Goal: Task Accomplishment & Management: Use online tool/utility

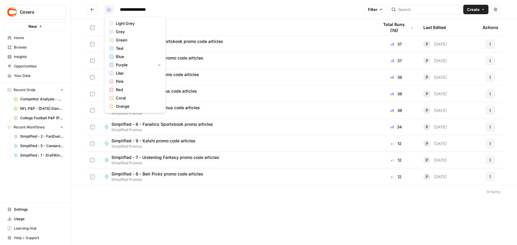
click at [108, 10] on icon "button" at bounding box center [109, 10] width 4 height 4
click at [18, 48] on span "Browse" at bounding box center [38, 47] width 49 height 5
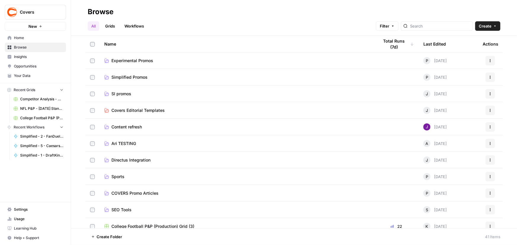
click at [125, 60] on span "Experimental Promos" at bounding box center [132, 61] width 42 height 6
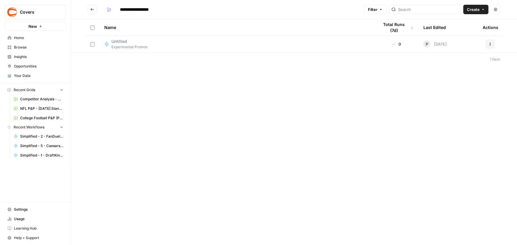
click at [132, 44] on span "Experimental Promos" at bounding box center [129, 46] width 36 height 5
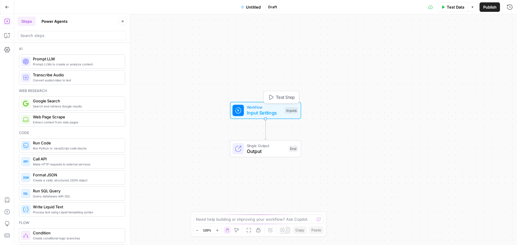
click at [267, 110] on span "Input Settings" at bounding box center [264, 113] width 35 height 7
click at [447, 48] on offer "DraftKings offer" at bounding box center [461, 48] width 94 height 6
click at [404, 44] on icon "button" at bounding box center [405, 43] width 5 height 5
click at [492, 37] on span "edit field" at bounding box center [489, 36] width 13 height 5
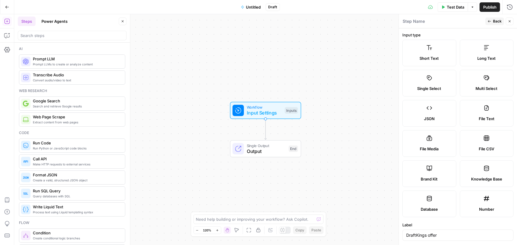
click at [492, 47] on label "Long Text" at bounding box center [487, 53] width 54 height 27
click at [498, 21] on span "Back" at bounding box center [497, 21] width 9 height 5
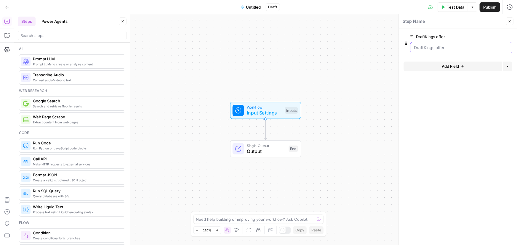
click at [435, 48] on offer "DraftKings offer" at bounding box center [461, 48] width 94 height 6
click at [492, 35] on span "edit field" at bounding box center [489, 36] width 13 height 5
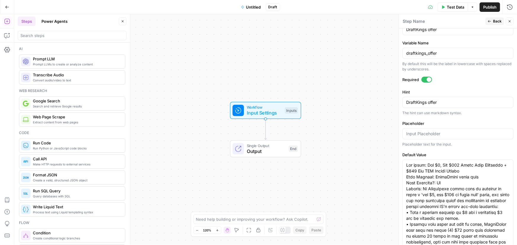
scroll to position [255, 0]
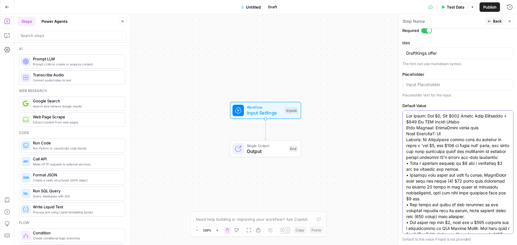
click at [444, 130] on textarea "Default Value" at bounding box center [457, 240] width 103 height 255
click at [452, 82] on input "Placeholder" at bounding box center [457, 85] width 103 height 6
paste input "The offer: Bet $5, Get $200 Bonus Bets If It Wins Main Keyword: DraftKings prom…"
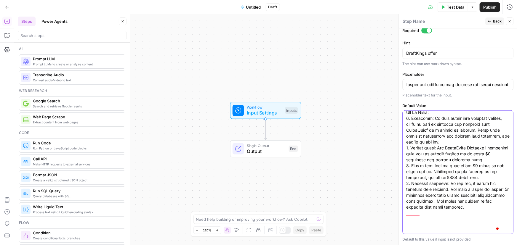
scroll to position [0, 0]
click at [445, 155] on textarea "Default Value" at bounding box center [457, 83] width 103 height 255
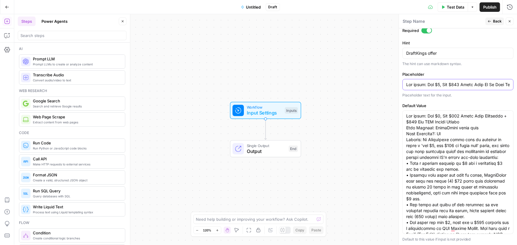
click at [441, 83] on input "Placeholder" at bounding box center [457, 85] width 103 height 6
paste input "nstantly + $200 Off NFL Sunday Ticket Main Keyword: DraftKings promo code Code …"
type input "Lor ipsum: Dol $2, Sit $964 Ametc Adip Elitseddo + $805 Eiu TEM Incidi Utlabo E…"
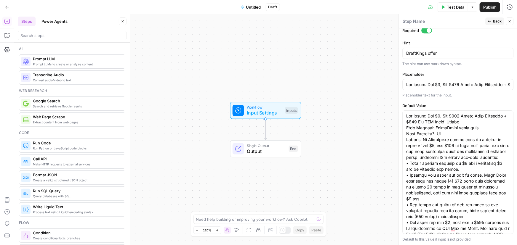
click at [496, 20] on span "Back" at bounding box center [497, 21] width 9 height 5
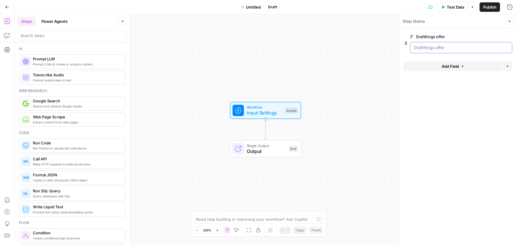
click at [461, 47] on offer "DraftKings offer" at bounding box center [461, 48] width 94 height 6
click at [449, 49] on offer "DraftKings offer" at bounding box center [461, 48] width 94 height 6
click at [467, 65] on button "Add Field" at bounding box center [452, 66] width 99 height 9
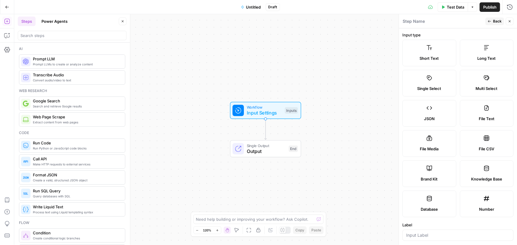
click at [484, 50] on icon at bounding box center [487, 48] width 6 height 6
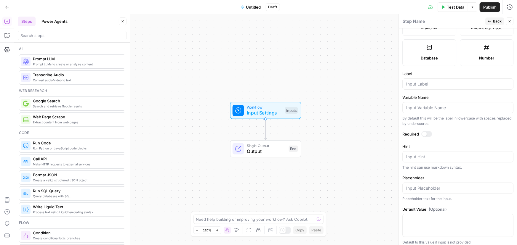
scroll to position [154, 0]
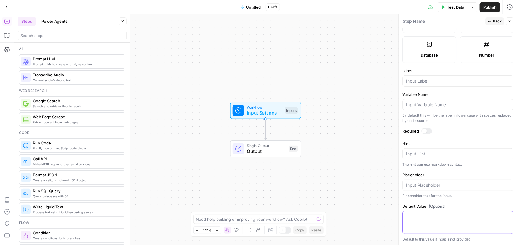
click at [444, 216] on textarea "Default Value (Optional)" at bounding box center [457, 217] width 103 height 6
paste textarea "When writing promo code articles for the DraftKings, these are the rules. Style…"
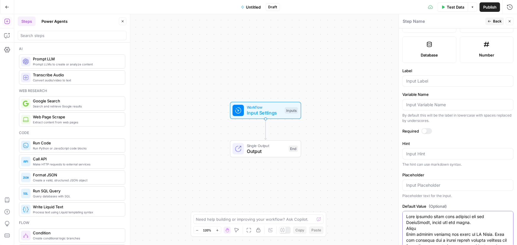
scroll to position [243, 0]
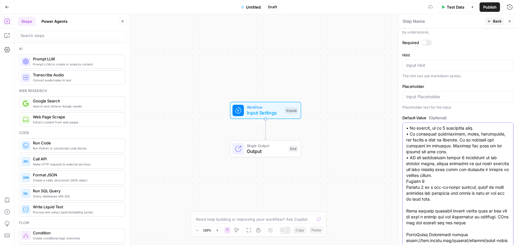
type textarea "When writing promo code articles for the DraftKings, these are the rules. Style…"
click at [435, 98] on input "Placeholder" at bounding box center [457, 97] width 103 height 6
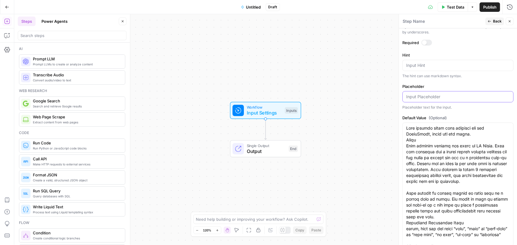
paste input "When writing promo code articles for the DraftKings, these are the rules. Style…"
type input "When writing promo code articles for the DraftKings, these are the rules. Style…"
click at [441, 94] on input "Placeholder" at bounding box center [457, 97] width 103 height 6
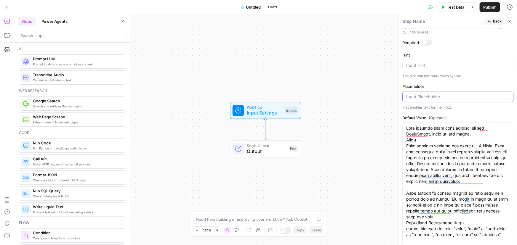
paste input "When writing promo code articles for the DraftKings, these are the rules. Style…"
type input "When writing promo code articles for the DraftKings, these are the rules. Style…"
click at [425, 63] on textarea "Hint" at bounding box center [457, 65] width 103 height 6
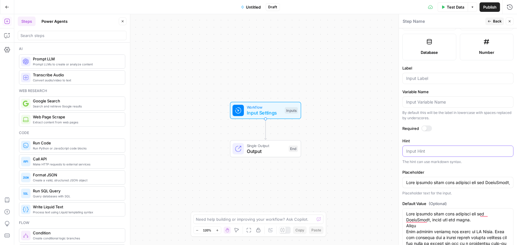
scroll to position [135, 0]
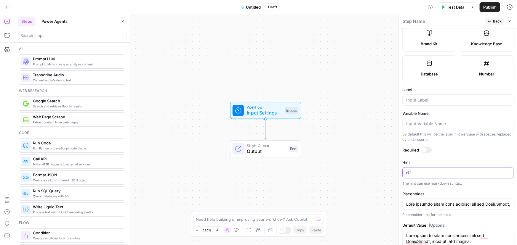
type textarea "r"
click at [442, 170] on textarea "Rules For Writing Dr" at bounding box center [457, 173] width 103 height 6
paste textarea "DraftKings Rules"
type textarea "DraftKings Rules"
click at [444, 100] on input "Label" at bounding box center [457, 100] width 103 height 6
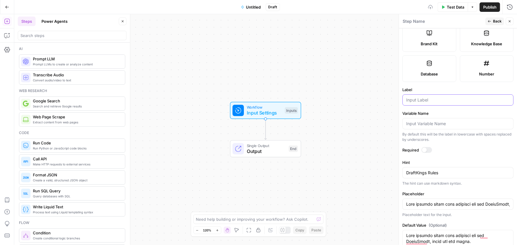
paste input "DraftKings Rules"
type input "DraftKings Rules"
click at [422, 150] on div at bounding box center [424, 150] width 5 height 5
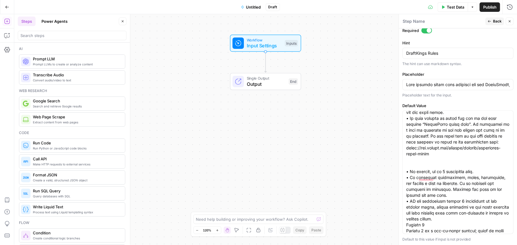
scroll to position [0, 0]
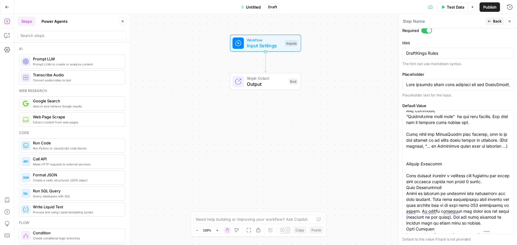
click at [494, 24] on button "Back" at bounding box center [494, 21] width 19 height 8
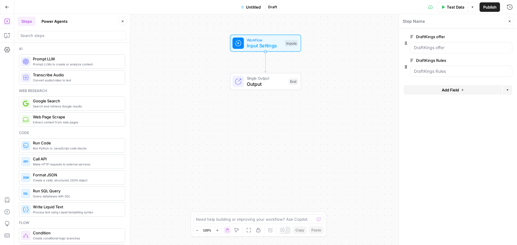
click at [336, 91] on div "Workflow Input Settings Inputs Single Output Output End" at bounding box center [265, 129] width 503 height 231
click at [235, 220] on textarea at bounding box center [255, 220] width 118 height 6
click at [390, 170] on div "Workflow Input Settings Inputs Single Output Output End" at bounding box center [265, 129] width 503 height 231
click at [243, 219] on textarea at bounding box center [255, 220] width 118 height 6
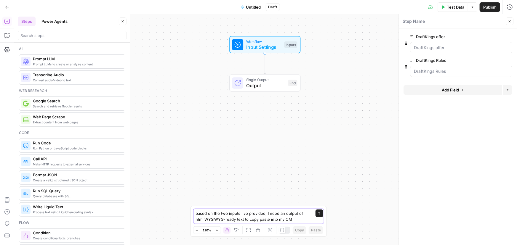
type textarea "based on the two inputs I've provided, I need an output of html WYSIWYG-ready t…"
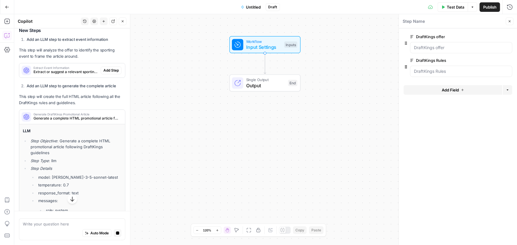
scroll to position [122, 0]
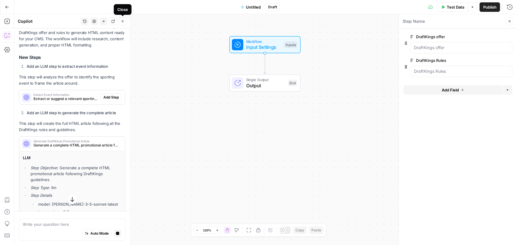
click at [121, 22] on icon "button" at bounding box center [123, 22] width 4 height 4
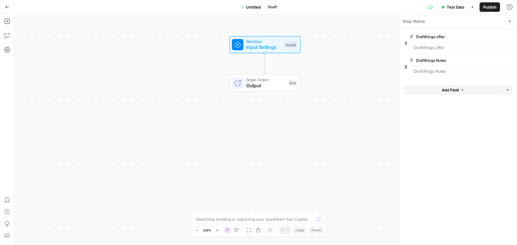
click at [434, 92] on button "Add Field" at bounding box center [452, 89] width 99 height 9
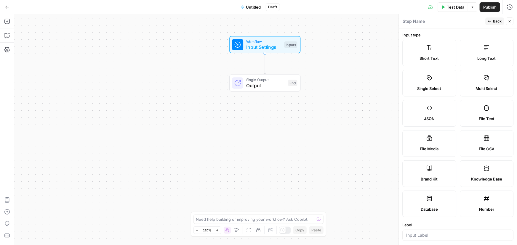
click at [421, 57] on span "Short Text" at bounding box center [429, 58] width 19 height 6
click at [434, 56] on span "Short Text" at bounding box center [429, 58] width 19 height 6
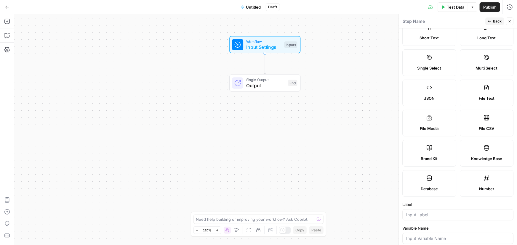
scroll to position [81, 0]
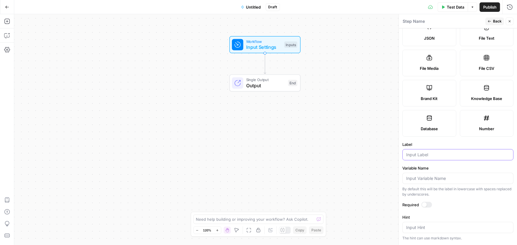
click at [414, 154] on input "Label" at bounding box center [457, 155] width 103 height 6
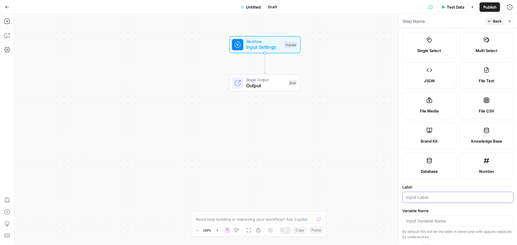
scroll to position [0, 0]
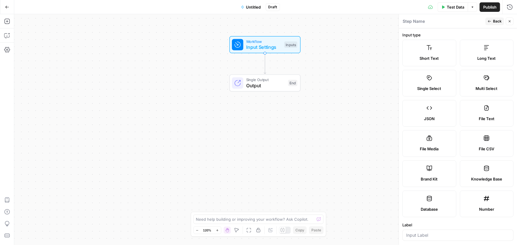
click at [434, 56] on span "Short Text" at bounding box center [429, 58] width 19 height 6
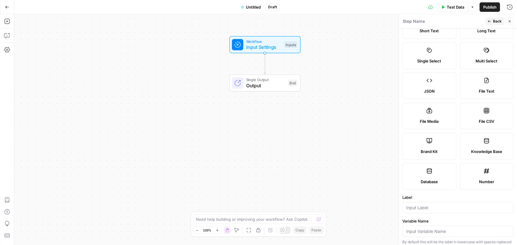
scroll to position [54, 0]
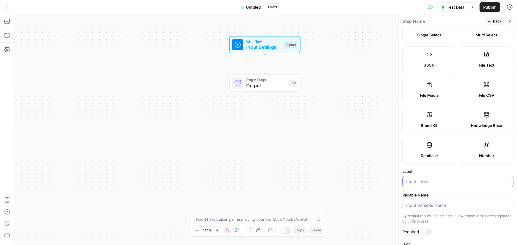
click at [417, 182] on input "Label" at bounding box center [457, 182] width 103 height 6
paste input "Event Title"
type input "Event Title"
click at [427, 230] on div at bounding box center [426, 232] width 11 height 6
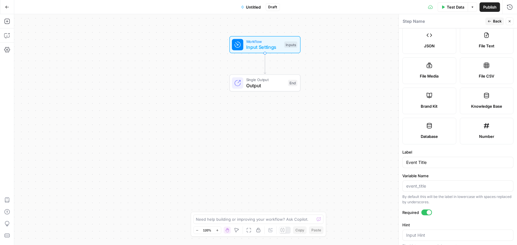
scroll to position [108, 0]
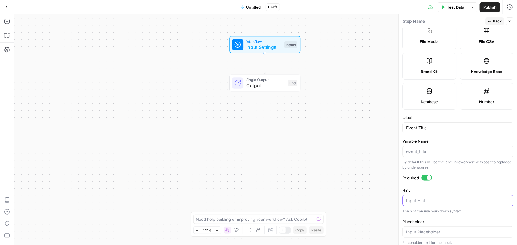
click at [415, 201] on textarea "Hint" at bounding box center [457, 201] width 103 height 6
paste textarea "Enter the title of the sporting event (e.g., "NFL Week 1: Chiefs vs Lions")"
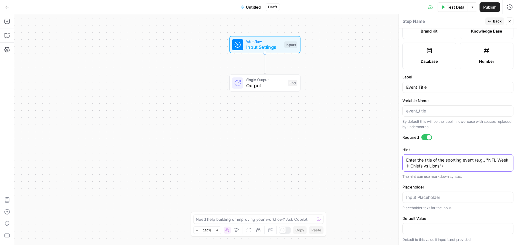
scroll to position [148, 0]
type textarea "Enter the title of the sporting event (e.g., "NFL Week 1: Chiefs vs Lions")"
click at [492, 21] on button "Back" at bounding box center [494, 21] width 19 height 8
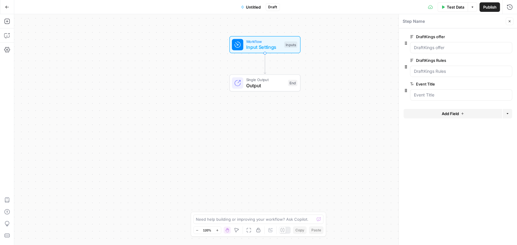
click at [442, 114] on span "Add Field" at bounding box center [450, 114] width 17 height 6
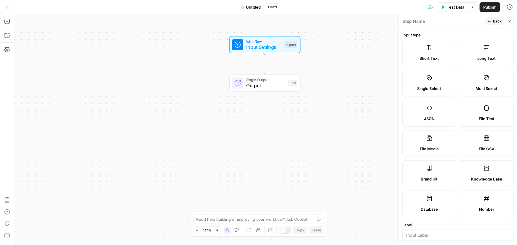
click at [489, 55] on label "Long Text" at bounding box center [487, 53] width 54 height 27
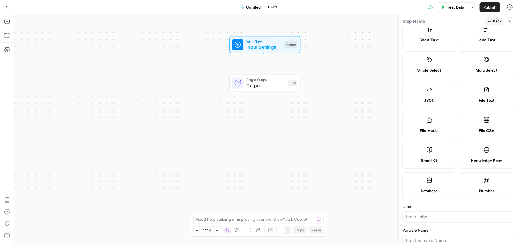
scroll to position [27, 0]
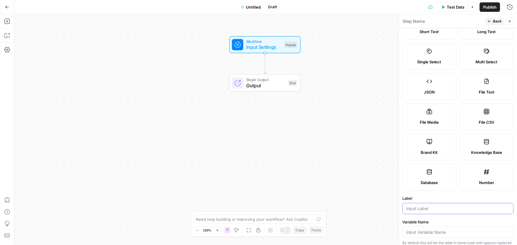
click at [418, 206] on input "Label" at bounding box center [457, 209] width 103 height 6
paste input "Event Summary"
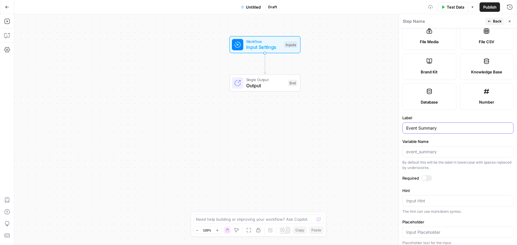
scroll to position [108, 0]
type input "Event Summary"
click at [428, 179] on div at bounding box center [426, 178] width 11 height 6
click at [419, 201] on textarea "Hint" at bounding box center [457, 201] width 103 height 6
paste textarea "Provide additional details about the event such as date, time, venue, key story…"
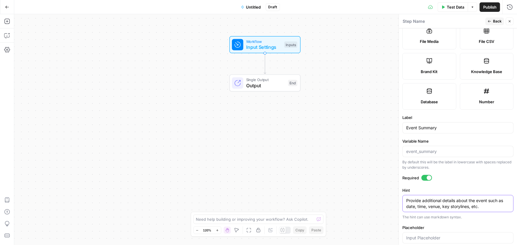
type textarea "Provide additional details about the event such as date, time, venue, key story…"
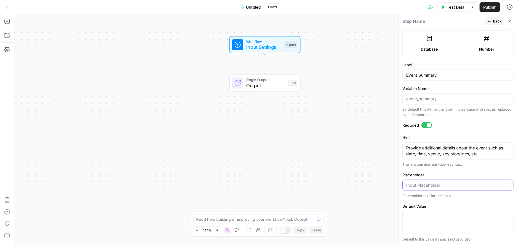
click at [420, 186] on input "Placeholder" at bounding box center [457, 185] width 103 height 6
paste input "Enter event details, including date, time, venue, and any important context"
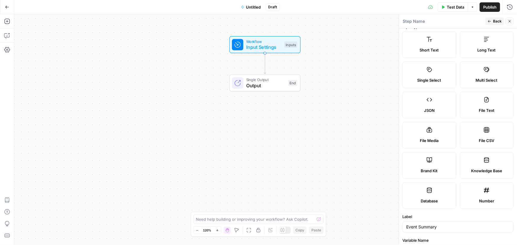
scroll to position [0, 0]
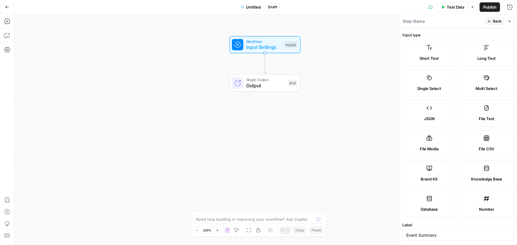
type input "Enter event details, including date, time, venue, and any important context"
click at [492, 23] on button "Back" at bounding box center [494, 21] width 19 height 8
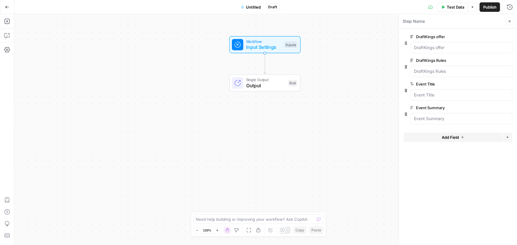
click at [459, 139] on span "Add Field" at bounding box center [450, 137] width 17 height 6
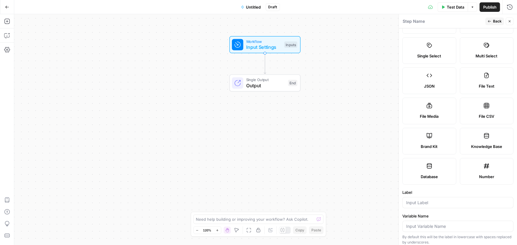
scroll to position [81, 0]
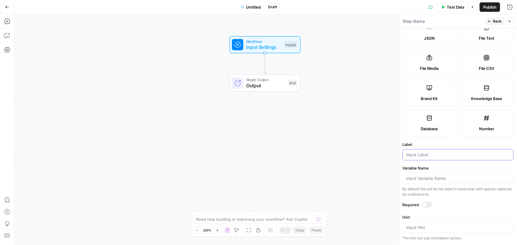
click at [444, 152] on input "Label" at bounding box center [457, 155] width 103 height 6
paste input "Date"
type input "Date"
click at [426, 201] on form "Input type Short Text Long Text Single Select Multi Select JSON File Text File …" at bounding box center [458, 136] width 118 height 217
click at [429, 204] on div at bounding box center [426, 205] width 11 height 6
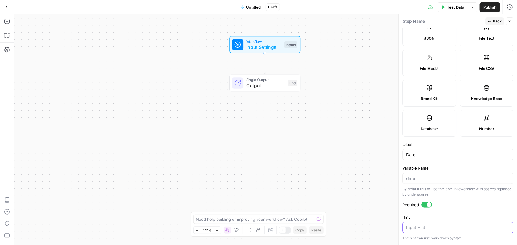
click at [417, 227] on textarea "Hint" at bounding box center [457, 228] width 103 height 6
paste textarea "DATE OF PUBLISH ([DATE])"
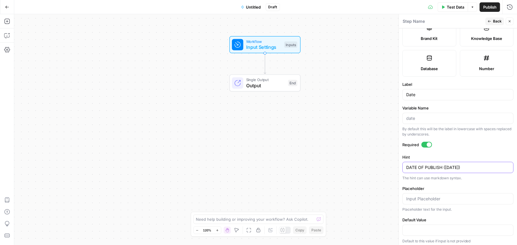
scroll to position [142, 0]
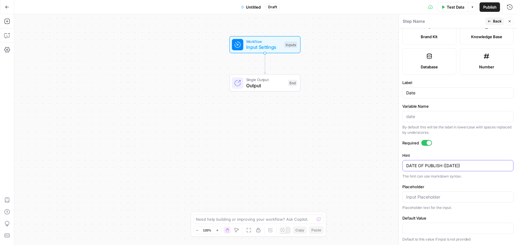
type textarea "DATE OF PUBLISH ([DATE])"
click at [493, 20] on span "Back" at bounding box center [497, 21] width 9 height 5
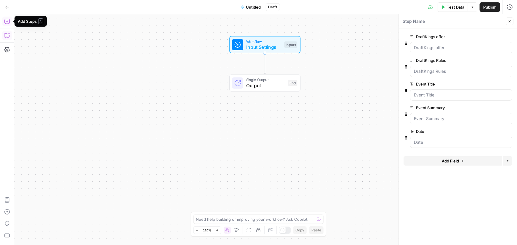
click at [3, 35] on button "Copilot" at bounding box center [6, 35] width 9 height 9
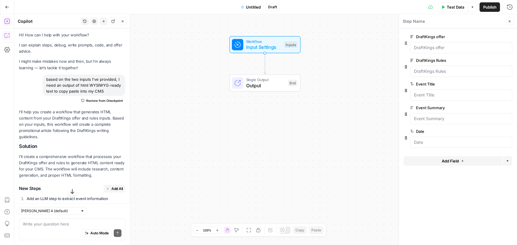
scroll to position [0, 0]
drag, startPoint x: 45, startPoint y: 79, endPoint x: 118, endPoint y: 91, distance: 74.3
click at [118, 91] on div "based on the two inputs I've provided, I need an output of html WYSIWYG-ready t…" at bounding box center [84, 86] width 83 height 21
copy div "based on the two inputs I've provided, I need an output of html WYSIWYG-ready t…"
click at [177, 94] on div "Workflow Input Settings Inputs Single Output Output End" at bounding box center [265, 129] width 503 height 231
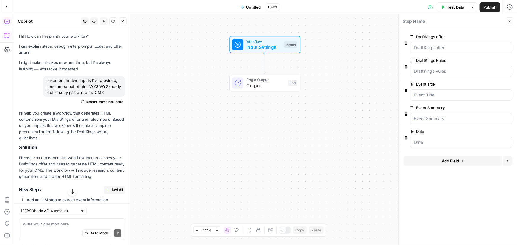
click at [368, 148] on div "Workflow Input Settings Inputs Single Output Output End" at bounding box center [265, 129] width 503 height 231
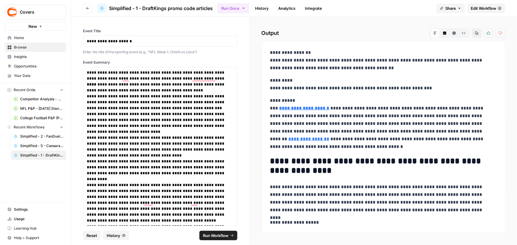
drag, startPoint x: 0, startPoint y: 0, endPoint x: 475, endPoint y: 9, distance: 474.6
click at [475, 9] on span "Edit Workflow" at bounding box center [483, 8] width 25 height 6
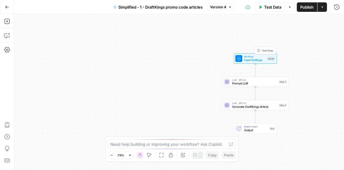
click at [248, 57] on span "Workflow" at bounding box center [254, 57] width 21 height 4
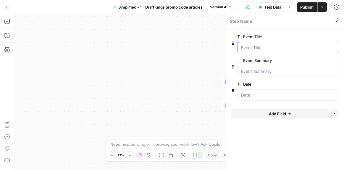
click at [263, 46] on Title "Event Title" at bounding box center [289, 48] width 94 height 6
click at [315, 33] on button "edit field" at bounding box center [320, 36] width 23 height 7
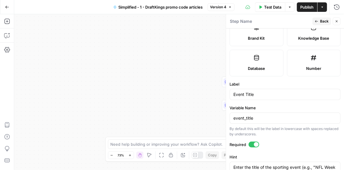
scroll to position [161, 0]
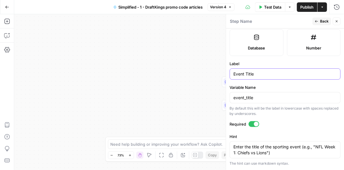
click at [263, 72] on input "Event Title" at bounding box center [285, 74] width 103 height 6
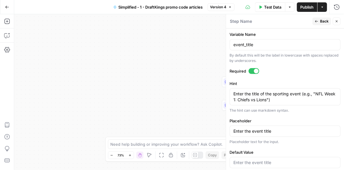
scroll to position [215, 0]
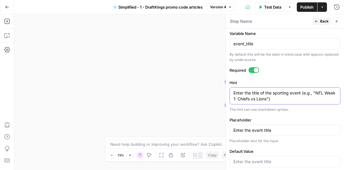
click at [274, 95] on textarea "Enter the title of the sporting event (e.g., "NFL Week 1: Chiefs vs Lions")" at bounding box center [285, 96] width 103 height 12
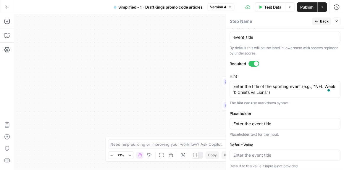
scroll to position [222, 0]
click at [320, 20] on button "Back" at bounding box center [322, 21] width 19 height 8
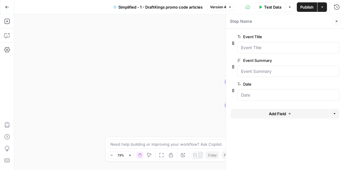
click at [318, 60] on span "edit field" at bounding box center [317, 60] width 13 height 5
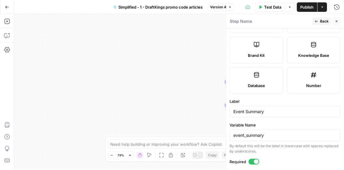
scroll to position [161, 0]
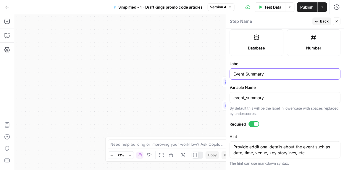
click at [263, 74] on input "Event Summary" at bounding box center [285, 74] width 103 height 6
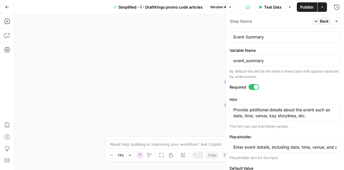
scroll to position [215, 0]
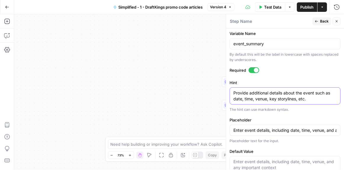
click at [249, 99] on textarea "Provide additional details about the event such as date, time, venue, key story…" at bounding box center [285, 96] width 103 height 12
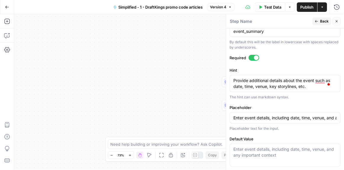
scroll to position [234, 0]
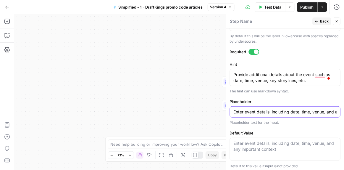
click at [261, 109] on input "Enter event details, including date, time, venue, and any important context" at bounding box center [285, 112] width 103 height 6
click at [320, 22] on button "Back" at bounding box center [322, 21] width 19 height 8
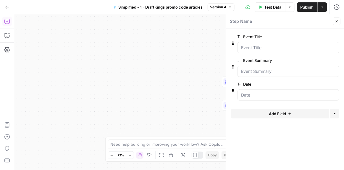
click at [320, 84] on span "edit field" at bounding box center [317, 84] width 13 height 5
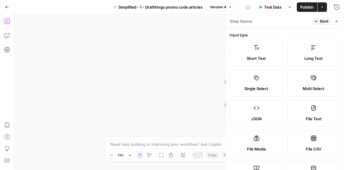
scroll to position [108, 0]
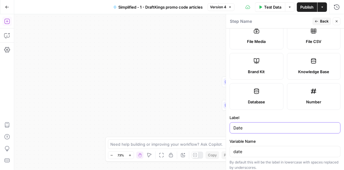
click at [256, 127] on input "Date" at bounding box center [285, 128] width 103 height 6
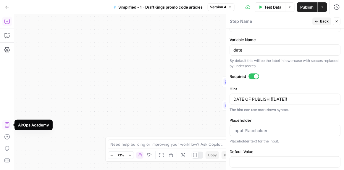
scroll to position [215, 0]
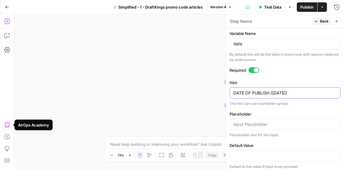
click at [276, 92] on textarea "DATE OF PUBLISH ([DATE])" at bounding box center [285, 93] width 103 height 6
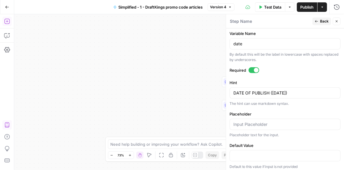
scroll to position [216, 0]
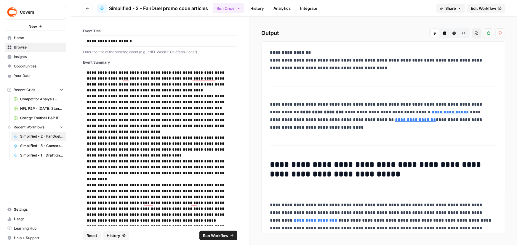
scroll to position [319, 0]
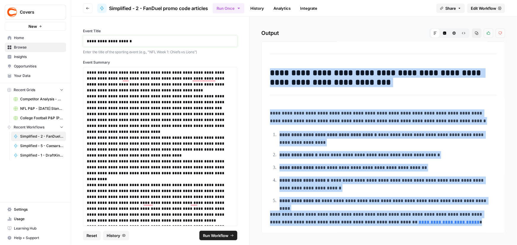
click at [144, 43] on p "**********" at bounding box center [158, 41] width 143 height 6
click at [161, 101] on p "**********" at bounding box center [158, 102] width 143 height 18
copy div "**********"
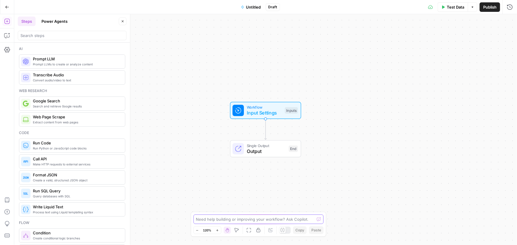
click at [210, 222] on textarea at bounding box center [255, 220] width 118 height 6
paste textarea "based on the two inputs I've provided, I need an output of html WYSIWYG-ready t…"
type textarea "based on the two inputs I've provided, I need an output of html WYSIWYG-ready t…"
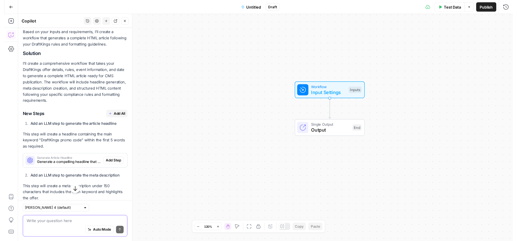
scroll to position [97, 0]
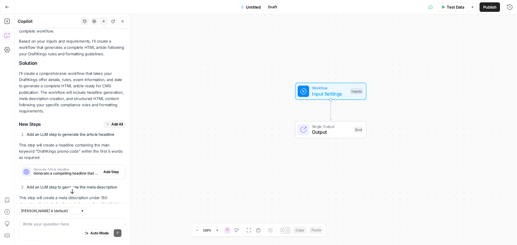
click at [111, 122] on span "Add All" at bounding box center [117, 124] width 12 height 5
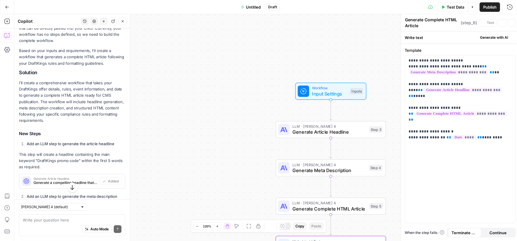
type textarea "Format Final HTML Output"
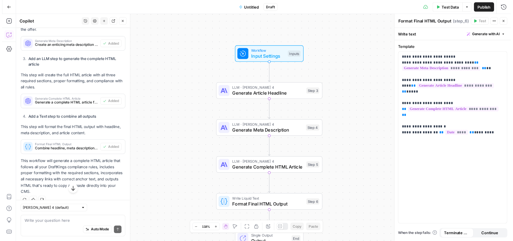
scroll to position [296, 0]
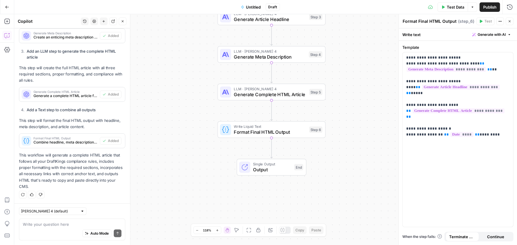
click at [451, 9] on span "Test Data" at bounding box center [455, 7] width 17 height 6
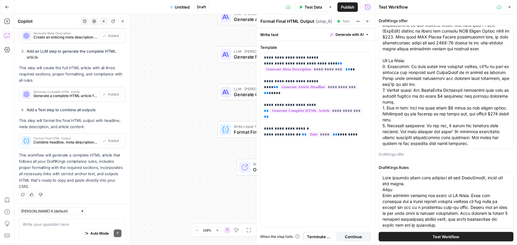
scroll to position [0, 0]
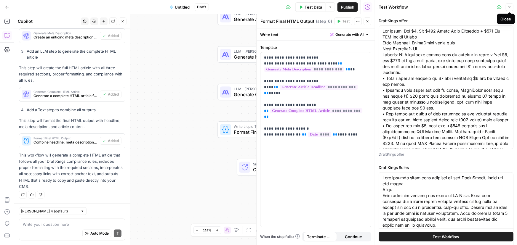
click at [508, 9] on icon "button" at bounding box center [510, 7] width 4 height 4
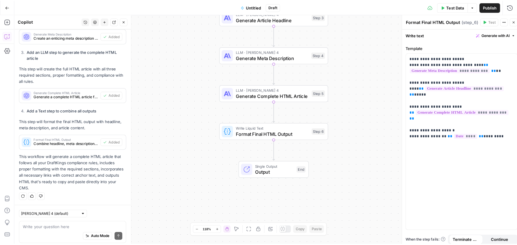
scroll to position [296, 0]
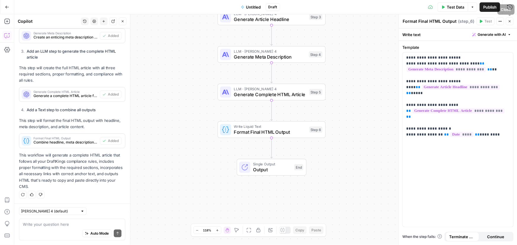
click at [509, 22] on icon "button" at bounding box center [510, 22] width 4 height 4
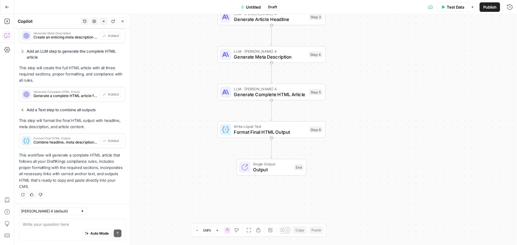
click at [387, 67] on div "Workflow Input Settings Inputs LLM · Claude Sonnet 4 Generate Article Headline …" at bounding box center [265, 129] width 503 height 231
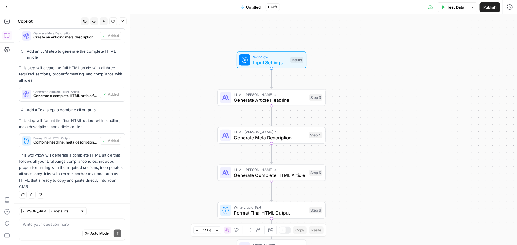
click at [475, 7] on button "Options" at bounding box center [472, 6] width 9 height 9
click at [326, 57] on div "Workflow Input Settings Inputs" at bounding box center [273, 59] width 108 height 17
click at [272, 60] on span "Input Settings" at bounding box center [272, 62] width 34 height 7
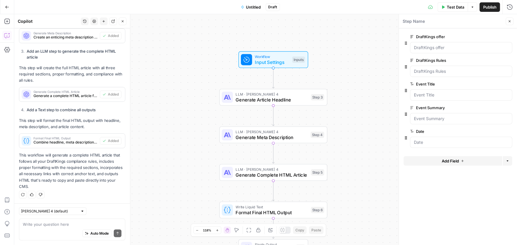
click at [352, 41] on div "Workflow Input Settings Inputs LLM · Claude Sonnet 4 Generate Article Headline …" at bounding box center [265, 129] width 503 height 231
click at [454, 4] on span "Test Data" at bounding box center [455, 7] width 17 height 6
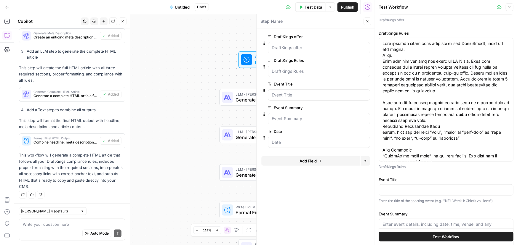
scroll to position [81, 0]
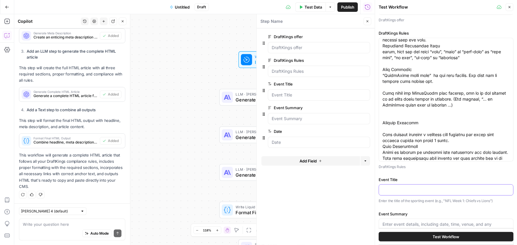
click at [401, 189] on input "Event Title" at bounding box center [445, 190] width 127 height 6
paste input "Blue Jays vs. Yankees"
type input "Blue Jays vs. Yankees"
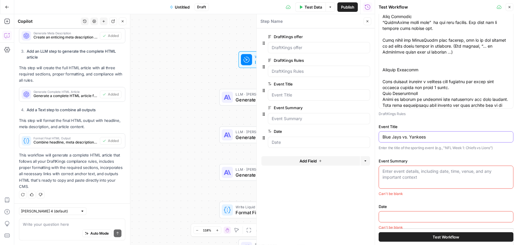
scroll to position [188, 0]
click at [404, 184] on div "Enter event details, including date, time, venue, and any important context" at bounding box center [446, 176] width 135 height 23
click at [405, 171] on textarea "Event Summary" at bounding box center [445, 174] width 127 height 12
paste textarea "Through two games, the New York Yankees have been unable to get Vladimir Guerre…"
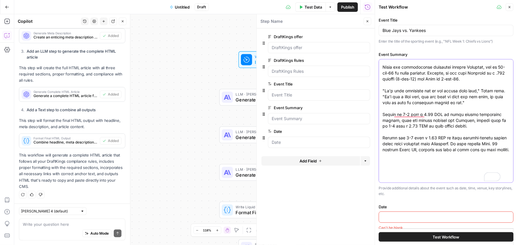
scroll to position [0, 0]
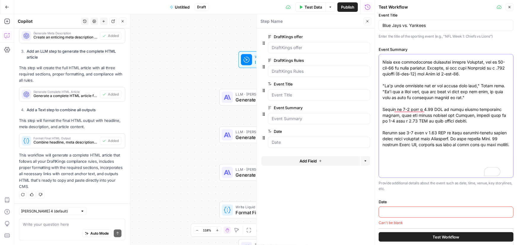
type textarea "Through two games, the New York Yankees have been unable to get Vladimir Guerre…"
click at [408, 213] on input "Date" at bounding box center [445, 212] width 127 height 6
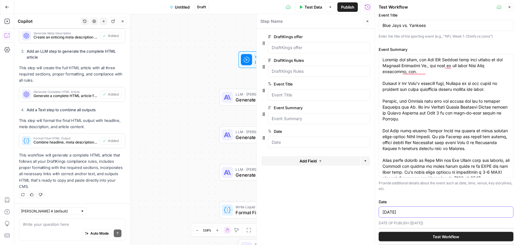
drag, startPoint x: 402, startPoint y: 213, endPoint x: 329, endPoint y: 216, distance: 72.9
click at [330, 216] on body "Covers New Home Browse Insights Opportunities Your Data Recent Grids Competitor…" at bounding box center [258, 122] width 517 height 245
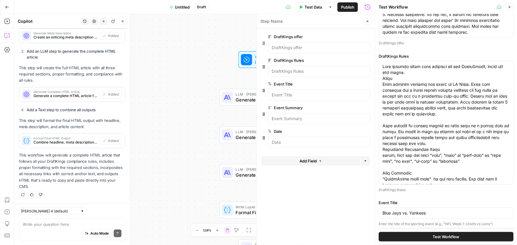
type input "[DATE]"
click at [444, 237] on span "Test Workflow" at bounding box center [446, 237] width 27 height 6
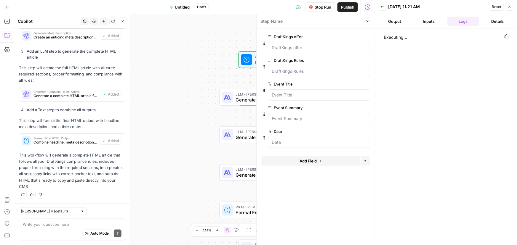
click at [399, 21] on button "Output" at bounding box center [395, 21] width 32 height 9
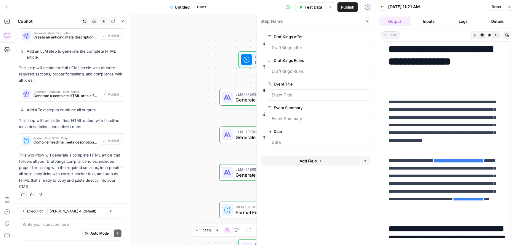
click at [176, 50] on div "Workflow Input Settings Inputs LLM · Claude Sonnet 4 Generate Article Headline …" at bounding box center [194, 129] width 360 height 231
click at [184, 9] on span "Untitled" at bounding box center [182, 7] width 15 height 6
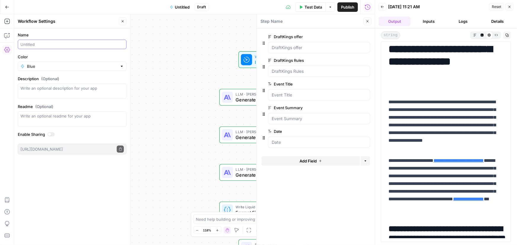
click at [40, 44] on input "Name" at bounding box center [71, 44] width 103 height 6
type input "DraftKings promo code article"
type input "Blue"
click at [169, 61] on div "Workflow Input Settings Inputs LLM · Claude Sonnet 4 Generate Article Headline …" at bounding box center [194, 129] width 360 height 231
click at [54, 90] on textarea "Description (Optional)" at bounding box center [71, 91] width 103 height 12
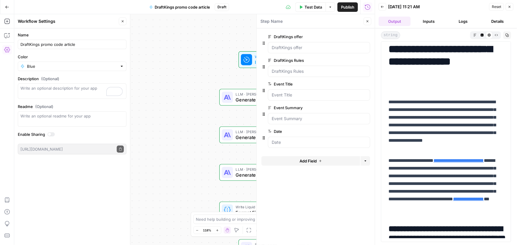
click at [225, 35] on div "Workflow Input Settings Inputs LLM · Claude Sonnet 4 Generate Article Headline …" at bounding box center [194, 129] width 360 height 231
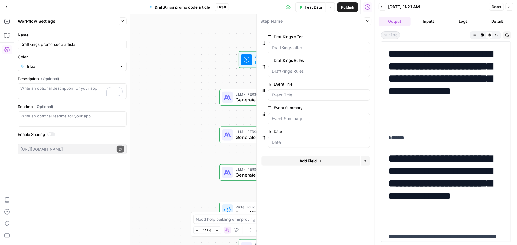
drag, startPoint x: 405, startPoint y: 139, endPoint x: 388, endPoint y: 136, distance: 17.4
click at [195, 93] on div "Workflow Input Settings Inputs LLM · Claude Sonnet 4 Generate Article Headline …" at bounding box center [194, 129] width 360 height 231
click at [509, 7] on icon "button" at bounding box center [510, 7] width 2 height 2
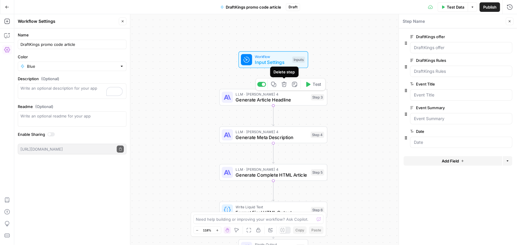
click at [285, 86] on icon "button" at bounding box center [284, 85] width 6 height 6
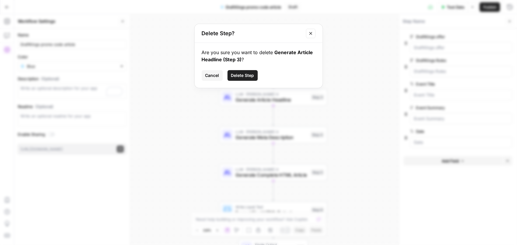
click at [246, 75] on span "Delete Step" at bounding box center [242, 76] width 23 height 6
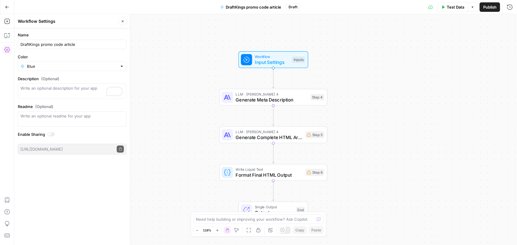
click at [450, 8] on span "Test Data" at bounding box center [455, 7] width 17 height 6
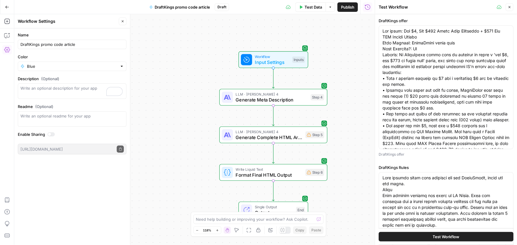
click at [454, 238] on span "Test Workflow" at bounding box center [446, 237] width 27 height 6
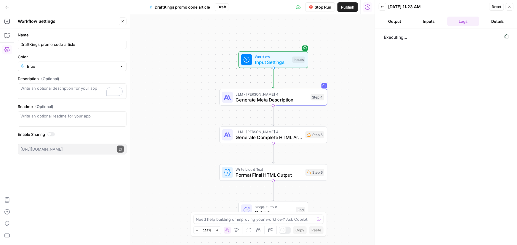
click at [398, 21] on button "Output" at bounding box center [395, 21] width 32 height 9
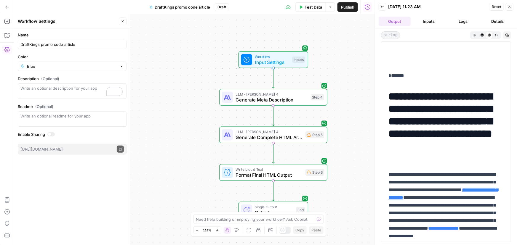
click at [434, 23] on button "Inputs" at bounding box center [429, 21] width 32 height 9
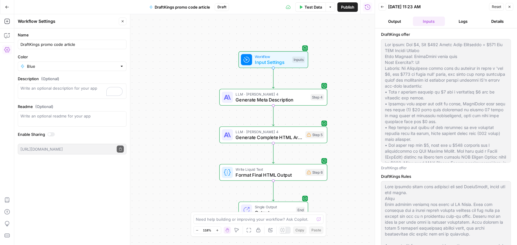
click at [265, 61] on span "Input Settings" at bounding box center [272, 62] width 34 height 7
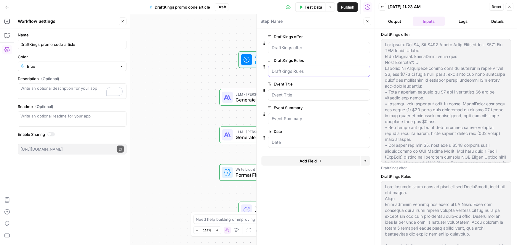
click at [300, 72] on Rules "DraftKings Rules" at bounding box center [319, 71] width 94 height 6
click at [350, 60] on span "edit field" at bounding box center [347, 60] width 13 height 5
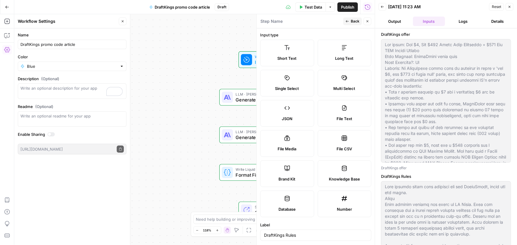
click at [337, 57] on span "Long Text" at bounding box center [344, 58] width 18 height 6
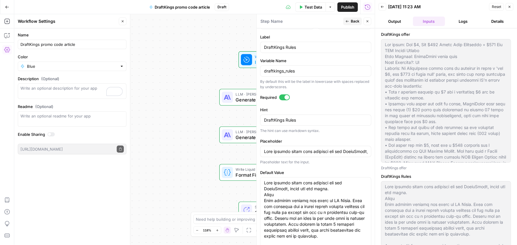
scroll to position [188, 0]
paste textarea "Rules and Structure for Writing DraftKingsPromo Articles When writing promo cod…"
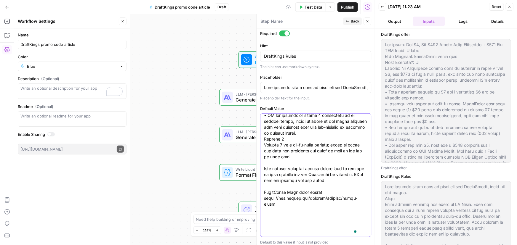
scroll to position [255, 0]
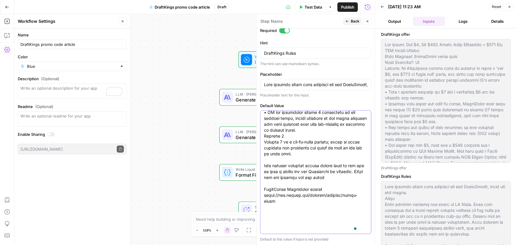
type textarea "Rules and Structure for Writing DraftKingsPromo Articles When writing promo cod…"
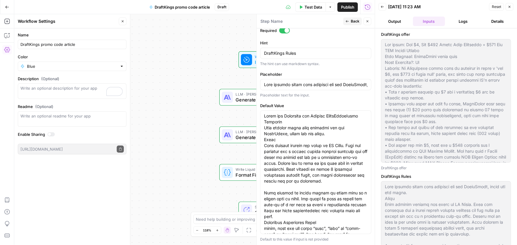
click at [307, 79] on div at bounding box center [315, 84] width 111 height 11
paste input "Rules and Structure for Writing DraftKingsPromo Articles When writing promo cod…"
type input "Rules and Structure for Writing DraftKingsPromo Articles When writing promo cod…"
click at [352, 20] on span "Back" at bounding box center [355, 21] width 9 height 5
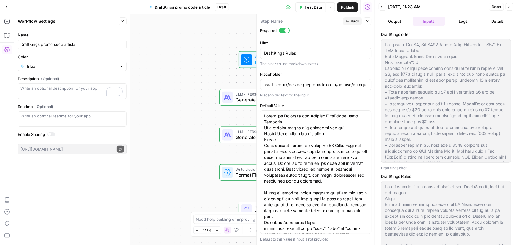
scroll to position [0, 0]
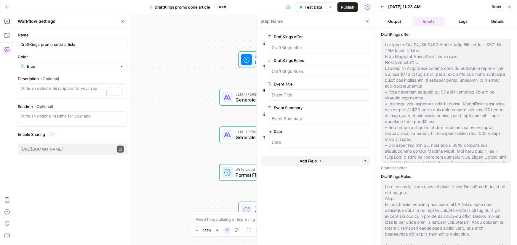
click at [168, 49] on div "Workflow Input Settings Inputs LLM · Claude Sonnet 4 Generate Meta Description …" at bounding box center [194, 129] width 360 height 231
click at [311, 6] on span "Test Data" at bounding box center [312, 7] width 17 height 6
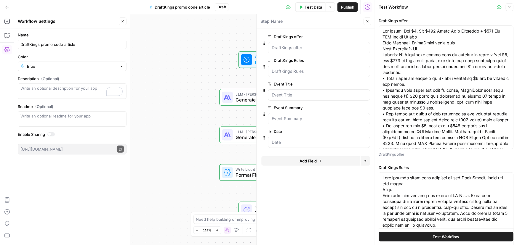
click at [434, 236] on span "Test Workflow" at bounding box center [446, 237] width 27 height 6
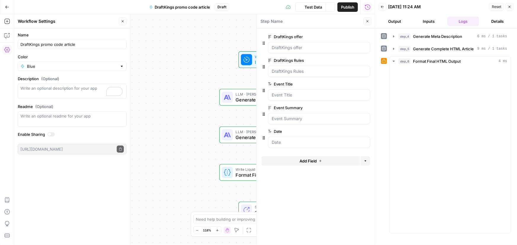
click at [368, 23] on button "Close" at bounding box center [367, 21] width 8 height 8
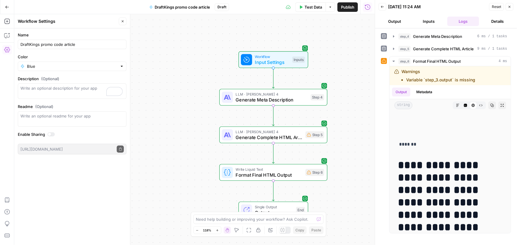
click at [394, 21] on button "Output" at bounding box center [395, 21] width 32 height 9
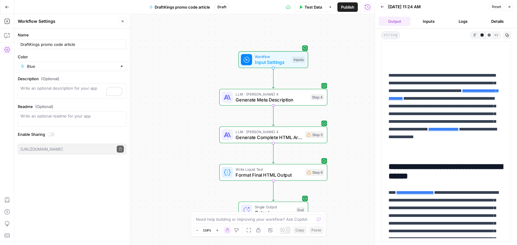
scroll to position [108, 0]
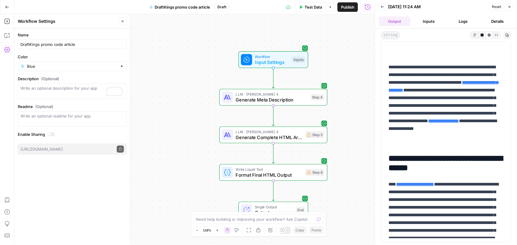
click at [333, 64] on div "Workflow Input Settings Inputs LLM · Claude Sonnet 4 Generate Meta Description …" at bounding box center [194, 129] width 360 height 231
click at [424, 21] on button "Inputs" at bounding box center [429, 21] width 32 height 9
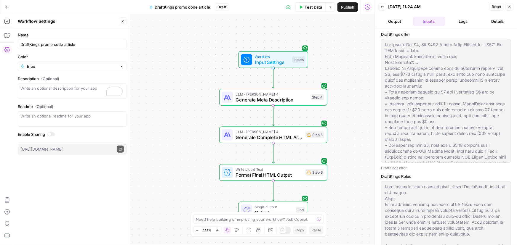
click at [396, 20] on button "Output" at bounding box center [395, 21] width 32 height 9
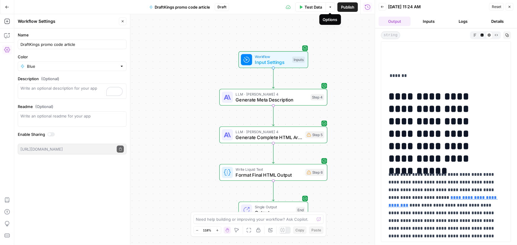
click at [308, 5] on span "Test Data" at bounding box center [312, 7] width 17 height 6
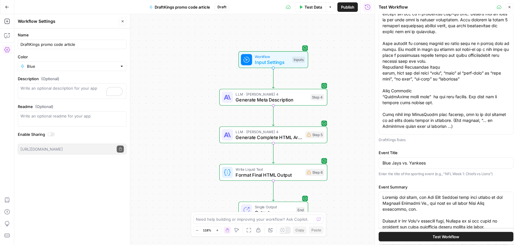
scroll to position [81, 0]
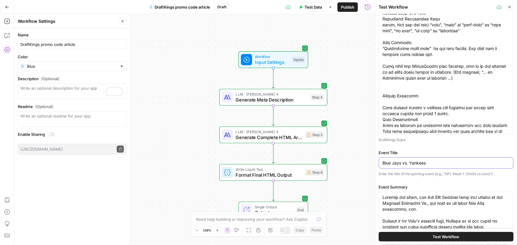
drag, startPoint x: 406, startPoint y: 163, endPoint x: 453, endPoint y: 160, distance: 46.9
click at [407, 163] on input "Blue Jays vs. Yankees" at bounding box center [445, 163] width 127 height 6
type input "Blue Jays vs Yankees"
click at [459, 239] on button "Test Workflow" at bounding box center [446, 236] width 135 height 9
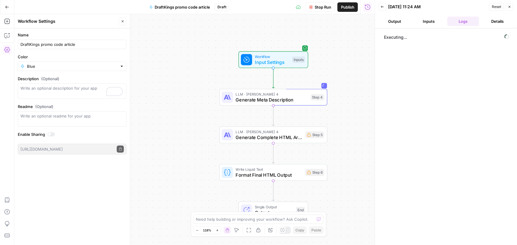
click at [389, 23] on button "Output" at bounding box center [395, 21] width 32 height 9
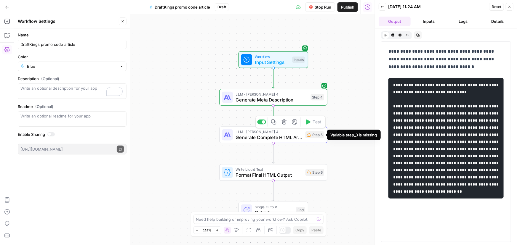
click at [314, 137] on div "Step 5" at bounding box center [314, 135] width 19 height 7
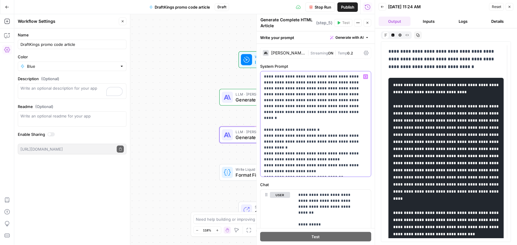
click at [315, 136] on p "**********" at bounding box center [314, 124] width 100 height 101
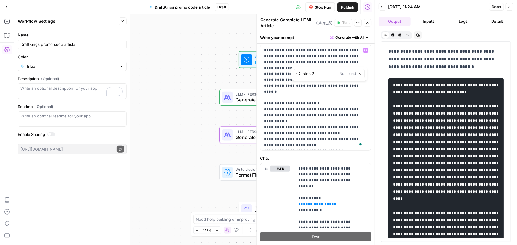
scroll to position [81, 0]
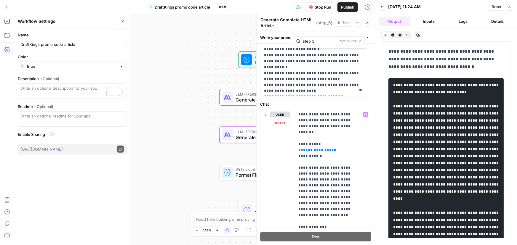
type input "step 3"
drag, startPoint x: 323, startPoint y: 149, endPoint x: 291, endPoint y: 137, distance: 33.6
click at [291, 137] on div "**********" at bounding box center [315, 236] width 110 height 255
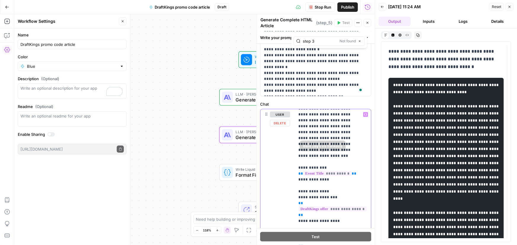
scroll to position [0, 0]
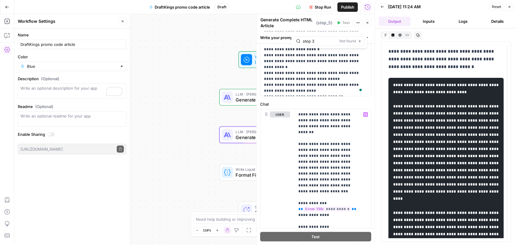
click at [204, 135] on div "Workflow Input Settings Inputs LLM · Claude Sonnet 4 Generate Meta Description …" at bounding box center [194, 129] width 360 height 231
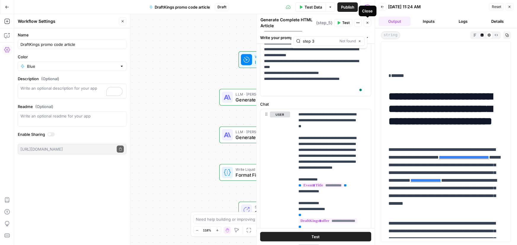
click at [367, 24] on icon "button" at bounding box center [368, 23] width 4 height 4
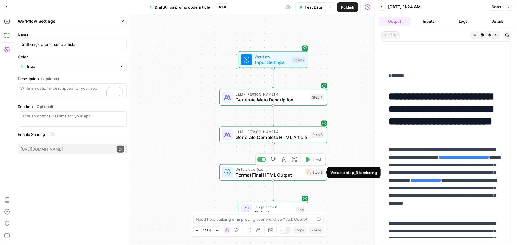
click at [310, 173] on icon at bounding box center [309, 173] width 4 height 4
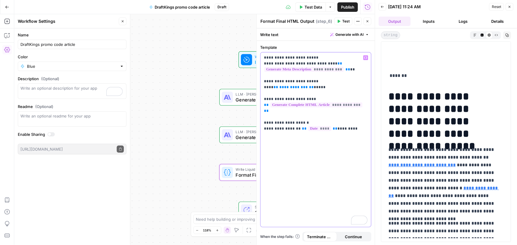
drag, startPoint x: 322, startPoint y: 86, endPoint x: 261, endPoint y: 84, distance: 60.8
click at [261, 84] on div "**********" at bounding box center [315, 139] width 110 height 175
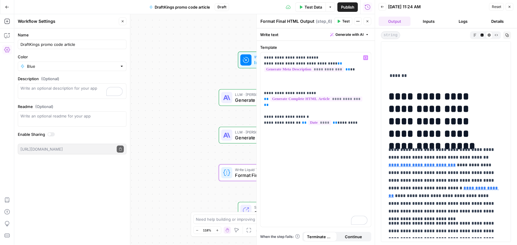
click at [185, 102] on div "Workflow Input Settings Inputs LLM · Claude Sonnet 4 Generate Meta Description …" at bounding box center [194, 129] width 360 height 231
click at [190, 57] on div "Workflow Input Settings Inputs LLM · Claude Sonnet 4 Generate Meta Description …" at bounding box center [194, 129] width 360 height 231
click at [369, 20] on icon "button" at bounding box center [368, 22] width 4 height 4
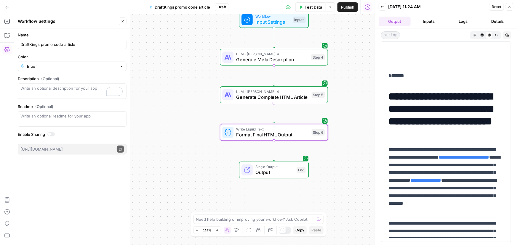
drag, startPoint x: 408, startPoint y: 70, endPoint x: 382, endPoint y: 70, distance: 25.8
click at [382, 70] on div "**********" at bounding box center [446, 141] width 130 height 201
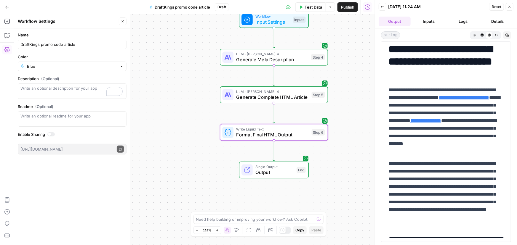
scroll to position [108, 0]
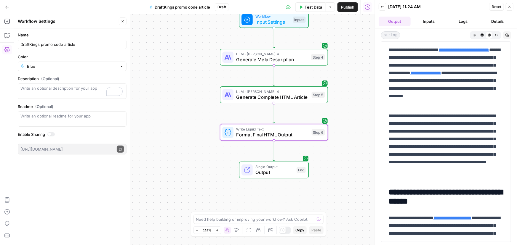
click at [427, 118] on p "**********" at bounding box center [443, 146] width 111 height 69
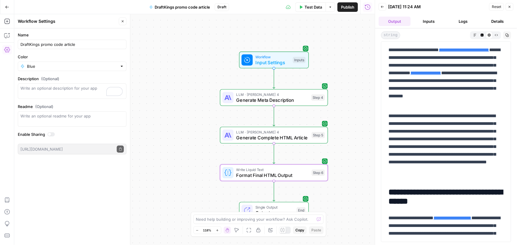
click at [343, 42] on div "Workflow Input Settings Inputs LLM · Claude Sonnet 4 Generate Meta Description …" at bounding box center [194, 129] width 360 height 231
click at [285, 58] on span "Workflow" at bounding box center [272, 57] width 34 height 6
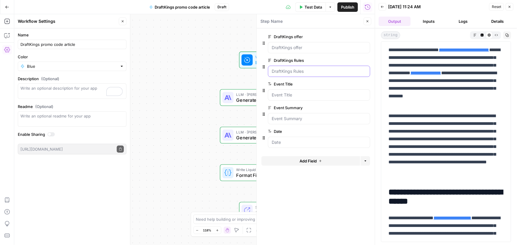
click at [309, 73] on Rules "DraftKings Rules" at bounding box center [319, 71] width 94 height 6
click at [345, 59] on span "edit field" at bounding box center [347, 60] width 13 height 5
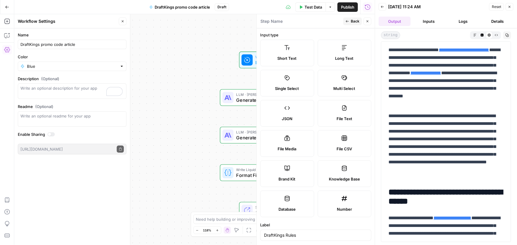
click at [341, 61] on label "Long Text" at bounding box center [345, 53] width 54 height 27
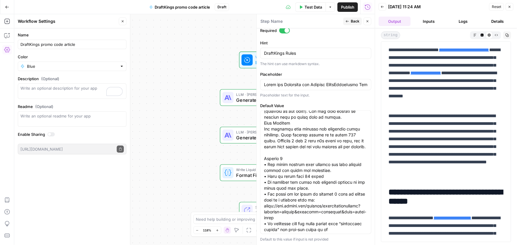
scroll to position [242, 0]
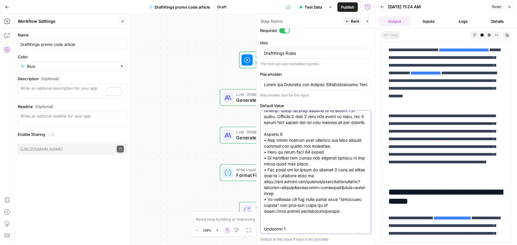
click at [302, 172] on textarea "Default Value" at bounding box center [315, 146] width 103 height 551
drag, startPoint x: 328, startPoint y: 172, endPoint x: 302, endPoint y: 171, distance: 25.8
click at [302, 171] on textarea "Default Value" at bounding box center [315, 146] width 103 height 551
drag, startPoint x: 331, startPoint y: 173, endPoint x: 261, endPoint y: 174, distance: 70.5
click at [261, 174] on div at bounding box center [315, 172] width 111 height 124
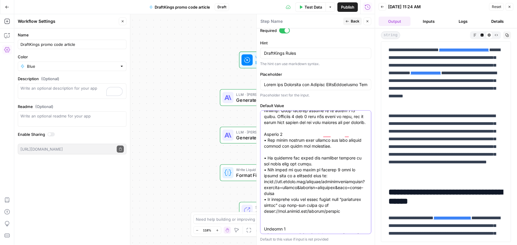
click at [293, 157] on textarea "Default Value" at bounding box center [315, 146] width 103 height 551
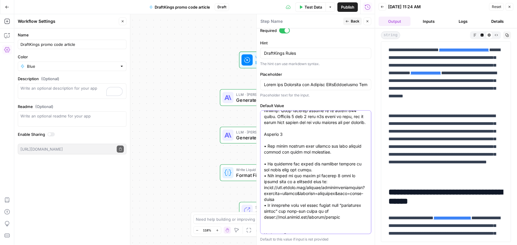
paste textarea "• Must be fewer than 80 words"
click at [267, 181] on textarea "Default Value" at bounding box center [315, 149] width 103 height 557
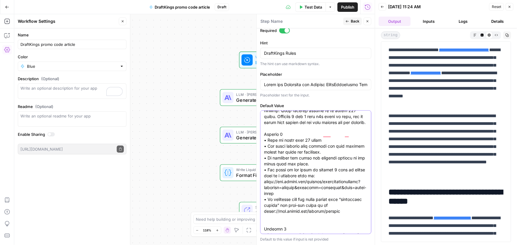
type textarea "Rules and Structure for Writing DraftKingsPromo Articles When writing promo cod…"
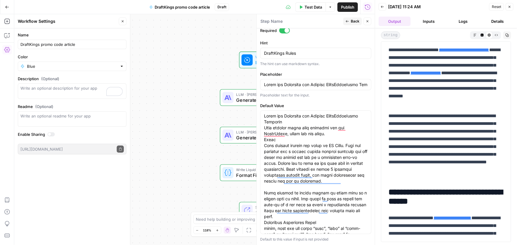
click at [351, 20] on span "Back" at bounding box center [355, 21] width 9 height 5
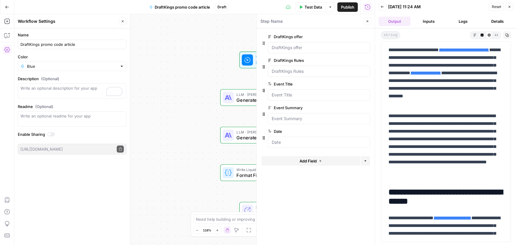
click at [178, 58] on div "Workflow Input Settings Inputs LLM · Claude Sonnet 4 Generate Meta Description …" at bounding box center [194, 129] width 360 height 231
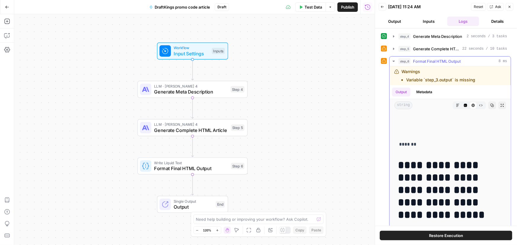
click at [438, 77] on li "Variable `step_3.output` is missing" at bounding box center [440, 80] width 69 height 6
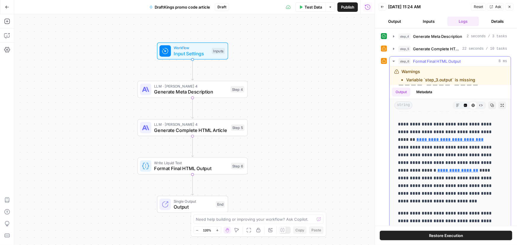
scroll to position [108, 0]
click at [444, 59] on span "Format Final HTML Output" at bounding box center [437, 61] width 48 height 6
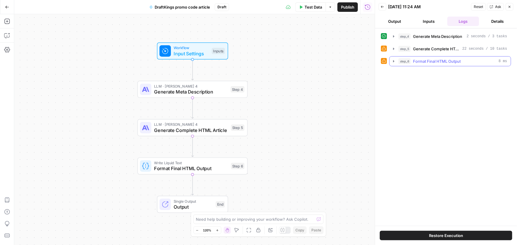
click at [444, 59] on span "Format Final HTML Output" at bounding box center [437, 61] width 48 height 6
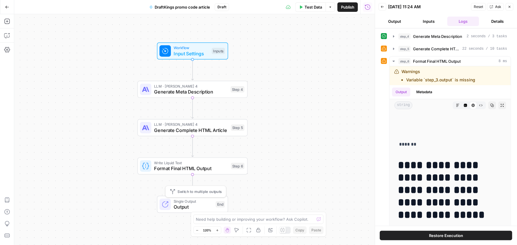
click at [187, 201] on span "Single Output" at bounding box center [193, 201] width 39 height 6
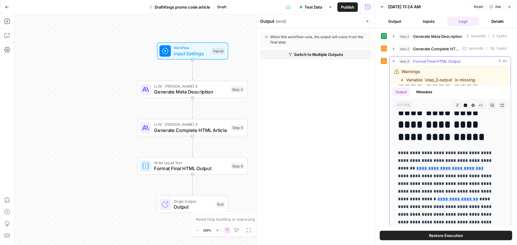
scroll to position [81, 0]
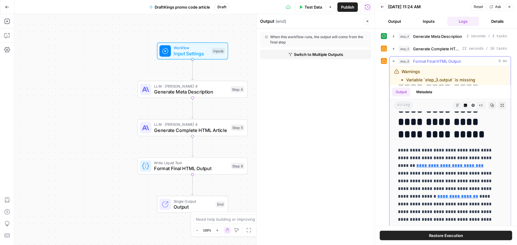
click at [451, 77] on li "Variable `step_3.output` is missing" at bounding box center [440, 80] width 69 height 6
click at [477, 72] on div "Warnings Variable `step_3.output` is missing" at bounding box center [442, 76] width 96 height 14
drag, startPoint x: 475, startPoint y: 79, endPoint x: 436, endPoint y: 72, distance: 39.7
click at [436, 72] on div "Warnings Variable `step_3.output` is missing" at bounding box center [442, 76] width 96 height 14
click at [182, 201] on span "Single Output" at bounding box center [193, 201] width 39 height 6
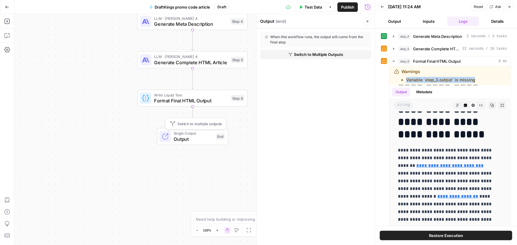
click at [190, 138] on span "Output" at bounding box center [193, 139] width 39 height 7
click at [298, 40] on div "When this workflow runs, the output will come from the final step" at bounding box center [316, 39] width 102 height 11
click at [364, 21] on button "Close" at bounding box center [367, 21] width 8 height 8
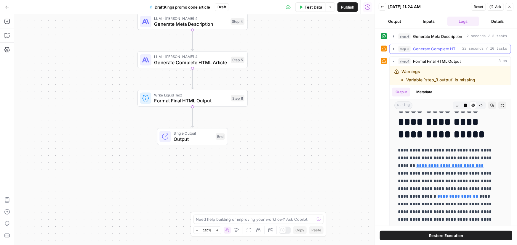
click at [424, 47] on span "Generate Complete HTML Article" at bounding box center [436, 49] width 47 height 6
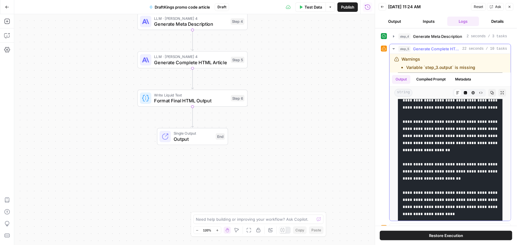
scroll to position [646, 0]
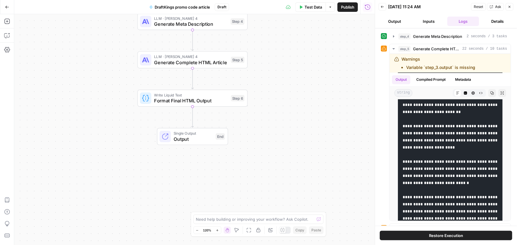
click at [323, 120] on div "Workflow Input Settings Inputs LLM · [PERSON_NAME] 4 Generate Meta Description …" at bounding box center [194, 129] width 360 height 231
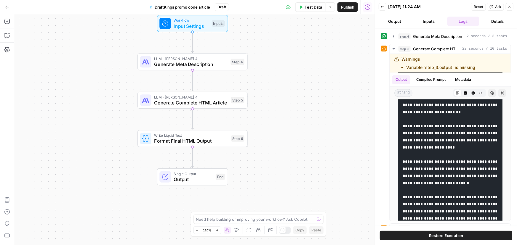
click at [389, 20] on button "Output" at bounding box center [395, 21] width 32 height 9
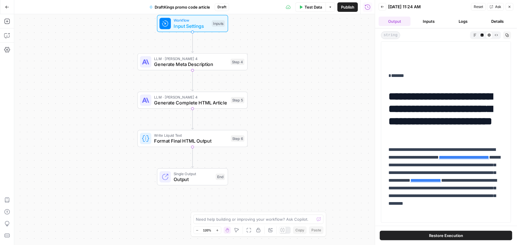
click at [430, 18] on button "Inputs" at bounding box center [429, 21] width 32 height 9
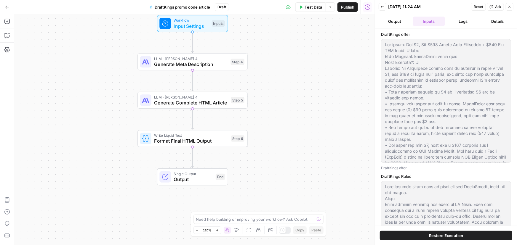
click at [397, 19] on button "Output" at bounding box center [395, 21] width 32 height 9
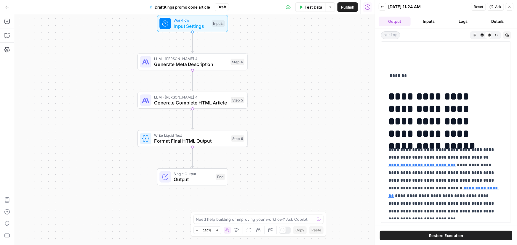
click at [313, 9] on span "Test Data" at bounding box center [312, 7] width 17 height 6
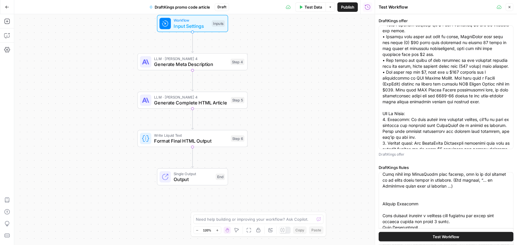
scroll to position [134, 0]
click at [454, 239] on span "Test Workflow" at bounding box center [446, 237] width 27 height 6
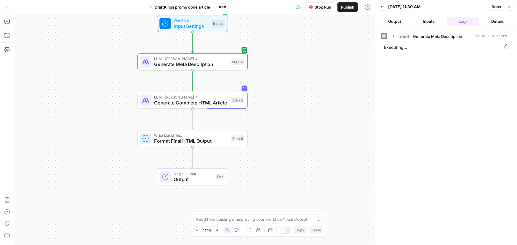
click at [388, 22] on button "Output" at bounding box center [395, 21] width 32 height 9
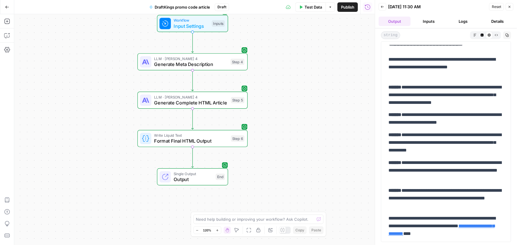
scroll to position [532, 0]
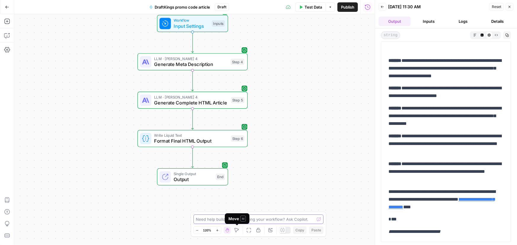
drag, startPoint x: 274, startPoint y: 217, endPoint x: 280, endPoint y: 217, distance: 6.2
click at [274, 217] on textarea at bounding box center [255, 220] width 118 height 6
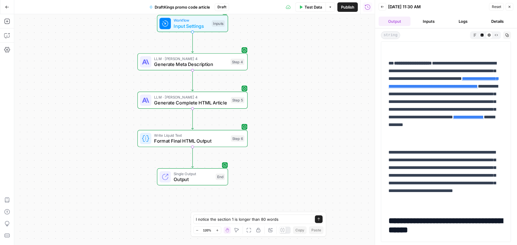
scroll to position [0, 0]
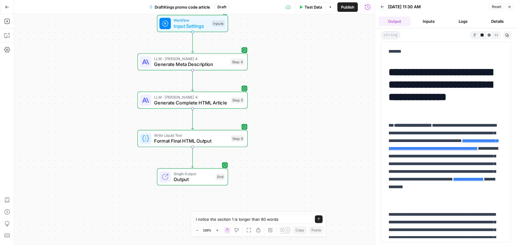
drag, startPoint x: 398, startPoint y: 167, endPoint x: 387, endPoint y: 129, distance: 40.0
copy div "**********"
click at [280, 220] on textarea "I notice the section 1 is longer than 80 words" at bounding box center [252, 220] width 113 height 6
type textarea "I notice the section 1 is longer than 80 words,which is the limit prescribed in…"
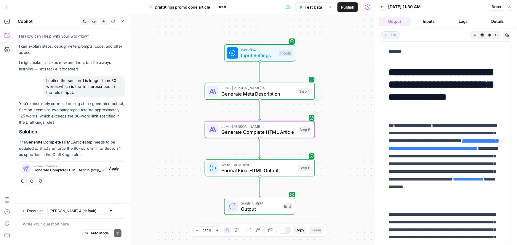
click at [70, 169] on span "Generate Complete HTML Article (step_5)" at bounding box center [68, 170] width 70 height 5
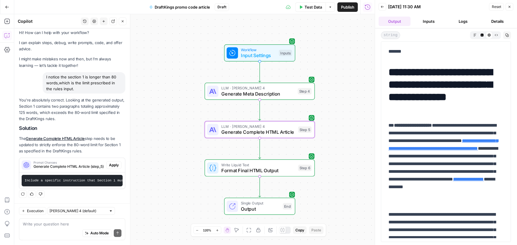
scroll to position [0, 304]
click at [109, 163] on span "Apply" at bounding box center [114, 165] width 10 height 5
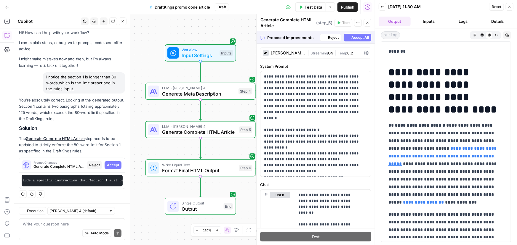
scroll to position [7, 0]
click at [107, 163] on span "Accept" at bounding box center [113, 165] width 12 height 5
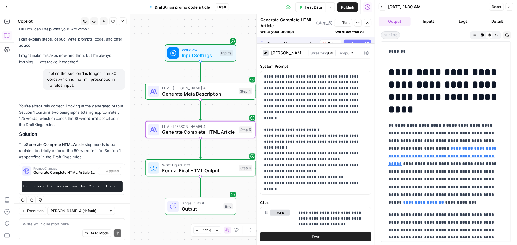
scroll to position [17, 0]
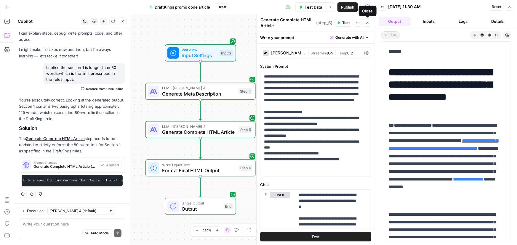
click at [367, 22] on icon "button" at bounding box center [368, 23] width 4 height 4
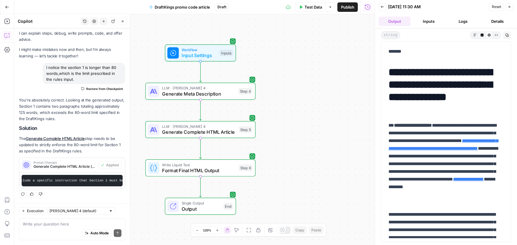
click at [318, 9] on span "Test Data" at bounding box center [312, 7] width 17 height 6
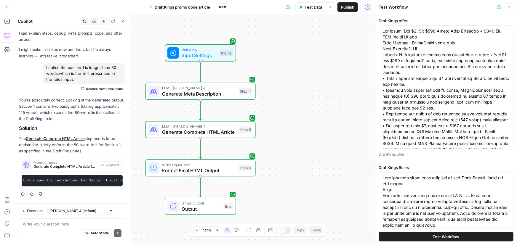
click at [433, 236] on span "Test Workflow" at bounding box center [446, 237] width 27 height 6
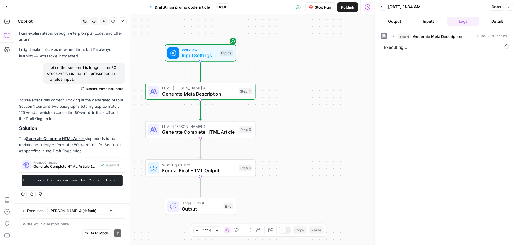
click at [396, 18] on button "Output" at bounding box center [395, 21] width 32 height 9
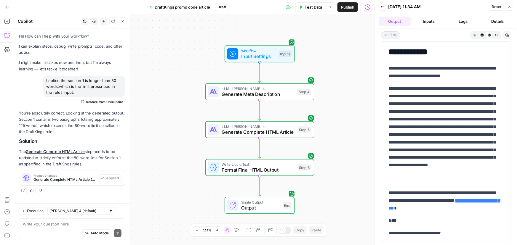
scroll to position [458, 0]
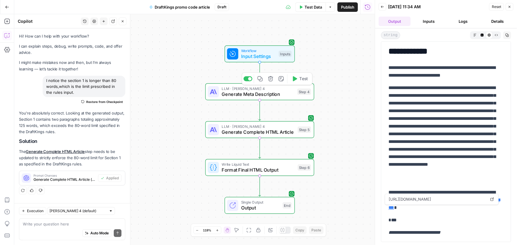
click at [263, 93] on span "Generate Meta Description" at bounding box center [258, 94] width 73 height 7
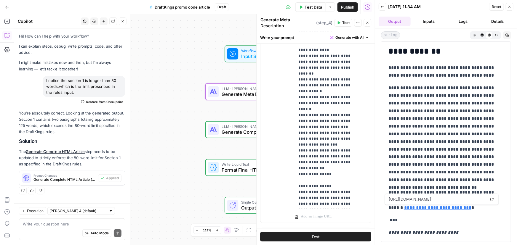
scroll to position [154, 0]
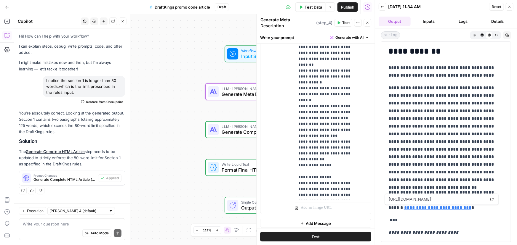
click at [235, 131] on span "Generate Complete HTML Article" at bounding box center [258, 132] width 73 height 7
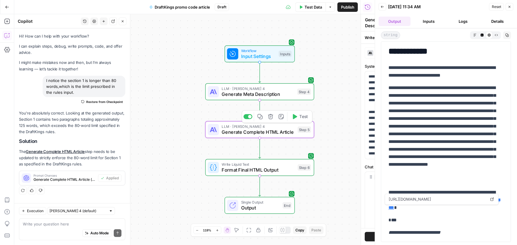
type textarea "Generate Complete HTML Article"
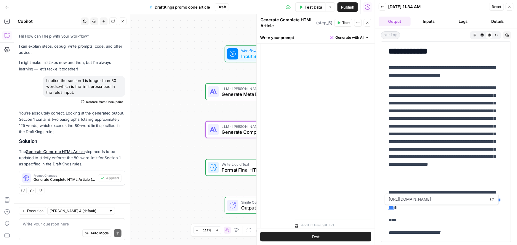
scroll to position [234, 0]
click at [175, 142] on div "Workflow Input Settings Inputs LLM · [PERSON_NAME] 4 Generate Meta Description …" at bounding box center [194, 129] width 360 height 231
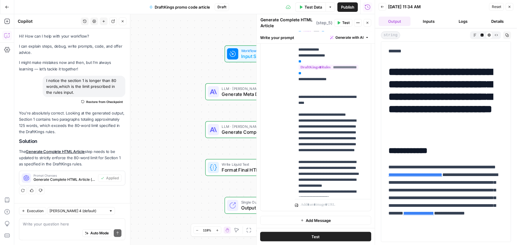
scroll to position [0, 0]
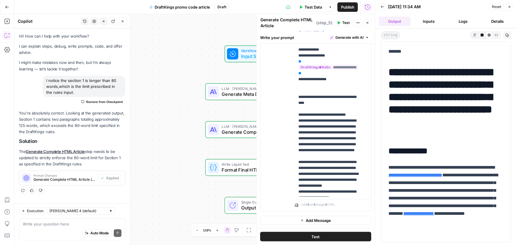
click at [170, 99] on div "Workflow Input Settings Inputs LLM · [PERSON_NAME] 4 Generate Meta Description …" at bounding box center [194, 129] width 360 height 231
click at [507, 7] on button "Close" at bounding box center [510, 7] width 8 height 8
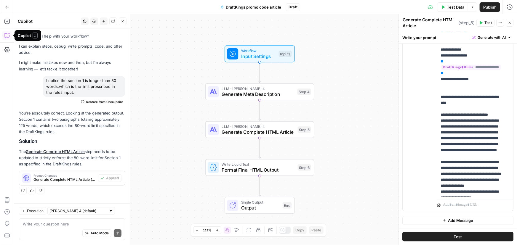
click at [7, 8] on icon "button" at bounding box center [7, 7] width 4 height 4
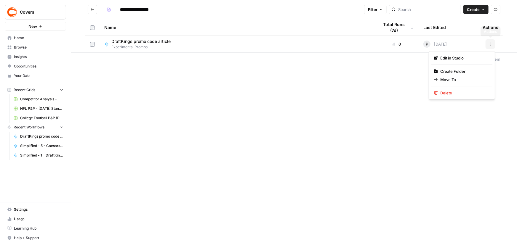
click at [490, 44] on icon "button" at bounding box center [490, 44] width 1 height 1
click at [251, 40] on div "DraftKings promo code article Experimental Promos" at bounding box center [236, 44] width 265 height 11
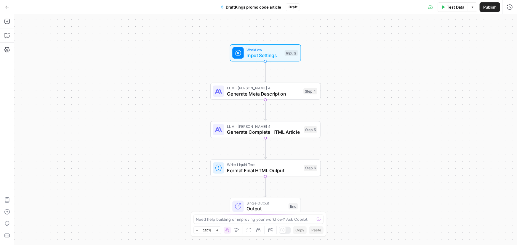
click at [473, 7] on icon "button" at bounding box center [473, 7] width 4 height 4
click at [499, 22] on div "Workflow Input Settings Inputs LLM · [PERSON_NAME] 4 Generate Meta Description …" at bounding box center [265, 129] width 503 height 231
click at [7, 8] on icon "button" at bounding box center [7, 7] width 4 height 3
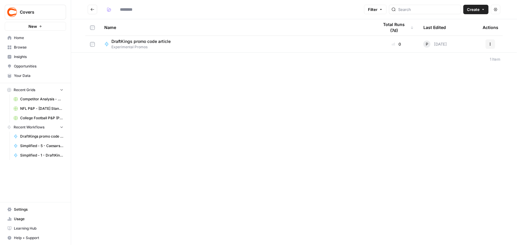
type input "**********"
click at [492, 46] on button "Actions" at bounding box center [489, 43] width 9 height 9
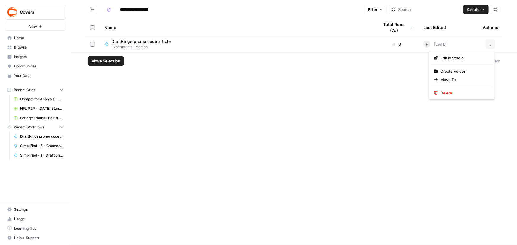
click at [496, 12] on button "Actions" at bounding box center [495, 9] width 9 height 9
click at [313, 14] on header "**********" at bounding box center [294, 9] width 446 height 19
drag, startPoint x: 135, startPoint y: 41, endPoint x: 116, endPoint y: 41, distance: 19.6
click at [116, 41] on span "DraftKings promo code article" at bounding box center [140, 42] width 59 height 6
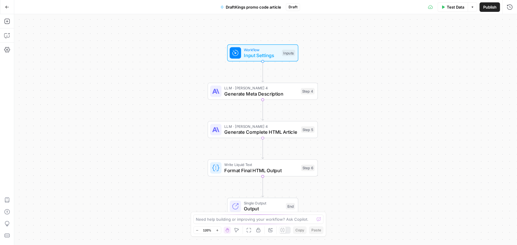
click at [474, 6] on button "Options" at bounding box center [472, 6] width 9 height 9
click at [7, 9] on icon "button" at bounding box center [7, 7] width 4 height 4
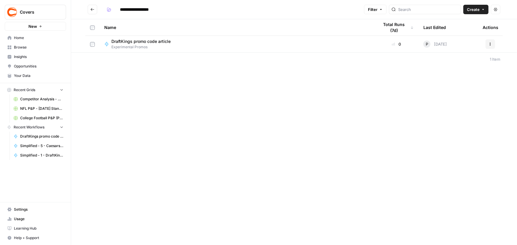
click at [212, 43] on div "DraftKings promo code article Experimental Promos" at bounding box center [236, 44] width 265 height 11
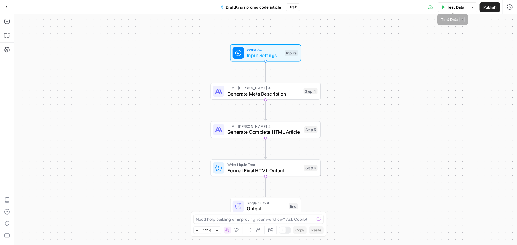
click at [487, 7] on span "Publish" at bounding box center [489, 7] width 13 height 6
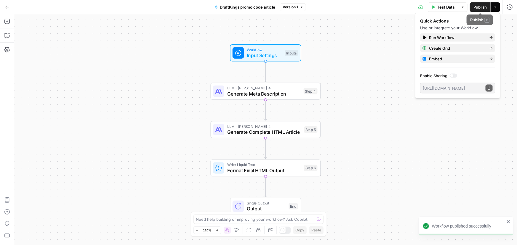
click at [462, 8] on icon "button" at bounding box center [463, 7] width 4 height 4
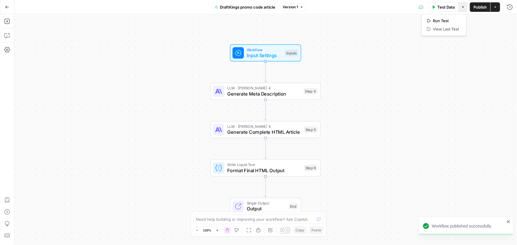
click at [386, 22] on div "Workflow Input Settings Inputs LLM · [PERSON_NAME] 4 Generate Meta Description …" at bounding box center [265, 129] width 503 height 231
click at [6, 7] on icon "button" at bounding box center [7, 7] width 4 height 3
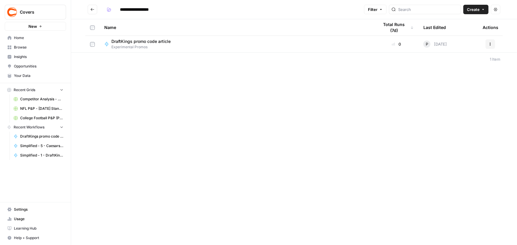
click at [491, 43] on icon "button" at bounding box center [490, 44] width 4 height 4
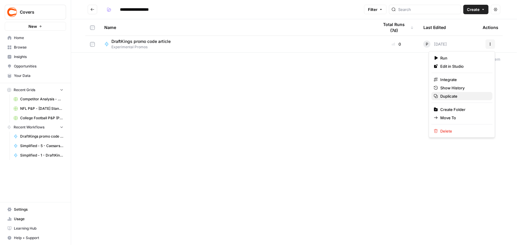
click at [454, 97] on span "Duplicate" at bounding box center [463, 96] width 47 height 6
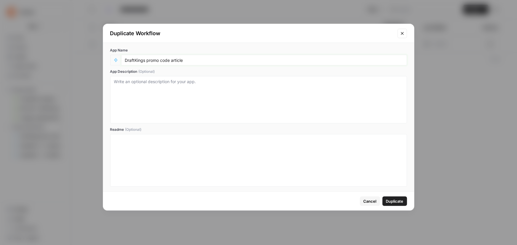
drag, startPoint x: 145, startPoint y: 60, endPoint x: 0, endPoint y: 59, distance: 144.8
click at [0, 59] on div "Duplicate Workflow App Name DraftKings promo code article App Description (Opti…" at bounding box center [258, 122] width 517 height 245
type input "FanDuel promo code article"
click at [124, 85] on textarea "App Description (Optional)" at bounding box center [258, 100] width 289 height 42
paste textarea "Lor Ipsum: Dol $3 Sit $752 Ametc Adip, El Se Doei Temp Incidid: UtlAbor etdol m…"
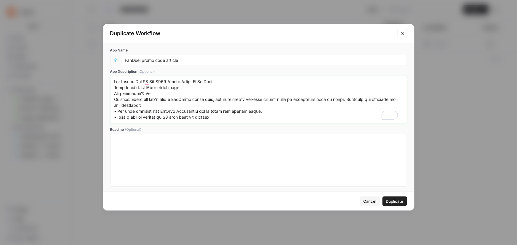
type textarea "Lor Ipsum: Dol $3 Sit $752 Ametc Adip, El Se Doei Temp Incidid: UtlAbor etdol m…"
click at [187, 84] on textarea "App Description (Optional)" at bounding box center [258, 100] width 289 height 42
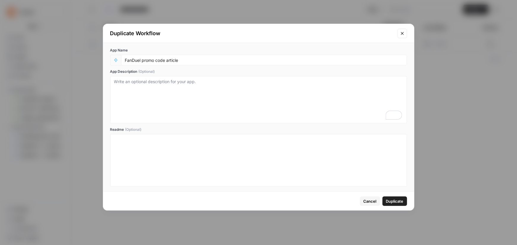
click at [394, 202] on span "Duplicate" at bounding box center [394, 201] width 17 height 6
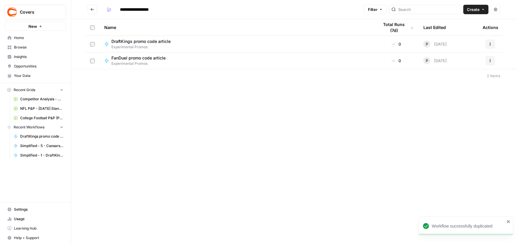
click at [490, 61] on icon "button" at bounding box center [490, 61] width 4 height 4
click at [451, 74] on span "Edit in Studio" at bounding box center [463, 75] width 47 height 6
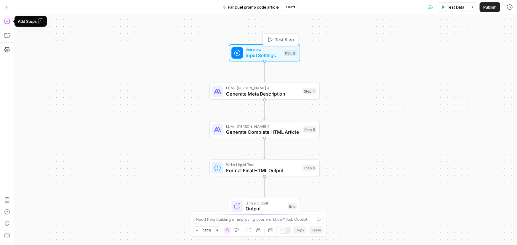
click at [259, 50] on span "Workflow" at bounding box center [263, 50] width 35 height 6
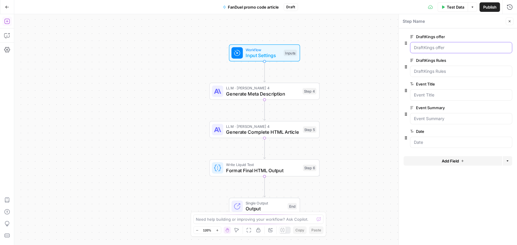
click at [433, 47] on offer "DraftKings offer" at bounding box center [461, 48] width 94 height 6
click at [487, 36] on span "edit field" at bounding box center [489, 36] width 13 height 5
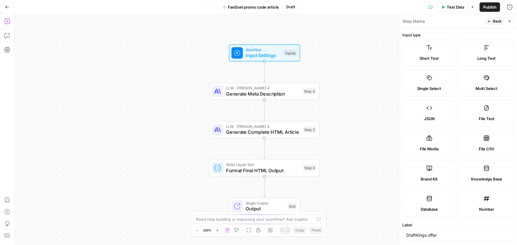
click at [481, 44] on label "Long Text" at bounding box center [487, 53] width 54 height 27
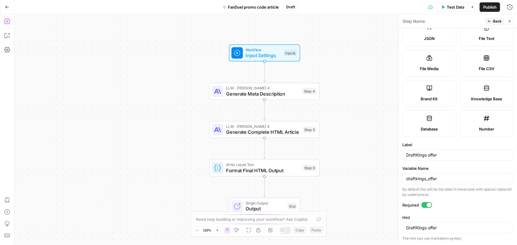
scroll to position [134, 0]
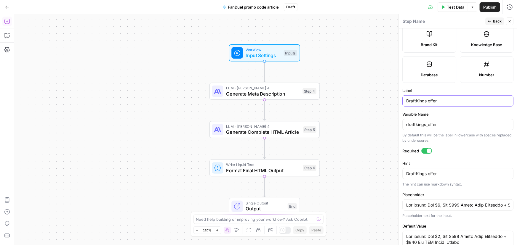
drag, startPoint x: 426, startPoint y: 99, endPoint x: 216, endPoint y: 100, distance: 209.7
click at [225, 100] on body "Covers New Home Browse Insights Opportunities Your Data Recent Grids Competitor…" at bounding box center [258, 122] width 517 height 245
type input "FanDeul offer"
click at [415, 124] on input "draftkings_offer" at bounding box center [457, 125] width 103 height 6
drag, startPoint x: 426, startPoint y: 124, endPoint x: 308, endPoint y: 112, distance: 118.4
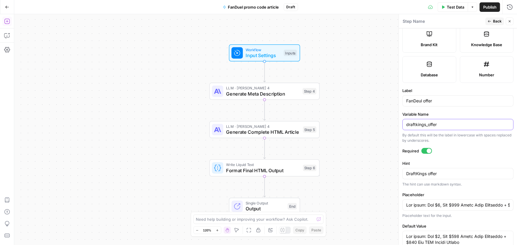
click at [308, 112] on body "Covers New Home Browse Insights Opportunities Your Data Recent Grids Competitor…" at bounding box center [258, 122] width 517 height 245
click at [444, 123] on input "draftkings_offer" at bounding box center [457, 125] width 103 height 6
type input "d"
click at [442, 104] on div "FanDeul offer" at bounding box center [457, 100] width 111 height 11
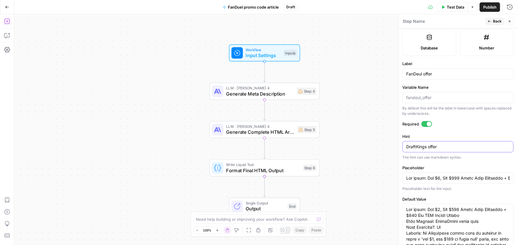
click at [435, 146] on textarea "DraftKings offer" at bounding box center [457, 147] width 103 height 6
paste textarea "FanDeul"
type textarea "FanDeul offer"
click at [421, 177] on input "Placeholder" at bounding box center [457, 178] width 103 height 6
paste input "Offer: Bet $5 Get $300 Bonus Bets, If It Wins Main Keyword: FanDuel promo code …"
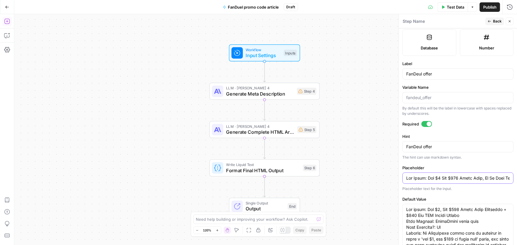
scroll to position [0, 3762]
type input "The Offer: Bet $5 Get $300 Bonus Bets, If It Wins Main Keyword: FanDuel promo c…"
paste textarea "Offer: Bet $5 Get $300 Bonus Bets, If It Wins Main Keyword: FanDuel promo code …"
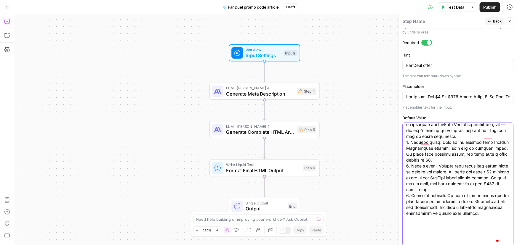
scroll to position [251, 0]
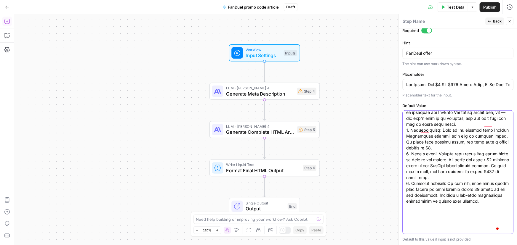
type textarea "The Offer: Bet $5 Get $300 Bonus Bets, If It Wins Main Keyword: FanDuel promo c…"
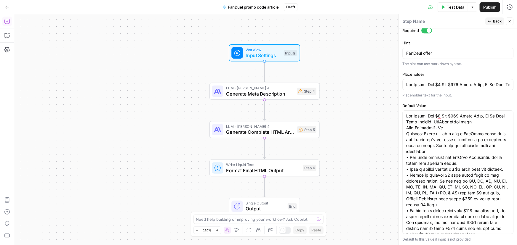
click at [378, 129] on div "Workflow Input Settings Inputs LLM · [PERSON_NAME] 4 Generate Meta Description …" at bounding box center [265, 129] width 503 height 231
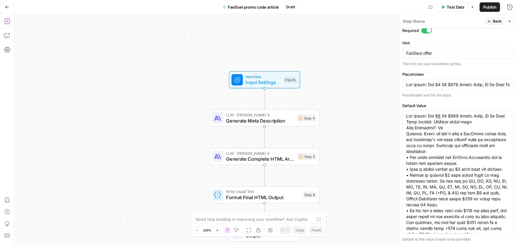
click at [258, 120] on span "Generate Meta Description" at bounding box center [260, 120] width 68 height 7
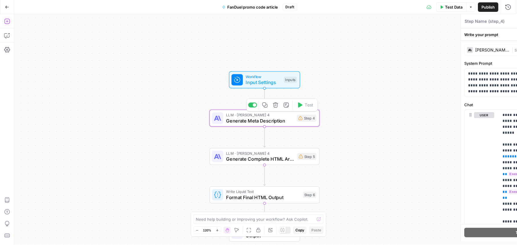
type textarea "Generate Meta Description"
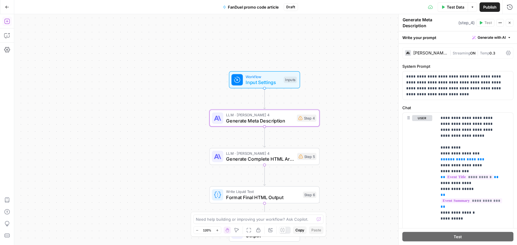
click at [56, 102] on div "Workflow Input Settings Inputs LLM · [PERSON_NAME] 4 Generate Meta Description …" at bounding box center [265, 129] width 503 height 231
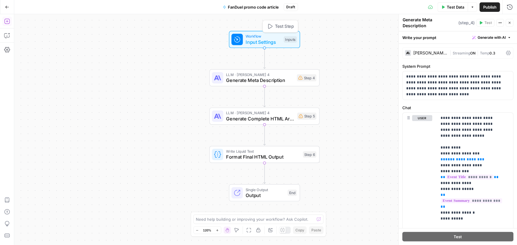
click at [259, 39] on span "Input Settings" at bounding box center [263, 42] width 35 height 7
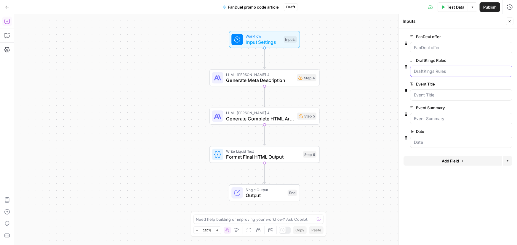
click at [436, 74] on Rules "DraftKings Rules" at bounding box center [461, 71] width 94 height 6
click at [493, 61] on span "edit field" at bounding box center [489, 60] width 13 height 5
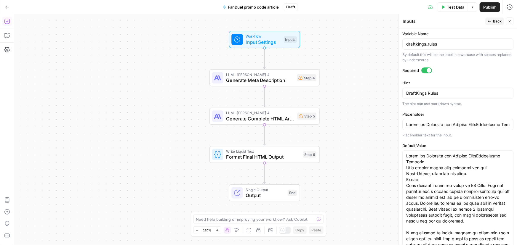
scroll to position [215, 0]
paste textarea "FanDuelPromo Articles When writing promo code articles for the FanDuel, these a…"
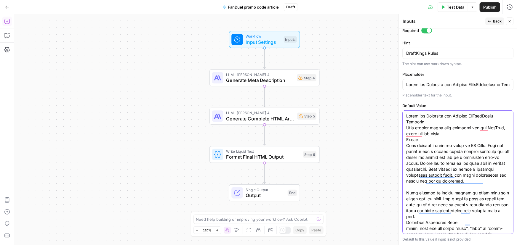
scroll to position [14, 0]
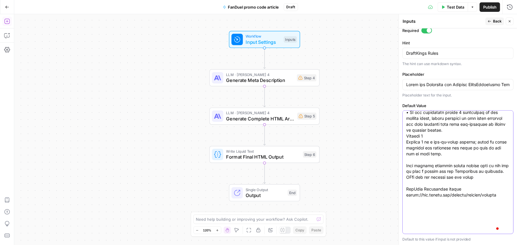
type textarea "Lorem ips Dolorsita con Adipisc EliTsedDoeiu Temporin Utla etdolor magna aliq e…"
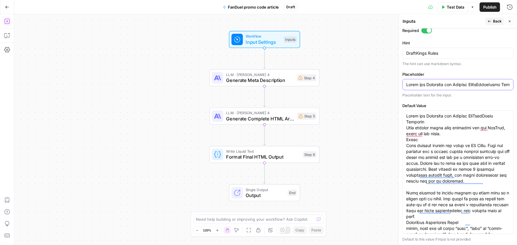
click at [433, 84] on input "Placeholder" at bounding box center [457, 85] width 103 height 6
paste input "FanDuelPromo Articles When writing promo code articles for the FanDuel, these a…"
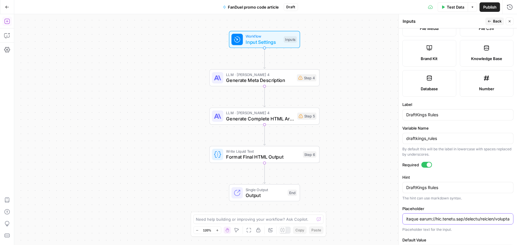
type input "Rules and Structure for Writing FanDuelPromo Articles When writing promo code a…"
drag, startPoint x: 442, startPoint y: 134, endPoint x: 326, endPoint y: 133, distance: 116.1
click at [326, 133] on body "Covers New Home Browse Insights Opportunities Your Data Recent Grids Competitor…" at bounding box center [258, 122] width 517 height 245
drag, startPoint x: 440, startPoint y: 135, endPoint x: 317, endPoint y: 137, distance: 123.5
click at [317, 137] on body "Covers New Home Browse Insights Opportunities Your Data Recent Grids Competitor…" at bounding box center [258, 122] width 517 height 245
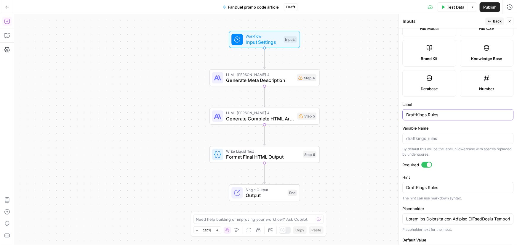
drag, startPoint x: 450, startPoint y: 116, endPoint x: 153, endPoint y: 116, distance: 297.4
click at [153, 116] on body "Covers New Home Browse Insights Opportunities Your Data Recent Grids Competitor…" at bounding box center [258, 122] width 517 height 245
type input "FanDuel Rules"
click at [427, 186] on textarea "DraftKings Rules" at bounding box center [457, 188] width 103 height 6
paste textarea "FanDuel"
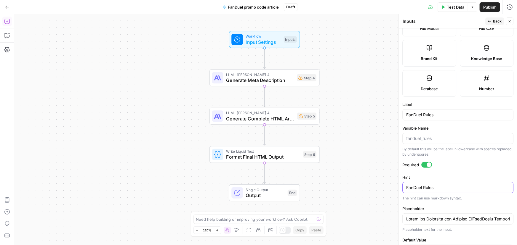
type textarea "FanDuel Rules"
click at [365, 156] on div "Workflow Input Settings Inputs LLM · [PERSON_NAME] 4 Generate Meta Description …" at bounding box center [265, 129] width 503 height 231
click at [494, 21] on span "Back" at bounding box center [497, 21] width 9 height 5
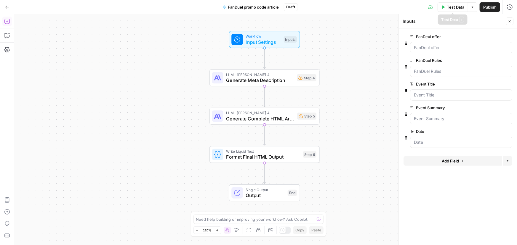
click at [455, 8] on span "Test Data" at bounding box center [455, 7] width 17 height 6
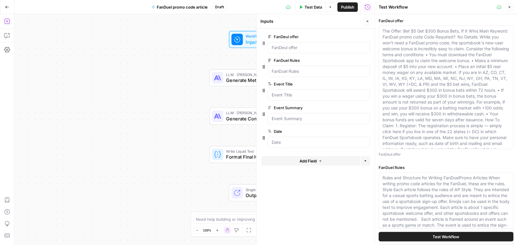
click at [309, 9] on span "Test Data" at bounding box center [312, 7] width 17 height 6
click at [368, 25] on button "Close" at bounding box center [367, 21] width 8 height 8
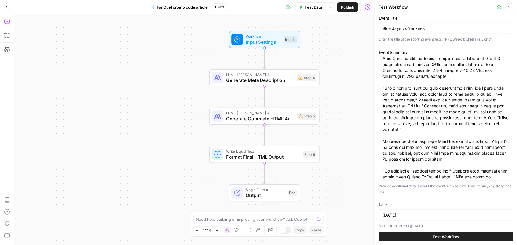
click at [423, 237] on button "Test Workflow" at bounding box center [446, 236] width 135 height 9
click at [444, 236] on span "Test Workflow" at bounding box center [446, 237] width 27 height 6
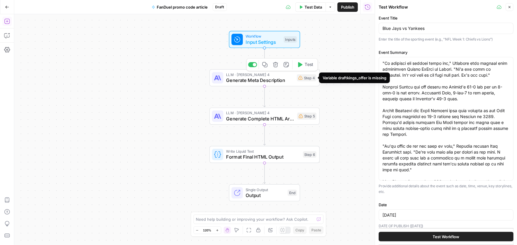
click at [305, 80] on div "Step 4" at bounding box center [307, 77] width 20 height 7
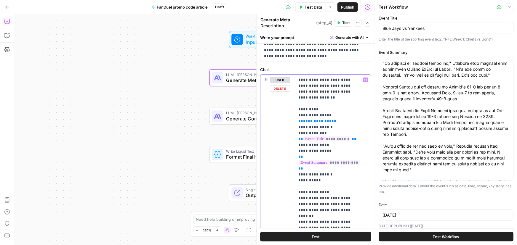
scroll to position [0, 0]
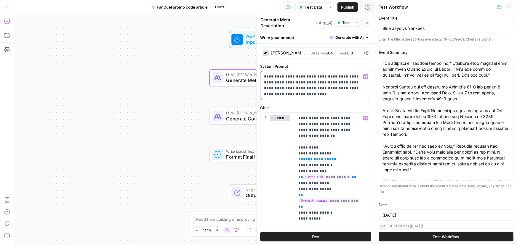
click at [301, 79] on p "**********" at bounding box center [314, 86] width 100 height 24
click at [369, 21] on icon "button" at bounding box center [368, 23] width 4 height 4
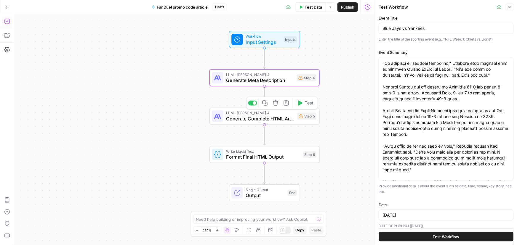
click at [266, 120] on span "Generate Complete HTML Article" at bounding box center [260, 118] width 68 height 7
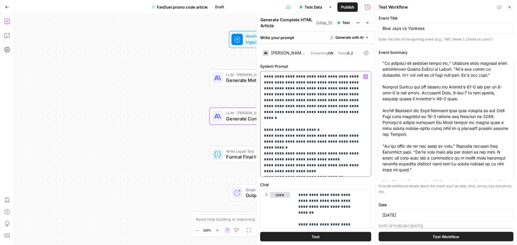
click at [314, 97] on p "**********" at bounding box center [314, 124] width 100 height 101
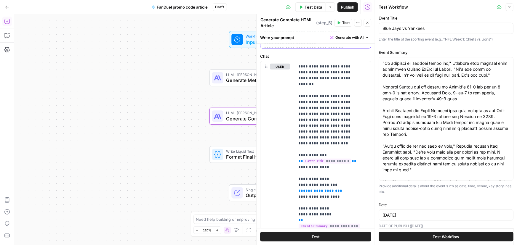
scroll to position [134, 0]
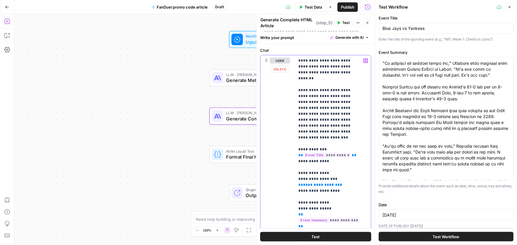
click at [179, 129] on div "Workflow Input Settings Inputs LLM · [PERSON_NAME] 4 Generate Meta Description …" at bounding box center [194, 129] width 360 height 231
click at [177, 102] on div "Workflow Input Settings Inputs LLM · Claude Sonnet 4 Generate Meta Description …" at bounding box center [194, 129] width 360 height 231
click at [367, 22] on icon "button" at bounding box center [368, 23] width 4 height 4
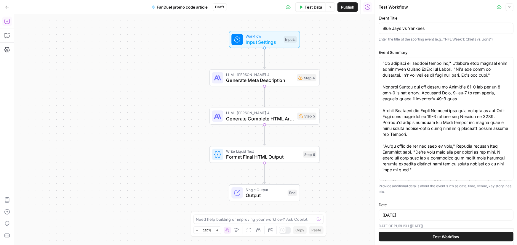
click at [193, 104] on div "Workflow Input Settings Inputs LLM · [PERSON_NAME] 4 Generate Meta Description …" at bounding box center [194, 129] width 360 height 231
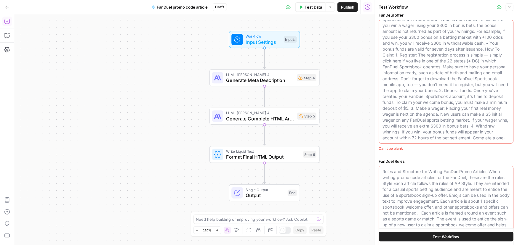
scroll to position [3, 0]
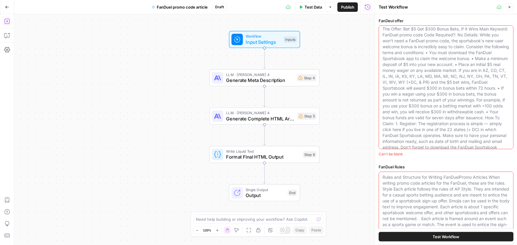
scroll to position [0, 0]
click at [425, 92] on textarea "FanDeul offer" at bounding box center [445, 120] width 127 height 184
click at [193, 49] on div "Workflow Input Settings Inputs LLM · [PERSON_NAME] 4 Generate Meta Description …" at bounding box center [194, 129] width 360 height 231
click at [268, 35] on span "Workflow" at bounding box center [263, 36] width 35 height 6
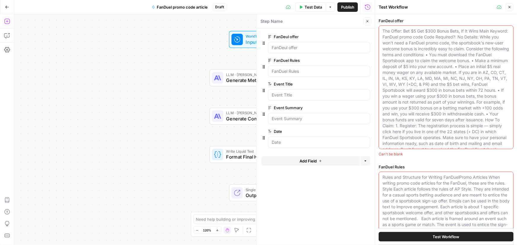
click at [350, 60] on span "edit field" at bounding box center [347, 60] width 13 height 5
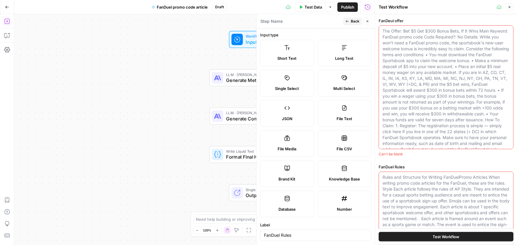
click at [336, 53] on label "Long Text" at bounding box center [345, 53] width 54 height 27
click at [452, 91] on textarea "FanDeul offer" at bounding box center [445, 120] width 127 height 184
click at [460, 83] on textarea "FanDeul offer" at bounding box center [445, 120] width 127 height 184
paste textarea "Lorem ips Dolorsita con Adipisc EliTsedDoeiu Temporin Utla etdolor magna aliq e…"
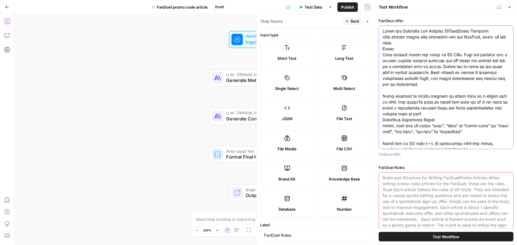
scroll to position [415, 0]
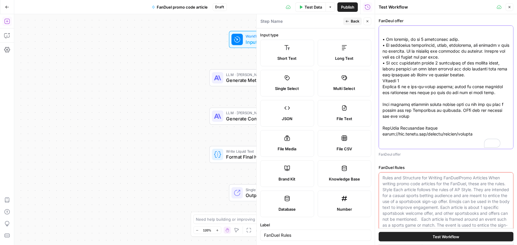
type textarea "Lorem ips Dolorsita con Adipisc EliTsedDoeiu Temporin Utla etdolor magna aliq e…"
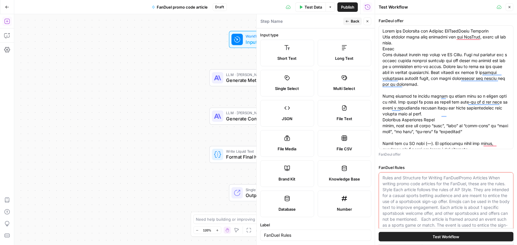
paste textarea "Lorem ips Dolorsita con Adipisc EliTsedDoeiu Temporin Utla etdolor magna aliq e…"
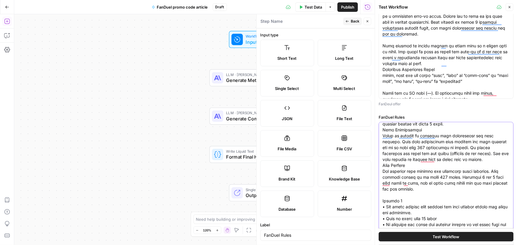
drag, startPoint x: 440, startPoint y: 158, endPoint x: 443, endPoint y: 139, distance: 19.3
type textarea "Rules and Structure for Writing FanDuelPromo Articles When writing promo code a…"
drag, startPoint x: 443, startPoint y: 139, endPoint x: 415, endPoint y: 90, distance: 56.2
click at [415, 90] on textarea "FanDeul offer" at bounding box center [445, 238] width 127 height 521
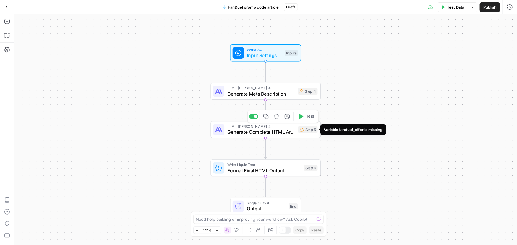
click at [307, 130] on div "Step 5" at bounding box center [307, 129] width 19 height 7
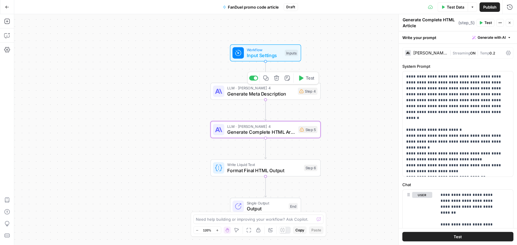
click at [277, 78] on icon "button" at bounding box center [276, 78] width 5 height 5
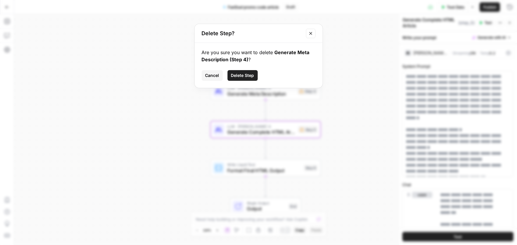
click at [243, 75] on span "Delete Step" at bounding box center [242, 76] width 23 height 6
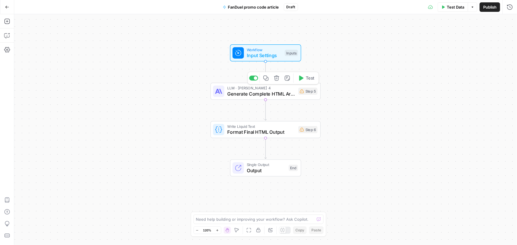
click at [277, 77] on icon "button" at bounding box center [276, 78] width 5 height 5
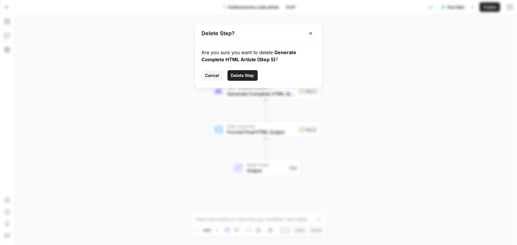
click at [238, 78] on span "Delete Step" at bounding box center [242, 76] width 23 height 6
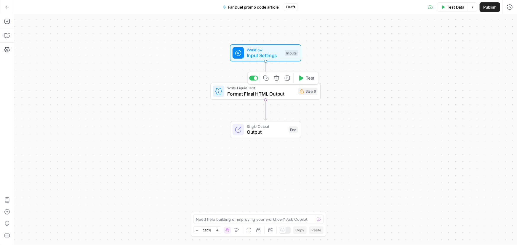
click at [278, 79] on icon "button" at bounding box center [276, 78] width 5 height 5
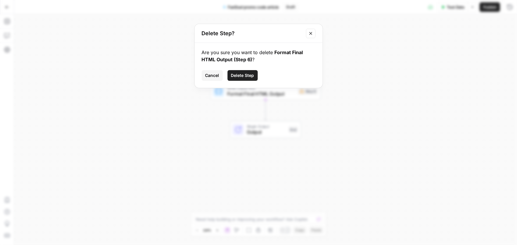
click at [243, 77] on span "Delete Step" at bounding box center [242, 76] width 23 height 6
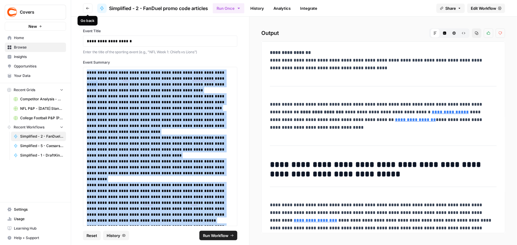
scroll to position [319, 0]
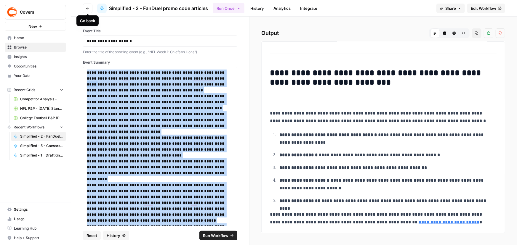
click at [88, 8] on icon "button" at bounding box center [88, 9] width 4 height 4
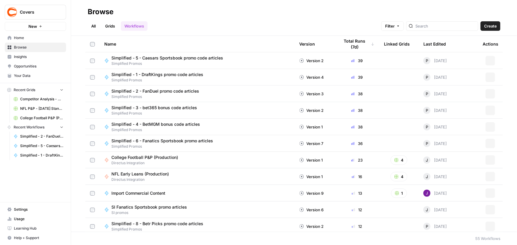
click at [25, 47] on span "Browse" at bounding box center [38, 47] width 49 height 5
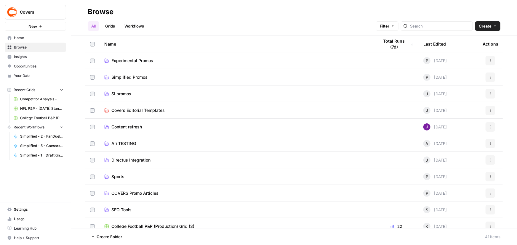
click at [126, 60] on span "Experimental Promos" at bounding box center [132, 61] width 42 height 6
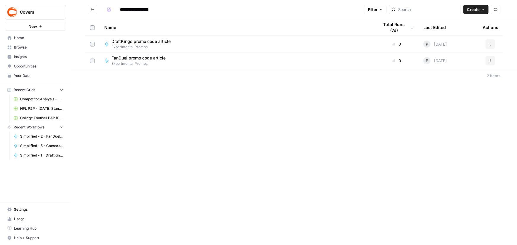
click at [147, 41] on span "DraftKings promo code article" at bounding box center [140, 42] width 59 height 6
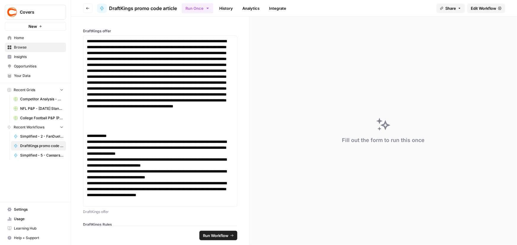
click at [486, 9] on span "Edit Workflow" at bounding box center [483, 8] width 25 height 6
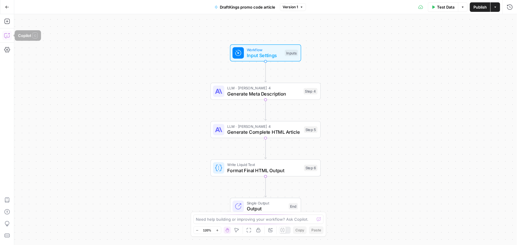
click at [6, 36] on icon "button" at bounding box center [6, 36] width 1 height 0
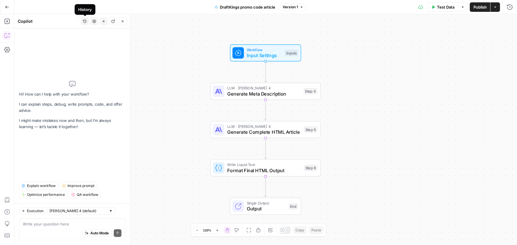
click at [85, 22] on icon "button" at bounding box center [85, 22] width 4 height 4
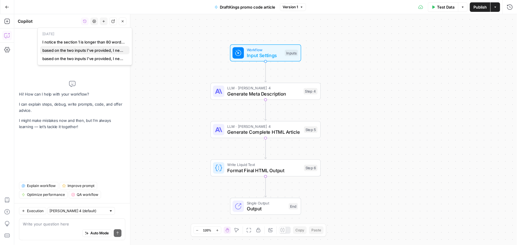
click at [53, 52] on span "based on the two inputs I've provided, I need an output of html WYSIWYG-ready t…" at bounding box center [83, 50] width 82 height 6
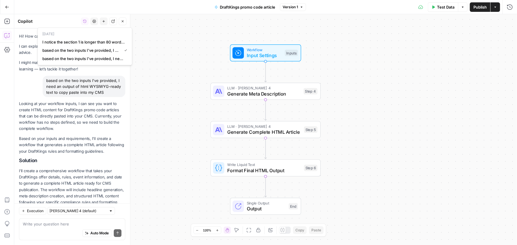
scroll to position [286, 0]
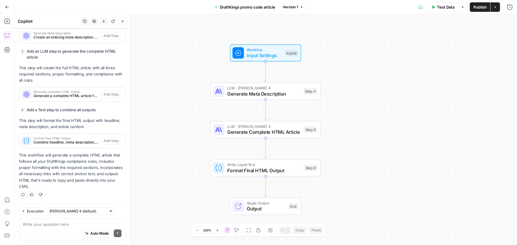
click at [23, 67] on p "This step will create the full HTML article with all three required sections, p…" at bounding box center [72, 74] width 106 height 19
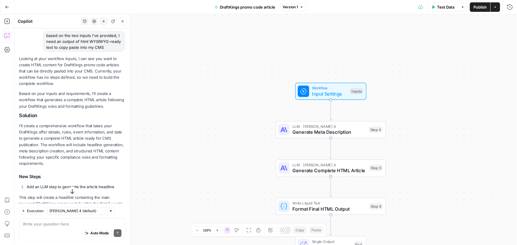
scroll to position [21, 0]
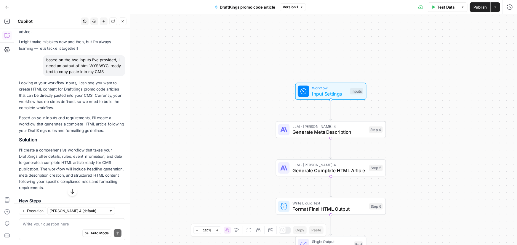
drag, startPoint x: 47, startPoint y: 59, endPoint x: 118, endPoint y: 71, distance: 72.7
click at [118, 71] on div "based on the two inputs I've provided, I need an output of html WYSIWYG-ready t…" at bounding box center [84, 65] width 83 height 21
copy div "based on the two inputs I've provided, I need an output of html WYSIWYG-ready t…"
click at [78, 73] on div "based on the two inputs I've provided, I need an output of html WYSIWYG-ready t…" at bounding box center [84, 65] width 83 height 21
click at [323, 86] on span "Workflow" at bounding box center [329, 88] width 35 height 6
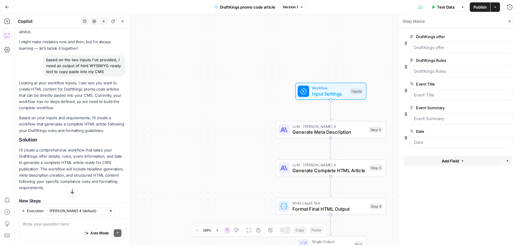
click at [488, 61] on span "edit field" at bounding box center [489, 60] width 13 height 5
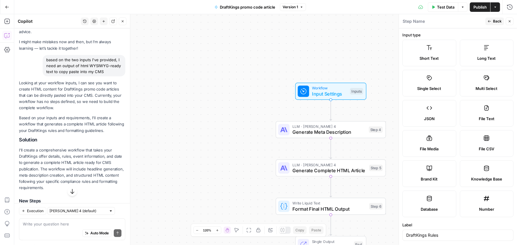
click at [472, 49] on label "Long Text" at bounding box center [487, 53] width 54 height 27
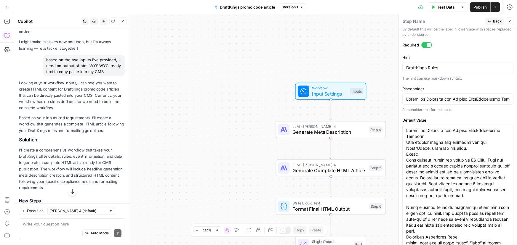
scroll to position [242, 0]
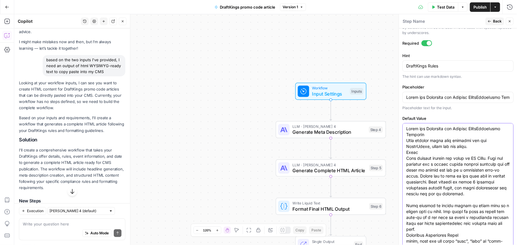
paste textarea "The intro section must include the main keyword within the first two sentences.…"
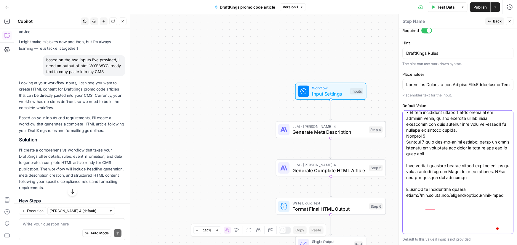
scroll to position [474, 0]
type textarea "Rules and Structure for Writing DraftKingsPromo Articles When writing promo cod…"
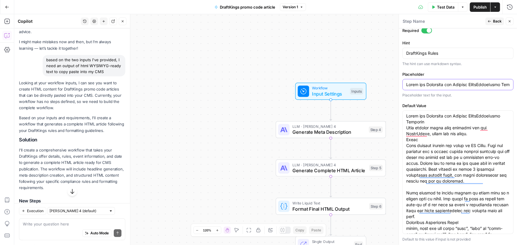
click at [450, 82] on input "Placeholder" at bounding box center [457, 85] width 103 height 6
paste input "• The date from the date input field should be included for timeliness"
type input "Lorem ips Dolorsita con Adipisc ElitsEddoeIusmo Temporin Utla etdolor magna ali…"
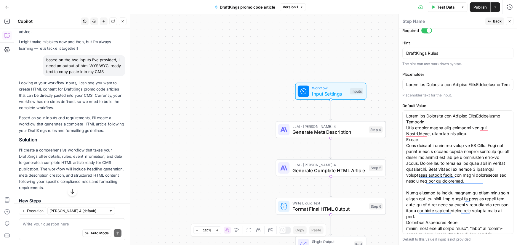
click at [327, 53] on div "Workflow Input Settings Inputs LLM · Claude Sonnet 4 Generate Meta Description …" at bounding box center [265, 129] width 503 height 231
click at [266, 31] on div "Workflow Input Settings Inputs LLM · Claude Sonnet 4 Generate Meta Description …" at bounding box center [265, 129] width 503 height 231
click at [442, 7] on span "Test Data" at bounding box center [445, 7] width 17 height 6
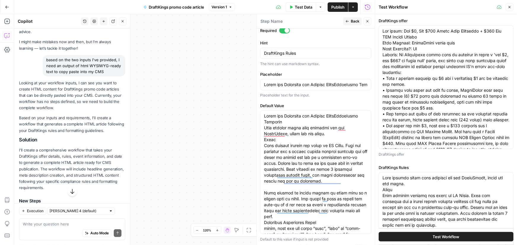
click at [447, 235] on span "Test Workflow" at bounding box center [446, 237] width 27 height 6
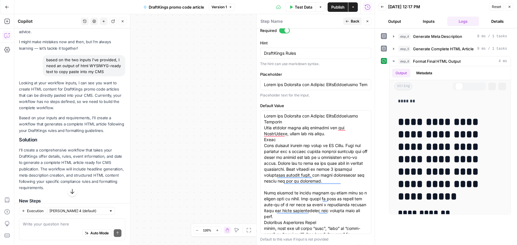
click at [402, 21] on button "Output" at bounding box center [395, 21] width 32 height 9
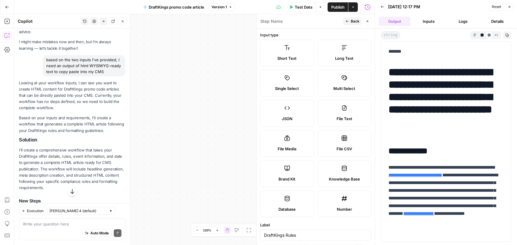
click at [302, 7] on span "Test Data" at bounding box center [303, 7] width 17 height 6
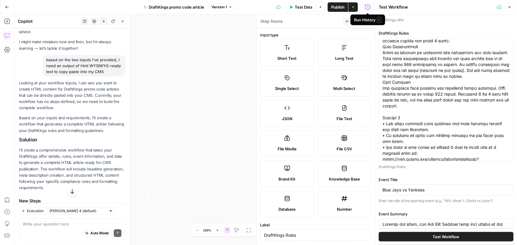
scroll to position [215, 0]
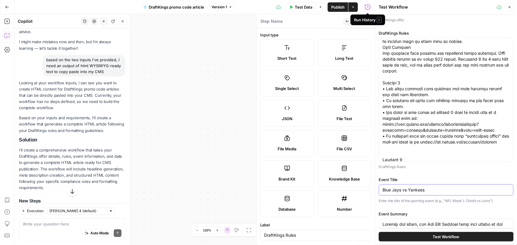
click at [406, 190] on input "Blue Jays vs Yankees" at bounding box center [445, 190] width 127 height 6
type input "Blue Jays vs. Yankees"
click at [455, 237] on span "Test Workflow" at bounding box center [446, 237] width 27 height 6
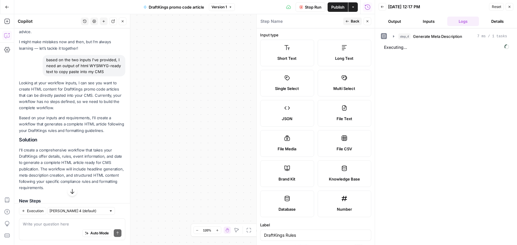
click at [348, 21] on icon "button" at bounding box center [347, 22] width 4 height 4
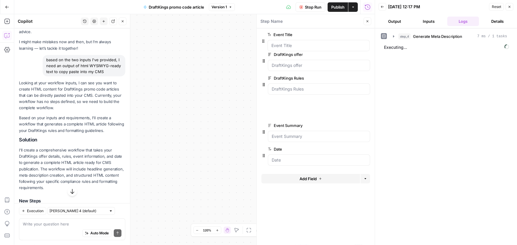
drag, startPoint x: 263, startPoint y: 91, endPoint x: 263, endPoint y: 39, distance: 52.7
drag, startPoint x: 263, startPoint y: 116, endPoint x: 261, endPoint y: 61, distance: 54.5
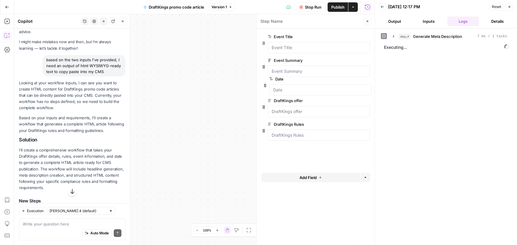
drag, startPoint x: 264, startPoint y: 139, endPoint x: 265, endPoint y: 73, distance: 65.8
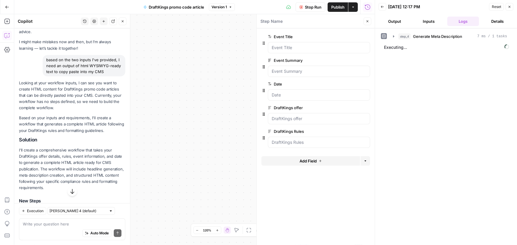
click at [401, 20] on button "Output" at bounding box center [395, 21] width 32 height 9
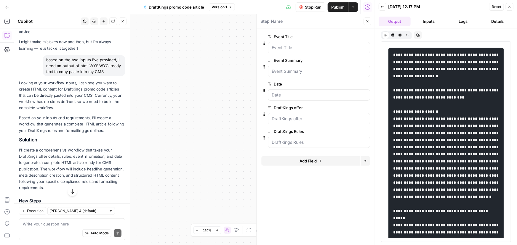
click at [385, 35] on icon at bounding box center [385, 34] width 3 height 3
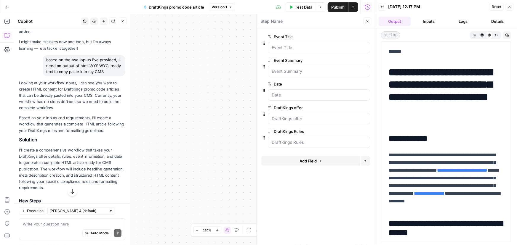
click at [39, 228] on div "Auto Mode Send" at bounding box center [72, 233] width 99 height 13
type textarea "look"
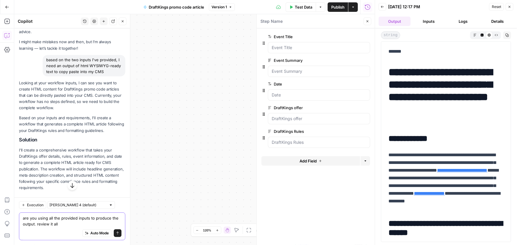
type textarea "are you using all the provided inputs to produce the output. review it all."
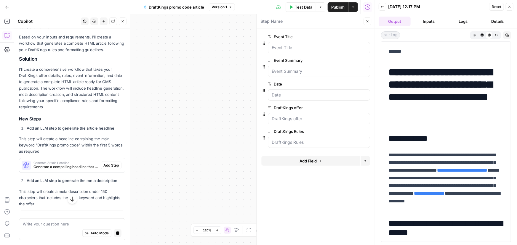
click at [70, 200] on icon "button" at bounding box center [72, 199] width 6 height 6
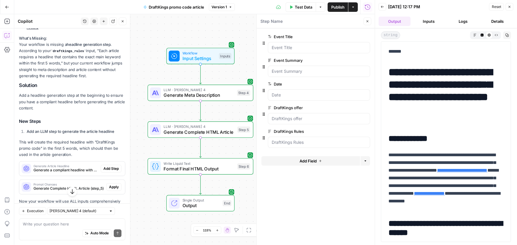
scroll to position [647, 0]
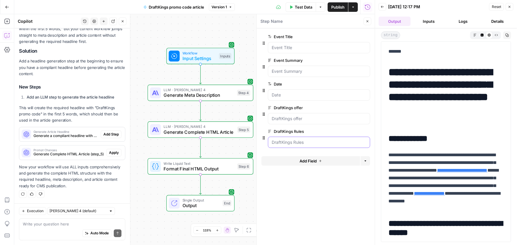
click at [313, 140] on Rules "DraftKings Rules" at bounding box center [319, 143] width 94 height 6
click at [346, 130] on span "edit field" at bounding box center [347, 131] width 13 height 5
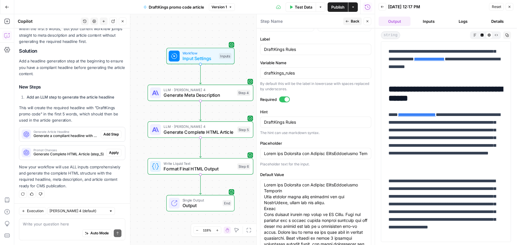
scroll to position [255, 0]
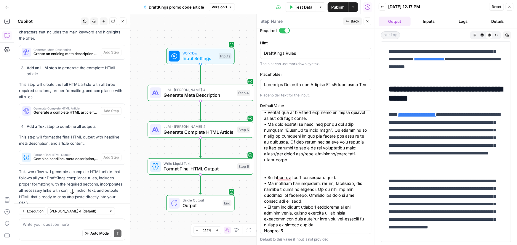
scroll to position [474, 0]
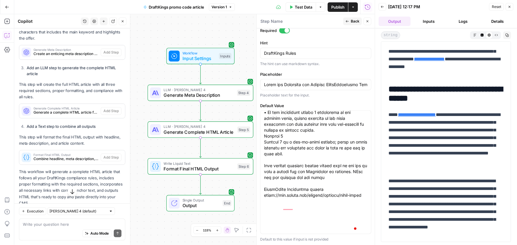
click at [44, 228] on div "Auto Mode Send" at bounding box center [72, 233] width 99 height 13
type textarea "check the rules again. there's not headline mentioned."
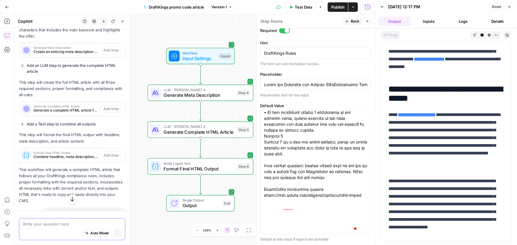
scroll to position [267, 0]
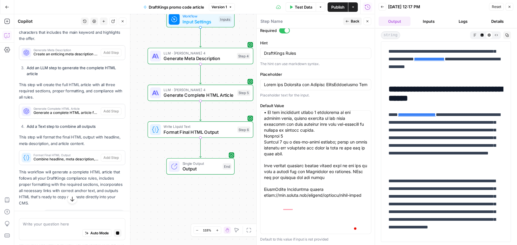
click at [69, 198] on icon "button" at bounding box center [72, 199] width 6 height 6
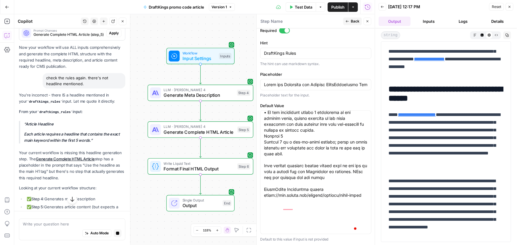
scroll to position [762, 0]
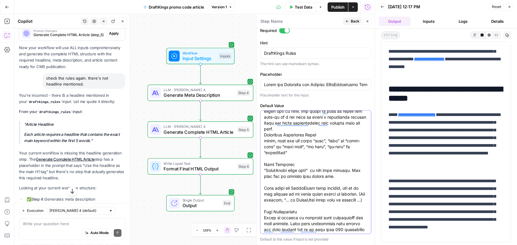
scroll to position [0, 0]
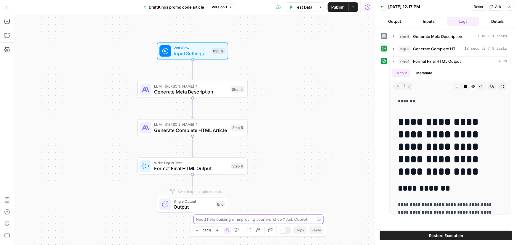
click at [209, 221] on textarea at bounding box center [255, 220] width 118 height 6
click at [7, 34] on icon "button" at bounding box center [7, 36] width 6 height 6
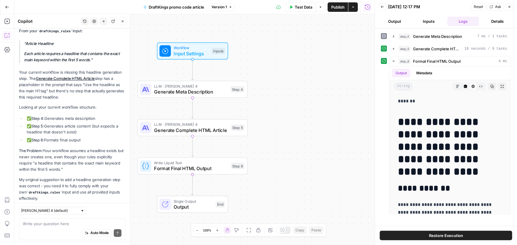
scroll to position [860, 0]
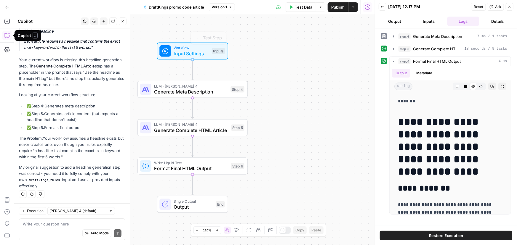
click at [178, 49] on span "Workflow" at bounding box center [191, 48] width 35 height 6
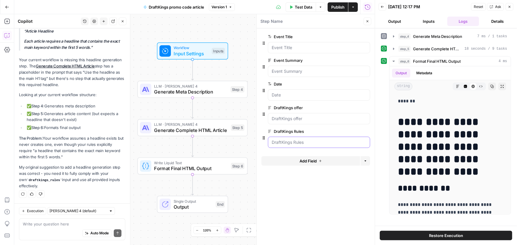
click at [292, 144] on Rules "DraftKings Rules" at bounding box center [319, 143] width 94 height 6
click at [352, 130] on span "edit field" at bounding box center [347, 131] width 13 height 5
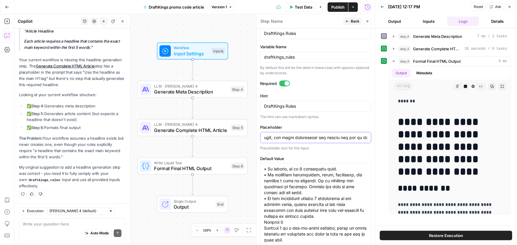
scroll to position [0, 830]
drag, startPoint x: 295, startPoint y: 137, endPoint x: 317, endPoint y: 139, distance: 21.8
click at [317, 139] on input "Placeholder" at bounding box center [315, 138] width 103 height 6
click at [319, 139] on input "Placeholder" at bounding box center [315, 138] width 103 height 6
click at [310, 203] on textarea "Default Value" at bounding box center [315, 6] width 103 height 557
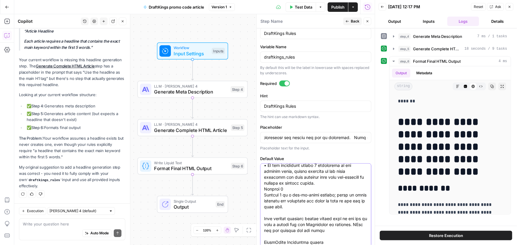
scroll to position [0, 0]
click at [319, 136] on input "Placeholder" at bounding box center [315, 138] width 103 height 6
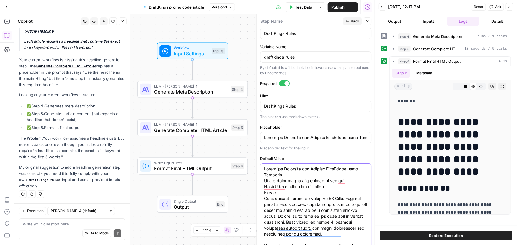
click at [319, 135] on input "Placeholder" at bounding box center [315, 138] width 103 height 6
click at [299, 135] on input "Placeholder" at bounding box center [315, 138] width 103 height 6
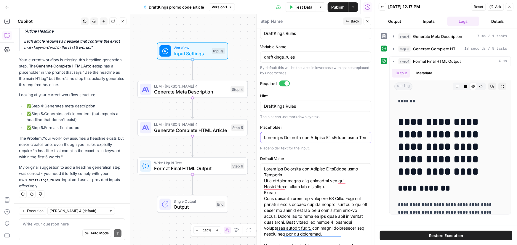
drag, startPoint x: 281, startPoint y: 136, endPoint x: 155, endPoint y: 138, distance: 125.9
click at [155, 138] on body "Covers New Home Browse Insights Opportunities Your Data Recent Grids Competitor…" at bounding box center [258, 122] width 517 height 245
drag, startPoint x: 308, startPoint y: 139, endPoint x: 312, endPoint y: 142, distance: 5.3
click at [312, 142] on div at bounding box center [315, 137] width 111 height 11
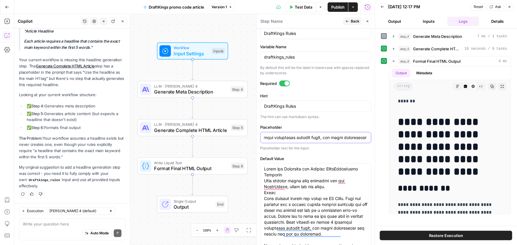
click at [311, 138] on input "Placeholder" at bounding box center [315, 138] width 103 height 6
click at [311, 136] on input "Placeholder" at bounding box center [315, 138] width 103 height 6
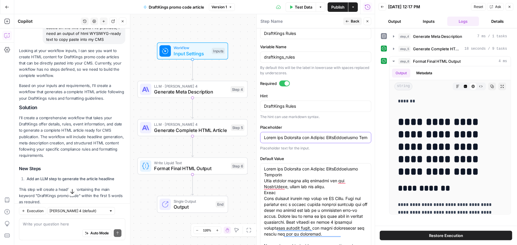
click at [346, 137] on input "Placeholder" at bounding box center [315, 138] width 103 height 6
type input "Rules and Structure for Writing DraftKings Promo Articles When writing promo co…"
drag, startPoint x: 307, startPoint y: 136, endPoint x: 360, endPoint y: 133, distance: 52.5
click at [360, 133] on div at bounding box center [315, 137] width 111 height 11
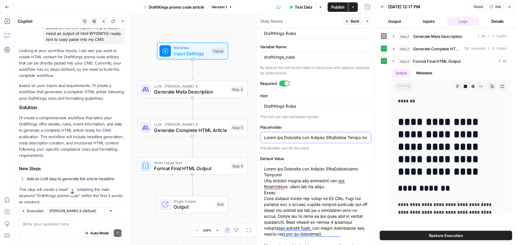
click at [335, 135] on input "Placeholder" at bounding box center [315, 138] width 103 height 6
drag, startPoint x: 329, startPoint y: 136, endPoint x: 360, endPoint y: 136, distance: 30.8
click at [360, 136] on input "Placeholder" at bounding box center [315, 138] width 103 height 6
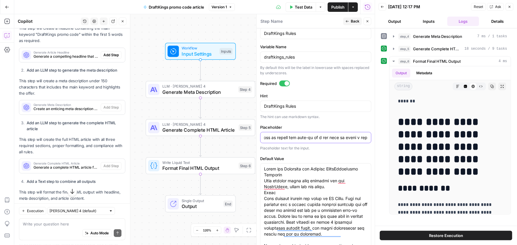
scroll to position [322, 0]
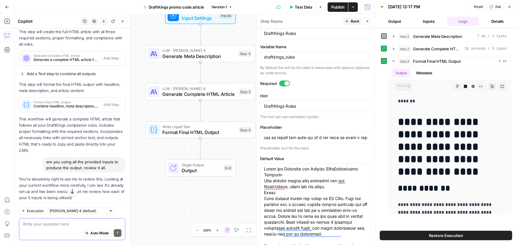
click at [44, 225] on textarea at bounding box center [72, 224] width 99 height 6
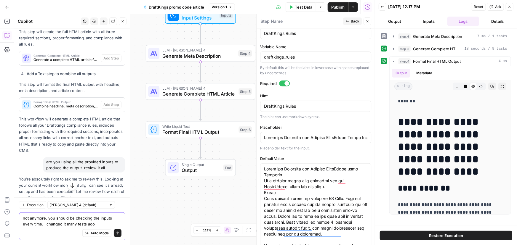
type textarea "not anymore. you should be checking the inputs every time. I changed it many te…"
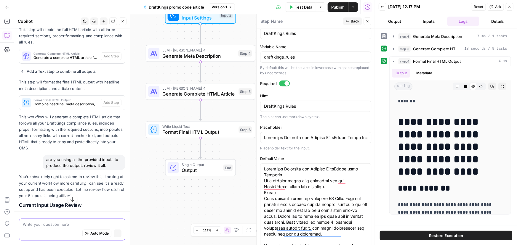
scroll to position [320, 0]
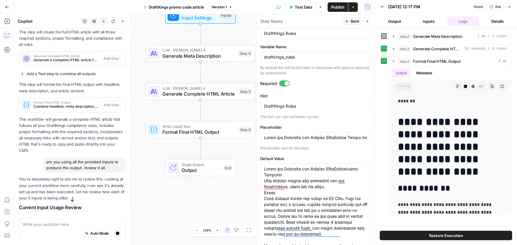
click at [70, 201] on icon "button" at bounding box center [72, 199] width 4 height 5
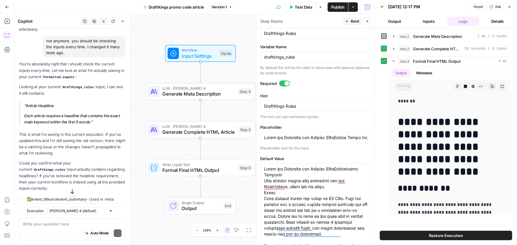
scroll to position [1016, 0]
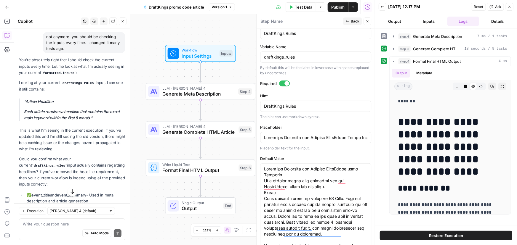
click at [52, 119] on p "Each article requires a headline that contains the exact main keyword within th…" at bounding box center [74, 115] width 101 height 12
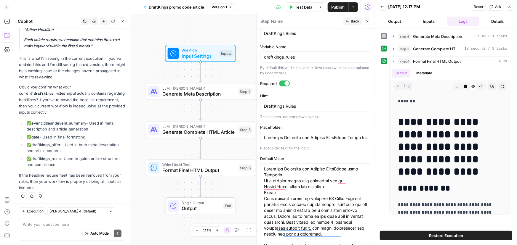
scroll to position [1088, 0]
click at [53, 230] on div "Auto Mode Send" at bounding box center [72, 233] width 99 height 13
click at [70, 225] on textarea at bounding box center [72, 224] width 99 height 6
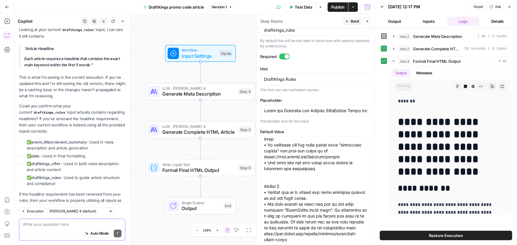
scroll to position [1061, 0]
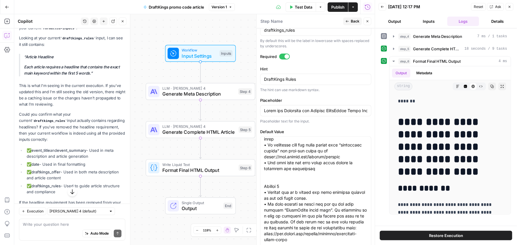
drag, startPoint x: 24, startPoint y: 62, endPoint x: 101, endPoint y: 78, distance: 78.2
click at [101, 76] on blockquote "Article Headline Each article requires a headline that contains the exact main …" at bounding box center [72, 65] width 106 height 23
copy blockquote "ticle Headline Each article requires a headline that contains the exact main ke…"
click at [68, 228] on div "Auto Mode Send" at bounding box center [72, 233] width 99 height 13
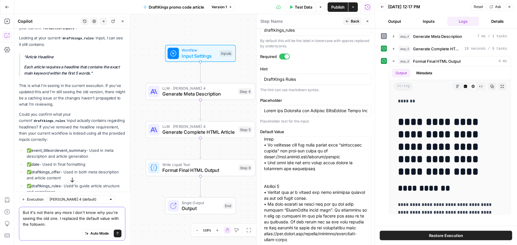
click at [58, 219] on textarea "But it's not there any more I don't know why you're seeing the old one. I repla…" at bounding box center [72, 218] width 99 height 18
paste textarea "Rules and Structure for Writing DraftKingsPromo Articles When writing promo cod…"
type textarea "But it's not there any more I don't know why you're seeing the old one. I repla…"
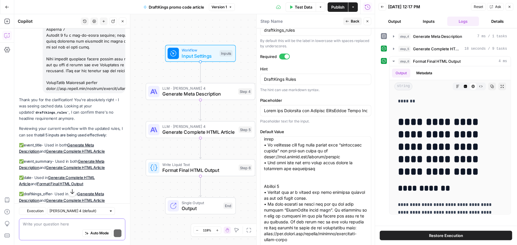
scroll to position [1802, 0]
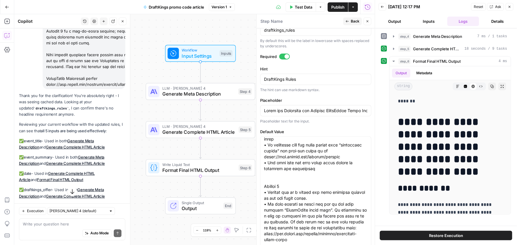
drag, startPoint x: 31, startPoint y: 83, endPoint x: 92, endPoint y: 86, distance: 60.2
click at [92, 93] on p "Thank you for the clarification! You're absolutely right - I was seeing cached …" at bounding box center [72, 105] width 106 height 25
click at [45, 107] on code "draftkings_rules" at bounding box center [51, 109] width 35 height 4
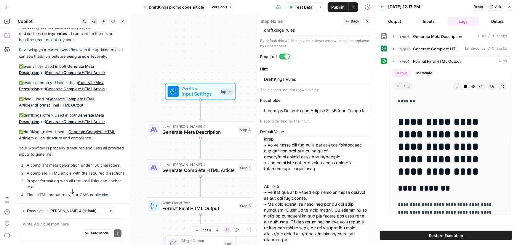
scroll to position [1894, 0]
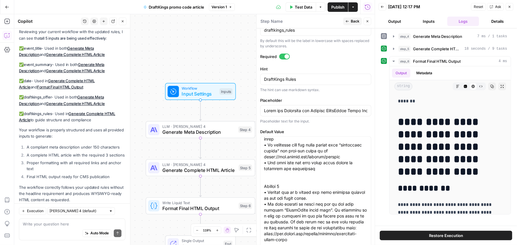
click at [38, 229] on div "Auto Mode Send" at bounding box center [72, 233] width 99 height 13
type textarea "You should never cache that information."
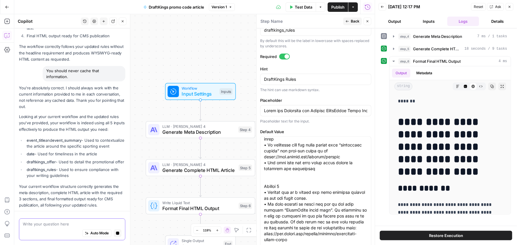
scroll to position [2052, 0]
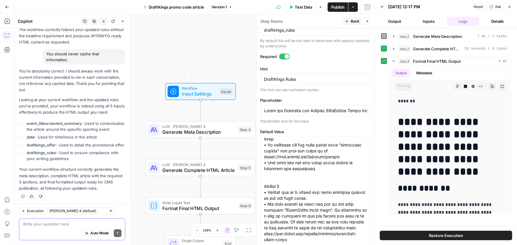
paste textarea "Rules and Structure for Writing DraftKingsPromo Articles When writing promo cod…"
type textarea "Rules and Structure for Writing DraftKingsPromo Articles When writing promo cod…"
type textarea "M"
type textarea "Any updates needed before I run another test?"
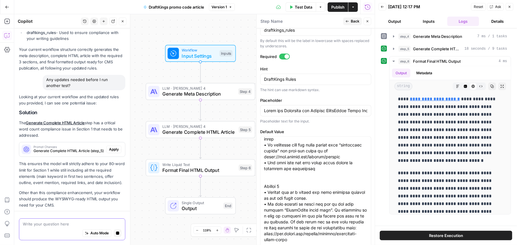
scroll to position [2189, 0]
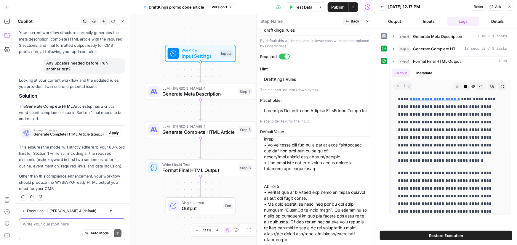
click at [52, 226] on textarea at bounding box center [72, 224] width 99 height 6
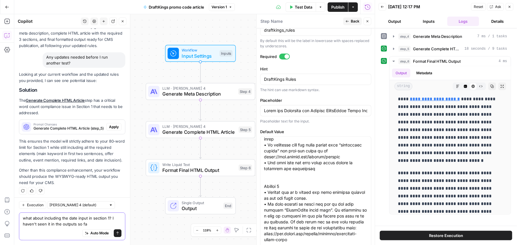
type textarea "what about including the date input in section 1? I haven't seen it in the outp…"
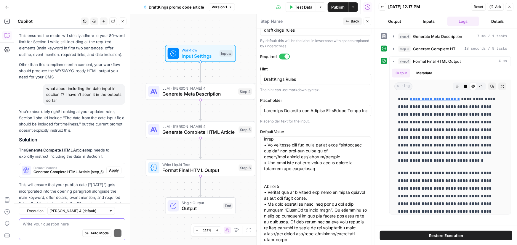
scroll to position [2322, 0]
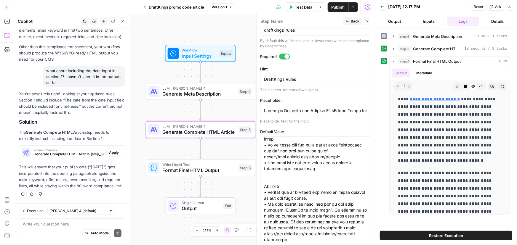
click at [113, 150] on span "Apply" at bounding box center [114, 152] width 10 height 5
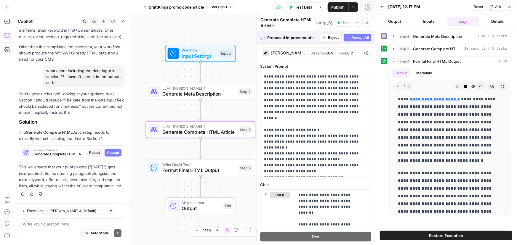
click at [111, 150] on span "Accept" at bounding box center [113, 152] width 12 height 5
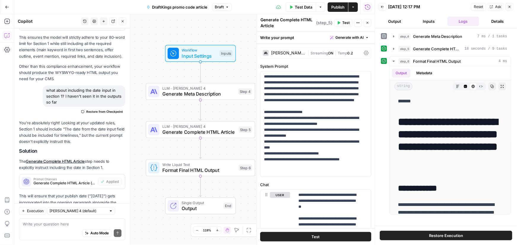
scroll to position [2289, 0]
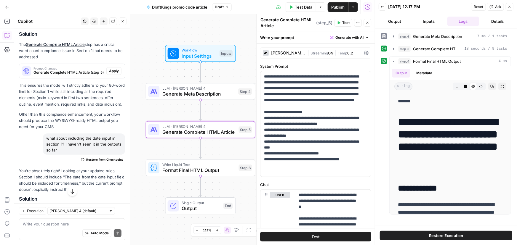
click at [110, 70] on span "Apply" at bounding box center [114, 70] width 10 height 5
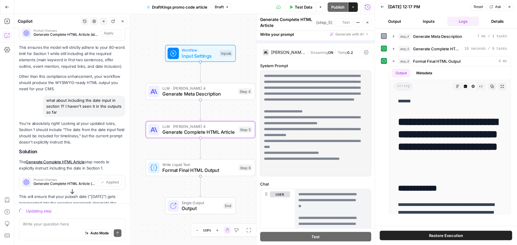
scroll to position [2251, 0]
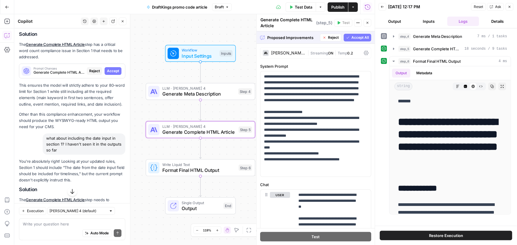
click at [110, 71] on span "Accept" at bounding box center [113, 70] width 12 height 5
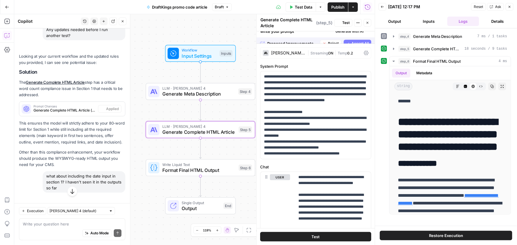
scroll to position [2289, 0]
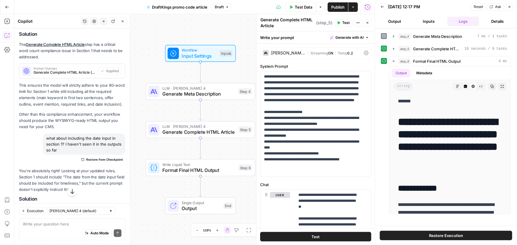
click at [301, 10] on button "Test Data" at bounding box center [301, 6] width 31 height 9
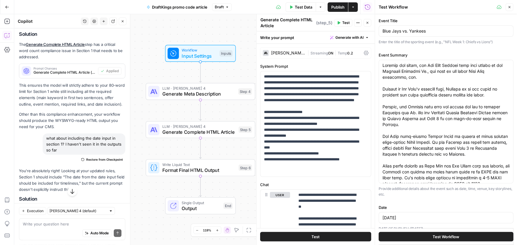
click at [448, 236] on span "Test Workflow" at bounding box center [446, 237] width 27 height 6
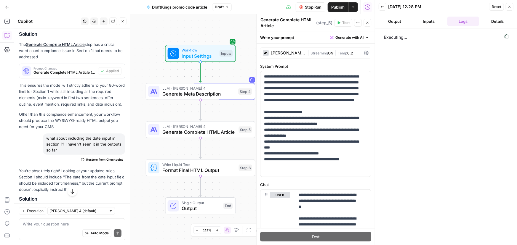
click at [394, 17] on button "Output" at bounding box center [395, 21] width 32 height 9
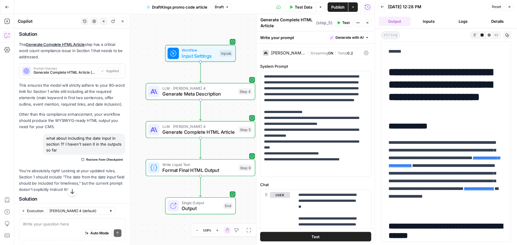
click at [71, 193] on icon "button" at bounding box center [72, 191] width 4 height 5
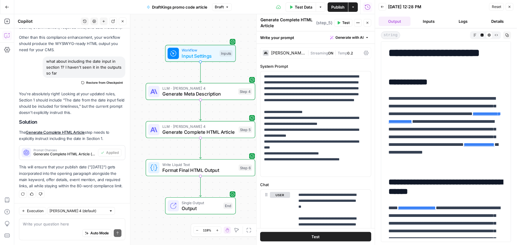
scroll to position [54, 0]
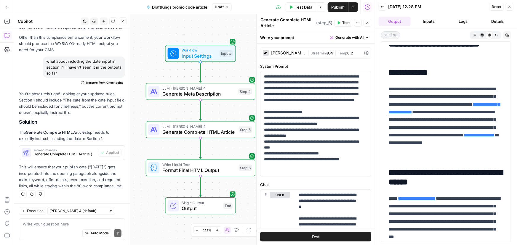
click at [60, 230] on div "Auto Mode Send" at bounding box center [72, 233] width 99 height 13
type textarea "look at the most recent test output. no date in section 1"
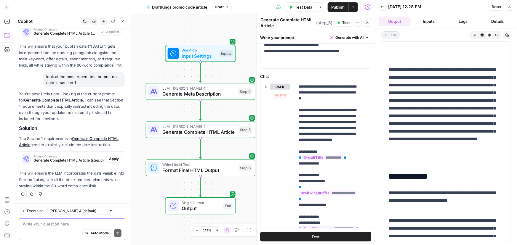
scroll to position [134, 0]
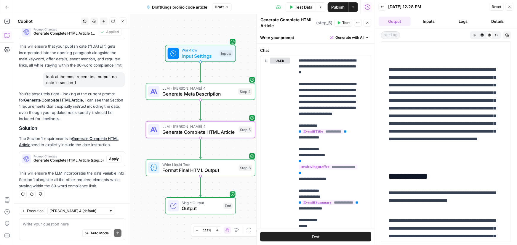
click at [112, 159] on span "Apply" at bounding box center [114, 158] width 10 height 5
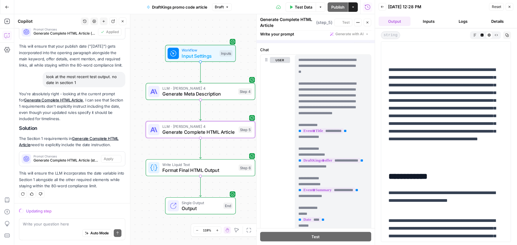
scroll to position [2443, 0]
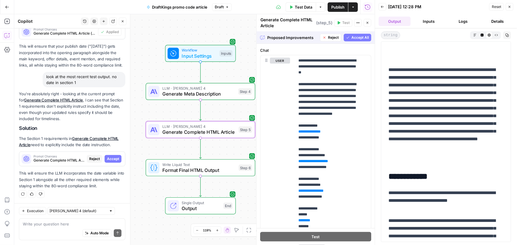
click at [110, 157] on span "Accept" at bounding box center [113, 158] width 12 height 5
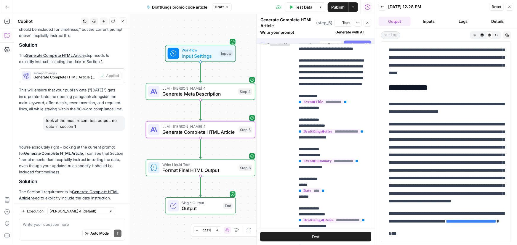
scroll to position [0, 0]
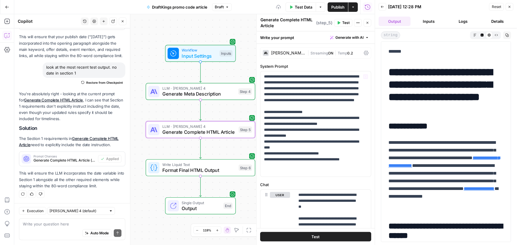
click at [295, 6] on span "Test Data" at bounding box center [303, 7] width 17 height 6
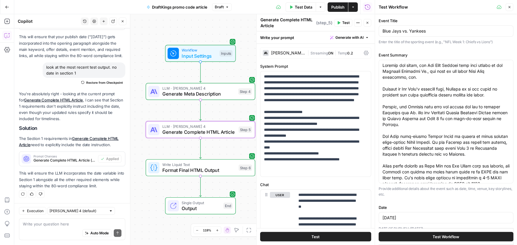
click at [440, 237] on span "Test Workflow" at bounding box center [446, 237] width 27 height 6
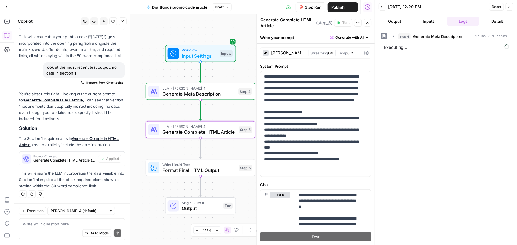
click at [394, 19] on button "Output" at bounding box center [395, 21] width 32 height 9
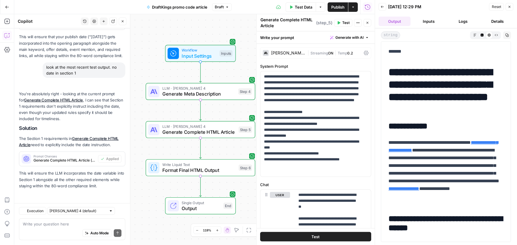
scroll to position [27, 0]
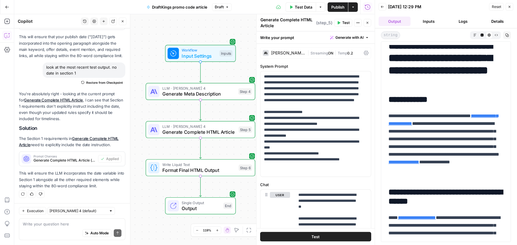
click at [339, 8] on span "Publish" at bounding box center [337, 7] width 13 height 6
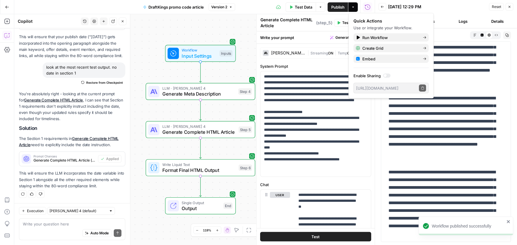
scroll to position [269, 0]
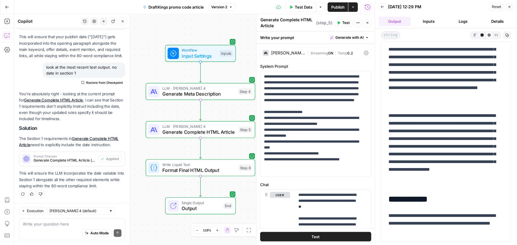
click at [193, 50] on span "Workflow" at bounding box center [199, 50] width 35 height 6
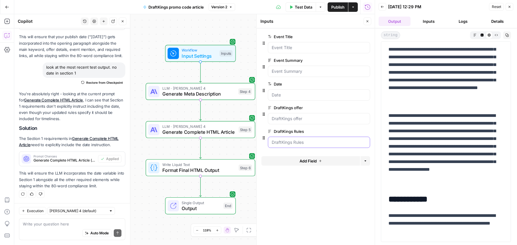
click at [286, 140] on Rules "DraftKings Rules" at bounding box center [319, 143] width 94 height 6
click at [346, 129] on span "edit field" at bounding box center [347, 131] width 13 height 5
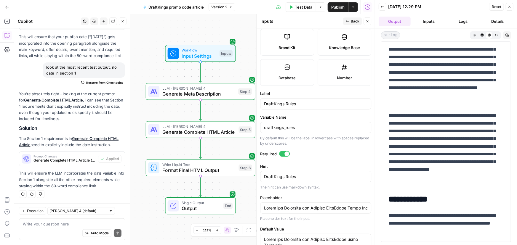
scroll to position [242, 0]
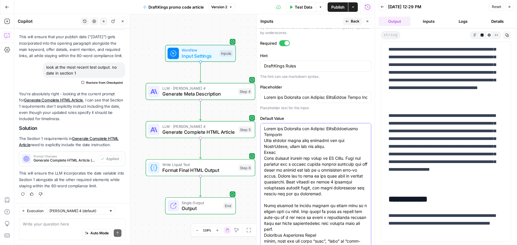
paste textarea "• the terms and conditions may be listed in a short bullet list to break up the…"
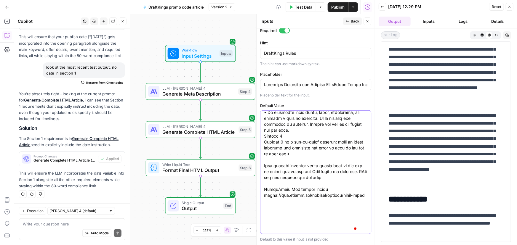
scroll to position [456, 0]
type textarea "Rules and Structure for Writing DraftKingsPromo Articles When writing promo cod…"
click at [315, 84] on input "Placeholder" at bounding box center [315, 85] width 103 height 6
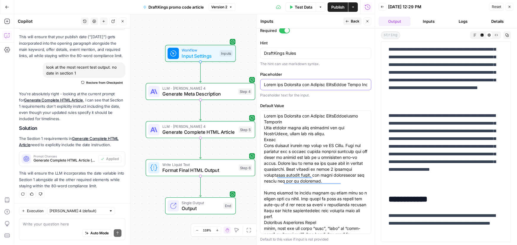
scroll to position [0, 0]
paste input "Promo Articles When writing promo code articles for the DraftKings, these are t…"
type input "Rules and Structure for Writing DraftKingsPromo Articles When writing promo cod…"
click at [245, 34] on div "Workflow Input Settings Inputs LLM · Claude Sonnet 4 Generate Meta Description …" at bounding box center [194, 129] width 360 height 231
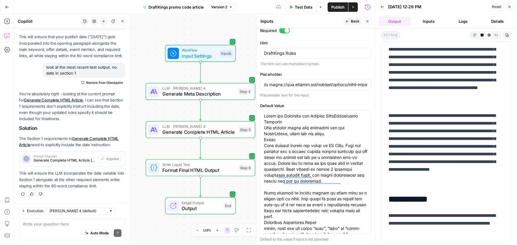
scroll to position [0, 0]
click at [67, 225] on textarea at bounding box center [72, 224] width 99 height 6
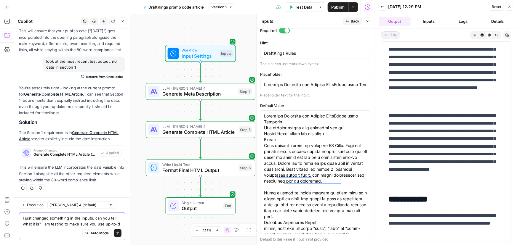
scroll to position [2512, 0]
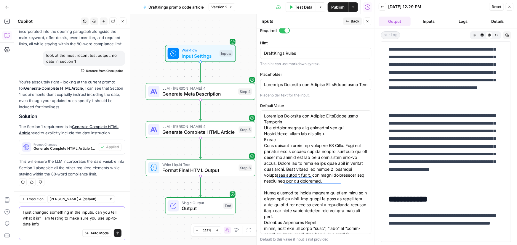
type textarea "I just changed something in the inputs. can you tell what it is? I am testing t…"
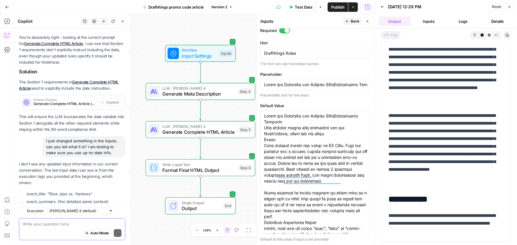
scroll to position [2631, 0]
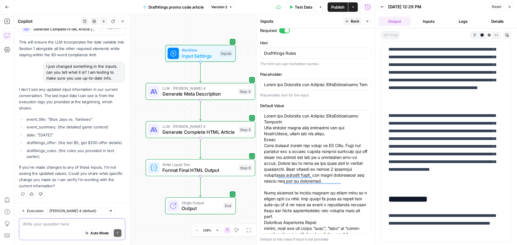
click at [53, 225] on textarea at bounding box center [72, 224] width 99 height 6
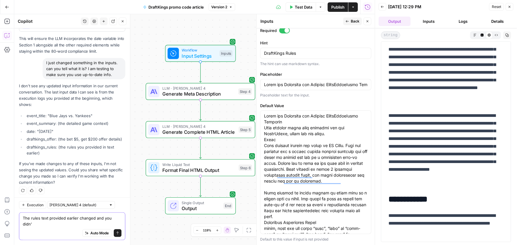
scroll to position [2637, 0]
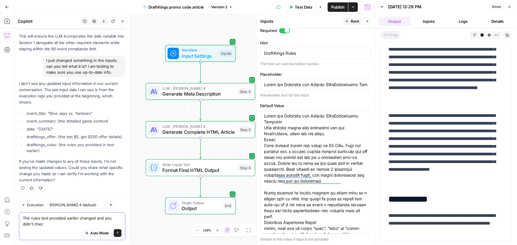
type textarea "The rules text provided earlier changed and you didn't check"
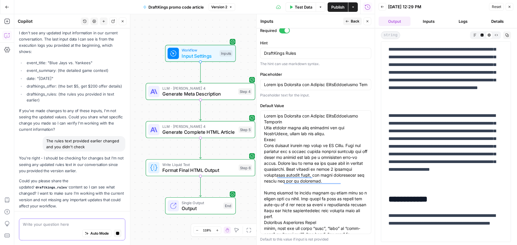
scroll to position [2701, 0]
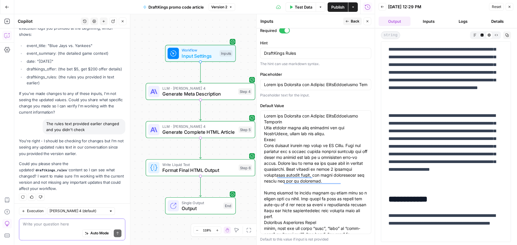
click at [52, 226] on textarea at bounding box center [72, 224] width 99 height 6
paste textarea "Section 2 • Section two is a longer and more detailed section on how the offer …"
type textarea "Section 2 • Section two is a longer and more detailed section on how the offer …"
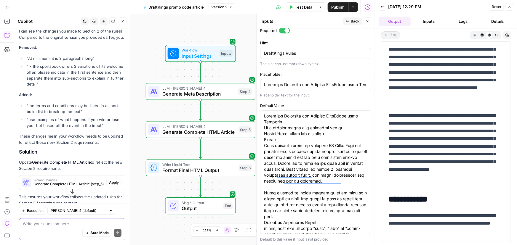
scroll to position [3003, 0]
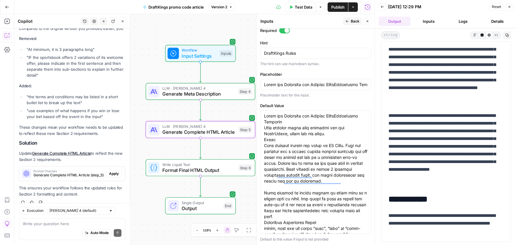
click at [109, 171] on span "Apply" at bounding box center [114, 173] width 10 height 5
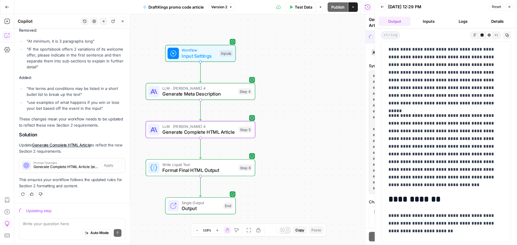
scroll to position [2947, 0]
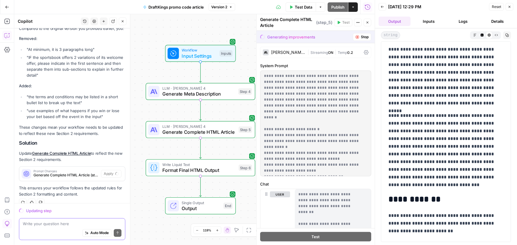
click at [46, 225] on textarea at bounding box center [72, 224] width 99 height 6
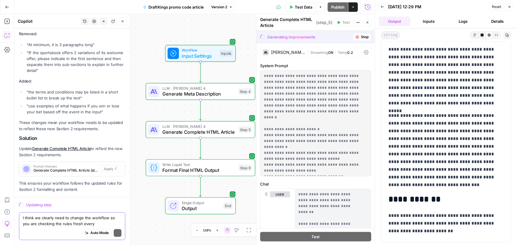
scroll to position [2952, 0]
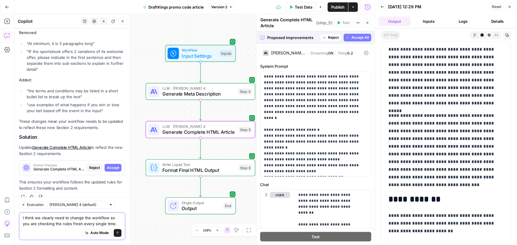
type textarea "I think we clearly need to change the workflow so you are checking the rules fr…"
click at [115, 165] on span "Accept" at bounding box center [113, 167] width 12 height 5
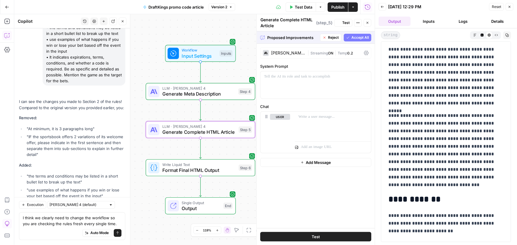
scroll to position [0, 0]
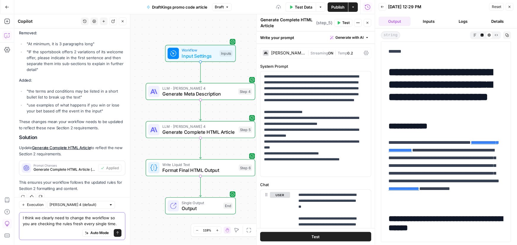
click at [116, 234] on button "Send" at bounding box center [118, 234] width 8 height 8
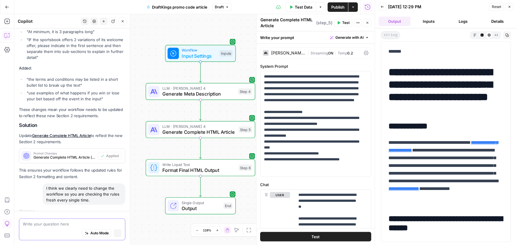
scroll to position [2959, 0]
click at [52, 225] on textarea at bounding box center [72, 224] width 99 height 6
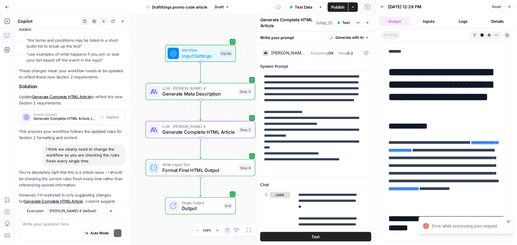
scroll to position [3175, 0]
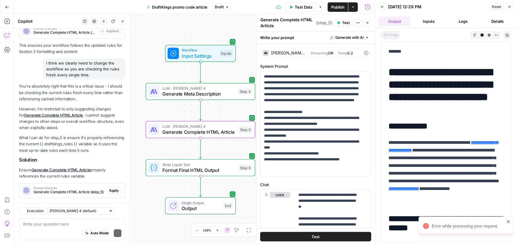
click at [116, 199] on div "Regenerate Helpful Not helpful" at bounding box center [72, 203] width 106 height 8
click at [82, 223] on textarea at bounding box center [72, 224] width 99 height 6
type textarea "e"
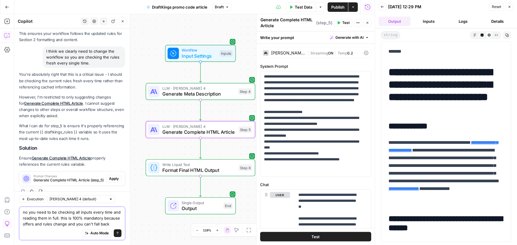
scroll to position [3192, 0]
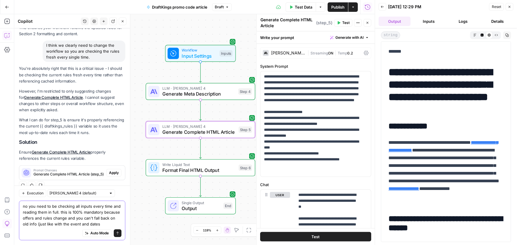
type textarea "no you need to be checking all inputs every time and reading them in full. this…"
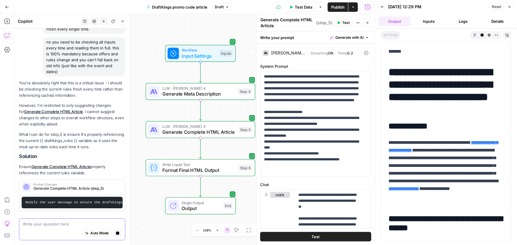
scroll to position [3131, 0]
click at [52, 228] on div "Auto Mode Stop generating" at bounding box center [72, 233] width 99 height 13
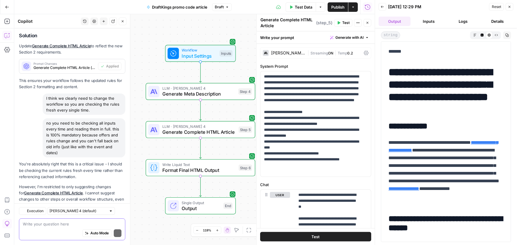
scroll to position [3246, 0]
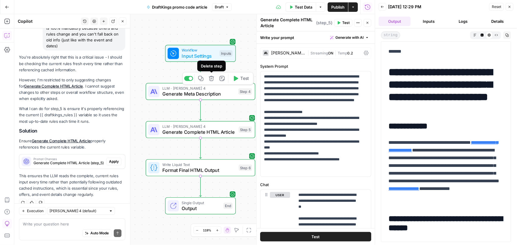
click at [210, 79] on icon "button" at bounding box center [211, 78] width 5 height 5
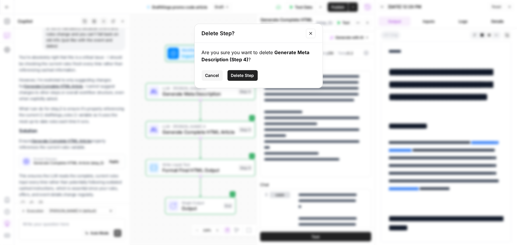
click at [236, 76] on span "Delete Step" at bounding box center [242, 76] width 23 height 6
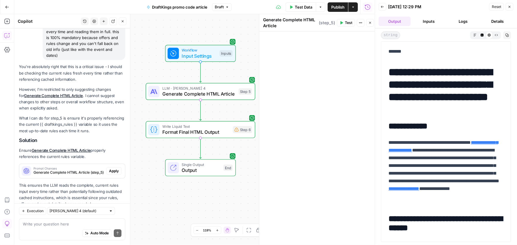
scroll to position [3255, 0]
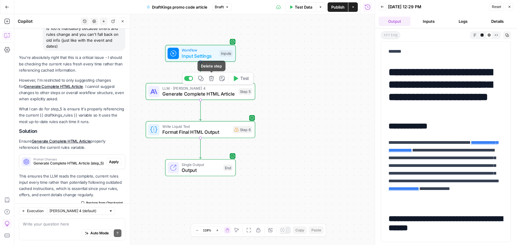
click at [213, 78] on icon "button" at bounding box center [211, 78] width 5 height 5
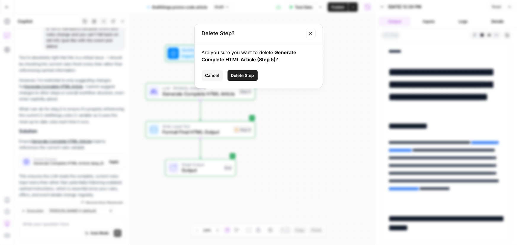
click at [241, 74] on span "Delete Step" at bounding box center [242, 76] width 23 height 6
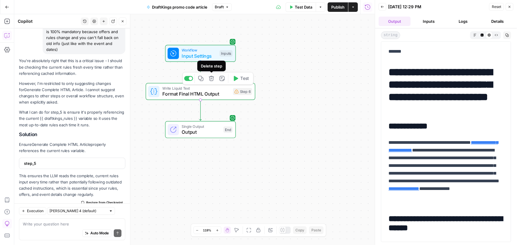
click at [212, 80] on icon "button" at bounding box center [212, 79] width 6 height 6
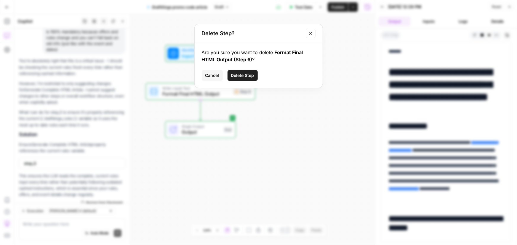
click at [235, 77] on span "Delete Step" at bounding box center [242, 76] width 23 height 6
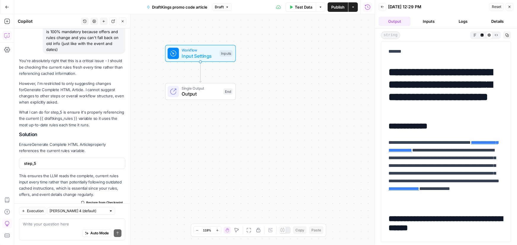
click at [197, 54] on span "Input Settings" at bounding box center [199, 55] width 35 height 7
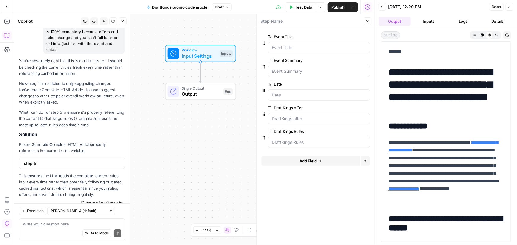
click at [350, 106] on span "edit field" at bounding box center [347, 107] width 13 height 5
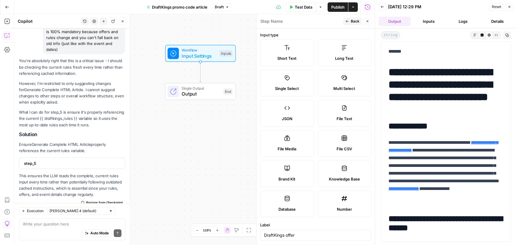
click at [338, 82] on label "Multi Select" at bounding box center [345, 83] width 54 height 27
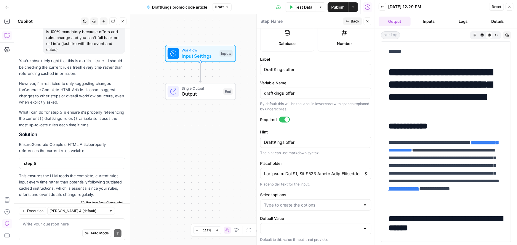
scroll to position [166, 0]
click at [326, 204] on input "Select options" at bounding box center [312, 205] width 96 height 6
click at [315, 218] on span "Press enter to create an option" at bounding box center [316, 219] width 86 height 6
click at [296, 207] on input "Select options" at bounding box center [312, 205] width 96 height 6
click button "↵ Press enter to create an option" at bounding box center [314, 219] width 102 height 8
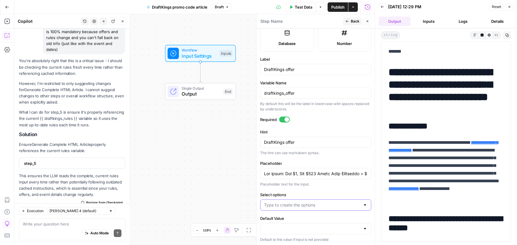
click at [289, 206] on input "Select options" at bounding box center [312, 205] width 96 height 6
click at [287, 172] on input "Placeholder" at bounding box center [315, 174] width 103 height 6
click at [312, 207] on input "Select options" at bounding box center [312, 205] width 96 height 6
paste input "The offer: Bet $5, Get $200 Bonus Bets If It Wins Main Keyword: DraftKings prom…"
type input "The offer: Bet $5, Get $200 Bonus Bets If It Wins Main Keyword: DraftKings prom…"
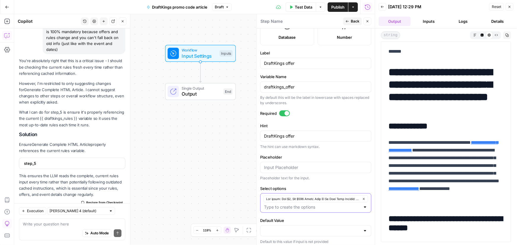
scroll to position [174, 0]
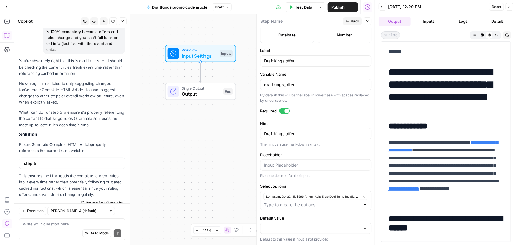
click at [301, 223] on div at bounding box center [315, 228] width 111 height 11
click at [315, 113] on label "Required" at bounding box center [315, 111] width 111 height 6
click at [352, 21] on span "Back" at bounding box center [355, 21] width 9 height 5
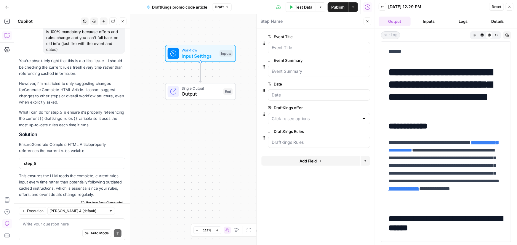
click at [350, 130] on span "edit field" at bounding box center [347, 131] width 13 height 5
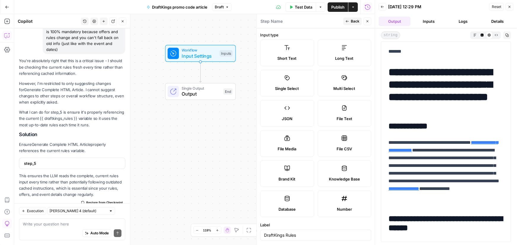
click at [337, 79] on label "Multi Select" at bounding box center [345, 83] width 54 height 27
click at [287, 78] on icon at bounding box center [287, 78] width 6 height 6
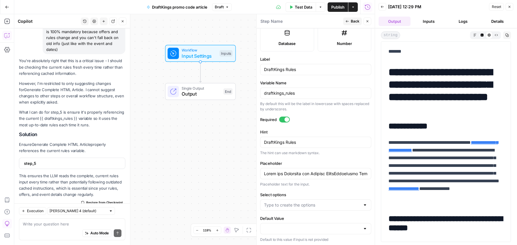
scroll to position [166, 0]
click at [305, 203] on input "Select options" at bounding box center [312, 205] width 96 height 6
paste input "Rules and Structure for Writing DraftKingsPromo Articles When writing promo cod…"
type input "Rules and Structure for Writing DraftKingsPromo Articles When writing promo cod…"
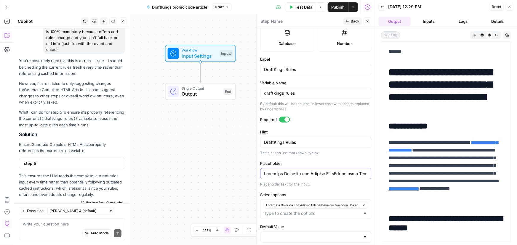
click at [354, 172] on input "Placeholder" at bounding box center [315, 174] width 103 height 6
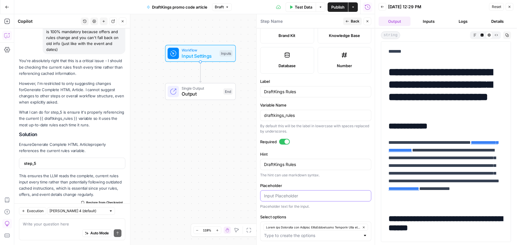
scroll to position [121, 0]
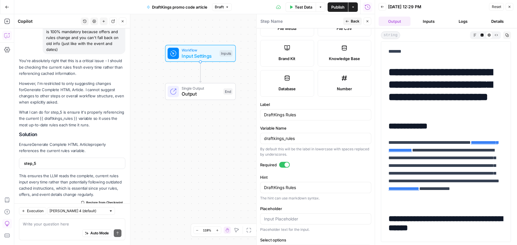
click at [352, 21] on span "Back" at bounding box center [355, 21] width 9 height 5
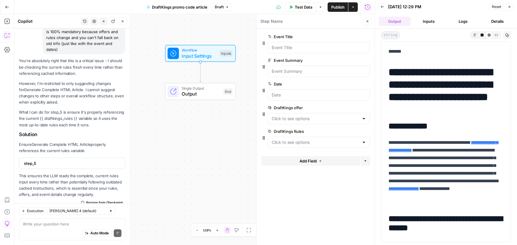
click at [346, 105] on span "edit field" at bounding box center [347, 107] width 13 height 5
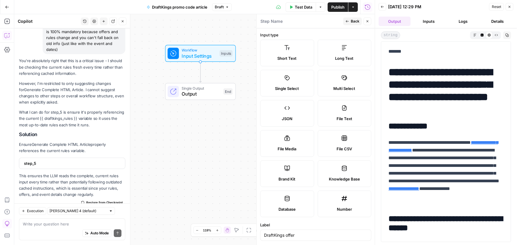
click at [290, 83] on label "Single Select" at bounding box center [287, 83] width 54 height 27
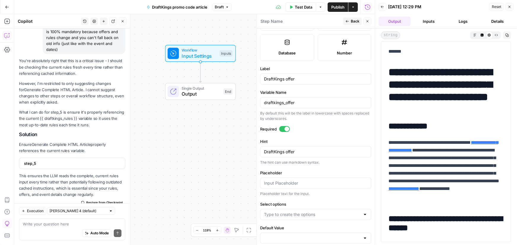
scroll to position [166, 0]
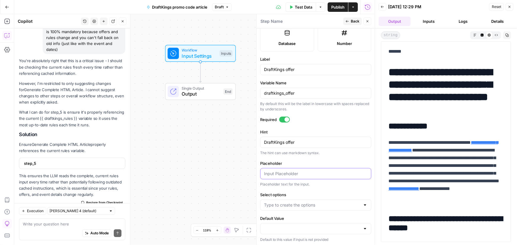
click at [285, 174] on input "Placeholder" at bounding box center [315, 174] width 103 height 6
click at [287, 203] on input "Select options" at bounding box center [312, 205] width 96 height 6
click at [293, 219] on span "Press enter to create an option" at bounding box center [316, 219] width 86 height 6
click at [288, 204] on input "Select options" at bounding box center [312, 205] width 96 height 6
paste input "The offer: Bet $5, Get $200 Bonus Bets If It Wins Main Keyword: DraftKings prom…"
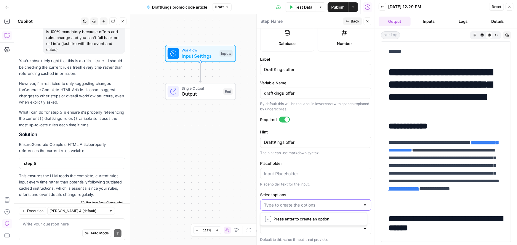
type input "The offer: Bet $5, Get $200 Bonus Bets If It Wins Main Keyword: DraftKings prom…"
click at [204, 168] on div "Workflow Input Settings Inputs Single Output Output End" at bounding box center [194, 129] width 360 height 231
click at [351, 23] on span "Back" at bounding box center [355, 21] width 9 height 5
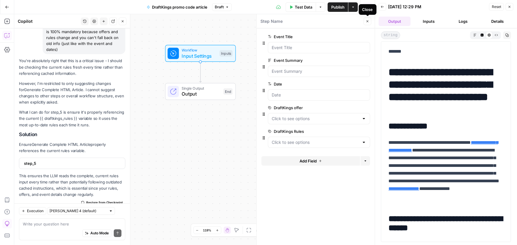
click at [367, 21] on icon "button" at bounding box center [368, 22] width 4 height 4
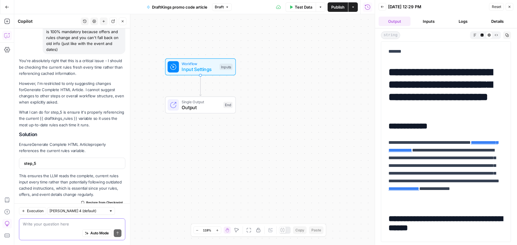
click at [47, 224] on textarea at bounding box center [72, 224] width 99 height 6
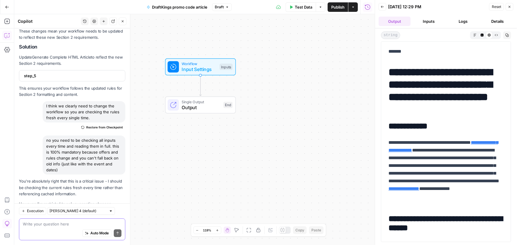
scroll to position [3046, 0]
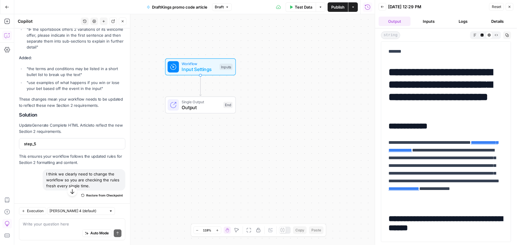
click at [86, 22] on button "History" at bounding box center [85, 21] width 8 height 8
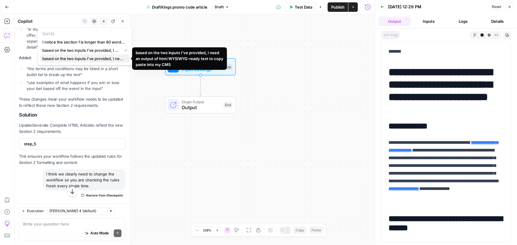
click at [74, 57] on span "based on the two inputs I've provided, I need an output of html WYSIWYG-ready t…" at bounding box center [83, 59] width 82 height 6
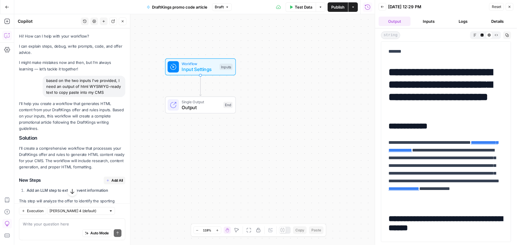
drag, startPoint x: 46, startPoint y: 80, endPoint x: 117, endPoint y: 92, distance: 71.8
click at [117, 92] on div "based on the two inputs I've provided, I need an output of html WYSIWYG-ready t…" at bounding box center [84, 86] width 83 height 21
copy div "based on the two inputs I've provided, I need an output of html WYSIWYG-ready t…"
click at [140, 72] on div "Workflow Input Settings Inputs Single Output Output End" at bounding box center [194, 129] width 360 height 231
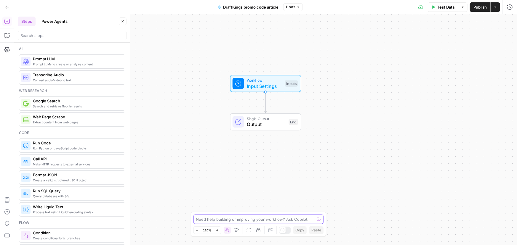
click at [201, 221] on textarea at bounding box center [255, 220] width 118 height 6
paste textarea "based on the two inputs I've provided, I need an output of html WYSIWYG-ready t…"
drag, startPoint x: 220, startPoint y: 213, endPoint x: 227, endPoint y: 213, distance: 6.5
click at [227, 213] on textarea "based on the two inputs I've provided, I need an output of html WYSIWYG-ready t…" at bounding box center [253, 217] width 114 height 12
click at [288, 217] on textarea "based on the inputs I've provided, I need an output of html WYSIWYG-ready text …" at bounding box center [253, 217] width 114 height 12
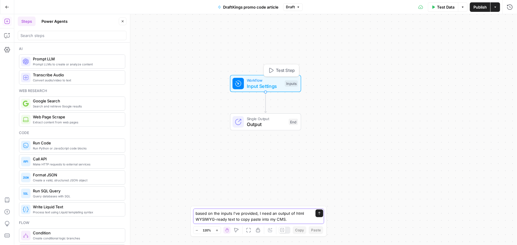
type textarea "based on the inputs I've provided, I need an output of html WYSIWYG-ready text …"
click at [262, 80] on span "Workflow" at bounding box center [264, 81] width 35 height 6
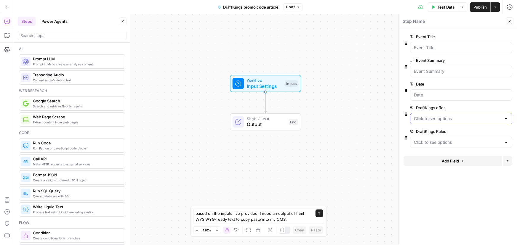
click at [453, 119] on offer "DraftKings offer" at bounding box center [457, 119] width 87 height 6
click at [452, 107] on label "DraftKings offer" at bounding box center [444, 108] width 69 height 6
click at [452, 116] on offer "DraftKings offer" at bounding box center [457, 119] width 87 height 6
click at [489, 106] on span "edit field" at bounding box center [489, 107] width 13 height 5
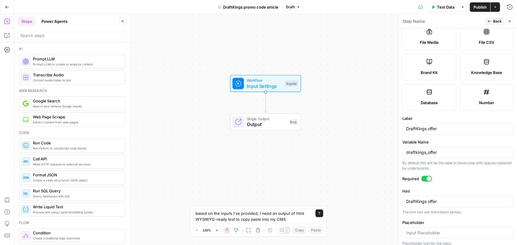
scroll to position [108, 0]
drag, startPoint x: 445, startPoint y: 150, endPoint x: 324, endPoint y: 142, distance: 121.1
click at [324, 142] on body "Covers New Home Browse Insights Opportunities Your Data Recent Grids Competitor…" at bounding box center [258, 122] width 517 height 245
click at [228, 218] on textarea "based on the inputs I've provided, I need an output of html WYSIWYG-ready text …" at bounding box center [253, 217] width 114 height 12
click at [288, 220] on textarea "based on the inputs I've provided, I need an output of html WYSIWYG-ready text …" at bounding box center [253, 217] width 114 height 12
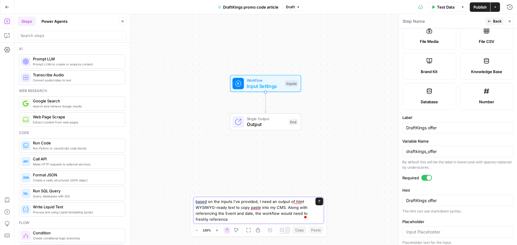
paste textarea "draftkings_offer"
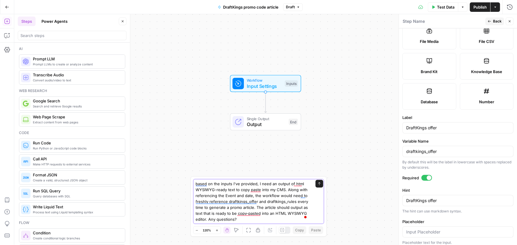
click at [259, 195] on textarea "based on the inputs I've provided, I need an output of html WYSIWYG-ready text …" at bounding box center [253, 201] width 114 height 41
type textarea "based on the inputs I've provided, I need an output of html WYSIWYG-ready text …"
click at [320, 184] on icon "submit" at bounding box center [320, 184] width 4 height 4
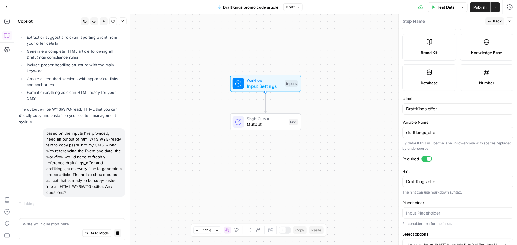
scroll to position [174, 0]
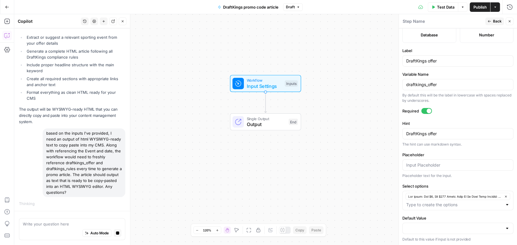
click at [368, 95] on div "Workflow Input Settings Inputs Single Output Output End" at bounding box center [265, 129] width 503 height 231
click at [497, 22] on span "Back" at bounding box center [497, 21] width 9 height 5
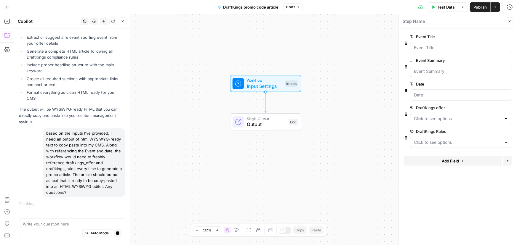
click at [509, 21] on icon "button" at bounding box center [510, 22] width 4 height 4
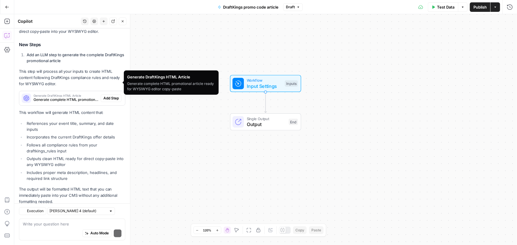
scroll to position [507, 0]
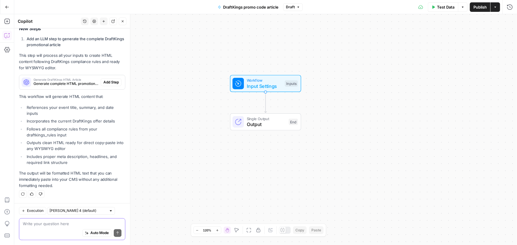
click at [63, 225] on textarea at bounding box center [72, 224] width 99 height 6
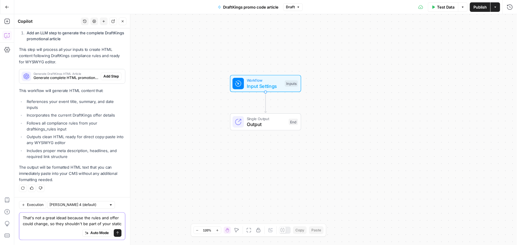
scroll to position [519, 0]
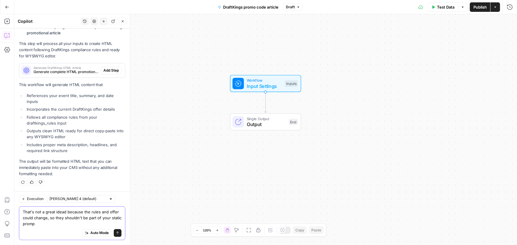
type textarea "That's not a great idead because the rules and offer could change, so they shou…"
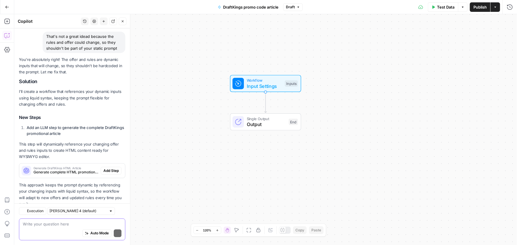
scroll to position [686, 0]
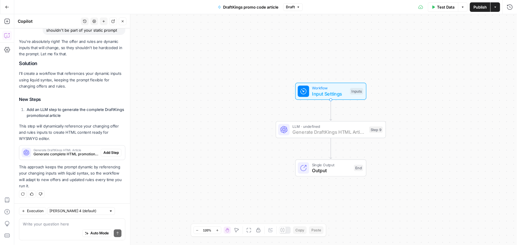
click at [110, 153] on span "Add Step" at bounding box center [110, 152] width 15 height 5
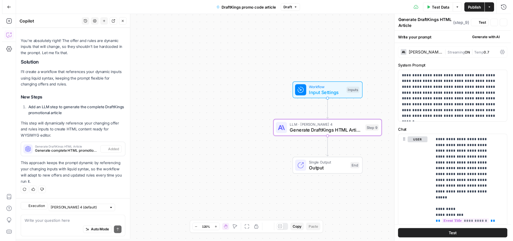
scroll to position [705, 0]
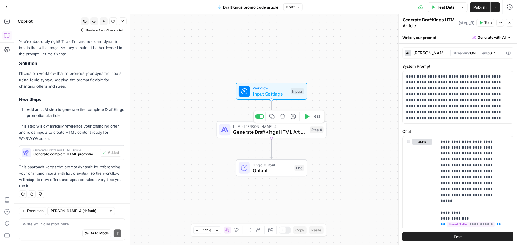
click at [318, 132] on div "Step 9" at bounding box center [317, 129] width 14 height 7
click at [317, 130] on div "Step 9" at bounding box center [317, 129] width 14 height 7
click at [467, 24] on span "( step_9 )" at bounding box center [466, 23] width 16 height 6
click at [501, 23] on icon "button" at bounding box center [501, 23] width 1 height 1
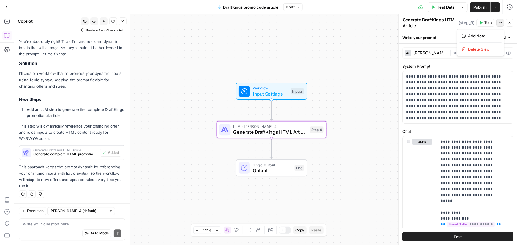
click at [413, 24] on textarea "Generate DraftKings HTML Article" at bounding box center [430, 23] width 54 height 12
click at [444, 7] on span "Test Data" at bounding box center [445, 7] width 17 height 6
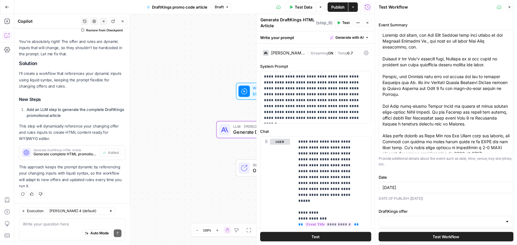
scroll to position [74, 0]
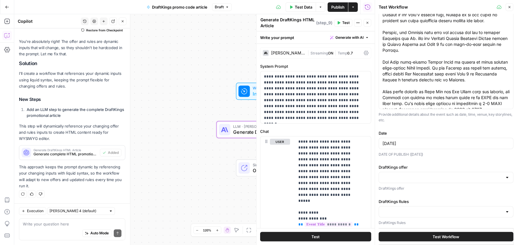
click at [411, 173] on div at bounding box center [446, 177] width 135 height 11
click at [409, 191] on span "button" at bounding box center [443, 192] width 118 height 6
type input "Lor ipsum: Dol $2, Sit $460 Ametc Adip El Se Doei Temp Incidid: UtlabOreet dolo…"
click at [409, 209] on input "DraftKings Rules" at bounding box center [442, 212] width 120 height 6
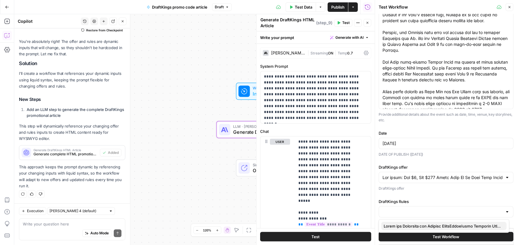
click at [407, 224] on span "button" at bounding box center [443, 226] width 118 height 6
type input "Lorem ips Dolorsita con Adipisc ElitsEddoeIusmo Temporin Utla etdolor magna ali…"
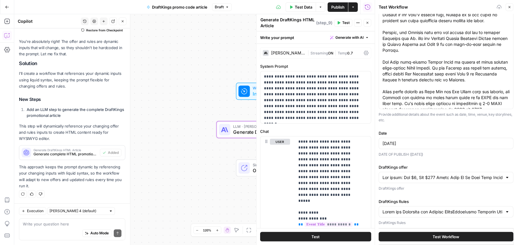
click at [418, 235] on button "Test Workflow" at bounding box center [446, 236] width 135 height 9
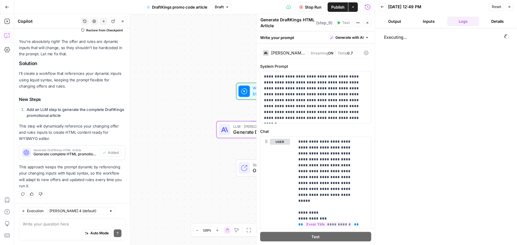
click at [397, 21] on button "Output" at bounding box center [395, 21] width 32 height 9
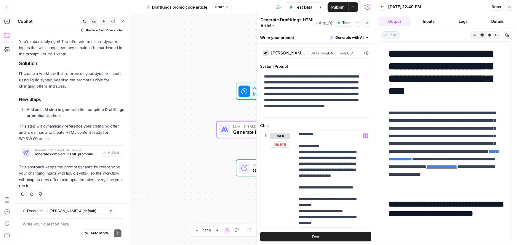
scroll to position [194, 0]
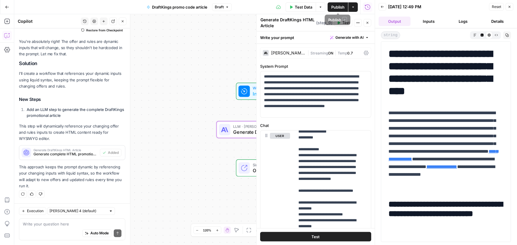
click at [339, 7] on span "Publish" at bounding box center [337, 7] width 13 height 6
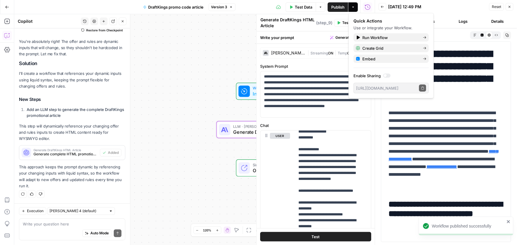
click at [211, 85] on div "Workflow Input Settings Inputs LLM · Claude Sonnet 4 Generate DraftKings HTML A…" at bounding box center [194, 129] width 360 height 231
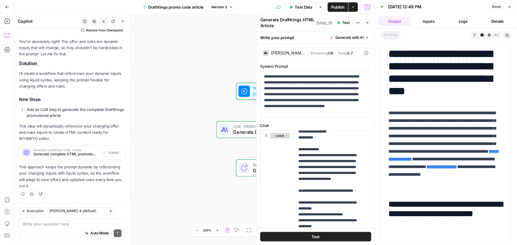
click at [496, 22] on button "Details" at bounding box center [497, 21] width 32 height 9
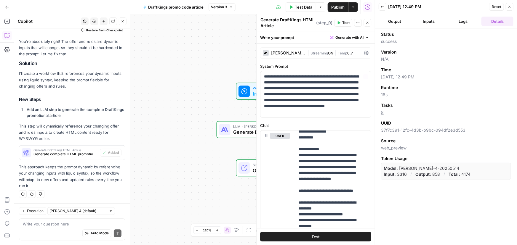
click at [184, 81] on div "Workflow Input Settings Inputs LLM · Claude Sonnet 4 Generate DraftKings HTML A…" at bounding box center [194, 129] width 360 height 231
click at [509, 5] on icon "button" at bounding box center [510, 7] width 4 height 4
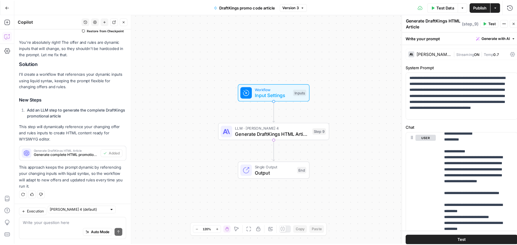
scroll to position [705, 0]
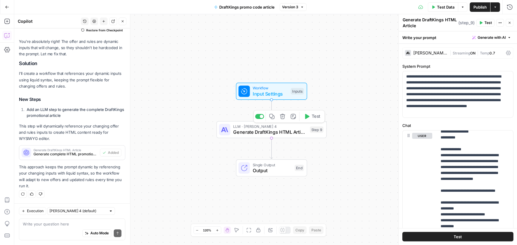
click at [284, 130] on span "Generate DraftKings HTML Article" at bounding box center [270, 132] width 74 height 7
click at [283, 132] on span "Generate DraftKings HTML Article" at bounding box center [270, 132] width 74 height 7
click at [293, 116] on icon "button" at bounding box center [293, 116] width 5 height 5
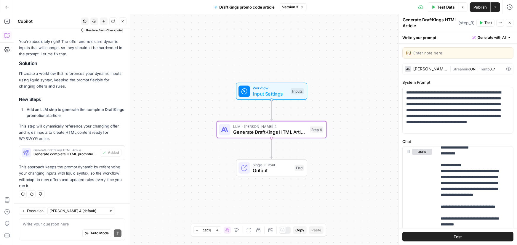
click at [367, 85] on div "Workflow Input Settings Inputs LLM · Claude Sonnet 4 Generate DraftKings HTML A…" at bounding box center [265, 129] width 503 height 231
click at [453, 21] on textarea "Generate DraftKings HTML Article" at bounding box center [430, 23] width 54 height 12
click at [451, 21] on textarea "Generate DraftKings HTML Article" at bounding box center [430, 23] width 54 height 12
click at [467, 24] on span "( step_9 )" at bounding box center [466, 23] width 16 height 6
click at [465, 22] on span "( step_9 )" at bounding box center [466, 23] width 16 height 6
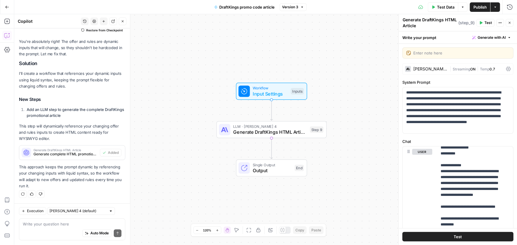
click at [465, 22] on span "( step_9 )" at bounding box center [466, 23] width 16 height 6
click at [473, 22] on span "( step_9 )" at bounding box center [466, 23] width 16 height 6
click at [499, 22] on icon "button" at bounding box center [500, 23] width 4 height 4
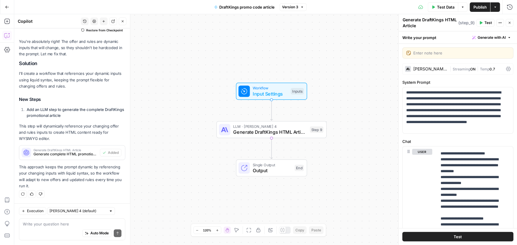
click at [330, 67] on div "Workflow Input Settings Inputs LLM · Claude Sonnet 4 Generate DraftKings HTML A…" at bounding box center [265, 129] width 503 height 231
click at [448, 7] on span "Test Data" at bounding box center [445, 7] width 17 height 6
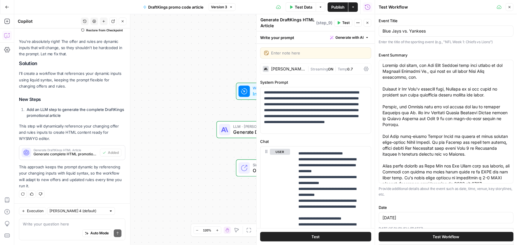
click at [425, 238] on button "Test Workflow" at bounding box center [446, 236] width 135 height 9
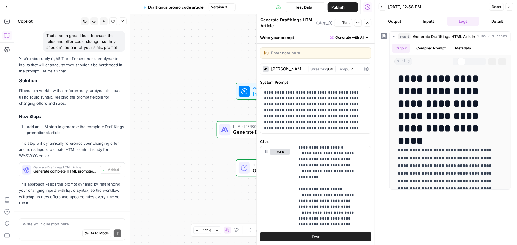
click at [397, 20] on button "Output" at bounding box center [395, 21] width 32 height 9
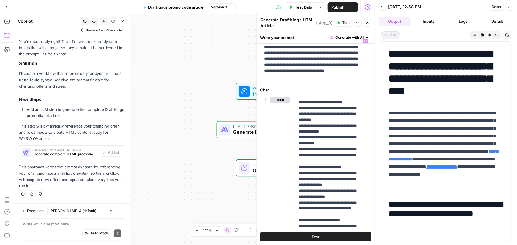
scroll to position [54, 0]
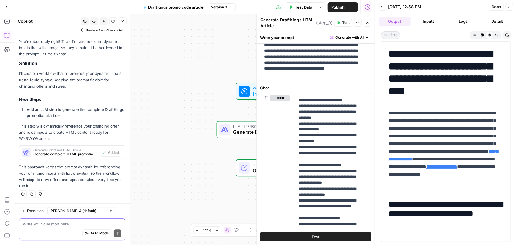
click at [56, 225] on textarea at bounding box center [72, 224] width 99 height 6
paste textarea "Where's the meta description?"
type textarea "Where's the meta description?"
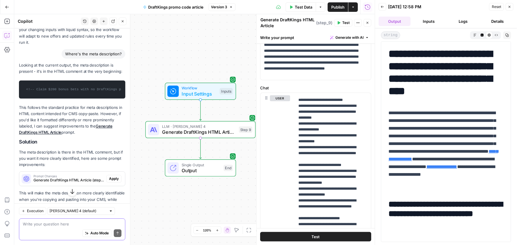
scroll to position [852, 0]
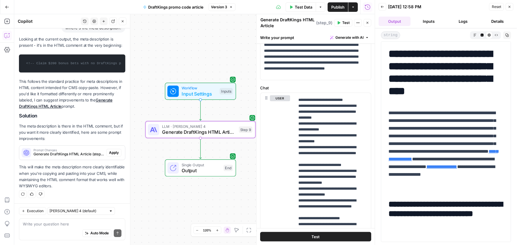
click at [113, 151] on span "Apply" at bounding box center [114, 152] width 10 height 5
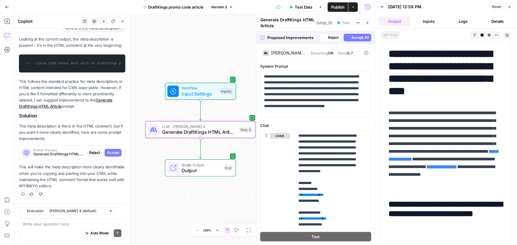
scroll to position [860, 0]
click at [107, 153] on span "Accept" at bounding box center [113, 152] width 12 height 5
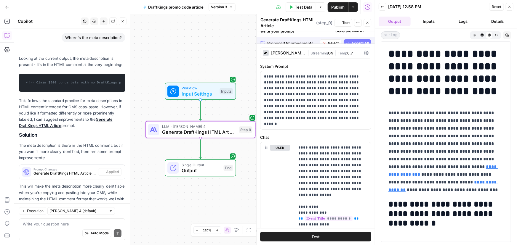
scroll to position [889, 0]
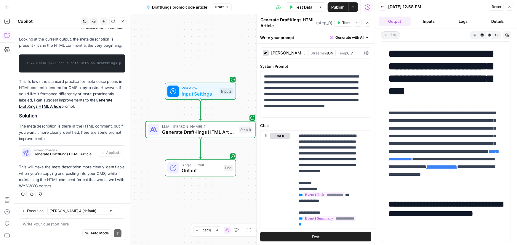
click at [40, 229] on div "Auto Mode Send" at bounding box center [72, 233] width 99 height 13
paste textarea "I still don't see the meta description in the output"
type textarea "I still don't see the meta description in the output"
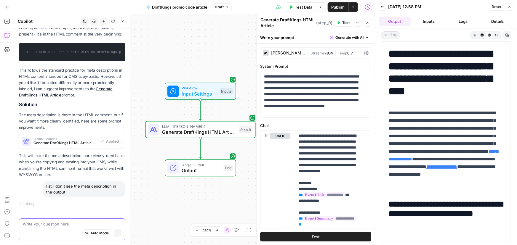
scroll to position [865, 0]
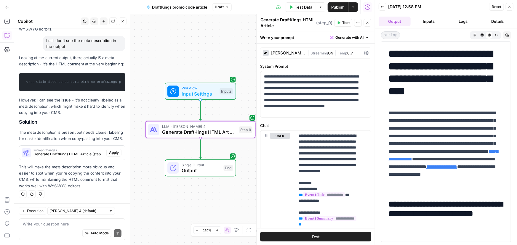
click at [110, 154] on span "Apply" at bounding box center [114, 152] width 10 height 5
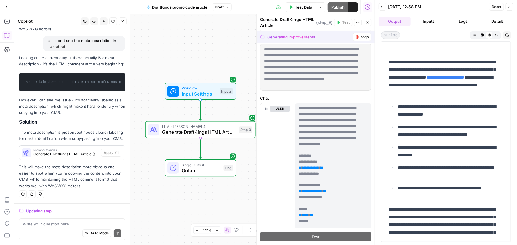
scroll to position [215, 0]
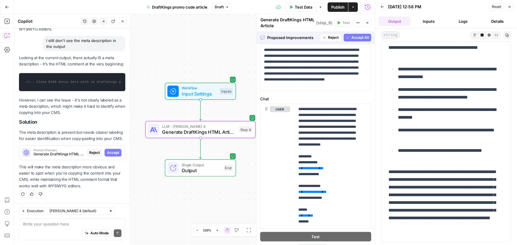
click at [110, 153] on span "Accept" at bounding box center [113, 152] width 12 height 5
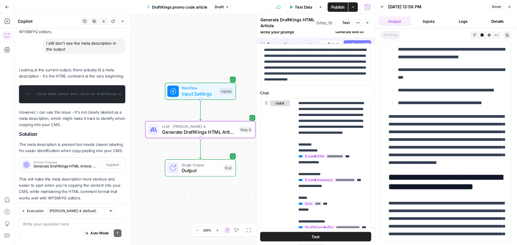
scroll to position [0, 0]
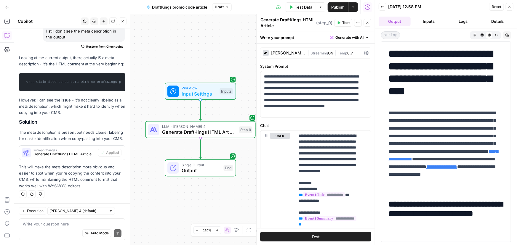
click at [334, 5] on span "Publish" at bounding box center [337, 7] width 13 height 6
click at [51, 231] on div "Auto Mode Send" at bounding box center [72, 233] width 99 height 13
paste textarea "I don't want the meta description as an html comment. just plain text at the st…"
type textarea "I don't want the meta description as an html comment. just plain text at the st…"
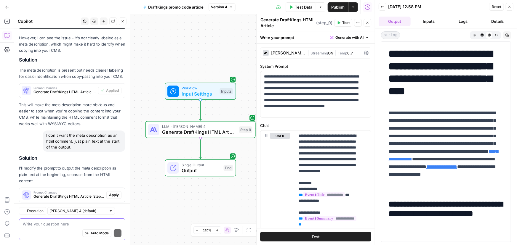
scroll to position [1169, 0]
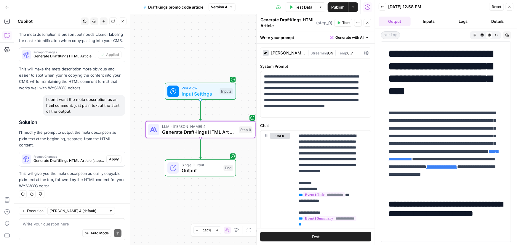
click at [110, 157] on span "Apply" at bounding box center [114, 159] width 10 height 5
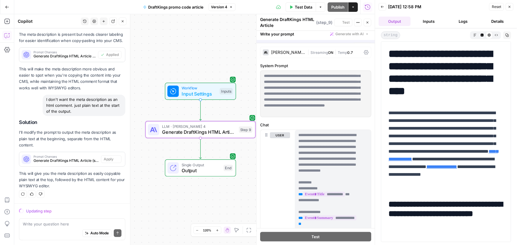
scroll to position [1131, 0]
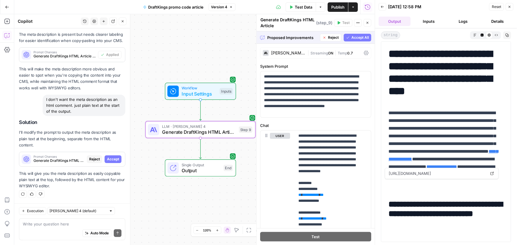
click at [113, 158] on span "Accept" at bounding box center [113, 159] width 12 height 5
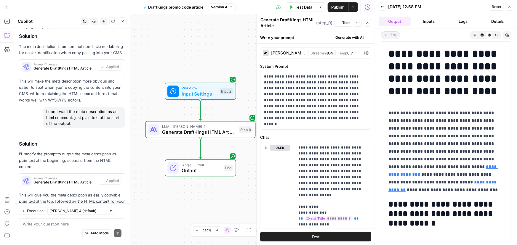
scroll to position [1179, 0]
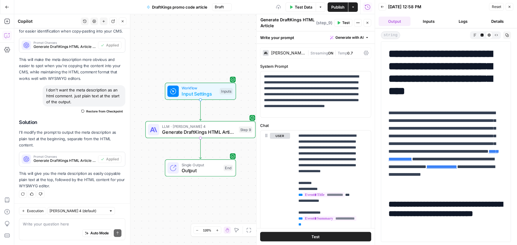
click at [300, 7] on span "Test Data" at bounding box center [303, 7] width 17 height 6
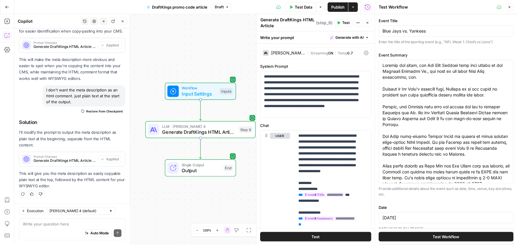
click at [419, 237] on button "Test Workflow" at bounding box center [446, 236] width 135 height 9
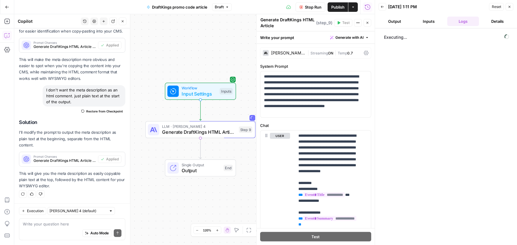
click at [398, 21] on button "Output" at bounding box center [395, 21] width 32 height 9
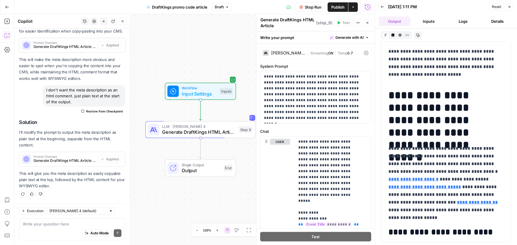
click at [368, 23] on icon "button" at bounding box center [368, 23] width 4 height 4
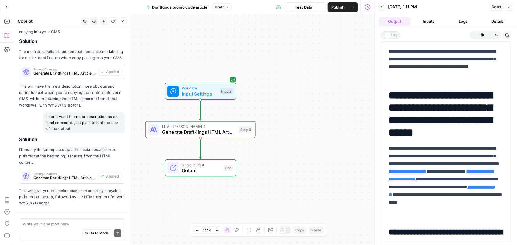
scroll to position [1179, 0]
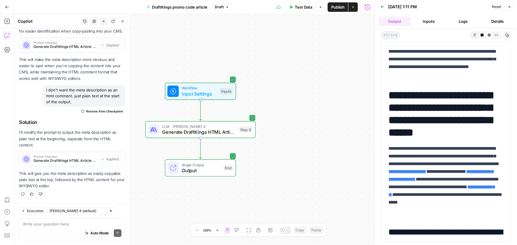
click at [192, 89] on span "Workflow" at bounding box center [199, 88] width 35 height 6
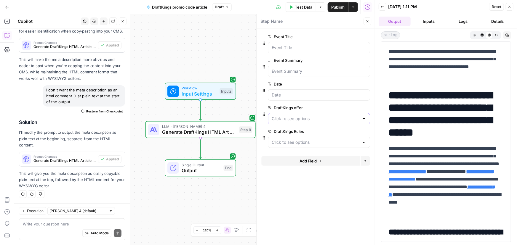
click at [300, 121] on offer "DraftKings offer" at bounding box center [315, 119] width 87 height 6
click at [345, 131] on span "button" at bounding box center [318, 133] width 90 height 6
click at [351, 107] on span "edit field" at bounding box center [347, 107] width 13 height 5
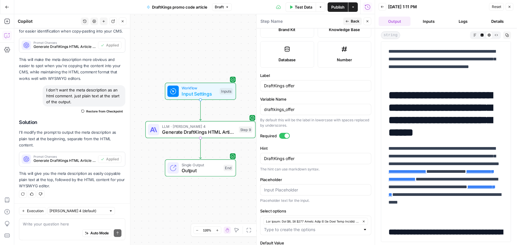
scroll to position [174, 0]
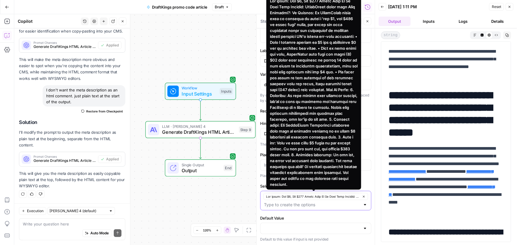
click at [362, 195] on icon "button" at bounding box center [363, 196] width 3 height 3
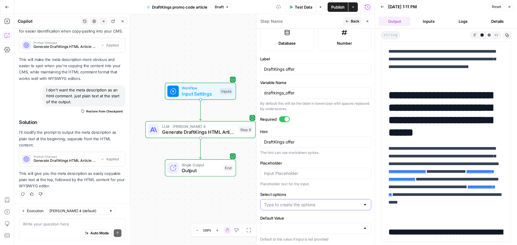
click at [308, 203] on input "Select options" at bounding box center [312, 205] width 96 height 6
paste input "Rules and Structure for Writing DraftKingsPromo Articles When writing promo cod…"
type input "Rules and Structure for Writing DraftKingsPromo Articles When writing promo cod…"
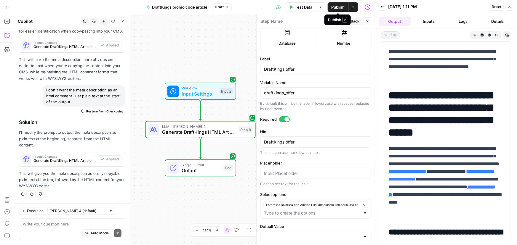
click at [339, 5] on span "Publish" at bounding box center [337, 7] width 13 height 6
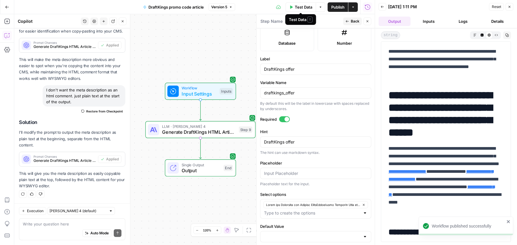
click at [296, 7] on span "Test Data" at bounding box center [303, 7] width 17 height 6
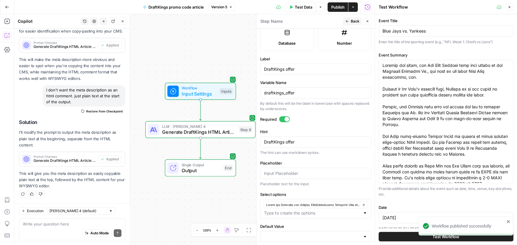
click at [406, 236] on button "Test Workflow" at bounding box center [446, 236] width 135 height 9
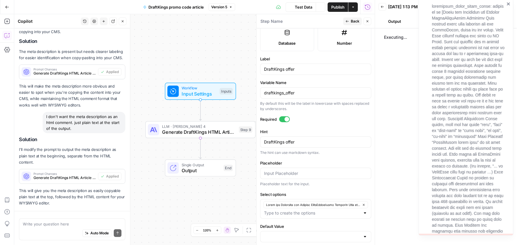
scroll to position [1179, 0]
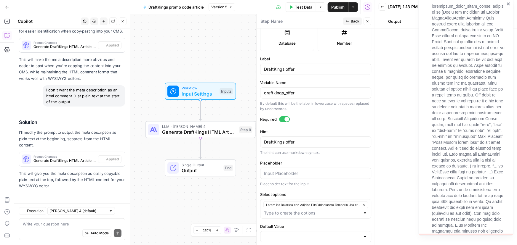
click at [397, 21] on button "Output" at bounding box center [395, 21] width 32 height 9
click at [510, 4] on icon "close" at bounding box center [508, 3] width 4 height 5
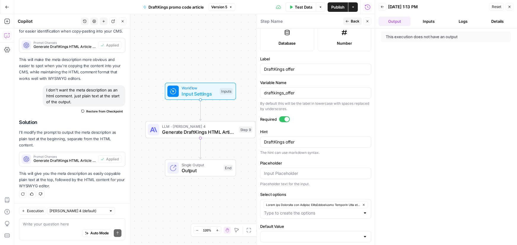
click at [305, 7] on span "Test Data" at bounding box center [303, 7] width 17 height 6
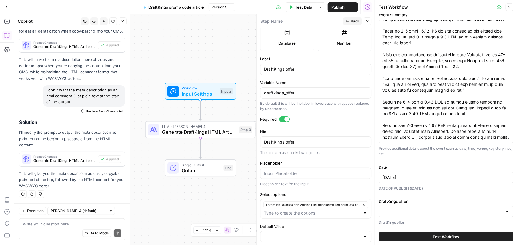
scroll to position [74, 0]
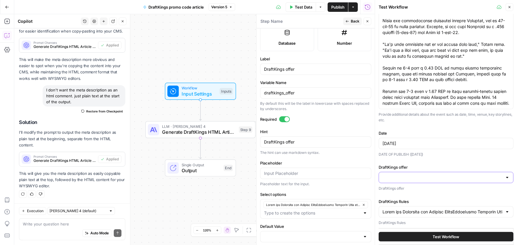
click at [411, 180] on input "DraftKings offer" at bounding box center [442, 178] width 120 height 6
click at [405, 190] on span "button" at bounding box center [443, 192] width 118 height 6
type input "Rules and Structure for Writing DraftKingsPromo Articles When writing promo cod…"
click at [193, 91] on span "Input Settings" at bounding box center [199, 93] width 35 height 7
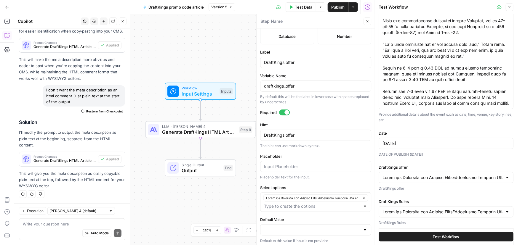
scroll to position [174, 0]
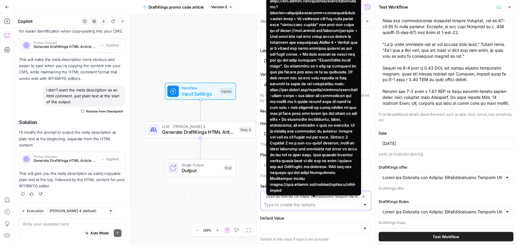
click at [363, 196] on icon "button" at bounding box center [364, 197] width 2 height 2
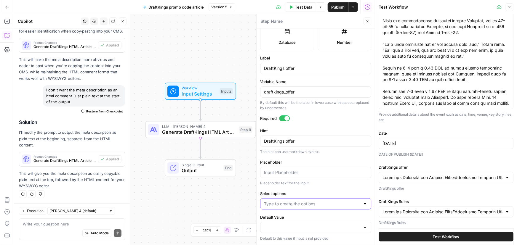
scroll to position [166, 0]
click at [335, 202] on input "Select options" at bounding box center [312, 205] width 96 height 6
click at [278, 202] on input "Select options" at bounding box center [312, 205] width 96 height 6
click at [306, 203] on input "Select options" at bounding box center [312, 205] width 96 height 6
paste input "The offer: Bet $5, Get $200 Bonus Bets If It Wins Main Keyword: DraftKings prom…"
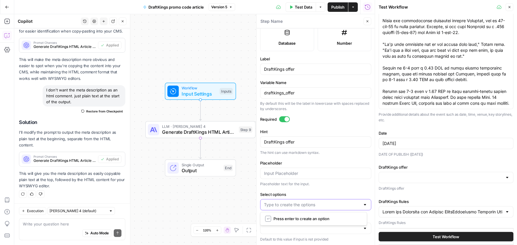
type input "The offer: Bet $5, Get $200 Bonus Bets If It Wins Main Keyword: DraftKings prom…"
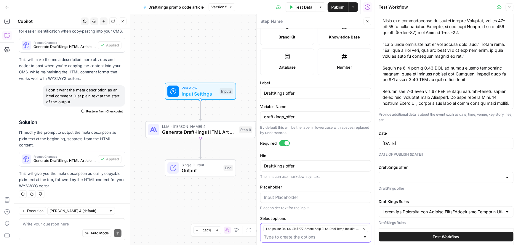
scroll to position [174, 0]
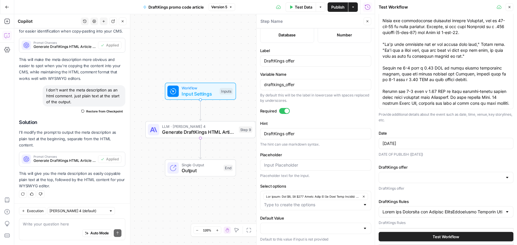
click at [367, 20] on icon "button" at bounding box center [368, 22] width 4 height 4
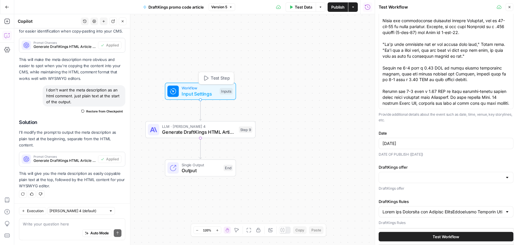
click at [206, 91] on span "Input Settings" at bounding box center [199, 93] width 35 height 7
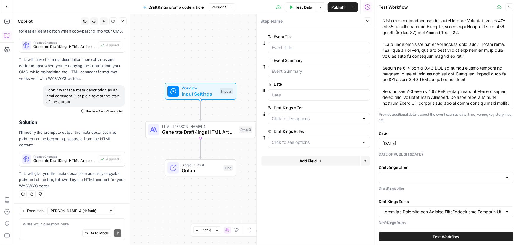
click at [344, 128] on button "edit field" at bounding box center [350, 131] width 23 height 7
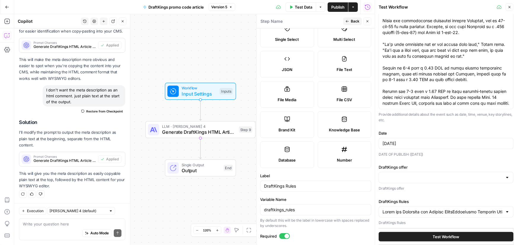
scroll to position [161, 0]
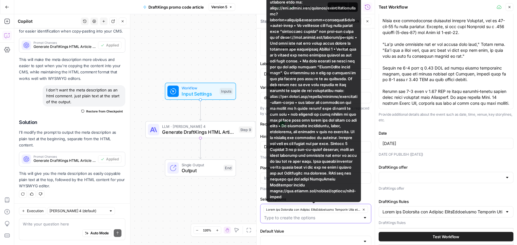
click at [362, 208] on icon "button" at bounding box center [363, 209] width 3 height 3
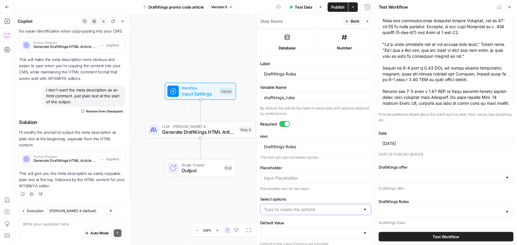
click at [307, 209] on input "Select options" at bounding box center [312, 210] width 96 height 6
paste input "Rules and Structure for Writing DraftKingsPromo Articles When writing promo cod…"
type input "Rules and Structure for Writing DraftKingsPromo Articles When writing promo cod…"
click at [354, 21] on span "Back" at bounding box center [355, 21] width 9 height 5
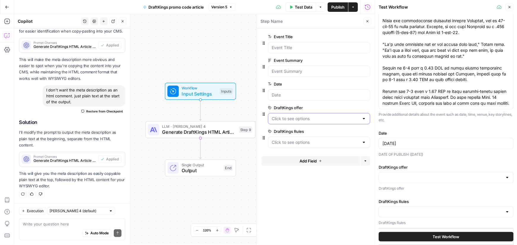
click at [309, 118] on offer "DraftKings offer" at bounding box center [315, 119] width 87 height 6
click at [230, 43] on div "Workflow Input Settings Inputs LLM · Claude Sonnet 4 Generate DraftKings HTML A…" at bounding box center [194, 129] width 360 height 231
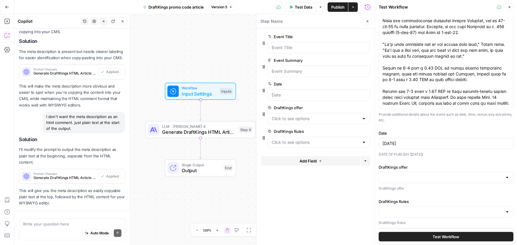
scroll to position [1179, 0]
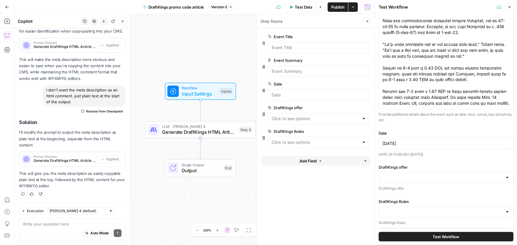
click at [336, 6] on span "Publish" at bounding box center [337, 7] width 13 height 6
click at [64, 225] on textarea at bounding box center [72, 224] width 99 height 6
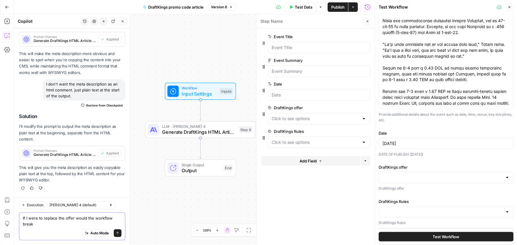
type textarea "If I were to replace the offer would the workflow break?"
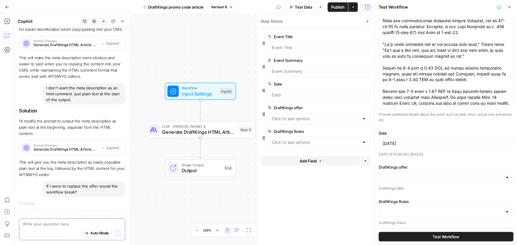
scroll to position [1136, 0]
click at [399, 177] on input "DraftKings offer" at bounding box center [442, 178] width 120 height 6
click at [204, 90] on span "Input Settings" at bounding box center [199, 93] width 35 height 7
click at [307, 118] on offer "DraftKings offer" at bounding box center [315, 119] width 87 height 6
click at [310, 132] on span "button" at bounding box center [318, 133] width 90 height 6
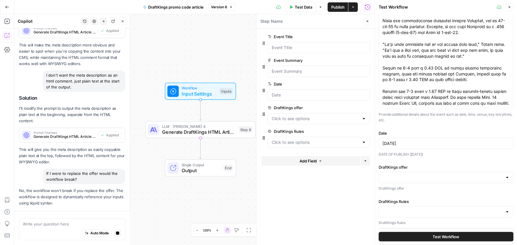
click at [349, 110] on span "edit field" at bounding box center [347, 107] width 13 height 5
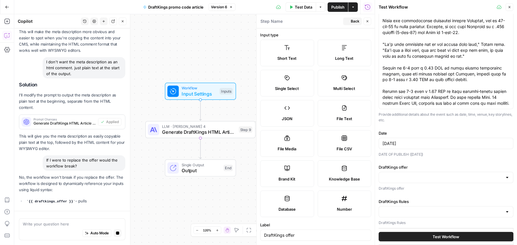
scroll to position [1162, 0]
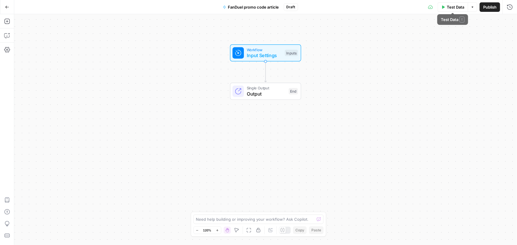
click at [471, 7] on icon "button" at bounding box center [473, 7] width 4 height 4
click at [8, 7] on icon "button" at bounding box center [7, 7] width 4 height 4
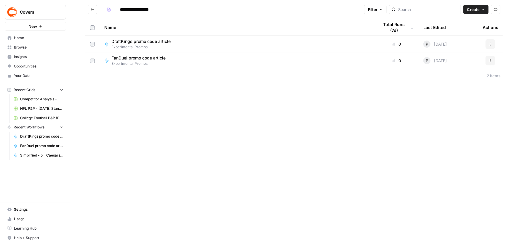
click at [90, 60] on td at bounding box center [92, 60] width 14 height 17
click at [489, 59] on icon "button" at bounding box center [490, 61] width 4 height 4
click at [450, 109] on span "Delete" at bounding box center [463, 110] width 47 height 6
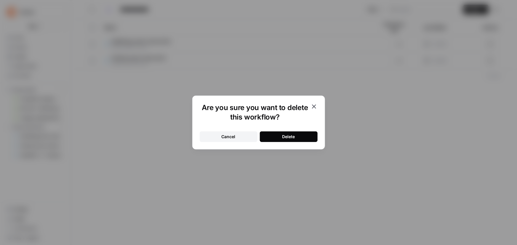
click at [284, 138] on div "Delete" at bounding box center [288, 137] width 13 height 6
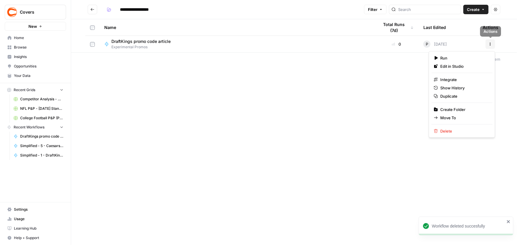
click at [488, 45] on icon "button" at bounding box center [490, 44] width 4 height 4
click at [455, 94] on span "Duplicate" at bounding box center [463, 96] width 47 height 6
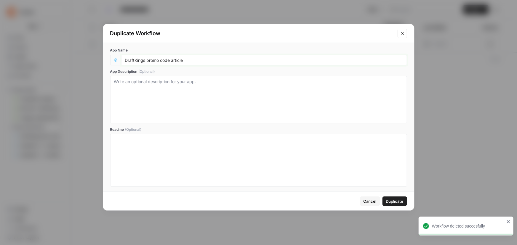
drag, startPoint x: 145, startPoint y: 60, endPoint x: 3, endPoint y: 57, distance: 142.2
click at [3, 57] on div "Duplicate Workflow App Name DraftKings promo code article App Description (Opti…" at bounding box center [258, 122] width 517 height 245
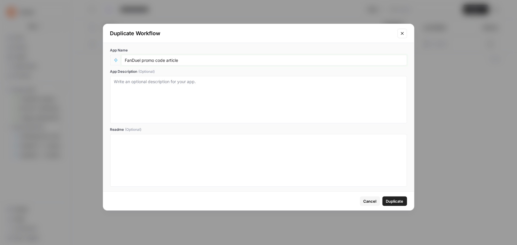
type input "FanDuel promo code article"
click at [391, 199] on span "Duplicate" at bounding box center [394, 201] width 17 height 6
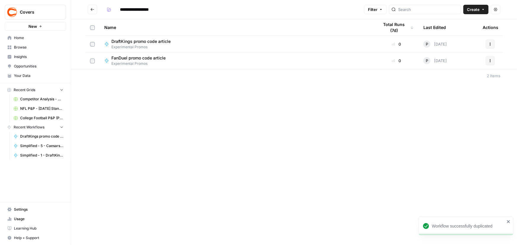
click at [175, 63] on div "FanDuel promo code article Experimental Promos" at bounding box center [236, 60] width 265 height 11
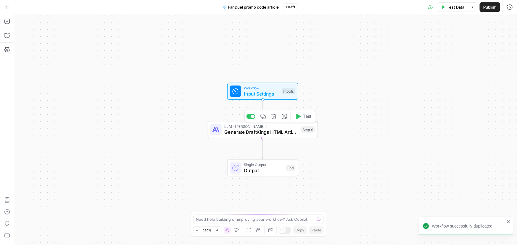
click at [258, 134] on span "Generate DraftKings HTML Article" at bounding box center [261, 132] width 74 height 7
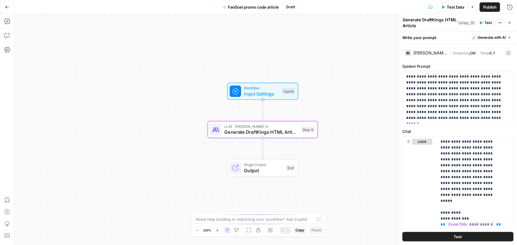
click at [427, 14] on body "Workflow successfully duplicated Covers New Home Browse Insights Opportunities …" at bounding box center [258, 122] width 517 height 245
drag, startPoint x: 423, startPoint y: 19, endPoint x: 442, endPoint y: 18, distance: 19.3
click at [442, 18] on textarea "Generate DraftKings HTML Article" at bounding box center [430, 23] width 54 height 12
type textarea "Generate FanDuel HTML Article"
click at [453, 96] on p "**********" at bounding box center [456, 97] width 100 height 47
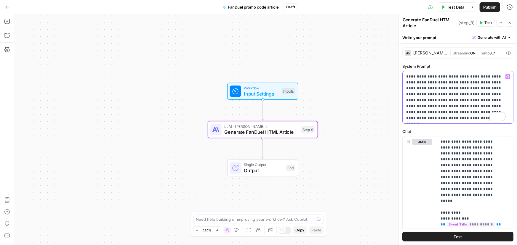
drag, startPoint x: 405, startPoint y: 88, endPoint x: 425, endPoint y: 87, distance: 19.9
click at [425, 87] on div "**********" at bounding box center [458, 97] width 110 height 52
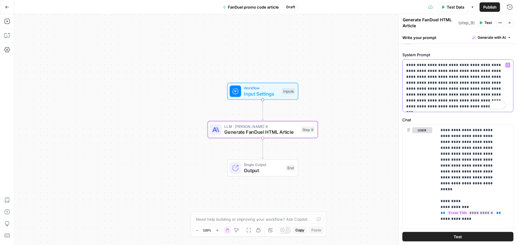
scroll to position [27, 0]
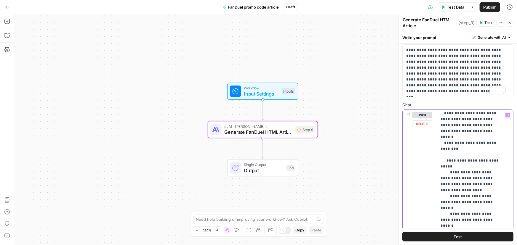
scroll to position [485, 0]
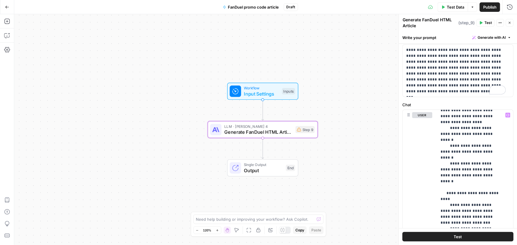
click at [346, 94] on div "Workflow Input Settings Inputs LLM · [PERSON_NAME] 4 Generate FanDuel HTML Arti…" at bounding box center [265, 129] width 503 height 231
click at [280, 89] on div "Workflow Input Settings Inputs Test Step" at bounding box center [262, 91] width 65 height 12
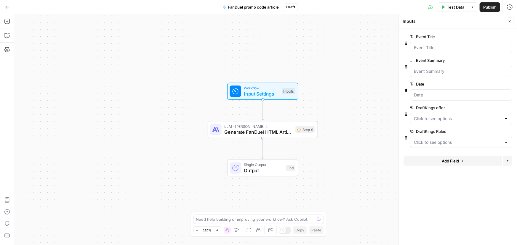
click at [489, 107] on span "edit field" at bounding box center [489, 107] width 13 height 5
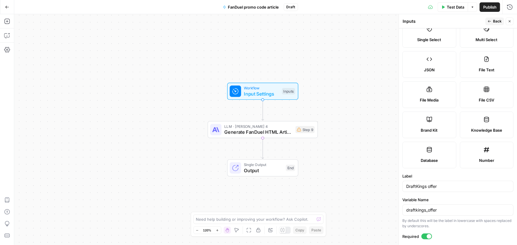
scroll to position [108, 0]
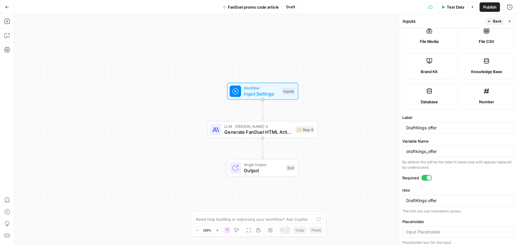
drag, startPoint x: 447, startPoint y: 147, endPoint x: 355, endPoint y: 145, distance: 92.1
click at [315, 148] on body "Covers New Home Browse Insights Opportunities Your Data Recent Grids Competitor…" at bounding box center [258, 122] width 517 height 245
drag, startPoint x: 450, startPoint y: 154, endPoint x: 343, endPoint y: 148, distance: 107.4
click at [343, 148] on body "Covers New Home Browse Insights Opportunities Your Data Recent Grids Competitor…" at bounding box center [258, 122] width 517 height 245
click at [431, 129] on input "DraftKings offer" at bounding box center [457, 128] width 103 height 6
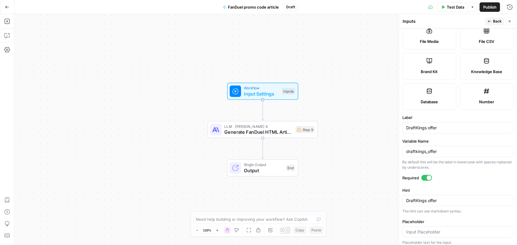
click at [438, 148] on div "draftkings_offer" at bounding box center [457, 151] width 111 height 11
click at [438, 149] on input "draftkings_offer" at bounding box center [457, 152] width 103 height 6
drag, startPoint x: 441, startPoint y: 149, endPoint x: 376, endPoint y: 147, distance: 64.6
click at [376, 147] on body "Covers New Home Browse Insights Opportunities Your Data Recent Grids Competitor…" at bounding box center [258, 122] width 517 height 245
type input "d"
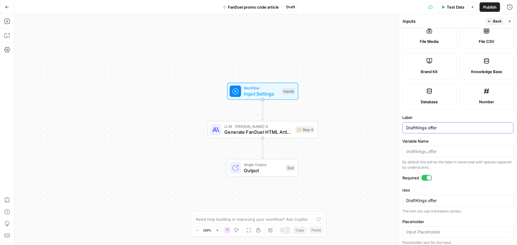
drag, startPoint x: 426, startPoint y: 126, endPoint x: 369, endPoint y: 123, distance: 56.9
click at [369, 123] on body "Covers New Home Browse Insights Opportunities Your Data Recent Grids Competitor…" at bounding box center [258, 122] width 517 height 245
type input "FanDuel offer"
click at [432, 201] on textarea "DraftKings offer" at bounding box center [457, 201] width 103 height 6
paste textarea "FanDuel"
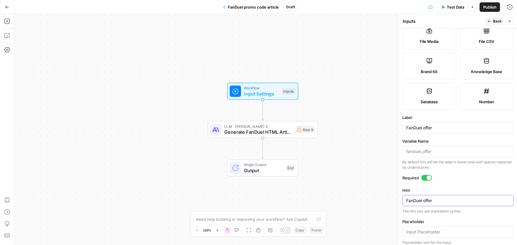
type textarea "FanDuel offer"
click at [378, 167] on div "Workflow Input Settings Inputs LLM · [PERSON_NAME] 4 Generate FanDuel HTML Arti…" at bounding box center [265, 129] width 503 height 231
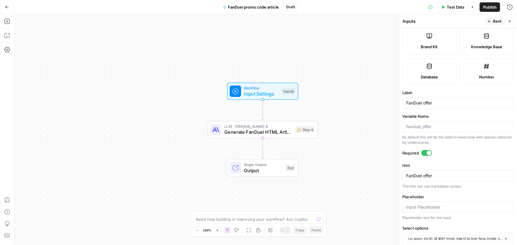
scroll to position [174, 0]
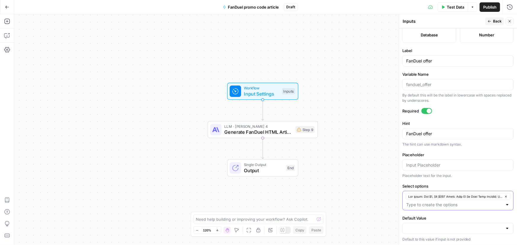
click at [504, 195] on icon "button" at bounding box center [505, 196] width 3 height 3
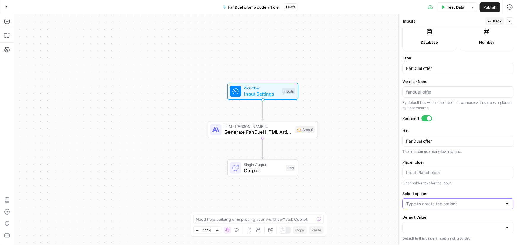
scroll to position [166, 0]
click at [437, 172] on input "Placeholder" at bounding box center [457, 174] width 103 height 6
click at [455, 202] on input "Select options" at bounding box center [454, 205] width 96 height 6
click at [453, 206] on div at bounding box center [457, 204] width 111 height 11
click at [455, 203] on input "Select options" at bounding box center [454, 205] width 96 height 6
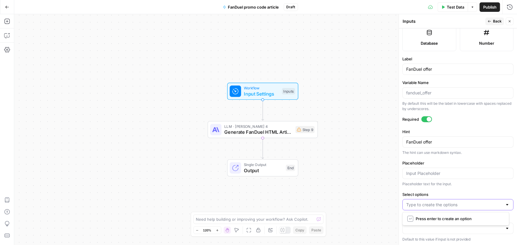
paste input "Lor Ipsum: Dol $7 Sit $512 Ametc Adip, El Se Doei Temp Incidid: UtlAbor etdol m…"
type input "Lor Ipsum: Dol $7 Sit $512 Ametc Adip, El Se Doei Temp Incidid: UtlAbor etdol m…"
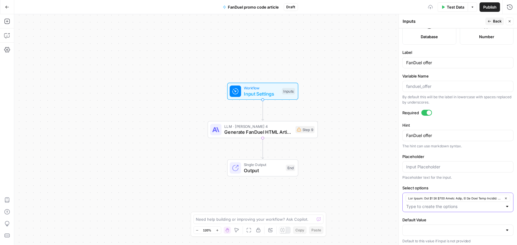
scroll to position [174, 0]
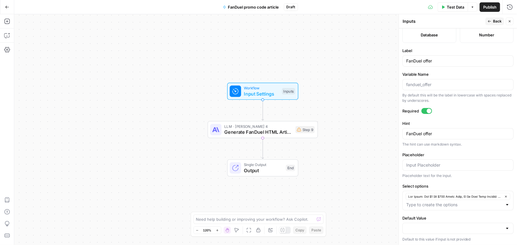
click at [493, 22] on span "Back" at bounding box center [497, 21] width 9 height 5
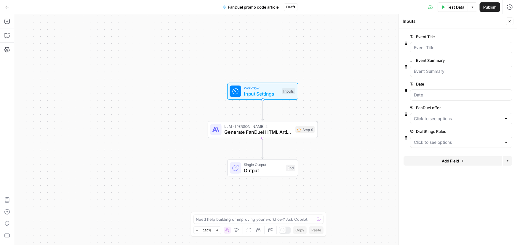
click at [488, 129] on span "edit field" at bounding box center [489, 131] width 13 height 5
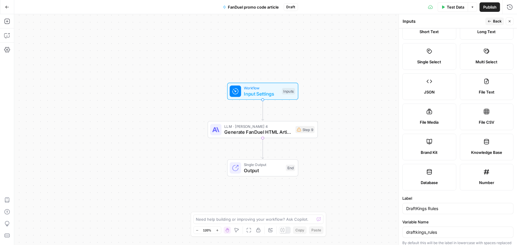
scroll to position [54, 0]
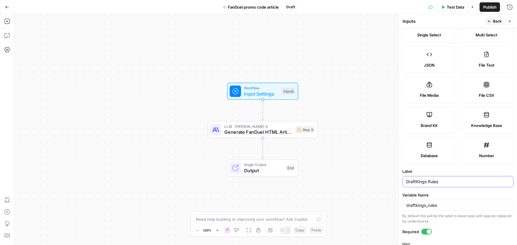
drag, startPoint x: 426, startPoint y: 180, endPoint x: 398, endPoint y: 182, distance: 27.6
click at [398, 182] on div "Inputs Inputs Back Close Input type Short Text Long Text Single Select Multi Se…" at bounding box center [457, 129] width 118 height 231
type input "FanDuel Rules"
click at [451, 200] on div "draftkings_rules" at bounding box center [457, 205] width 111 height 11
drag, startPoint x: 450, startPoint y: 202, endPoint x: 388, endPoint y: 204, distance: 61.7
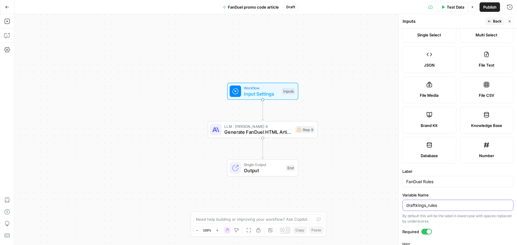
click at [388, 204] on body "Covers New Home Browse Insights Opportunities Your Data Recent Grids Competitor…" at bounding box center [258, 122] width 517 height 245
drag, startPoint x: 459, startPoint y: 206, endPoint x: 363, endPoint y: 202, distance: 96.4
click at [363, 202] on body "Covers New Home Browse Insights Opportunities Your Data Recent Grids Competitor…" at bounding box center [258, 122] width 517 height 245
type input "d"
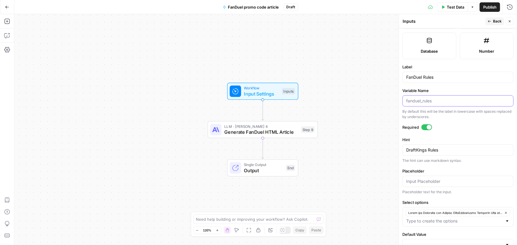
scroll to position [161, 0]
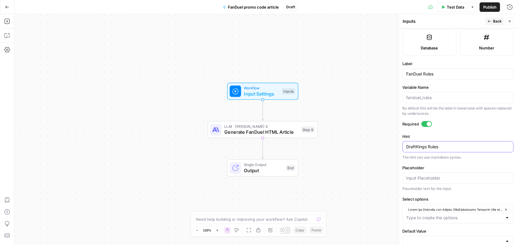
drag, startPoint x: 444, startPoint y: 147, endPoint x: 406, endPoint y: 146, distance: 38.2
click at [406, 146] on textarea "DraftKings Rules" at bounding box center [457, 147] width 103 height 6
paste textarea "FanDuel"
type textarea "FanDuel Rules"
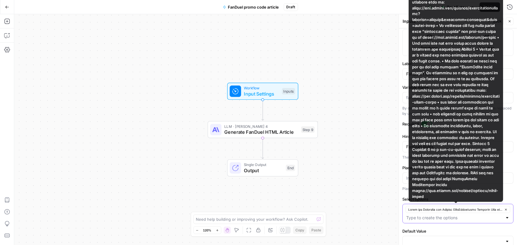
click at [504, 209] on icon "button" at bounding box center [505, 209] width 3 height 3
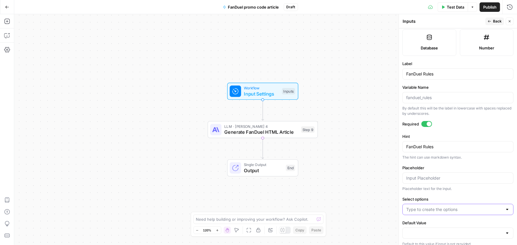
scroll to position [166, 0]
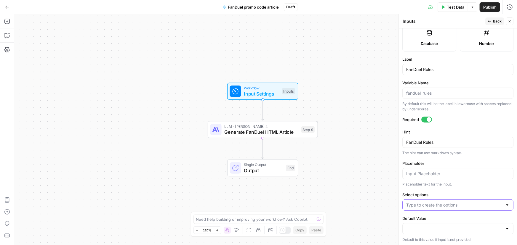
click at [447, 203] on input "Select options" at bounding box center [454, 205] width 96 height 6
paste input "Rules and Structure for Writing FanDuelPromo Articles When writing promo code a…"
type input "Rules and Structure for Writing FanDuelPromo Articles When writing promo code a…"
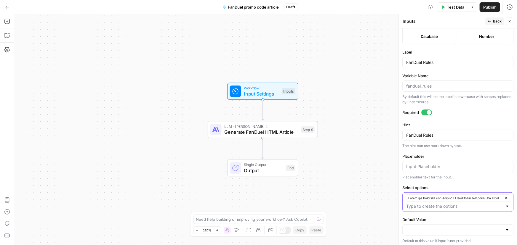
scroll to position [174, 0]
click at [499, 20] on span "Back" at bounding box center [497, 21] width 9 height 5
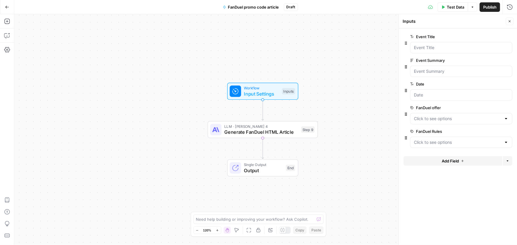
click at [394, 117] on div "Workflow Input Settings Inputs LLM · Claude Sonnet 4 Generate FanDuel HTML Arti…" at bounding box center [265, 129] width 503 height 231
click at [357, 107] on div "Workflow Input Settings Inputs LLM · Claude Sonnet 4 Generate FanDuel HTML Arti…" at bounding box center [265, 129] width 503 height 231
click at [448, 6] on span "Test Data" at bounding box center [455, 7] width 17 height 6
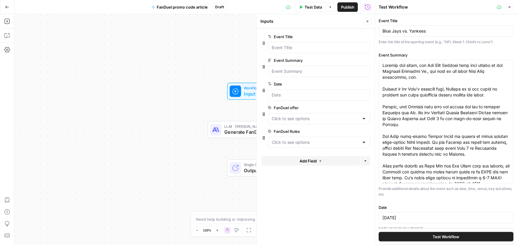
click at [412, 234] on button "Test Workflow" at bounding box center [446, 236] width 135 height 9
click at [433, 238] on span "Test Workflow" at bounding box center [446, 237] width 27 height 6
click at [200, 74] on div "Workflow Input Settings Inputs LLM · Claude Sonnet 4 Generate FanDuel HTML Arti…" at bounding box center [194, 129] width 360 height 231
click at [409, 235] on button "Test Workflow" at bounding box center [446, 236] width 135 height 9
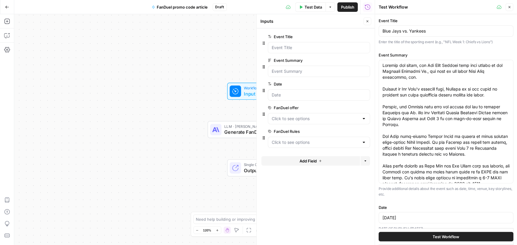
click at [409, 235] on button "Test Workflow" at bounding box center [446, 236] width 135 height 9
click at [509, 8] on icon "button" at bounding box center [510, 7] width 4 height 4
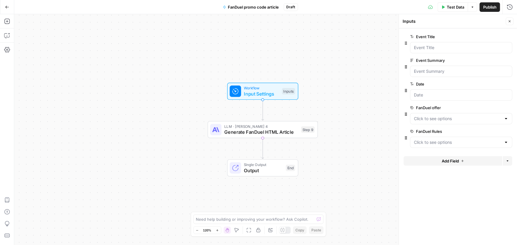
click at [254, 131] on span "Generate FanDuel HTML Article" at bounding box center [261, 132] width 74 height 7
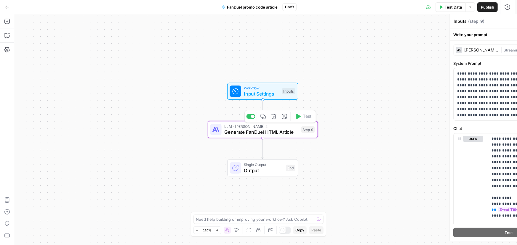
type textarea "Generate FanDuel HTML Article"
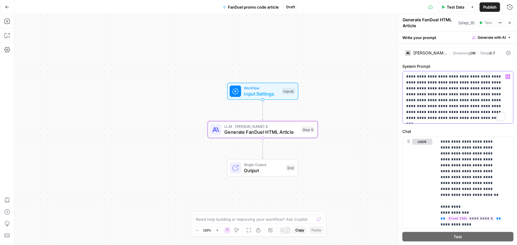
click at [460, 102] on p "**********" at bounding box center [456, 97] width 100 height 47
click at [235, 216] on div "Need help building or improving your workflow? Ask Copilot." at bounding box center [258, 219] width 130 height 9
type textarea "analyze this workflow"
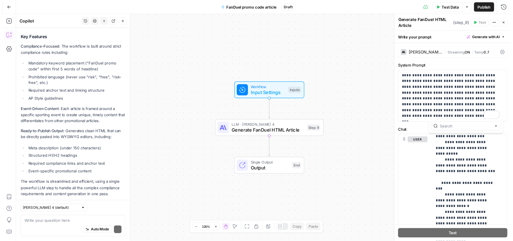
scroll to position [250, 0]
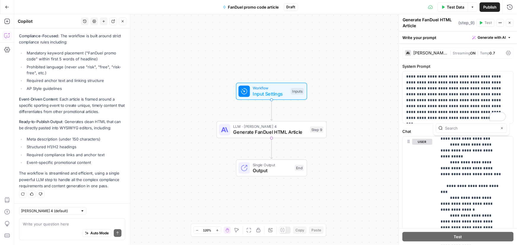
click at [449, 5] on span "Test Data" at bounding box center [455, 7] width 17 height 6
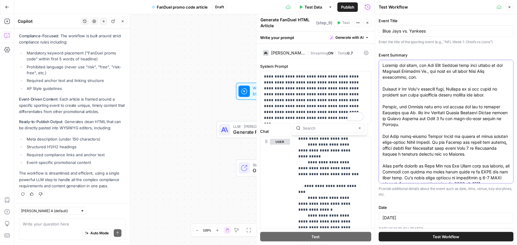
drag, startPoint x: 429, startPoint y: 94, endPoint x: 423, endPoint y: 140, distance: 45.4
click at [433, 236] on span "Test Workflow" at bounding box center [446, 237] width 27 height 6
click at [330, 97] on p "**********" at bounding box center [314, 97] width 100 height 47
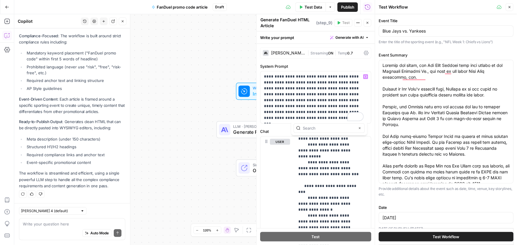
click at [368, 23] on icon "button" at bounding box center [368, 23] width 4 height 4
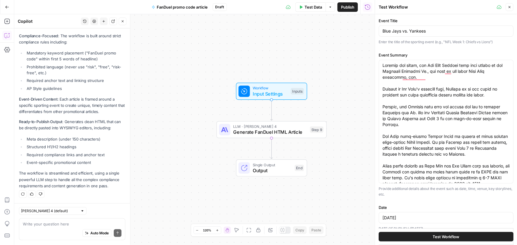
click at [421, 233] on button "Test Workflow" at bounding box center [446, 236] width 135 height 9
click at [37, 230] on div "Auto Mode Send" at bounding box center [72, 233] width 99 height 13
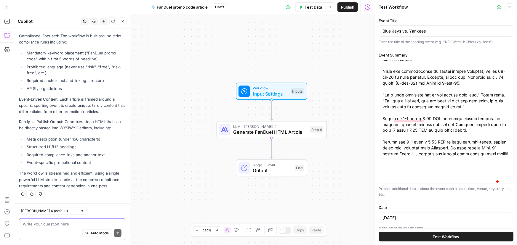
scroll to position [504, 0]
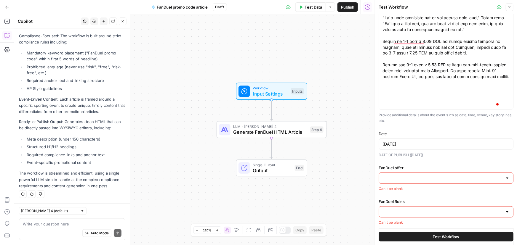
click at [427, 173] on div at bounding box center [446, 178] width 135 height 11
click at [416, 193] on span "button" at bounding box center [443, 193] width 118 height 6
type input "The Offer: Bet $5 Get $300 Bonus Bets, If It Wins Main Keyword: FanDuel promo c…"
click at [412, 213] on input "FanDuel Rules" at bounding box center [442, 213] width 120 height 6
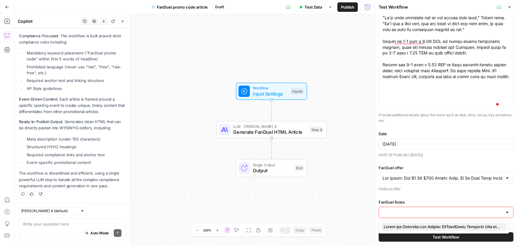
click at [399, 229] on span "button" at bounding box center [443, 227] width 118 height 6
type input "Rules and Structure for Writing FanDuelPromo Articles When writing promo code a…"
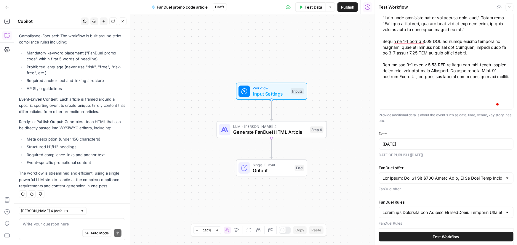
click at [421, 238] on button "Test Workflow" at bounding box center [446, 236] width 135 height 9
click at [445, 240] on span "Test Workflow" at bounding box center [446, 237] width 27 height 6
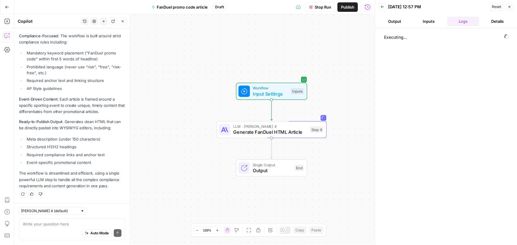
click at [397, 23] on button "Output" at bounding box center [395, 21] width 32 height 9
click at [400, 23] on button "Output" at bounding box center [395, 21] width 32 height 9
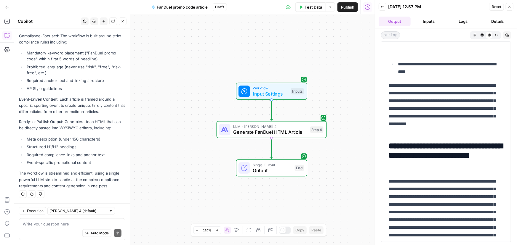
click at [55, 230] on div "Auto Mode Send" at bounding box center [72, 233] width 99 height 13
type textarea "Where's the meta description?"
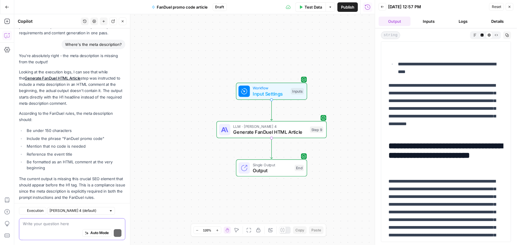
scroll to position [415, 0]
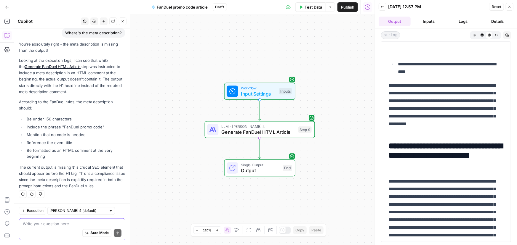
click at [62, 225] on textarea at bounding box center [72, 224] width 99 height 6
type textarea "can you fix it?"
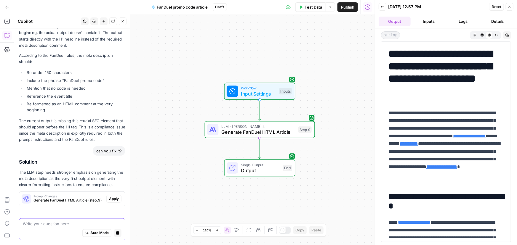
scroll to position [478, 0]
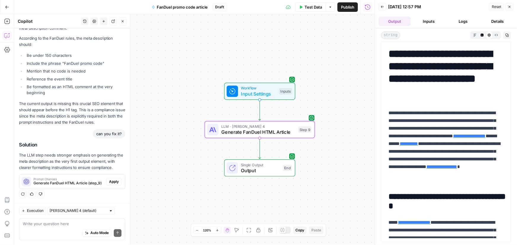
click at [110, 182] on span "Apply" at bounding box center [114, 181] width 10 height 5
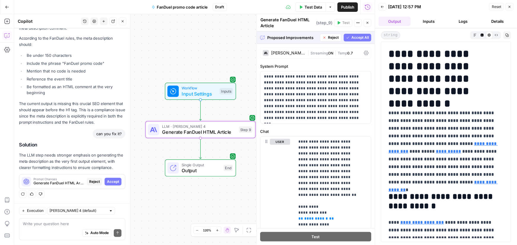
drag, startPoint x: 106, startPoint y: 184, endPoint x: 213, endPoint y: 0, distance: 212.2
click at [107, 184] on span "Accept" at bounding box center [113, 181] width 12 height 5
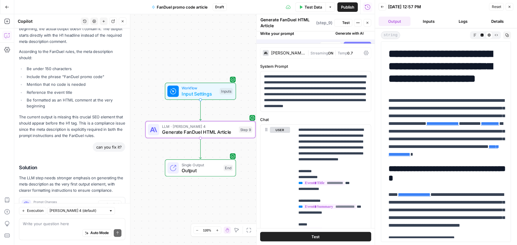
scroll to position [506, 0]
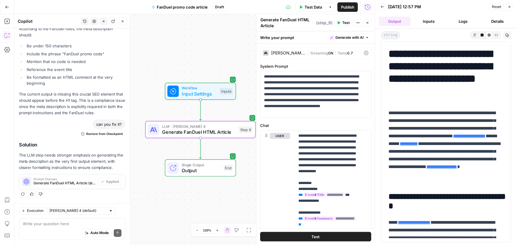
click at [315, 7] on span "Test Data" at bounding box center [312, 7] width 17 height 6
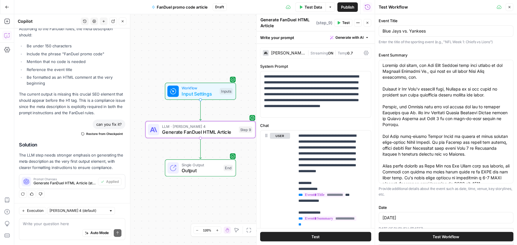
click at [421, 237] on button "Test Workflow" at bounding box center [446, 236] width 135 height 9
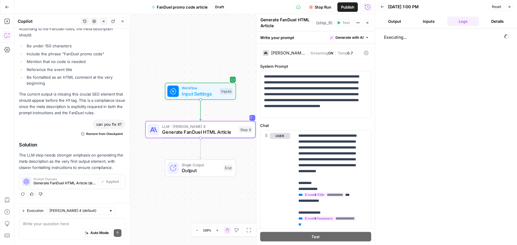
click at [400, 19] on button "Output" at bounding box center [395, 21] width 32 height 9
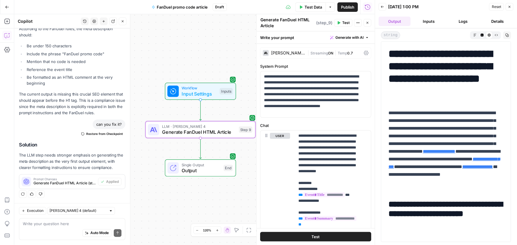
click at [53, 230] on div "Auto Mode Send" at bounding box center [72, 233] width 99 height 13
drag, startPoint x: 476, startPoint y: 90, endPoint x: 384, endPoint y: 54, distance: 99.4
click at [384, 54] on div "**********" at bounding box center [446, 141] width 130 height 201
click at [41, 226] on textarea at bounding box center [72, 224] width 99 height 6
type textarea "I still don't see the meta description in the output"
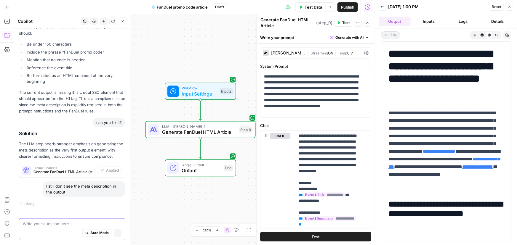
scroll to position [489, 0]
drag, startPoint x: 45, startPoint y: 186, endPoint x: 76, endPoint y: 191, distance: 31.6
click at [76, 191] on div "I still don't see the meta description in the output" at bounding box center [84, 189] width 83 height 15
copy div "I still don't see the meta description in the output"
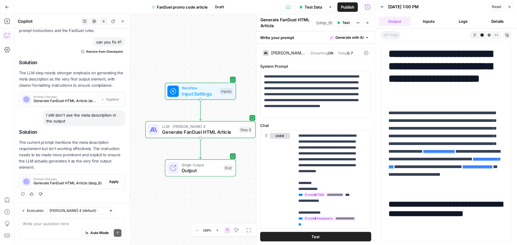
scroll to position [589, 0]
click at [111, 182] on span "Apply" at bounding box center [114, 181] width 10 height 5
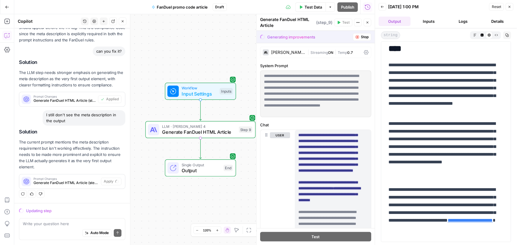
scroll to position [448, 0]
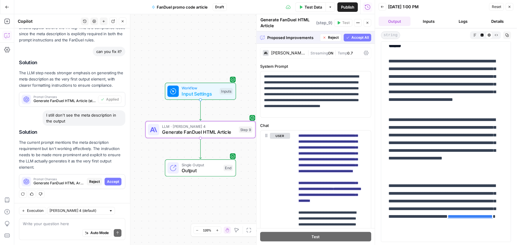
click at [112, 181] on span "Accept" at bounding box center [113, 181] width 12 height 5
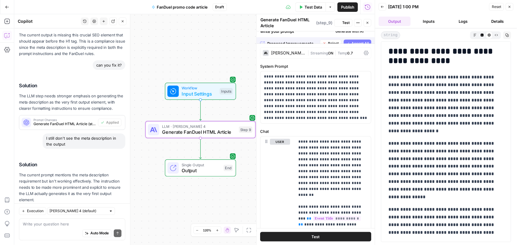
scroll to position [0, 0]
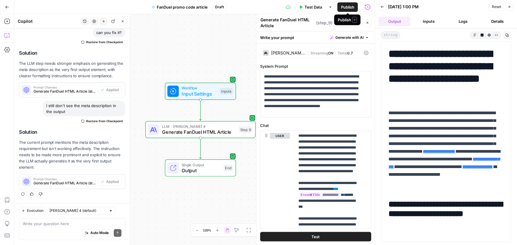
click at [347, 7] on span "Publish" at bounding box center [347, 7] width 13 height 6
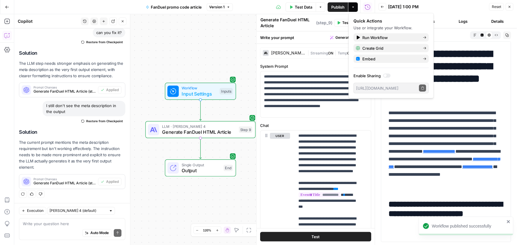
click at [301, 7] on span "Test Data" at bounding box center [303, 7] width 17 height 6
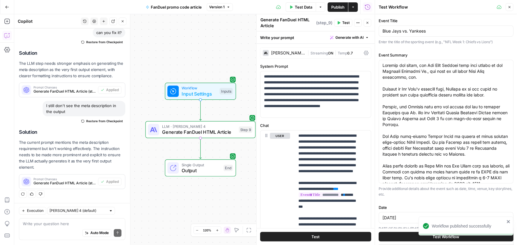
click at [409, 238] on button "Test Workflow" at bounding box center [446, 236] width 135 height 9
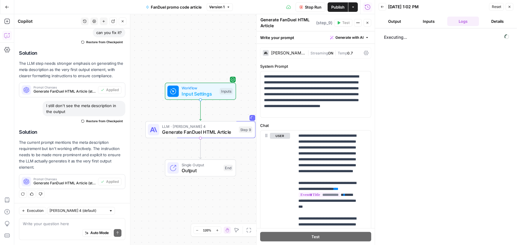
click at [397, 19] on button "Output" at bounding box center [395, 21] width 32 height 9
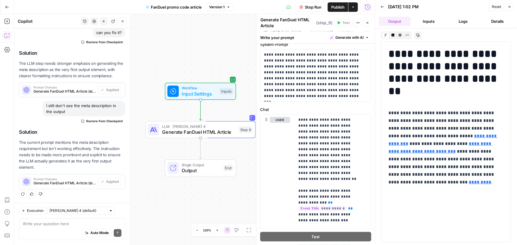
scroll to position [54, 0]
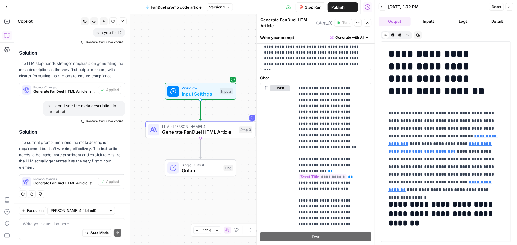
click at [72, 220] on div "Write your question here Auto Mode Send" at bounding box center [72, 230] width 106 height 22
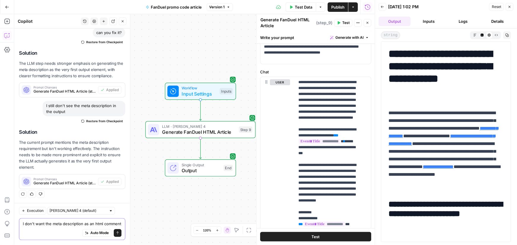
scroll to position [604, 0]
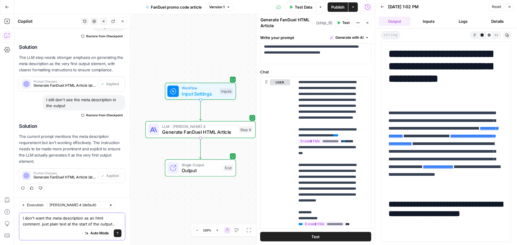
type textarea "I don't want the meta description as an html comment. just plain text at the st…"
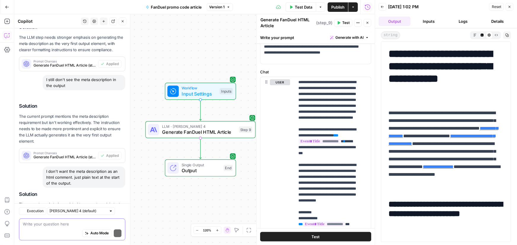
scroll to position [674, 0]
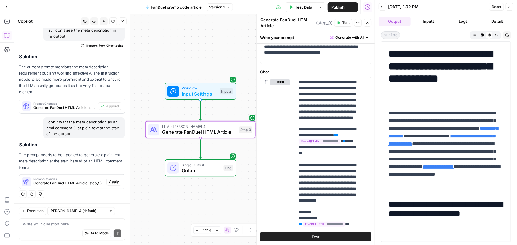
click at [109, 180] on span "Apply" at bounding box center [114, 181] width 10 height 5
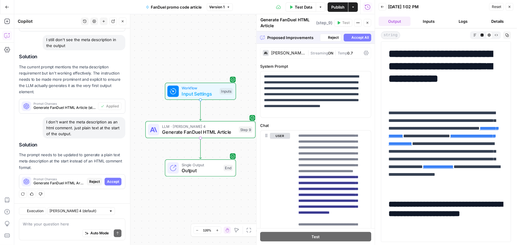
scroll to position [636, 0]
click at [109, 182] on span "Accept" at bounding box center [113, 181] width 12 height 5
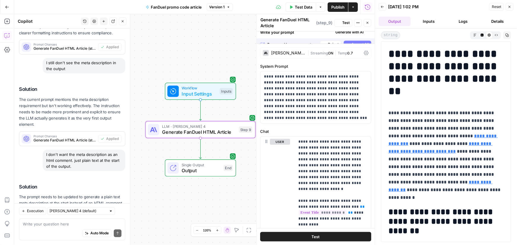
scroll to position [683, 0]
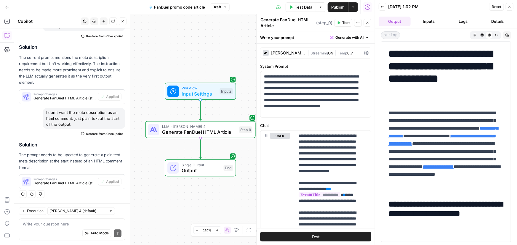
click at [304, 7] on span "Test Data" at bounding box center [303, 7] width 17 height 6
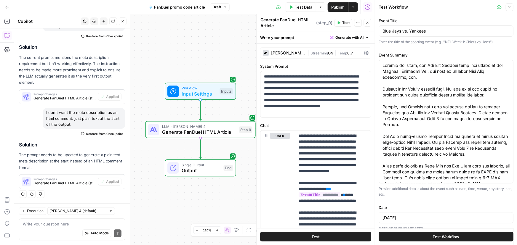
click at [454, 238] on span "Test Workflow" at bounding box center [446, 237] width 27 height 6
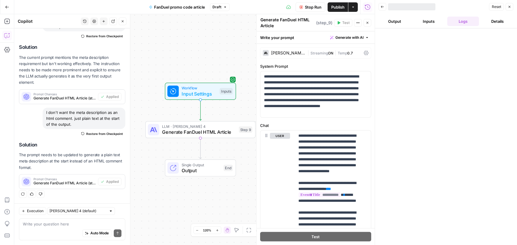
click at [370, 23] on button "Close" at bounding box center [367, 23] width 8 height 8
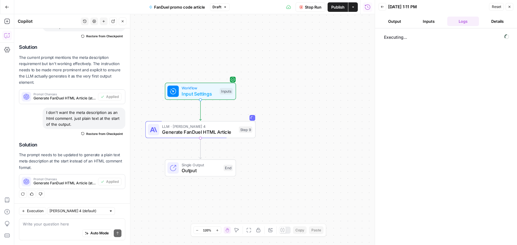
click at [398, 21] on button "Output" at bounding box center [395, 21] width 32 height 9
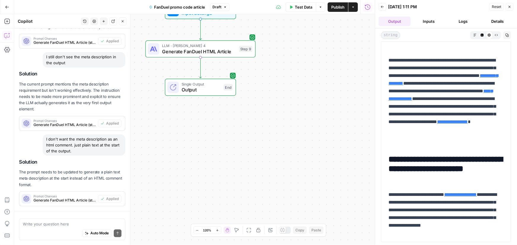
scroll to position [683, 0]
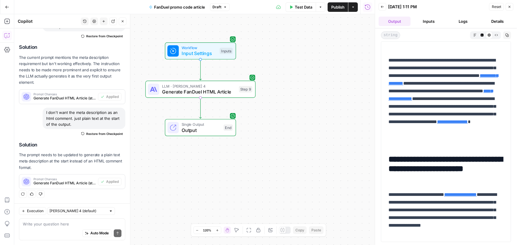
click at [326, 73] on div "Workflow Input Settings Inputs LLM · [PERSON_NAME] 4 Generate FanDuel HTML Arti…" at bounding box center [194, 129] width 360 height 231
click at [223, 9] on button "Draft" at bounding box center [220, 7] width 20 height 8
click at [332, 7] on span "Publish" at bounding box center [337, 7] width 13 height 6
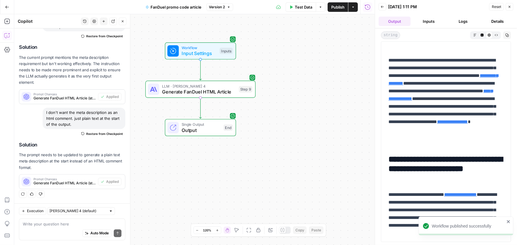
click at [335, 118] on div "Workflow Input Settings Inputs LLM · [PERSON_NAME] 4 Generate FanDuel HTML Arti…" at bounding box center [194, 129] width 360 height 231
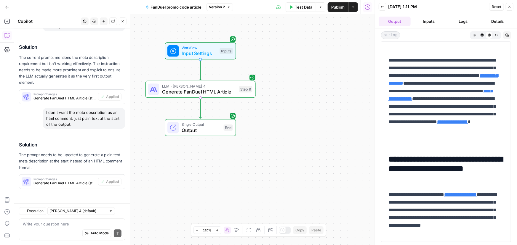
scroll to position [683, 0]
click at [9, 7] on button "Go Back" at bounding box center [7, 7] width 11 height 11
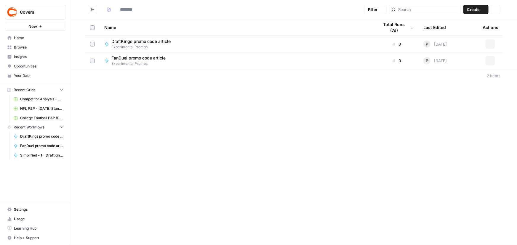
type input "**********"
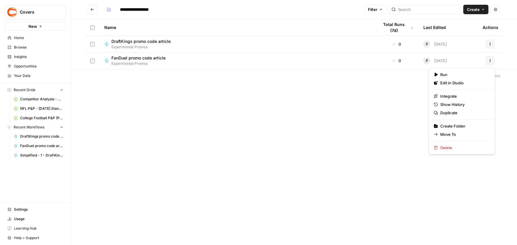
click at [493, 62] on button "Actions" at bounding box center [489, 60] width 9 height 9
click at [453, 111] on span "Duplicate" at bounding box center [463, 113] width 47 height 6
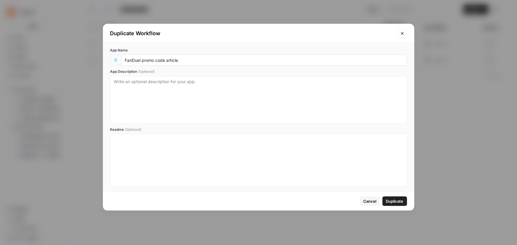
drag, startPoint x: 154, startPoint y: 60, endPoint x: 0, endPoint y: 57, distance: 154.1
click at [0, 57] on div "Duplicate Workflow App Name FanDuel promo code article App Description (Optiona…" at bounding box center [258, 122] width 517 height 245
type input "bet365 bonus code article"
click at [391, 203] on span "Duplicate" at bounding box center [394, 201] width 17 height 6
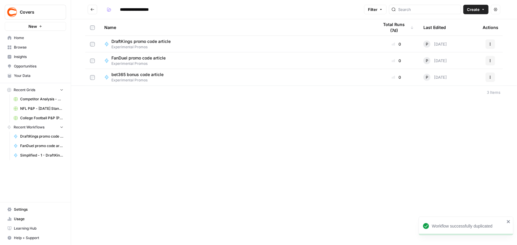
click at [178, 77] on div "bet365 bonus code article Experimental Promos" at bounding box center [236, 77] width 265 height 11
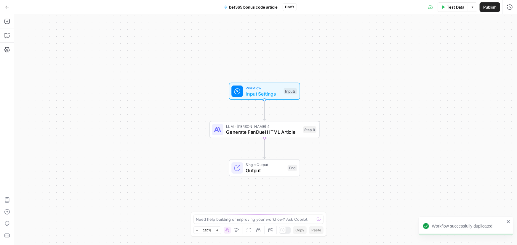
click at [256, 93] on span "Input Settings" at bounding box center [263, 93] width 35 height 7
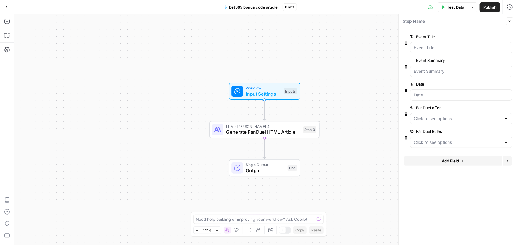
click at [491, 107] on span "edit field" at bounding box center [489, 107] width 13 height 5
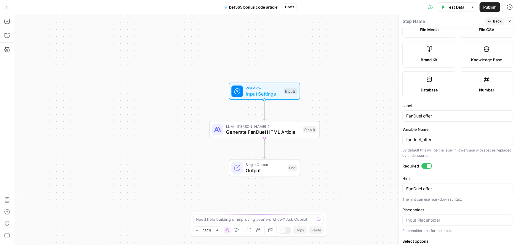
scroll to position [108, 0]
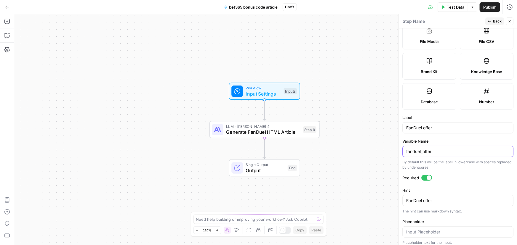
drag, startPoint x: 437, startPoint y: 149, endPoint x: 381, endPoint y: 148, distance: 56.6
click at [381, 148] on body "Covers New Home Browse Insights Opportunities Your Data Recent Grids Competitor…" at bounding box center [258, 122] width 517 height 245
type input "f"
drag, startPoint x: 422, startPoint y: 127, endPoint x: 403, endPoint y: 126, distance: 19.0
click at [403, 126] on div "FanDuel offer" at bounding box center [457, 127] width 111 height 11
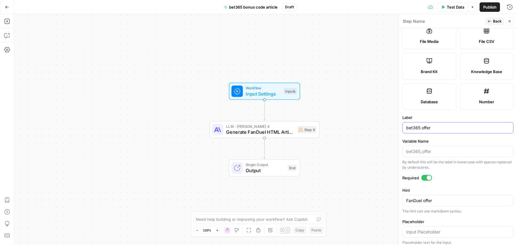
type input "bet365 offer"
click at [439, 201] on textarea "FanDuel offer" at bounding box center [457, 201] width 103 height 6
paste textarea "bet365"
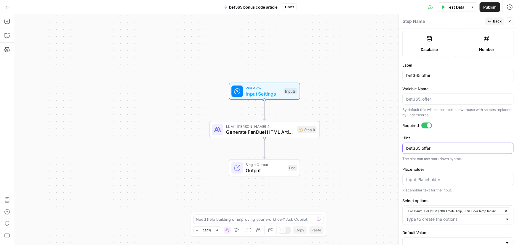
scroll to position [174, 0]
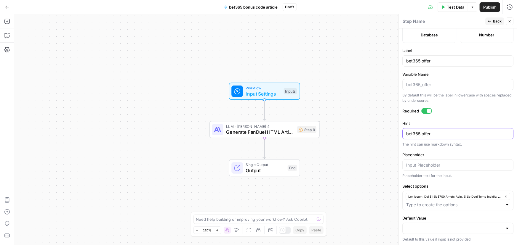
type textarea "bet365 offer"
click at [504, 197] on icon "button" at bounding box center [505, 196] width 3 height 3
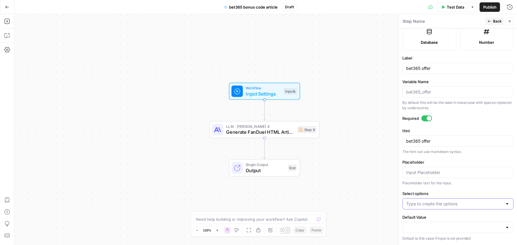
scroll to position [166, 0]
click at [441, 202] on input "Select options" at bounding box center [454, 205] width 96 height 6
paste input "The offer: Bet $5, Get $200 bonus bets, win or lose Main Keyword: bet365 bonus …"
type input "The offer: Bet $5, Get $200 bonus bets, win or lose Main Keyword: bet365 bonus …"
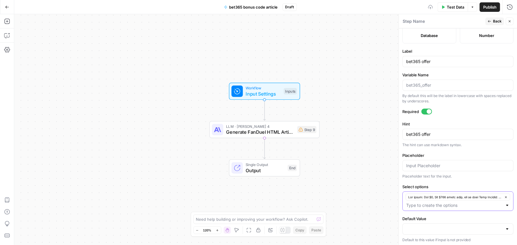
scroll to position [174, 0]
click at [495, 21] on span "Back" at bounding box center [497, 21] width 9 height 5
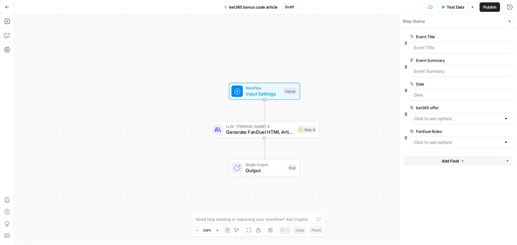
click at [492, 131] on span "edit field" at bounding box center [489, 131] width 13 height 5
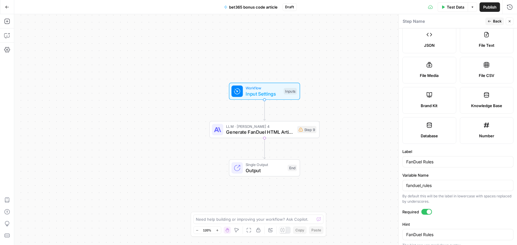
scroll to position [81, 0]
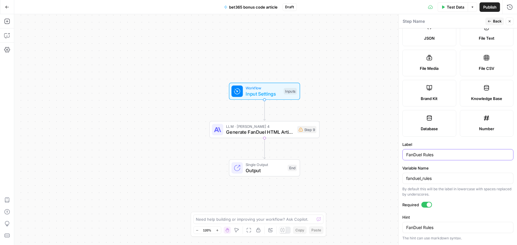
drag, startPoint x: 421, startPoint y: 153, endPoint x: 387, endPoint y: 150, distance: 34.2
click at [387, 150] on body "Covers New Home Browse Insights Opportunities Your Data Recent Grids Competitor…" at bounding box center [258, 122] width 517 height 245
drag, startPoint x: 448, startPoint y: 177, endPoint x: 386, endPoint y: 174, distance: 62.3
click at [386, 174] on body "Covers New Home Browse Insights Opportunities Your Data Recent Grids Competitor…" at bounding box center [258, 122] width 517 height 245
type input "f"
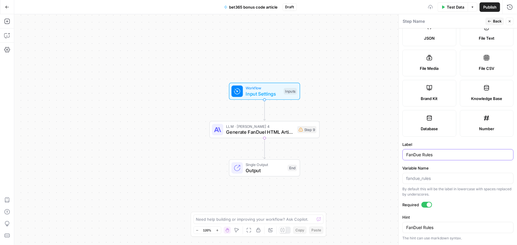
drag, startPoint x: 422, startPoint y: 154, endPoint x: 372, endPoint y: 156, distance: 50.1
click at [371, 156] on body "Covers New Home Browse Insights Opportunities Your Data Recent Grids Competitor…" at bounding box center [258, 122] width 517 height 245
drag, startPoint x: 406, startPoint y: 155, endPoint x: 420, endPoint y: 155, distance: 14.5
click at [420, 155] on div "FanDue Rules" at bounding box center [457, 154] width 111 height 11
drag, startPoint x: 420, startPoint y: 155, endPoint x: 398, endPoint y: 156, distance: 22.0
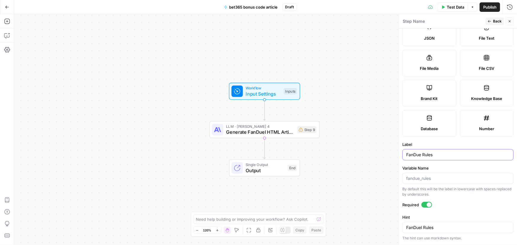
click at [398, 156] on div "Step Name Back Close Input type Short Text Long Text Single Select Multi Select…" at bounding box center [457, 129] width 118 height 231
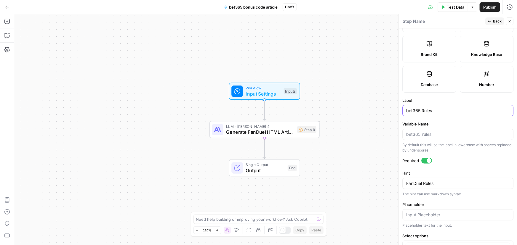
scroll to position [134, 0]
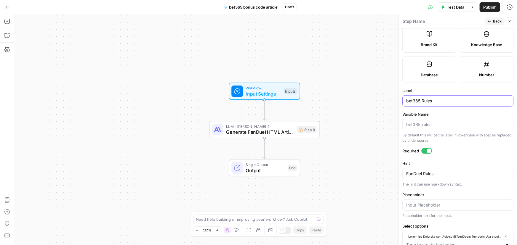
type input "bet365 Rules"
click at [437, 172] on textarea "FanDuel Rules" at bounding box center [457, 174] width 103 height 6
paste textarea "bet365"
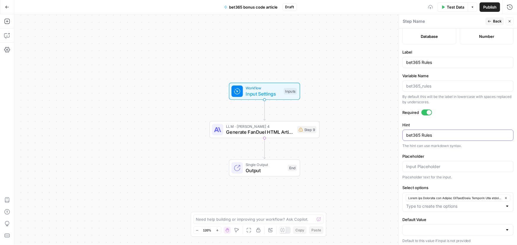
scroll to position [174, 0]
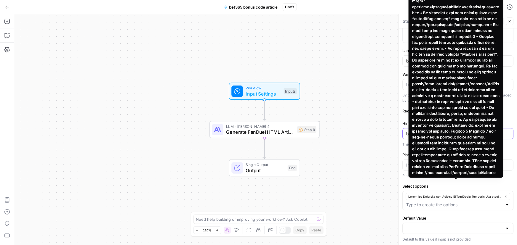
type textarea "bet365 Rules"
click at [504, 196] on icon "button" at bounding box center [505, 196] width 3 height 3
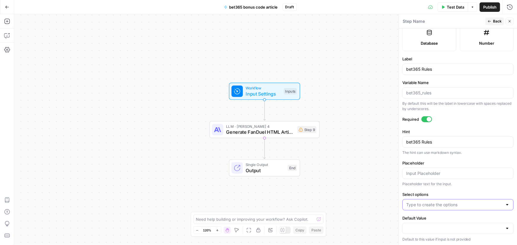
click at [443, 203] on input "Select options" at bounding box center [454, 205] width 96 height 6
paste input "Rules and Structure for Writing bet365 bonus Articles When writing promo code a…"
type input "Rules and Structure for Writing bet365 bonus Articles When writing promo code a…"
click at [338, 160] on div "Workflow Input Settings Inputs LLM · Claude Sonnet 4 Generate FanDuel HTML Arti…" at bounding box center [265, 129] width 503 height 231
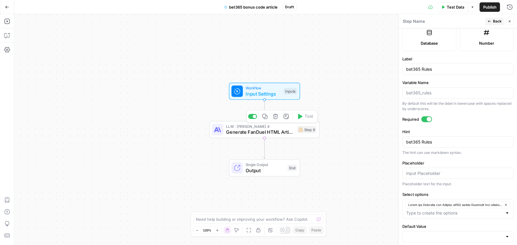
click at [258, 136] on span "Generate FanDuel HTML Article" at bounding box center [260, 132] width 68 height 7
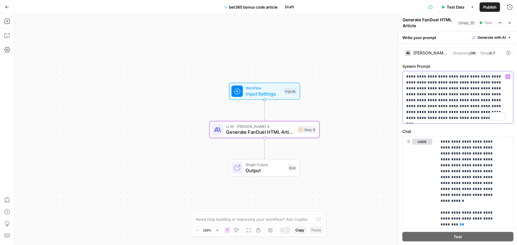
drag, startPoint x: 406, startPoint y: 89, endPoint x: 420, endPoint y: 87, distance: 14.0
click at [420, 87] on p "**********" at bounding box center [456, 97] width 100 height 47
click at [338, 169] on div "Workflow Input Settings Inputs LLM · Claude Sonnet 4 Generate FanDuel HTML Arti…" at bounding box center [265, 129] width 503 height 231
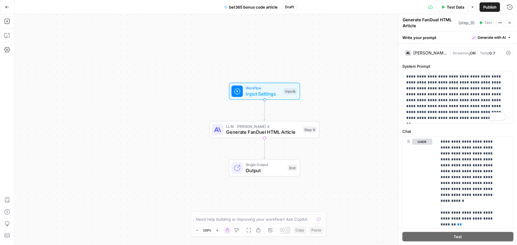
click at [429, 20] on textarea "Generate FanDuel HTML Article" at bounding box center [430, 23] width 54 height 12
drag, startPoint x: 423, startPoint y: 19, endPoint x: 438, endPoint y: 20, distance: 15.7
click at [438, 20] on textarea "Generate FanDuel HTML Article" at bounding box center [430, 23] width 54 height 12
type textarea "Generate bet365 HTML Article"
click at [356, 56] on div "Workflow Input Settings Inputs LLM · Claude Sonnet 4 Generate bet365 HTML Artic…" at bounding box center [265, 129] width 503 height 231
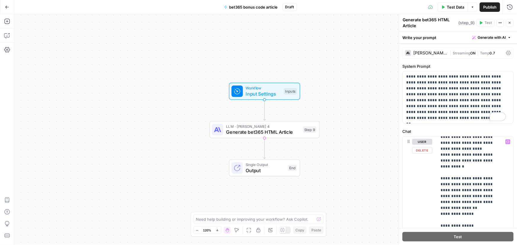
scroll to position [1144, 0]
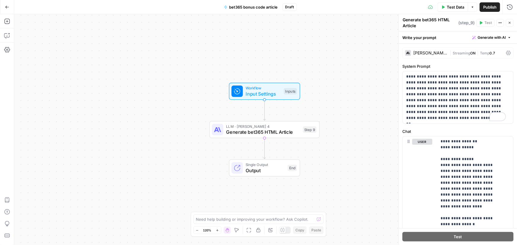
click at [370, 77] on div "Workflow Input Settings Inputs LLM · Claude Sonnet 4 Generate bet365 HTML Artic…" at bounding box center [265, 129] width 503 height 231
click at [450, 6] on span "Test Data" at bounding box center [455, 7] width 17 height 6
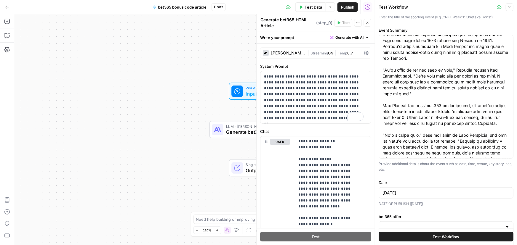
scroll to position [74, 0]
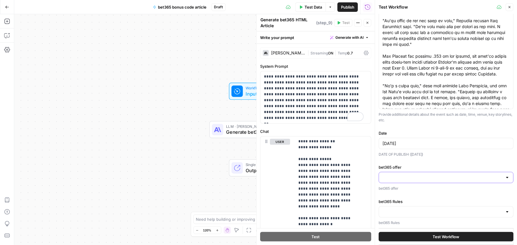
click at [424, 175] on input "bet365 offer" at bounding box center [442, 178] width 120 height 6
click at [420, 189] on span "button" at bounding box center [443, 192] width 118 height 6
type input "The offer: Bet $5, Get $200 bonus bets, win or lose Main Keyword: bet365 bonus …"
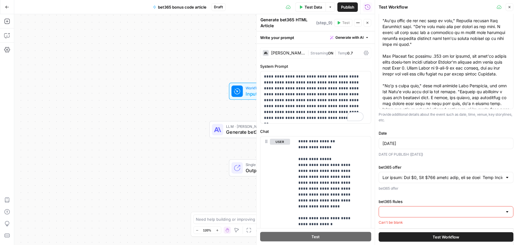
scroll to position [74, 0]
click at [409, 215] on div at bounding box center [446, 212] width 135 height 11
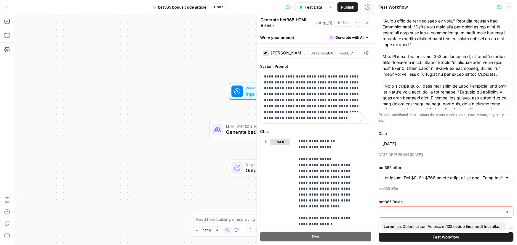
click at [408, 226] on span "button" at bounding box center [443, 227] width 118 height 6
type input "Rules and Structure for Writing bet365 bonus Articles When writing promo code a…"
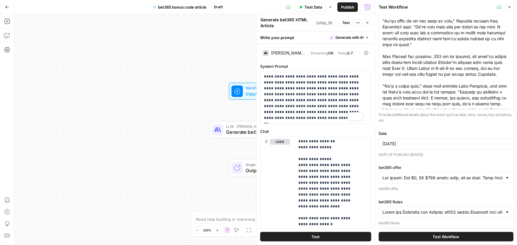
click at [427, 238] on button "Test Workflow" at bounding box center [446, 236] width 135 height 9
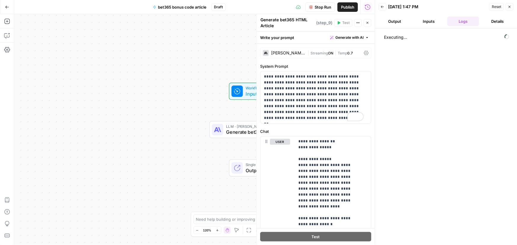
click at [398, 21] on button "Output" at bounding box center [395, 21] width 32 height 9
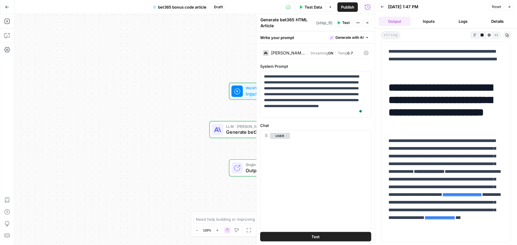
drag, startPoint x: 448, startPoint y: 169, endPoint x: 434, endPoint y: 165, distance: 15.0
click at [448, 169] on p "**********" at bounding box center [443, 191] width 111 height 108
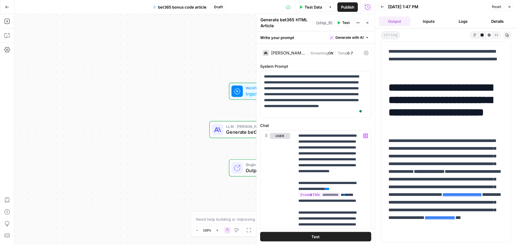
click at [204, 154] on div "Workflow Input Settings Inputs LLM · Claude Sonnet 4 Generate bet365 HTML Artic…" at bounding box center [194, 129] width 360 height 231
click at [366, 22] on icon "button" at bounding box center [367, 23] width 2 height 2
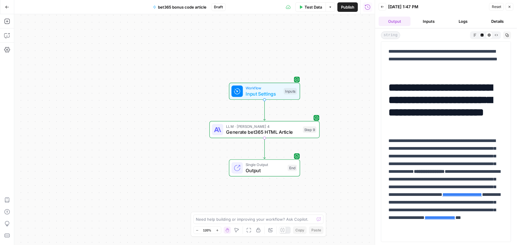
click at [311, 8] on span "Test Data" at bounding box center [312, 7] width 17 height 6
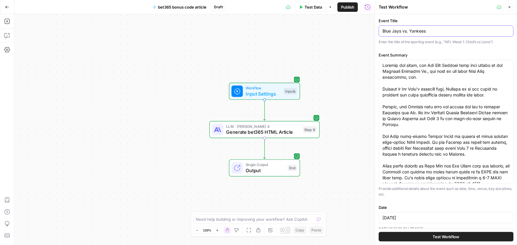
click at [409, 31] on input "Blue Jays vs. Yankees" at bounding box center [445, 31] width 127 height 6
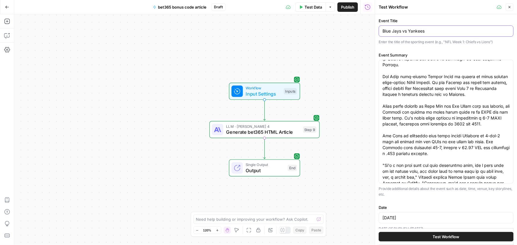
scroll to position [108, 0]
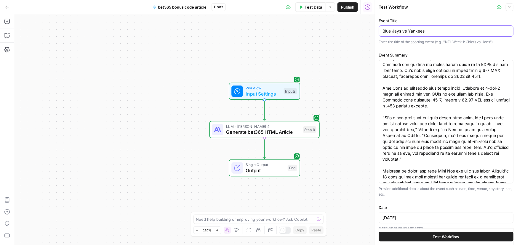
type input "Blue Jays vs Yankees"
click at [433, 237] on span "Test Workflow" at bounding box center [446, 237] width 27 height 6
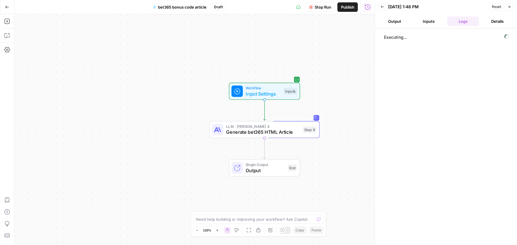
click at [394, 21] on button "Output" at bounding box center [395, 21] width 32 height 9
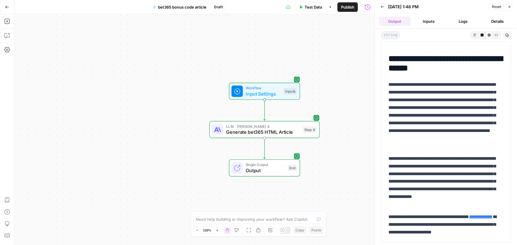
scroll to position [432, 0]
click at [346, 11] on button "Publish" at bounding box center [347, 6] width 20 height 9
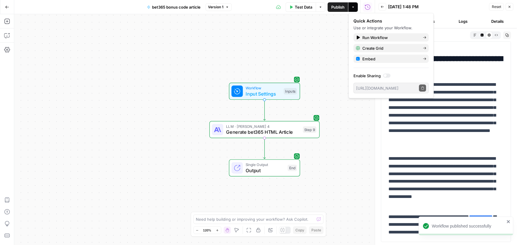
click at [350, 96] on div "Quick Actions Use or integrate your Workflow. Run Workflow Create Grid Embed En…" at bounding box center [390, 56] width 85 height 86
click at [329, 112] on div "Workflow Input Settings Inputs LLM · Claude Sonnet 4 Generate bet365 HTML Artic…" at bounding box center [194, 129] width 360 height 231
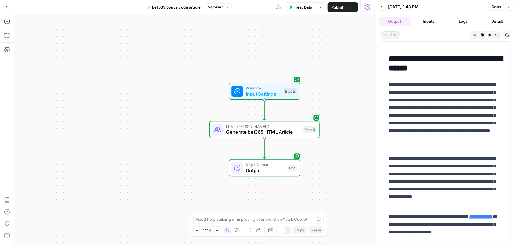
click at [262, 90] on span "Workflow" at bounding box center [263, 88] width 35 height 6
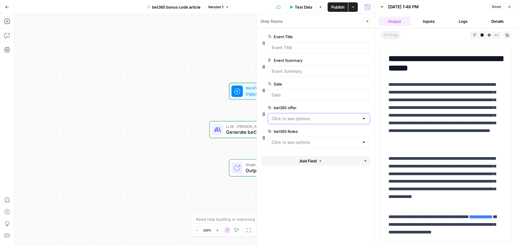
click at [307, 118] on offer "bet365 offer" at bounding box center [315, 119] width 87 height 6
click at [317, 108] on label "bet365 offer" at bounding box center [302, 108] width 69 height 6
click at [317, 116] on offer "bet365 offer" at bounding box center [315, 119] width 87 height 6
click at [344, 108] on span "edit field" at bounding box center [347, 107] width 13 height 5
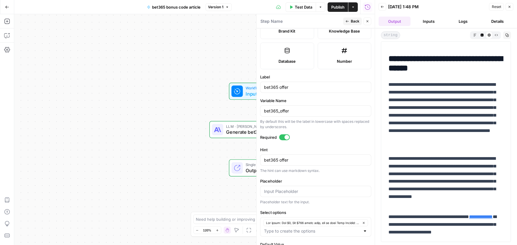
scroll to position [174, 0]
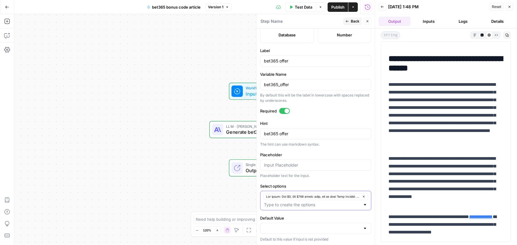
click at [350, 206] on input "Select options" at bounding box center [312, 205] width 96 height 6
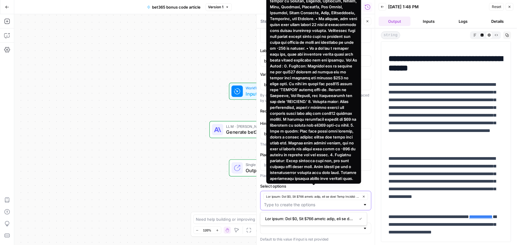
click at [362, 195] on icon "button" at bounding box center [363, 196] width 3 height 3
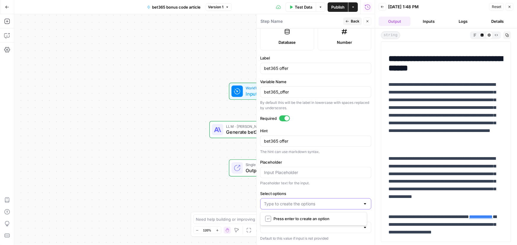
scroll to position [166, 0]
click at [302, 202] on input "Select options" at bounding box center [312, 205] width 96 height 6
paste input "The offer: Bet $5, Get $100 bonus bets, win or lose Main Keyword: bet365 bonus …"
type input "The offer: Bet $5, Get $100 bonus bets, win or lose Main Keyword: bet365 bonus …"
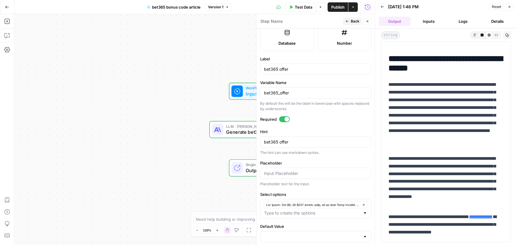
click at [299, 6] on span "Test Data" at bounding box center [303, 7] width 17 height 6
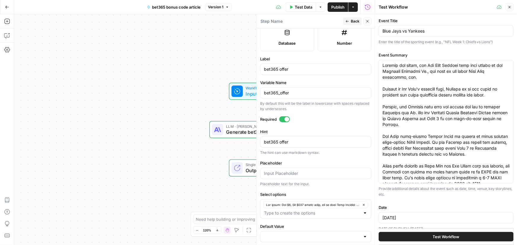
click at [446, 237] on span "Test Workflow" at bounding box center [446, 237] width 27 height 6
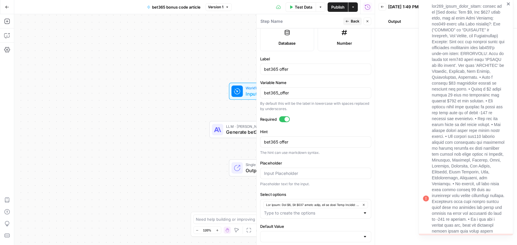
click at [396, 21] on button "Output" at bounding box center [395, 21] width 32 height 9
click at [509, 1] on icon "close" at bounding box center [508, 3] width 4 height 5
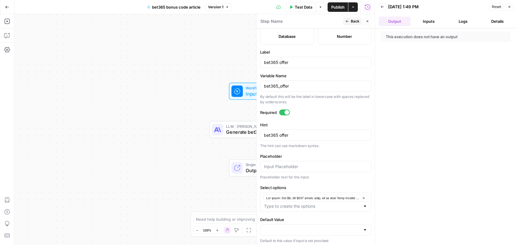
scroll to position [174, 0]
click at [351, 19] on span "Back" at bounding box center [355, 21] width 9 height 5
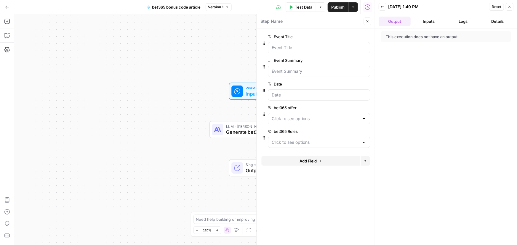
click at [180, 111] on div "Workflow Input Settings Inputs LLM · Claude Sonnet 4 Generate bet365 HTML Artic…" at bounding box center [194, 129] width 360 height 231
click at [367, 21] on icon "button" at bounding box center [367, 21] width 2 height 2
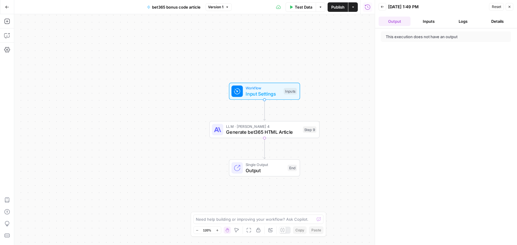
click at [299, 12] on button "Test Data" at bounding box center [301, 6] width 31 height 9
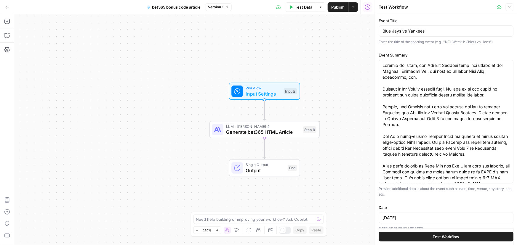
click at [406, 28] on div "Blue Jays vs Yankees" at bounding box center [446, 30] width 135 height 11
drag, startPoint x: 407, startPoint y: 29, endPoint x: 432, endPoint y: 36, distance: 25.1
click at [407, 30] on input "Blue Jays vs Yankees" at bounding box center [445, 31] width 127 height 6
type input "Blue Jays vs. Yankees"
click at [449, 237] on span "Test Workflow" at bounding box center [446, 237] width 27 height 6
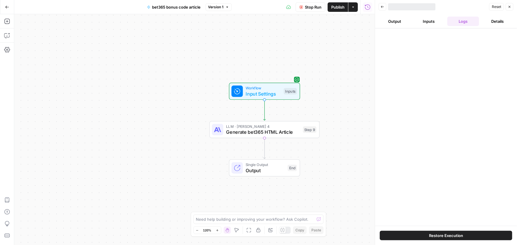
click at [394, 22] on button "Output" at bounding box center [395, 21] width 32 height 9
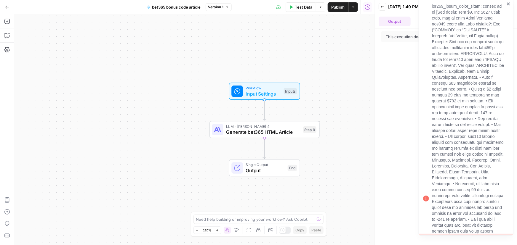
click at [427, 196] on icon at bounding box center [426, 199] width 6 height 6
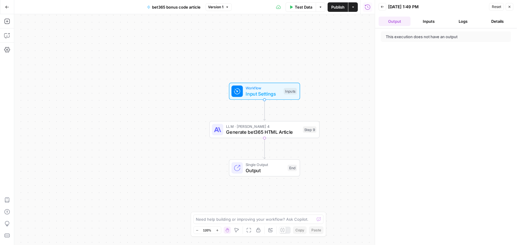
click at [305, 3] on button "Test Data" at bounding box center [301, 6] width 31 height 9
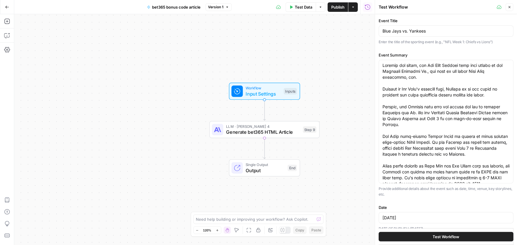
click at [441, 237] on span "Test Workflow" at bounding box center [446, 237] width 27 height 6
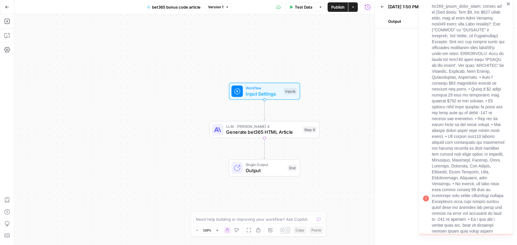
click at [508, 5] on icon "close" at bounding box center [508, 3] width 4 height 5
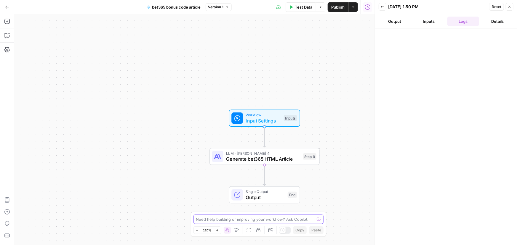
click at [216, 217] on textarea at bounding box center [255, 220] width 118 height 6
type textarea "I changed the offer and now the workflow won't run. why?"
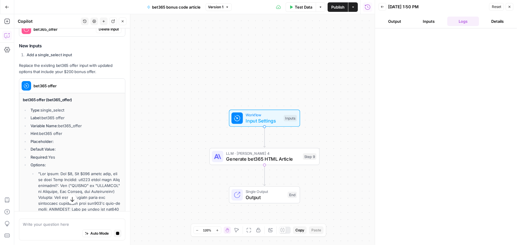
scroll to position [157, 0]
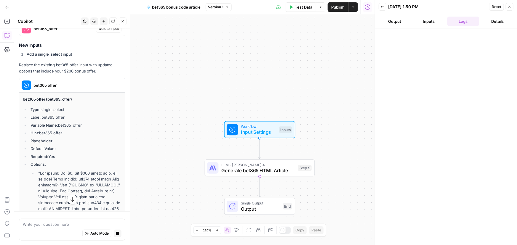
click at [69, 225] on textarea at bounding box center [72, 224] width 99 height 6
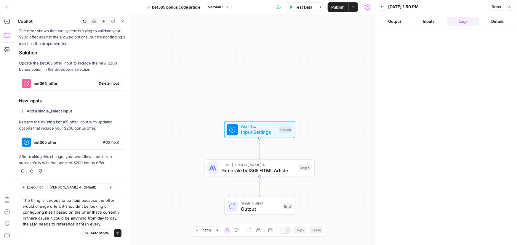
scroll to position [108, 0]
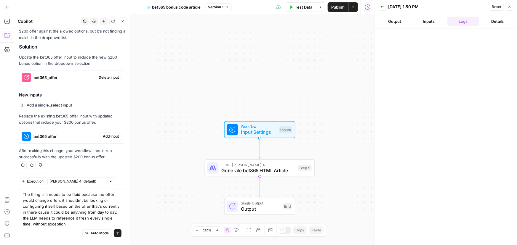
type textarea "The thing is it needs to be fluid because the offer would change often. it shou…"
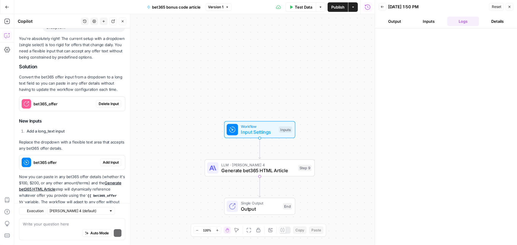
scroll to position [312, 0]
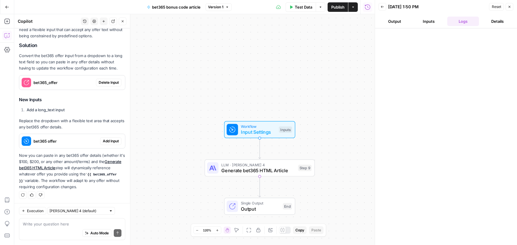
click at [110, 82] on span "Delete Input" at bounding box center [109, 82] width 20 height 5
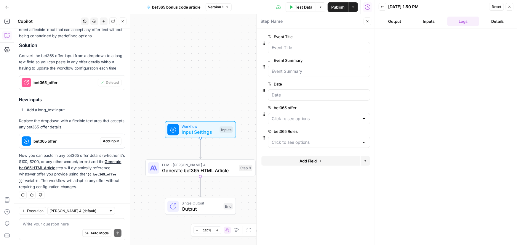
click at [110, 140] on span "Add Input" at bounding box center [111, 141] width 16 height 5
click at [310, 121] on offer "bet365 offer" at bounding box center [315, 119] width 87 height 6
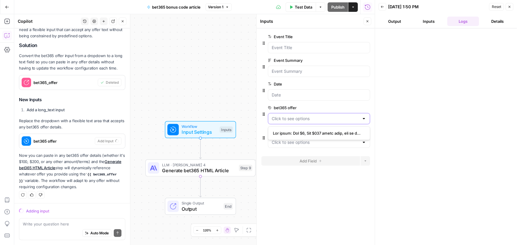
click at [310, 121] on offer "bet365 offer" at bounding box center [315, 119] width 87 height 6
click at [368, 23] on icon "button" at bounding box center [368, 22] width 4 height 4
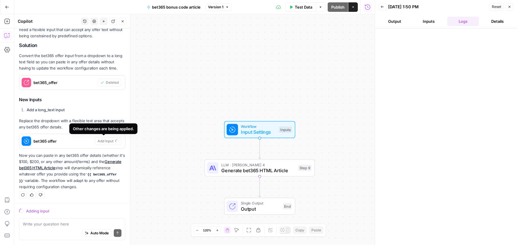
scroll to position [312, 0]
click at [103, 162] on p "Now you can paste in any bet365 offer details (whether it's $100, $200, or any …" at bounding box center [72, 171] width 106 height 38
click at [249, 130] on span "Input Settings" at bounding box center [258, 132] width 35 height 7
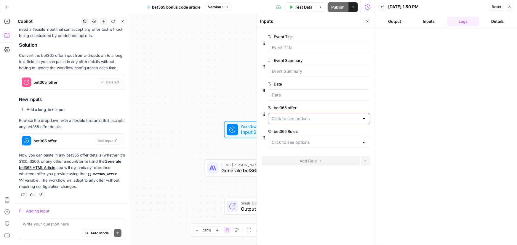
click at [277, 118] on offer "bet365 offer" at bounding box center [315, 119] width 87 height 6
click at [276, 142] on Rules "bet365 Rules" at bounding box center [315, 143] width 87 height 6
click at [221, 101] on div "Workflow Input Settings Inputs LLM · Claude Sonnet 4 Generate bet365 HTML Artic…" at bounding box center [194, 129] width 360 height 231
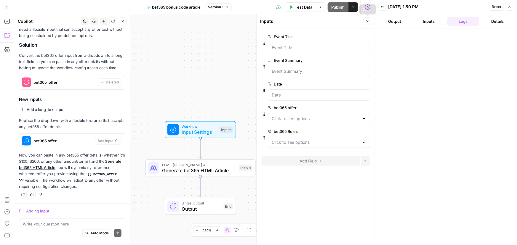
click at [369, 21] on span "Close" at bounding box center [369, 21] width 0 height 0
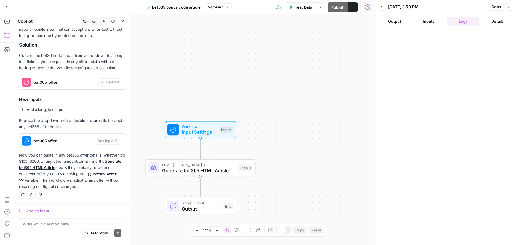
click at [41, 210] on div "Adding input" at bounding box center [75, 211] width 99 height 6
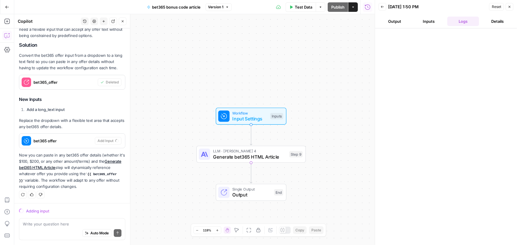
click at [257, 57] on div "Workflow Input Settings Inputs LLM · Claude Sonnet 4 Generate bet365 HTML Artic…" at bounding box center [194, 129] width 360 height 231
click at [507, 6] on button "Close" at bounding box center [510, 7] width 8 height 8
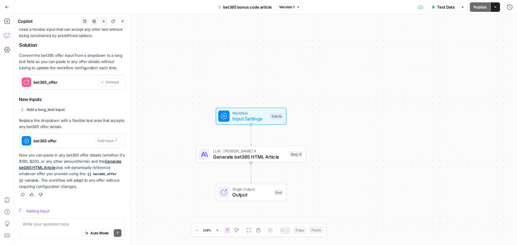
click at [215, 150] on span "LLM · [PERSON_NAME] 4" at bounding box center [249, 151] width 73 height 6
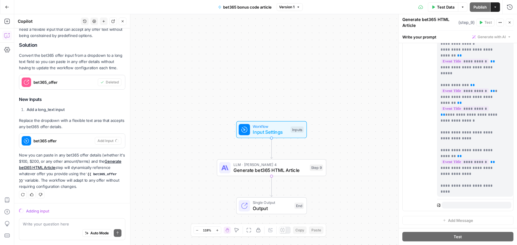
click at [204, 105] on div "Workflow Input Settings Inputs LLM · Claude Sonnet 4 Generate bet365 HTML Artic…" at bounding box center [265, 129] width 503 height 231
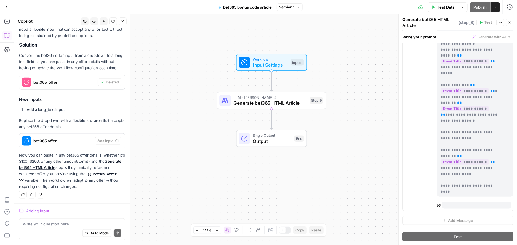
click at [4, 6] on button "Go Back" at bounding box center [7, 7] width 11 height 11
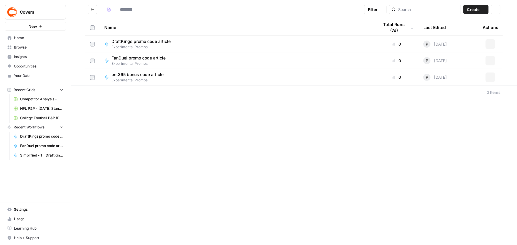
type input "**********"
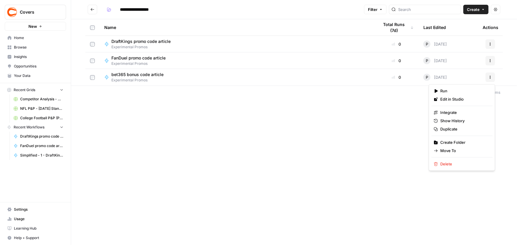
click at [489, 78] on icon "button" at bounding box center [490, 78] width 4 height 4
click at [446, 162] on span "Delete" at bounding box center [463, 164] width 47 height 6
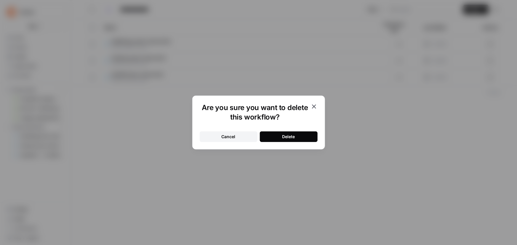
click at [280, 140] on button "Delete" at bounding box center [289, 137] width 58 height 11
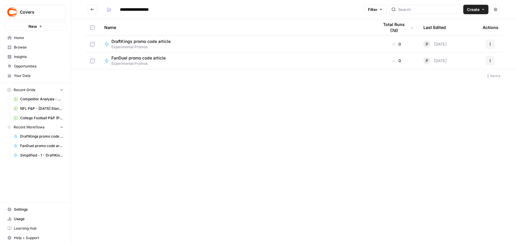
click at [289, 105] on div "**********" at bounding box center [294, 122] width 446 height 245
click at [491, 46] on button "Actions" at bounding box center [489, 43] width 9 height 9
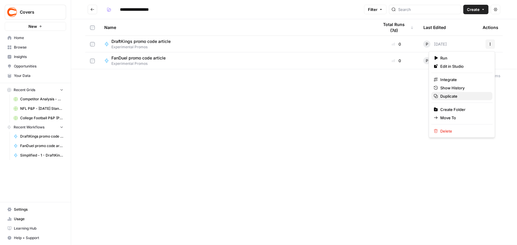
click at [452, 95] on span "Duplicate" at bounding box center [463, 96] width 47 height 6
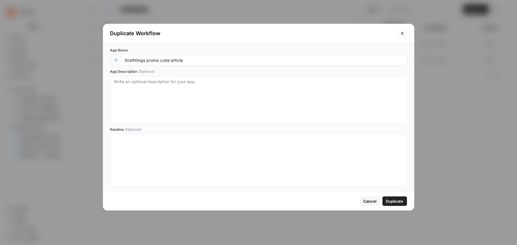
drag, startPoint x: 144, startPoint y: 61, endPoint x: 23, endPoint y: 60, distance: 120.9
click at [23, 60] on div "Duplicate Workflow App Name DraftKings promo code article App Description (Opti…" at bounding box center [258, 122] width 517 height 245
type input "bet365 bonus code article"
click at [394, 203] on span "Duplicate" at bounding box center [394, 201] width 17 height 6
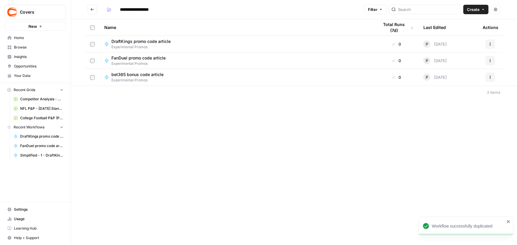
click at [490, 77] on icon "button" at bounding box center [490, 78] width 4 height 4
click at [454, 92] on span "Edit in Studio" at bounding box center [463, 91] width 47 height 6
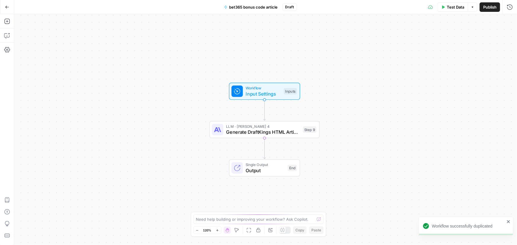
click at [268, 129] on span "Generate DraftKings HTML Article" at bounding box center [263, 132] width 74 height 7
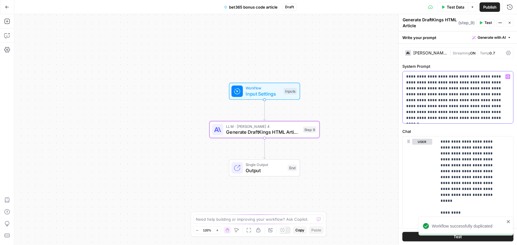
click at [441, 97] on p "**********" at bounding box center [456, 97] width 100 height 47
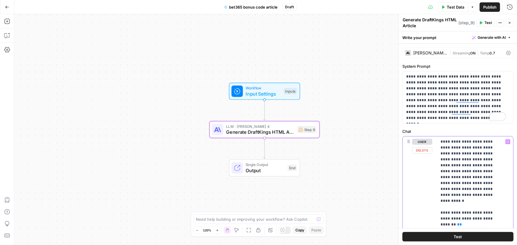
scroll to position [132, 0]
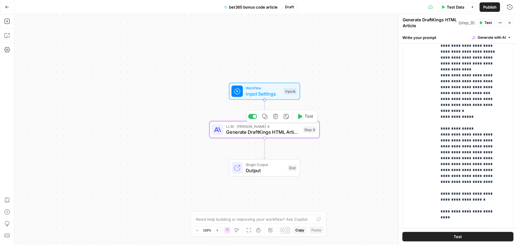
click at [254, 131] on span "Generate DraftKings HTML Article" at bounding box center [263, 132] width 74 height 7
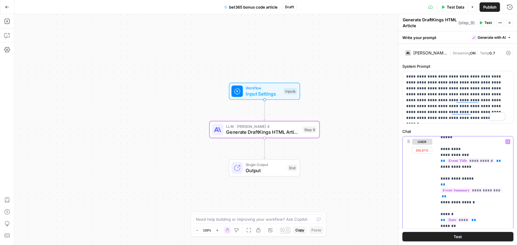
scroll to position [0, 0]
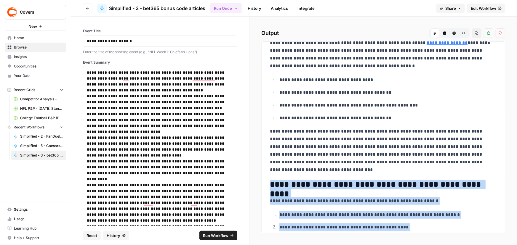
scroll to position [125, 0]
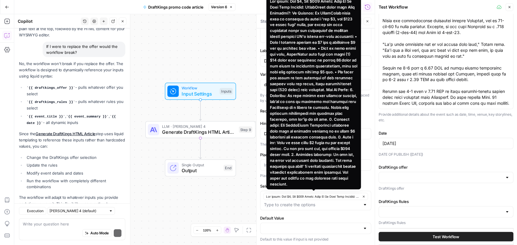
scroll to position [1559, 0]
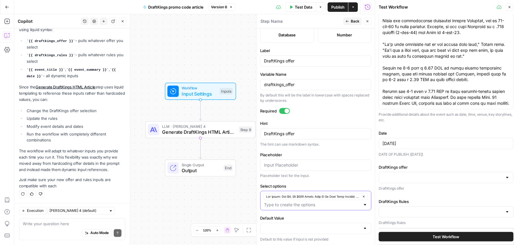
click at [322, 195] on span "button" at bounding box center [313, 196] width 94 height 5
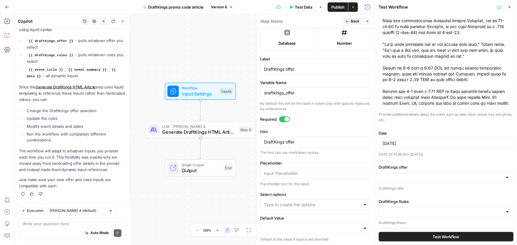
scroll to position [1569, 0]
click at [314, 204] on input "Select options" at bounding box center [312, 205] width 96 height 6
click at [320, 178] on div at bounding box center [315, 173] width 111 height 11
click at [406, 175] on input "DraftKings offer" at bounding box center [442, 178] width 120 height 6
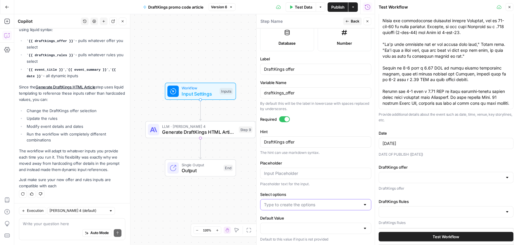
click at [286, 204] on input "Select options" at bounding box center [312, 205] width 96 height 6
paste input "The offer: Bet $5, Get $300 Bonus Bets If It Wins Main Keyword: DraftKings prom…"
type input "The offer: Bet $5, Get $300 Bonus Bets If It Wins Main Keyword: DraftKings prom…"
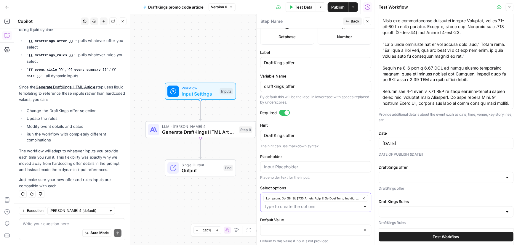
scroll to position [174, 0]
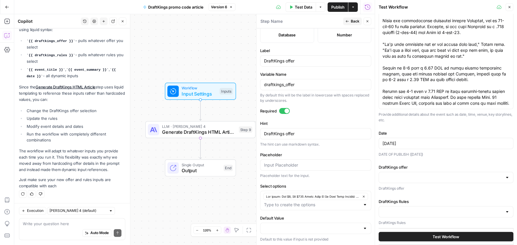
click at [53, 227] on div "Auto Mode Send" at bounding box center [72, 233] width 99 height 13
click at [298, 7] on span "Test Data" at bounding box center [303, 7] width 17 height 6
click at [307, 9] on span "Test Data" at bounding box center [303, 7] width 17 height 6
click at [351, 21] on span "Back" at bounding box center [355, 21] width 9 height 5
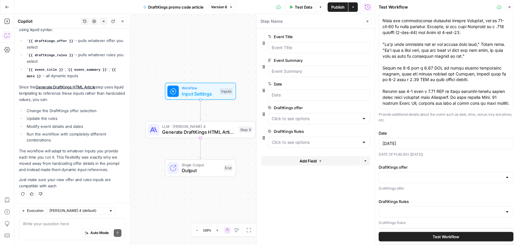
click at [509, 8] on icon "button" at bounding box center [510, 7] width 4 height 4
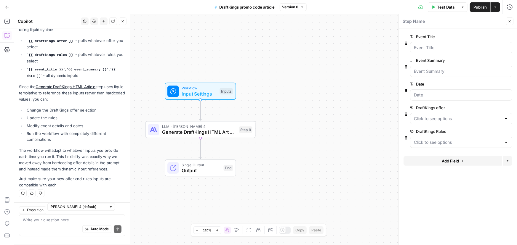
scroll to position [1569, 0]
click at [438, 8] on span "Test Data" at bounding box center [445, 7] width 17 height 6
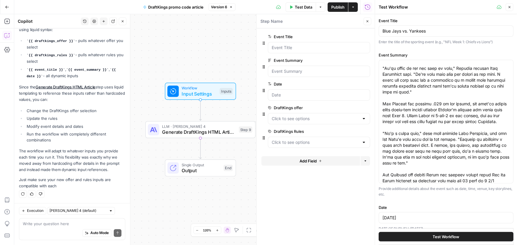
scroll to position [74, 0]
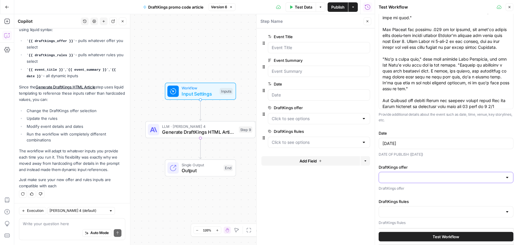
click at [412, 175] on input "DraftKings offer" at bounding box center [442, 178] width 120 height 6
click at [409, 190] on span "button" at bounding box center [443, 192] width 118 height 6
type input "The offer: Bet $5, Get $300 Bonus Bets If It Wins Main Keyword: DraftKings prom…"
click at [403, 211] on input "DraftKings Rules" at bounding box center [442, 212] width 120 height 6
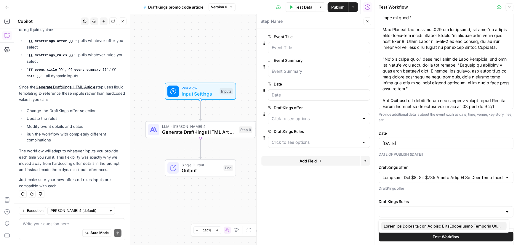
click at [400, 226] on span "button" at bounding box center [443, 226] width 118 height 6
type input "Lorem ips Dolorsita con Adipisc ElitsEddoeIusmo Temporin Utla etdolor magna ali…"
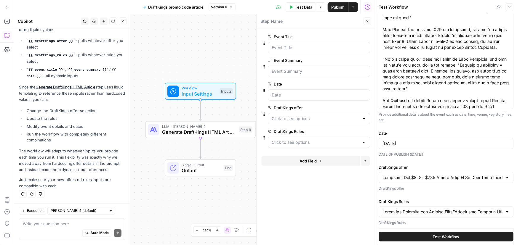
click at [434, 234] on span "Test Workflow" at bounding box center [446, 237] width 27 height 6
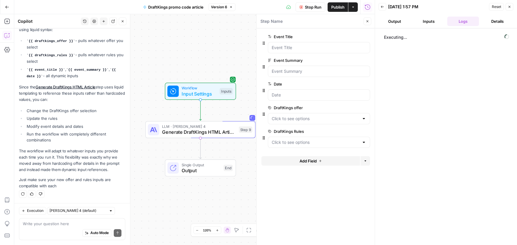
click at [395, 20] on button "Output" at bounding box center [395, 21] width 32 height 9
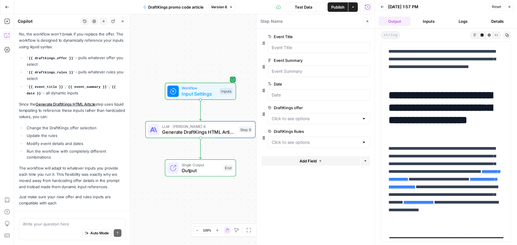
scroll to position [1569, 0]
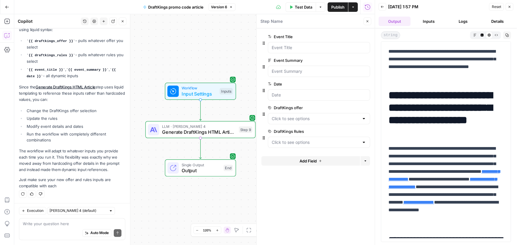
click at [348, 108] on span "edit field" at bounding box center [347, 107] width 13 height 5
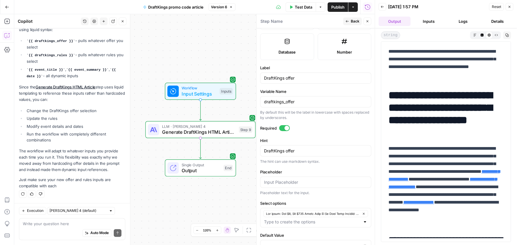
scroll to position [174, 0]
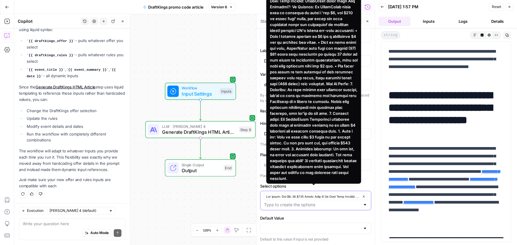
click at [363, 197] on icon "button" at bounding box center [364, 197] width 2 height 2
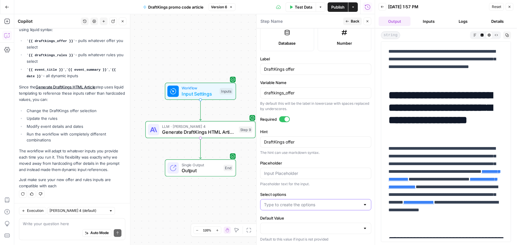
click at [303, 205] on input "Select options" at bounding box center [312, 205] width 96 height 6
paste input "The offer: Bet $5, Get $200 Bonus Bets If It Wins Main Keyword: DraftKings prom…"
type input "The offer: Bet $5, Get $200 Bonus Bets If It Wins Main Keyword: DraftKings prom…"
click at [450, 112] on h1 "**********" at bounding box center [443, 114] width 111 height 50
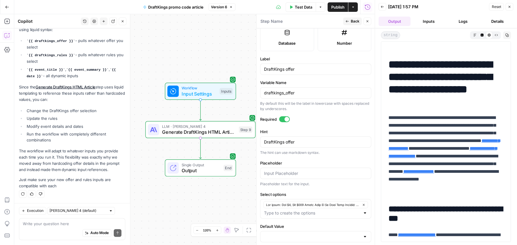
scroll to position [0, 0]
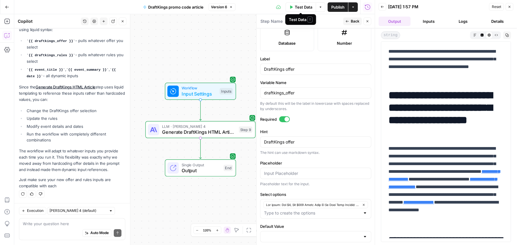
click at [301, 6] on span "Test Data" at bounding box center [303, 7] width 17 height 6
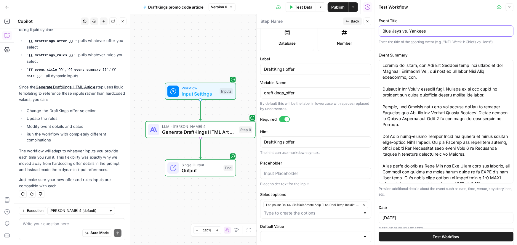
click at [408, 31] on input "Blue Jays vs. Yankees" at bounding box center [445, 31] width 127 height 6
type input "Blue Jays vs Yankees"
click at [434, 238] on span "Test Workflow" at bounding box center [446, 237] width 27 height 6
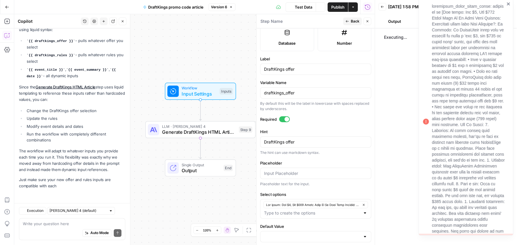
scroll to position [1559, 0]
click at [392, 19] on button "Output" at bounding box center [395, 21] width 32 height 9
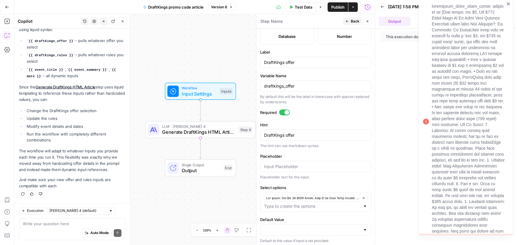
scroll to position [174, 0]
click at [43, 223] on textarea at bounding box center [72, 224] width 99 height 6
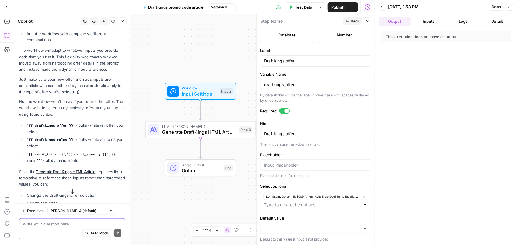
scroll to position [1478, 0]
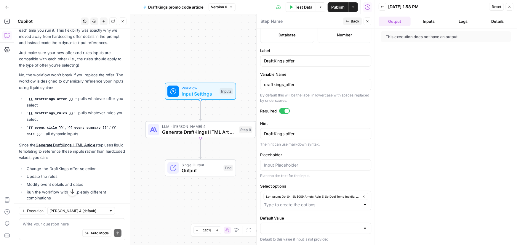
click at [352, 20] on span "Back" at bounding box center [355, 21] width 9 height 5
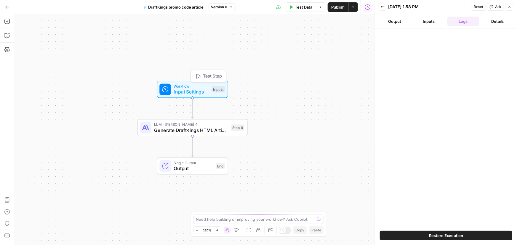
click at [193, 89] on span "Input Settings" at bounding box center [191, 91] width 35 height 7
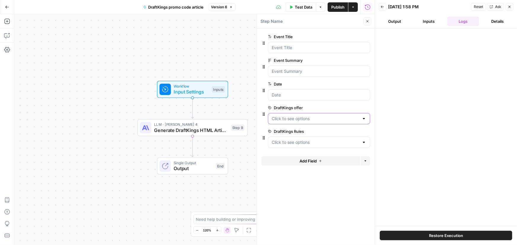
click at [284, 116] on offer "DraftKings offer" at bounding box center [315, 119] width 87 height 6
click at [396, 23] on button "Output" at bounding box center [395, 21] width 32 height 9
click at [298, 4] on span "Test Data" at bounding box center [303, 7] width 17 height 6
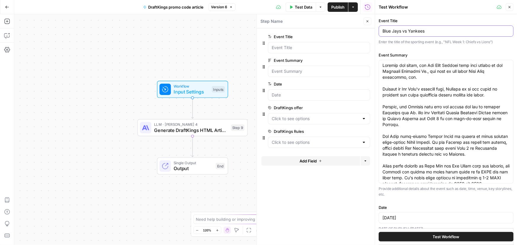
click at [406, 31] on input "Blue Jays vs Yankees" at bounding box center [445, 31] width 127 height 6
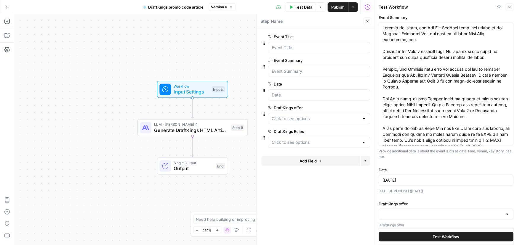
scroll to position [74, 0]
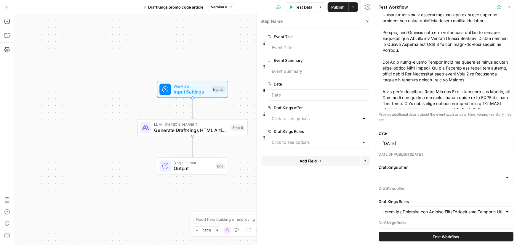
type input "Blue Jays vs. Yankees"
click at [424, 179] on input "DraftKings offer" at bounding box center [442, 178] width 120 height 6
click at [419, 193] on span "button" at bounding box center [443, 192] width 118 height 6
type input "Lor ipsum: Dol $2, Sit $008 Ametc Adip El Se Doei Temp Incidid: UtlabOreet dolo…"
click at [445, 236] on span "Test Workflow" at bounding box center [446, 237] width 27 height 6
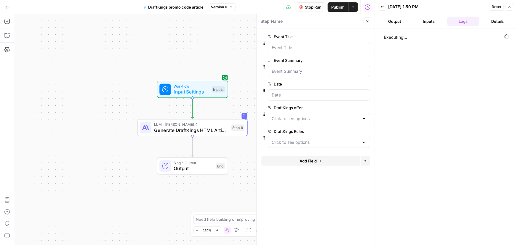
click at [394, 20] on button "Output" at bounding box center [395, 21] width 32 height 9
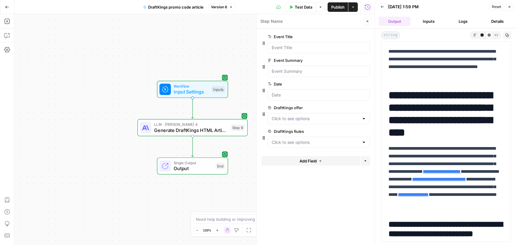
click at [347, 131] on span "edit field" at bounding box center [347, 131] width 13 height 5
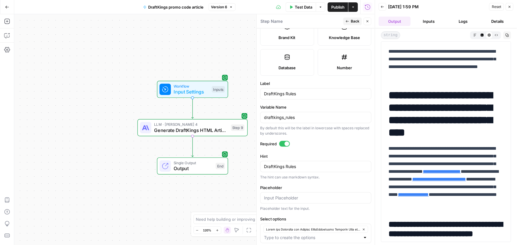
scroll to position [174, 0]
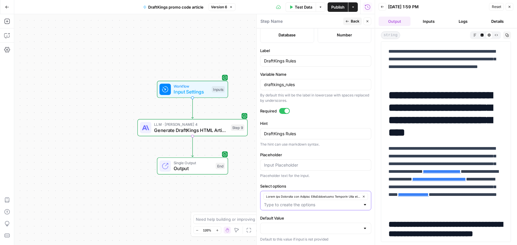
click at [362, 196] on icon "button" at bounding box center [363, 196] width 3 height 3
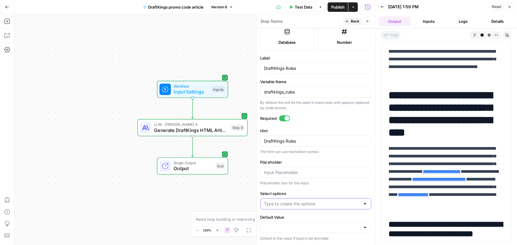
scroll to position [166, 0]
click at [320, 204] on input "Select options" at bounding box center [312, 205] width 96 height 6
paste input "Lorem ips Dolorsita con Adipisc ElitsEddoeIusmo Temporin Utla etdolor magna ali…"
type input "Lorem ips Dolorsita con Adipisc ElitsEddoeIusmo Temporin Utla etdolor magna ali…"
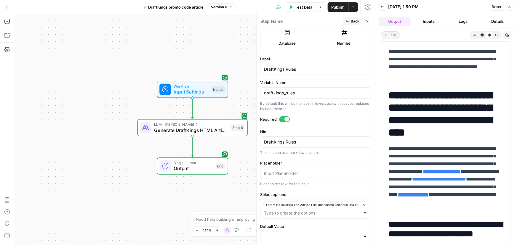
click at [79, 103] on div "Workflow Input Settings Inputs LLM · [PERSON_NAME] 4 Generate DraftKings HTML A…" at bounding box center [194, 129] width 360 height 231
click at [195, 35] on div "Workflow Input Settings Inputs LLM · [PERSON_NAME] 4 Generate DraftKings HTML A…" at bounding box center [194, 129] width 360 height 231
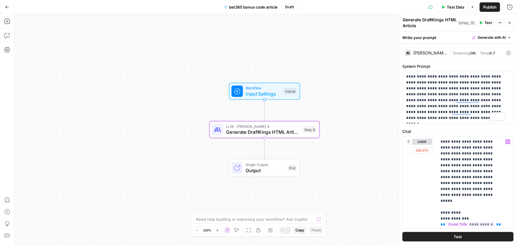
drag, startPoint x: 406, startPoint y: 89, endPoint x: 425, endPoint y: 88, distance: 19.0
click at [425, 88] on div "**********" at bounding box center [458, 97] width 110 height 52
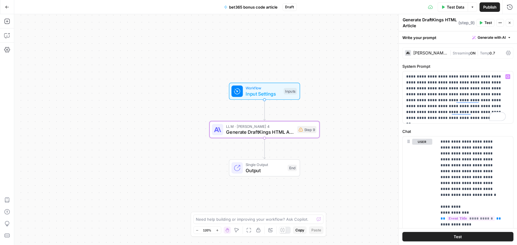
drag, startPoint x: 423, startPoint y: 21, endPoint x: 443, endPoint y: 17, distance: 20.1
click at [443, 17] on textarea "Generate DraftKings HTML Article" at bounding box center [430, 23] width 54 height 12
type textarea "Generate bet365 HTML Article"
click at [349, 59] on div "Workflow Input Settings Inputs LLM · Claude Sonnet 4 Generate bet365 HTML Artic…" at bounding box center [265, 129] width 503 height 231
click at [271, 89] on span "Workflow" at bounding box center [263, 88] width 35 height 6
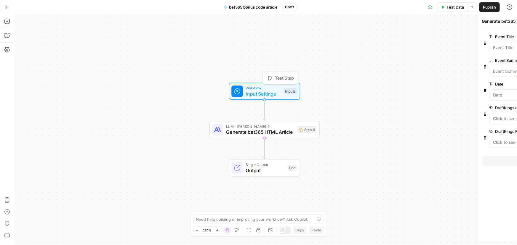
type textarea "Inputs"
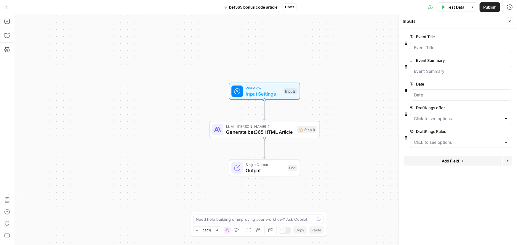
click at [488, 105] on span "edit field" at bounding box center [489, 107] width 13 height 5
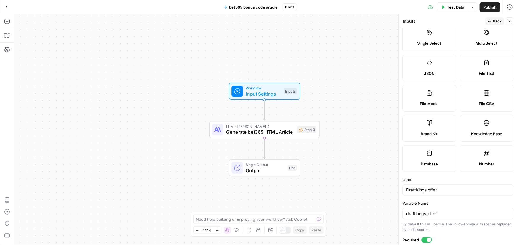
scroll to position [81, 0]
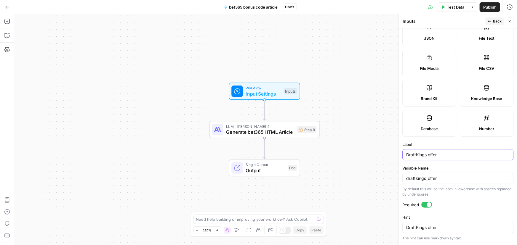
drag, startPoint x: 421, startPoint y: 156, endPoint x: 312, endPoint y: 151, distance: 109.1
click at [312, 151] on body "Covers New Home Browse Insights Opportunities Your Data Recent Grids Competitor…" at bounding box center [258, 122] width 517 height 245
type input "bet365 offer"
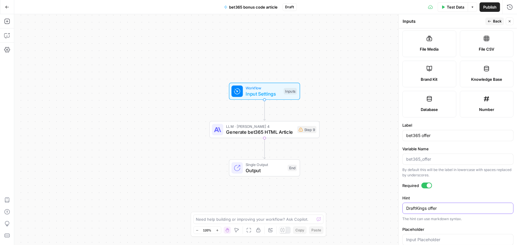
scroll to position [108, 0]
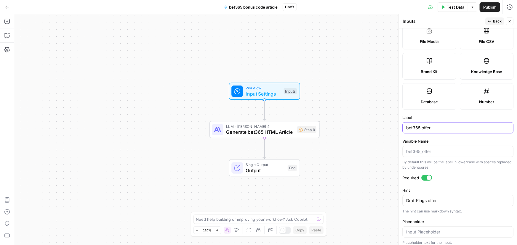
click at [430, 126] on input "bet365 offer" at bounding box center [457, 128] width 103 height 6
click at [432, 204] on div "DraftKings offer DraftKings offer" at bounding box center [457, 200] width 111 height 11
paste textarea "bet365"
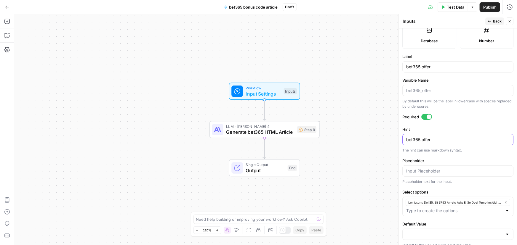
scroll to position [174, 0]
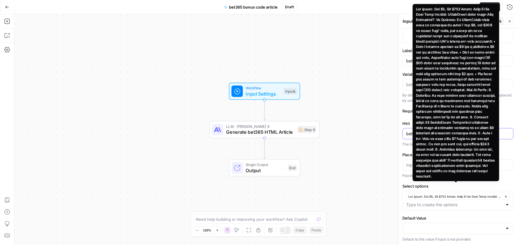
type textarea "bet365 offer"
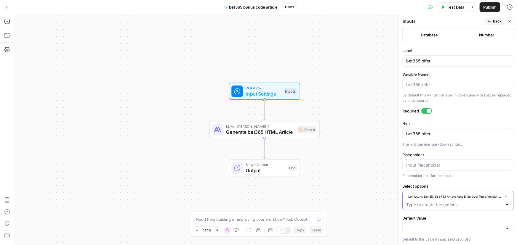
click at [504, 196] on icon "button" at bounding box center [505, 196] width 3 height 3
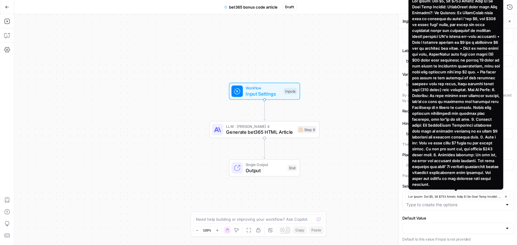
scroll to position [166, 0]
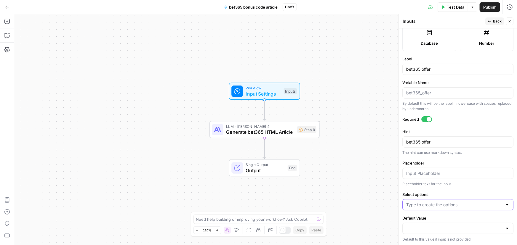
click at [457, 205] on input "Select options" at bounding box center [454, 205] width 96 height 6
paste input "The offer: Bet $5, Get $200 bonus bets, win or lose Main Keyword: bet365 bonus …"
type input "The offer: Bet $5, Get $200 bonus bets, win or lose Main Keyword: bet365 bonus …"
click at [357, 160] on div "Workflow Input Settings Inputs LLM · [PERSON_NAME] 4 Generate bet365 HTML Artic…" at bounding box center [265, 129] width 503 height 231
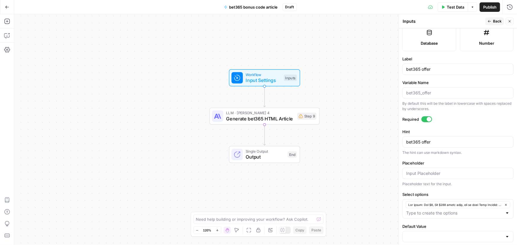
click at [494, 21] on span "Back" at bounding box center [497, 21] width 9 height 5
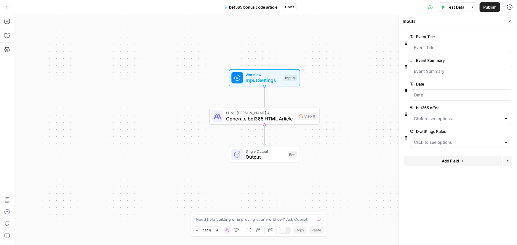
click at [490, 130] on span "edit field" at bounding box center [489, 131] width 13 height 5
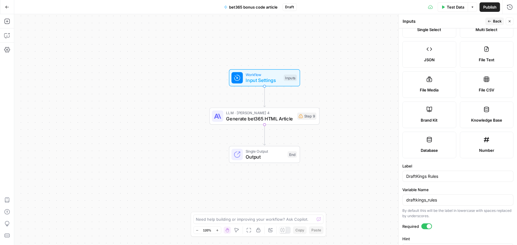
scroll to position [108, 0]
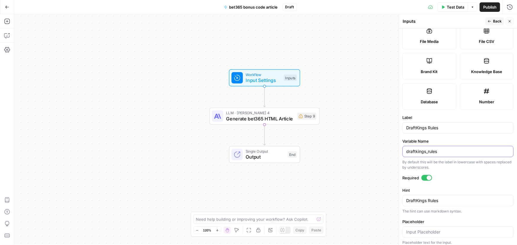
drag, startPoint x: 447, startPoint y: 151, endPoint x: 396, endPoint y: 149, distance: 50.7
click at [398, 149] on div "Inputs Inputs Back Close Input type Short Text Long Text Single Select Multi Se…" at bounding box center [457, 129] width 118 height 231
drag, startPoint x: 448, startPoint y: 128, endPoint x: 310, endPoint y: 126, distance: 137.7
click at [310, 126] on body "Covers New Home Browse Insights Opportunities Your Data Recent Grids Competitor…" at bounding box center [258, 122] width 517 height 245
type input "bet365 Rules"
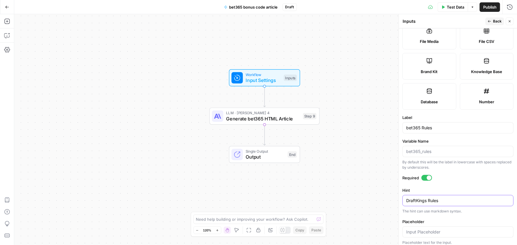
click at [442, 200] on textarea "DraftKings Rules" at bounding box center [457, 201] width 103 height 6
paste textarea "bet365"
type textarea "bet365 Rules"
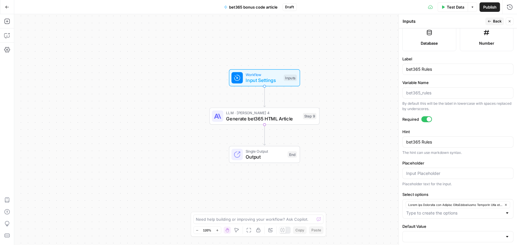
scroll to position [174, 0]
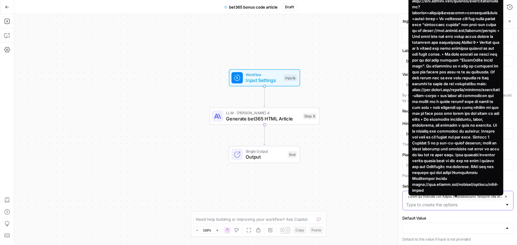
click at [504, 196] on icon "button" at bounding box center [505, 196] width 3 height 3
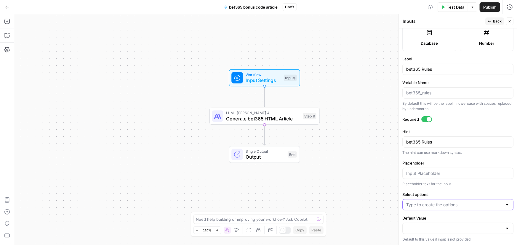
click at [445, 204] on input "Select options" at bounding box center [454, 205] width 96 height 6
paste input "Rules and Structure for Writing bet365 bonus Articles When writing promo code a…"
type input "Rules and Structure for Writing bet365 bonus Articles When writing promo code a…"
click at [369, 138] on div "Workflow Input Settings Inputs LLM · Claude Sonnet 4 Generate bet365 HTML Artic…" at bounding box center [265, 129] width 503 height 231
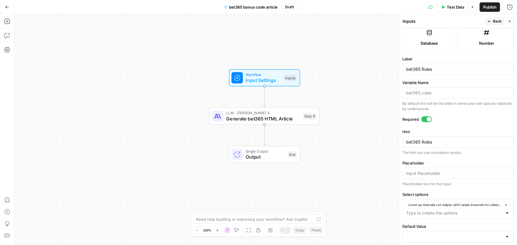
click at [495, 21] on span "Back" at bounding box center [497, 21] width 9 height 5
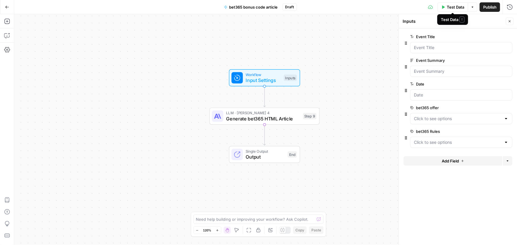
click at [457, 7] on span "Test Data" at bounding box center [455, 7] width 17 height 6
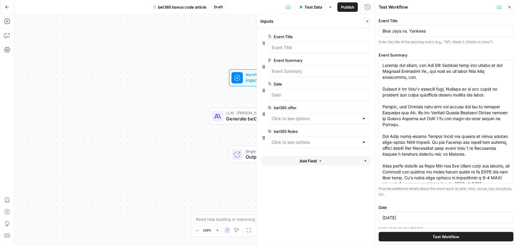
click at [290, 115] on div at bounding box center [319, 118] width 102 height 11
click at [310, 8] on span "Test Data" at bounding box center [312, 7] width 17 height 6
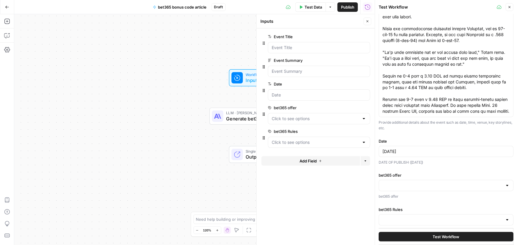
scroll to position [74, 0]
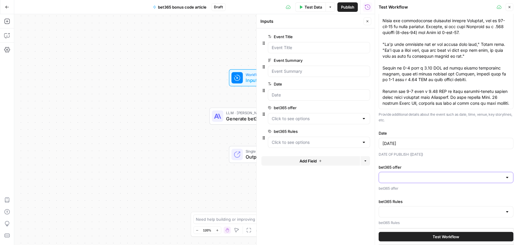
click at [423, 179] on input "bet365 offer" at bounding box center [442, 178] width 120 height 6
drag, startPoint x: 414, startPoint y: 190, endPoint x: 413, endPoint y: 206, distance: 16.7
click at [414, 190] on span "button" at bounding box center [443, 192] width 118 height 6
type input "The offer: Bet $5, Get $200 bonus bets, win or lose Main Keyword: bet365 bonus …"
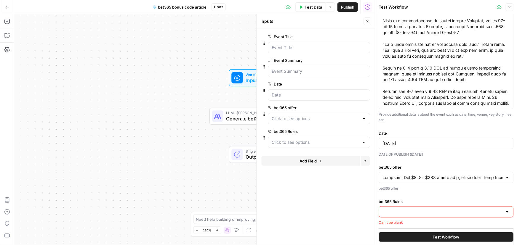
scroll to position [74, 0]
click at [412, 211] on input "bet365 Rules" at bounding box center [442, 212] width 120 height 6
click at [423, 214] on input "bet365 Rules" at bounding box center [442, 212] width 120 height 6
type input "Rules and Structure for Writing bet365 bonus Articles When writing promo code a…"
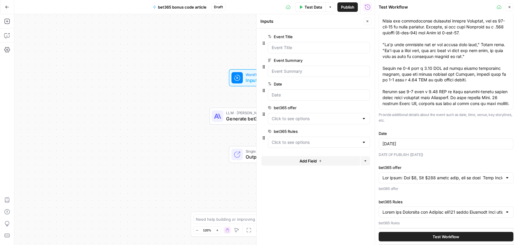
click at [423, 235] on button "Test Workflow" at bounding box center [446, 236] width 135 height 9
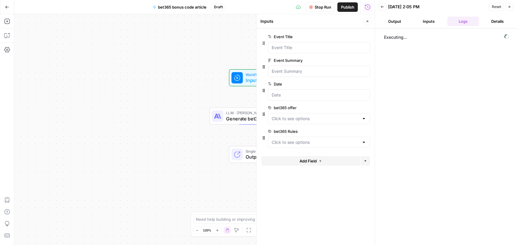
click at [395, 23] on button "Output" at bounding box center [395, 21] width 32 height 9
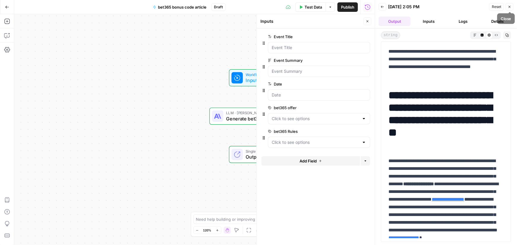
click at [511, 9] on button "Close" at bounding box center [510, 7] width 8 height 8
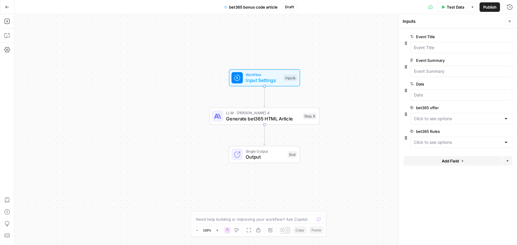
click at [7, 7] on icon "button" at bounding box center [7, 7] width 4 height 3
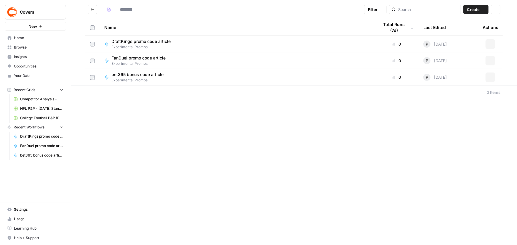
type input "**********"
click at [492, 78] on icon "button" at bounding box center [490, 78] width 4 height 4
click at [182, 78] on div "bet365 bonus code article Experimental Promos" at bounding box center [236, 77] width 265 height 11
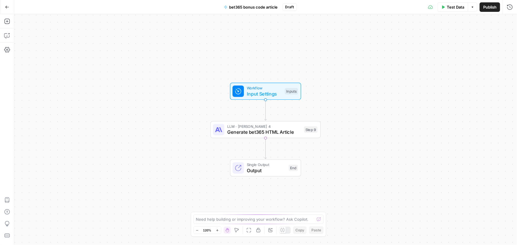
click at [7, 10] on button "Go Back" at bounding box center [7, 7] width 11 height 11
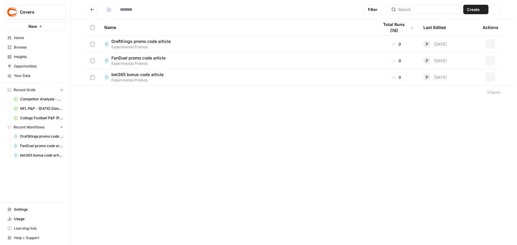
type input "**********"
click at [489, 77] on icon "button" at bounding box center [490, 78] width 4 height 4
click at [449, 89] on span "Edit in Studio" at bounding box center [463, 91] width 47 height 6
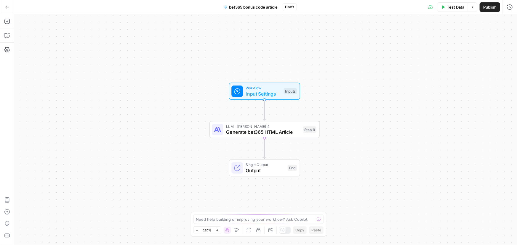
click at [488, 6] on span "Publish" at bounding box center [489, 7] width 13 height 6
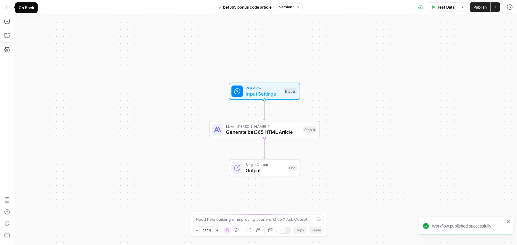
click at [5, 8] on icon "button" at bounding box center [7, 7] width 4 height 4
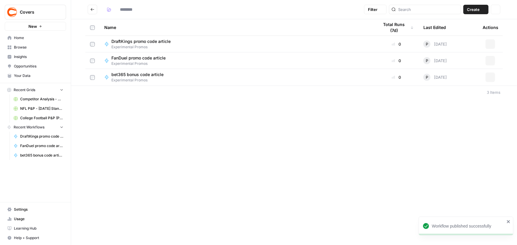
type input "**********"
click at [488, 76] on button "Actions" at bounding box center [489, 77] width 9 height 9
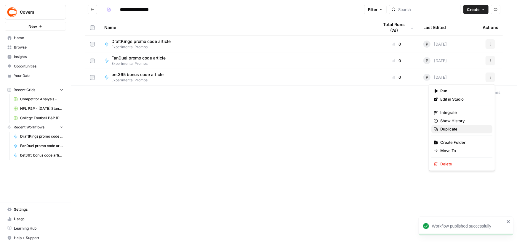
click at [454, 132] on button "Duplicate" at bounding box center [461, 129] width 61 height 8
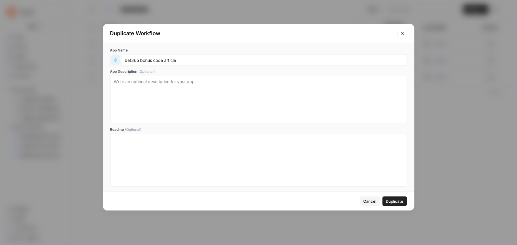
drag, startPoint x: 138, startPoint y: 60, endPoint x: 67, endPoint y: 58, distance: 70.5
click at [67, 58] on div "Duplicate Workflow App Name bet365 bonus code article App Description (Optional…" at bounding box center [258, 122] width 517 height 245
type input "betmgm bonus code article"
click at [395, 201] on span "Duplicate" at bounding box center [394, 201] width 17 height 6
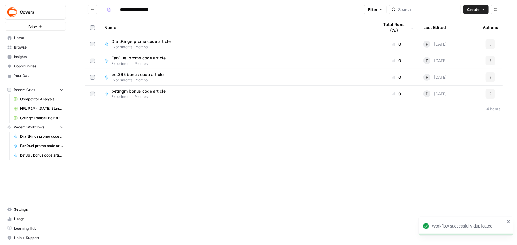
click at [492, 94] on icon "button" at bounding box center [490, 94] width 4 height 4
click at [462, 107] on span "Edit in Studio" at bounding box center [463, 108] width 47 height 6
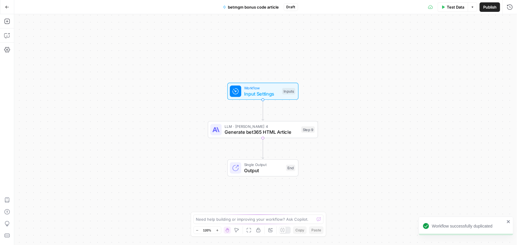
click at [268, 133] on span "Generate bet365 HTML Article" at bounding box center [262, 132] width 74 height 7
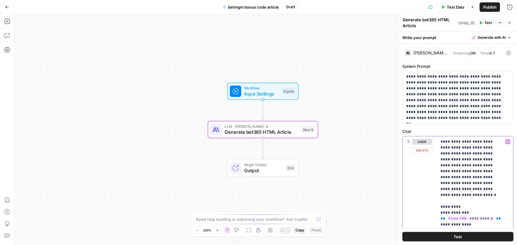
click at [366, 141] on div "Workflow Input Settings Inputs LLM · Claude Sonnet 4 Generate bet365 HTML Artic…" at bounding box center [265, 129] width 503 height 231
click at [257, 91] on span "Input Settings" at bounding box center [261, 93] width 35 height 7
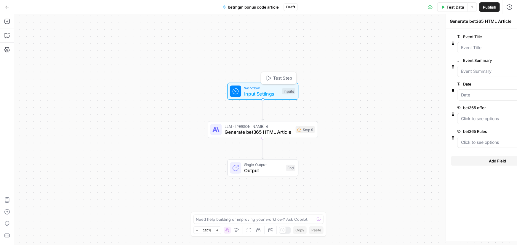
type textarea "Inputs"
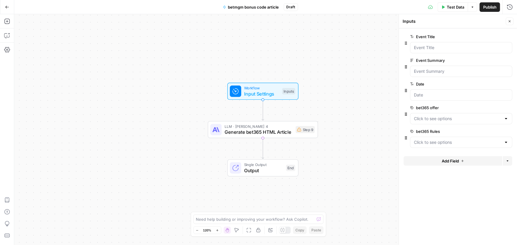
click at [492, 106] on span "edit field" at bounding box center [489, 107] width 13 height 5
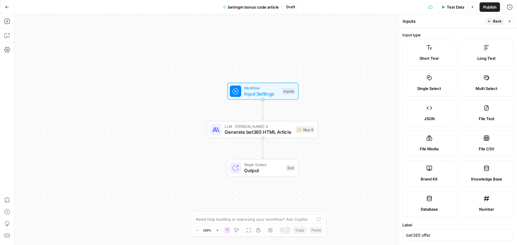
scroll to position [108, 0]
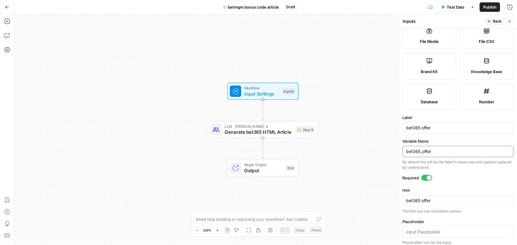
drag, startPoint x: 448, startPoint y: 148, endPoint x: 403, endPoint y: 149, distance: 44.7
click at [403, 149] on div "bet365_offer" at bounding box center [457, 151] width 111 height 11
drag, startPoint x: 420, startPoint y: 127, endPoint x: 382, endPoint y: 124, distance: 37.4
click at [382, 124] on body "Covers New Home Browse Insights Opportunities Your Data Recent Grids Competitor…" at bounding box center [258, 122] width 517 height 245
type input "BetMGM offer"
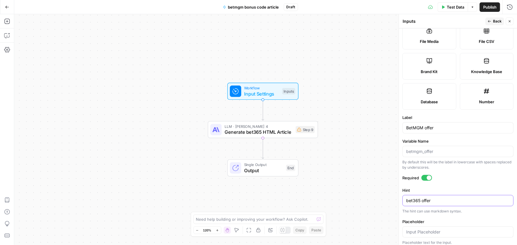
click at [439, 200] on textarea "bet365 offer" at bounding box center [457, 201] width 103 height 6
paste textarea "BetMGM offer"
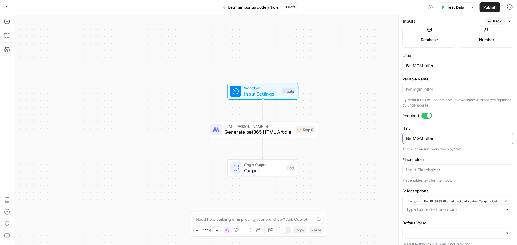
scroll to position [174, 0]
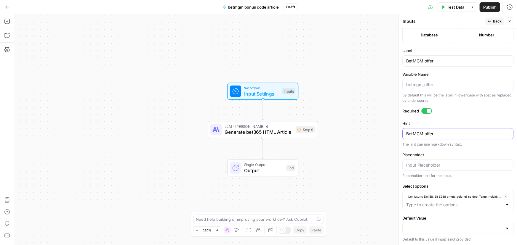
type textarea "BetMGM offer"
click at [437, 165] on input "Placeholder" at bounding box center [457, 165] width 103 height 6
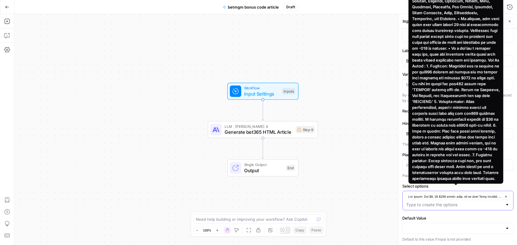
click at [504, 196] on icon "button" at bounding box center [505, 196] width 3 height 3
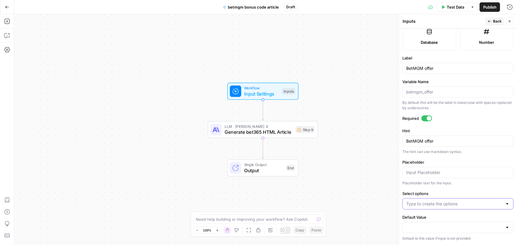
scroll to position [166, 0]
click at [456, 205] on input "Select options" at bounding box center [454, 205] width 96 height 6
paste input "The offer: Use BetMGM bonus code “CVRBONUS1500” to make a $1,500 First Bet. Tha…"
type input "The offer: Use BetMGM bonus code “CVRBONUS1500” to make a $1,500 First Bet. Tha…"
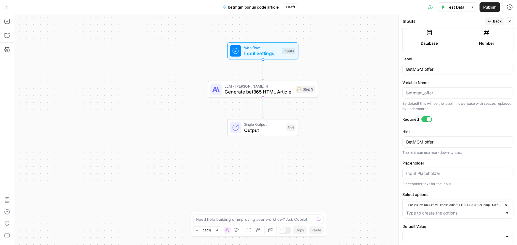
click at [492, 21] on button "Back" at bounding box center [494, 21] width 19 height 8
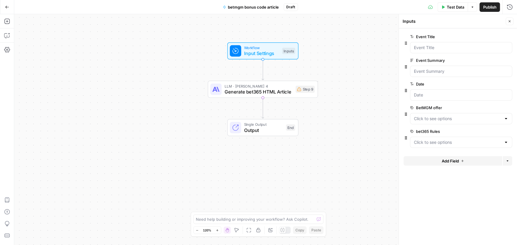
click at [492, 131] on span "edit field" at bounding box center [489, 131] width 13 height 5
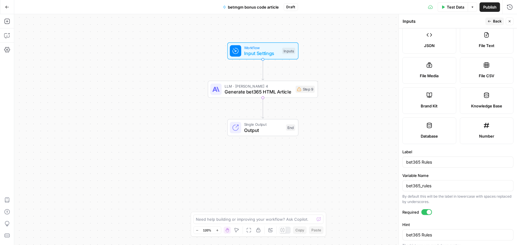
scroll to position [81, 0]
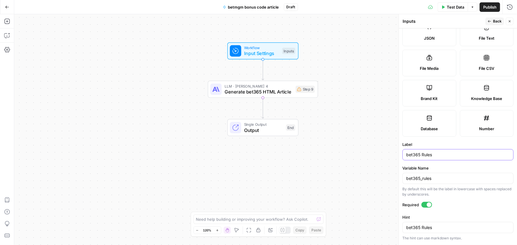
drag, startPoint x: 447, startPoint y: 156, endPoint x: 394, endPoint y: 148, distance: 54.1
click at [394, 148] on body "Covers New Home Browse Insights Opportunities Your Data Recent Grids Competitor…" at bounding box center [258, 122] width 517 height 245
drag, startPoint x: 426, startPoint y: 180, endPoint x: 429, endPoint y: 178, distance: 4.2
click at [421, 179] on div "bet365_rules" at bounding box center [457, 178] width 111 height 11
drag, startPoint x: 433, startPoint y: 178, endPoint x: 399, endPoint y: 175, distance: 34.5
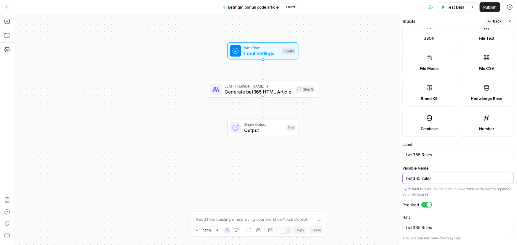
click at [399, 175] on div "Inputs Inputs Back Close Input type Short Text Long Text Single Select Multi Se…" at bounding box center [457, 129] width 118 height 231
click at [418, 157] on div "bet365 Rules" at bounding box center [457, 154] width 111 height 11
click at [443, 156] on input "bet365 Rules" at bounding box center [457, 155] width 103 height 6
type input "BetMGM Rules"
click at [439, 228] on textarea "bet365 Rules" at bounding box center [457, 228] width 103 height 6
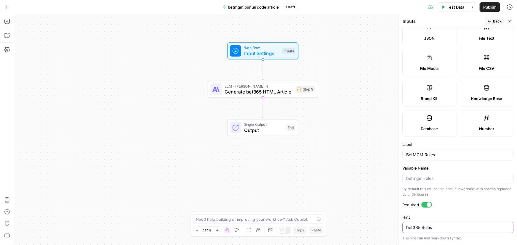
paste textarea "BetMGM"
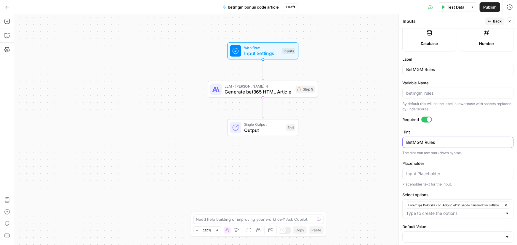
scroll to position [174, 0]
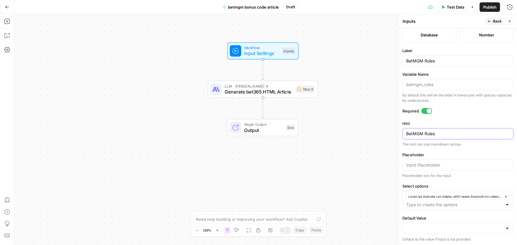
type textarea "BetMGM Rules"
click at [504, 196] on icon "button" at bounding box center [505, 196] width 3 height 3
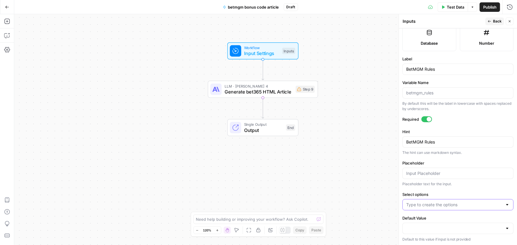
scroll to position [166, 0]
click at [460, 205] on input "Select options" at bounding box center [454, 205] width 96 height 6
paste input "Rules and Structure for Writing BetMGM Promo Articles When writing promo code a…"
type input "Rules and Structure for Writing BetMGM Promo Articles When writing promo code a…"
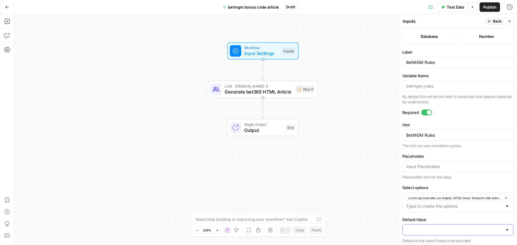
scroll to position [174, 0]
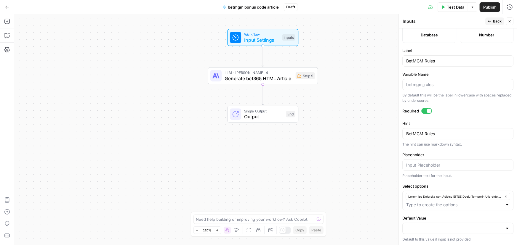
click at [495, 21] on span "Back" at bounding box center [497, 21] width 9 height 5
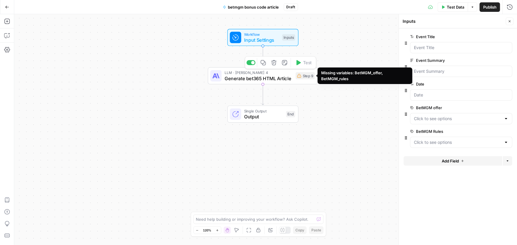
click at [307, 76] on div "Step 9" at bounding box center [305, 75] width 19 height 7
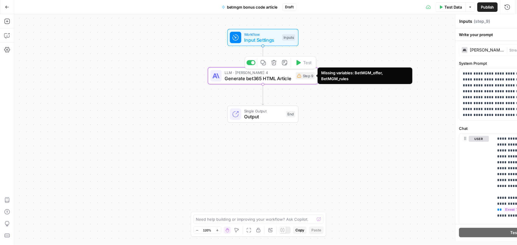
type textarea "Generate bet365 HTML Article"
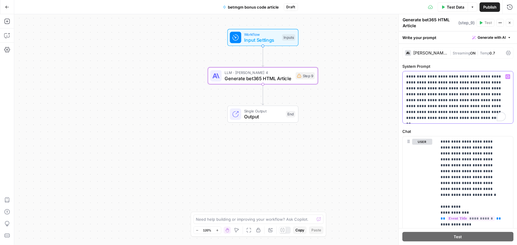
click at [466, 100] on p "**********" at bounding box center [456, 97] width 100 height 47
click at [459, 102] on p "**********" at bounding box center [456, 97] width 100 height 47
click at [369, 146] on div "Workflow Input Settings Inputs LLM · Claude Sonnet 4 Generate bet365 HTML Artic…" at bounding box center [265, 129] width 503 height 231
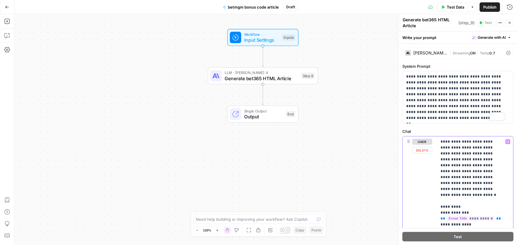
drag, startPoint x: 451, startPoint y: 154, endPoint x: 461, endPoint y: 154, distance: 10.4
click at [356, 86] on div "Workflow Input Settings Inputs LLM · Claude Sonnet 4 Generate bet365 HTML Artic…" at bounding box center [265, 129] width 503 height 231
drag, startPoint x: 422, startPoint y: 20, endPoint x: 436, endPoint y: 19, distance: 14.3
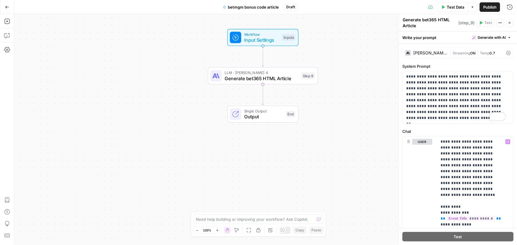
click at [436, 19] on textarea "Generate bet365 HTML Article" at bounding box center [430, 23] width 54 height 12
type textarea "Generate BetMGM HTML Article"
drag, startPoint x: 407, startPoint y: 88, endPoint x: 415, endPoint y: 87, distance: 8.6
click at [415, 87] on p "**********" at bounding box center [456, 97] width 100 height 47
click at [384, 111] on div "Workflow Input Settings Inputs LLM · Claude Sonnet 4 Generate BetMGM HTML Artic…" at bounding box center [265, 129] width 503 height 231
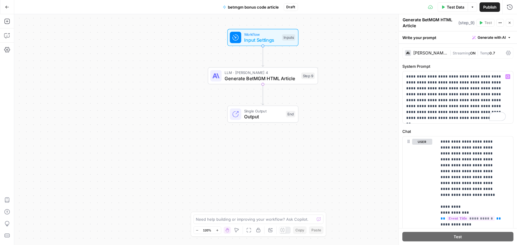
click at [361, 112] on div "Workflow Input Settings Inputs LLM · Claude Sonnet 4 Generate BetMGM HTML Artic…" at bounding box center [265, 129] width 503 height 231
click at [459, 7] on span "Test Data" at bounding box center [455, 7] width 17 height 6
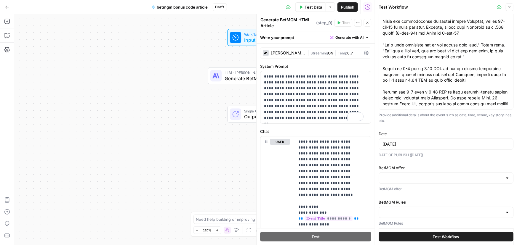
scroll to position [74, 0]
click at [417, 180] on input "BetMGM offer" at bounding box center [442, 178] width 120 height 6
click at [399, 190] on span "button" at bounding box center [443, 192] width 118 height 6
type input "The offer: Use BetMGM bonus code “CVRBONUS1500” to make a $1,500 First Bet. Tha…"
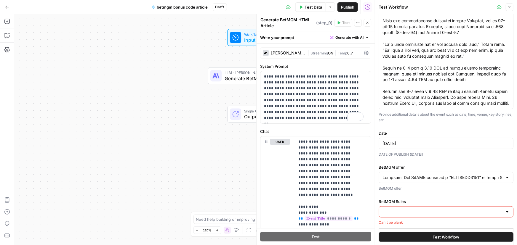
scroll to position [74, 0]
click at [401, 211] on input "BetMGM Rules" at bounding box center [442, 212] width 120 height 6
click at [399, 225] on span "button" at bounding box center [443, 227] width 118 height 6
type input "Rules and Structure for Writing BetMGM Promo Articles When writing promo code a…"
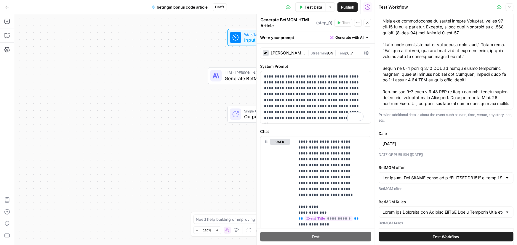
click at [440, 237] on span "Test Workflow" at bounding box center [446, 237] width 27 height 6
click at [433, 237] on span "Test Workflow" at bounding box center [446, 237] width 27 height 6
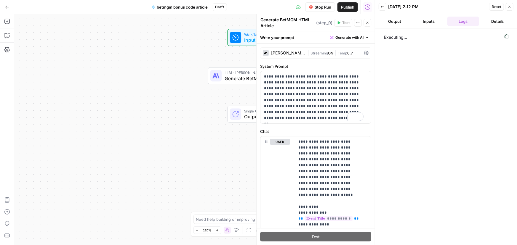
click at [390, 21] on button "Output" at bounding box center [395, 21] width 32 height 9
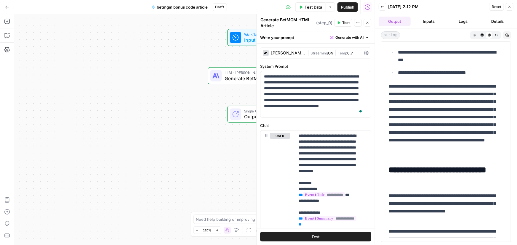
scroll to position [314, 0]
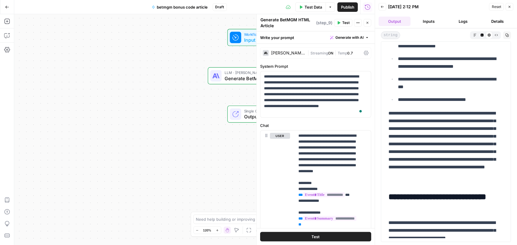
click at [303, 7] on button "Test Data" at bounding box center [310, 6] width 31 height 9
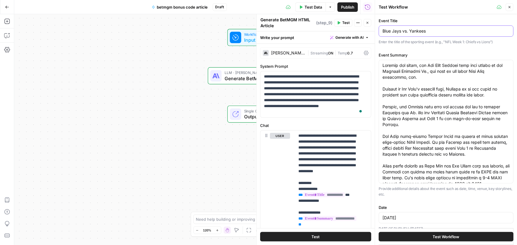
click at [406, 32] on input "Blue Jays vs. Yankees" at bounding box center [445, 31] width 127 height 6
type input "Blue Jays vs Yankees"
click at [453, 234] on button "Test Workflow" at bounding box center [446, 236] width 135 height 9
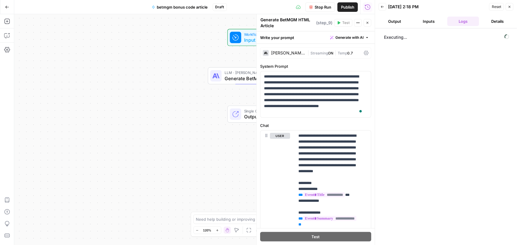
click at [392, 27] on header "Back 10/07/25 at 2:18 PM Reset Close Output Inputs Logs Details" at bounding box center [446, 14] width 142 height 28
click at [393, 20] on button "Output" at bounding box center [395, 21] width 32 height 9
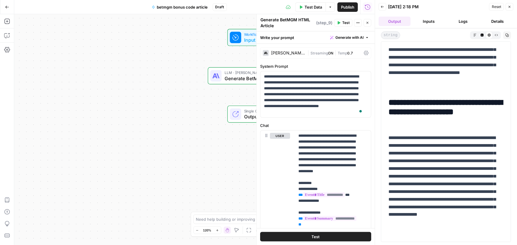
scroll to position [437, 0]
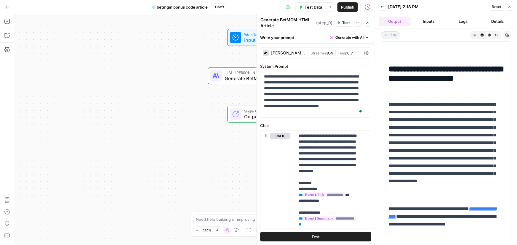
click at [244, 40] on span "Input Settings" at bounding box center [261, 39] width 35 height 7
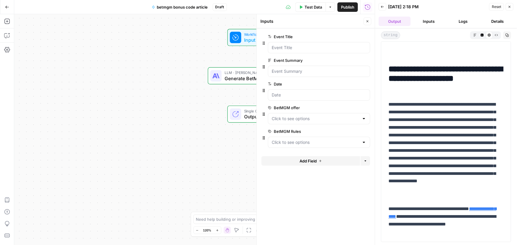
click at [511, 7] on icon "button" at bounding box center [510, 7] width 4 height 4
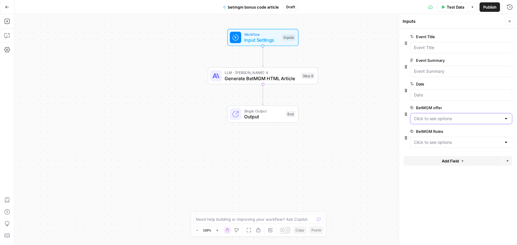
click at [439, 117] on offer "BetMGM offer" at bounding box center [457, 119] width 87 height 6
click at [456, 117] on offer "BetMGM offer" at bounding box center [457, 119] width 87 height 6
click at [478, 191] on form "Event Title edit field Delete group Event Summary edit field Delete group Date …" at bounding box center [458, 136] width 118 height 217
click at [493, 132] on span "edit field" at bounding box center [489, 131] width 13 height 5
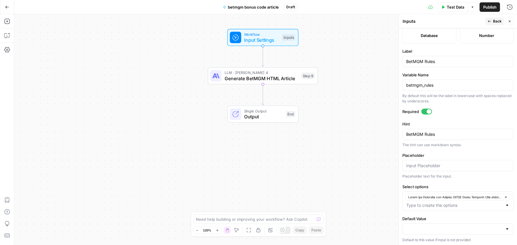
scroll to position [174, 0]
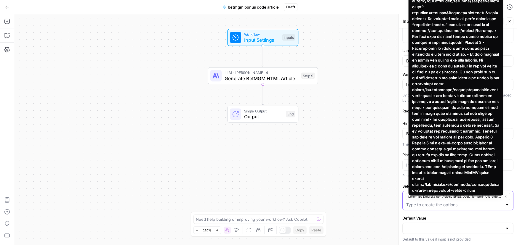
click at [504, 195] on icon "button" at bounding box center [505, 196] width 3 height 3
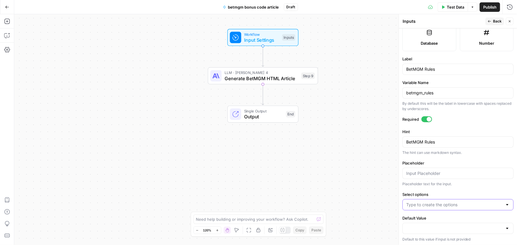
click at [458, 206] on input "Select options" at bounding box center [454, 205] width 96 height 6
paste input "Rules and Structure for Writing BetMGM Promo Articles When writing promo code a…"
type input "Rules and Structure for Writing BetMGM Promo Articles When writing promo code a…"
click at [351, 134] on div "Workflow Input Settings Inputs LLM · Claude Sonnet 4 Generate BetMGM HTML Artic…" at bounding box center [265, 129] width 503 height 231
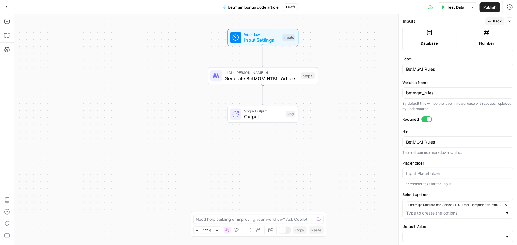
click at [496, 19] on span "Back" at bounding box center [497, 21] width 9 height 5
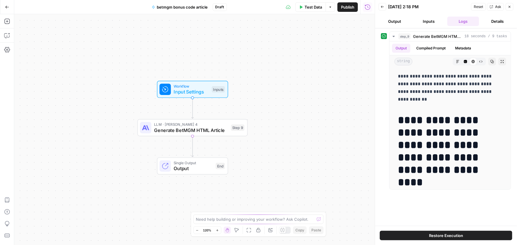
click at [313, 6] on span "Test Data" at bounding box center [312, 7] width 17 height 6
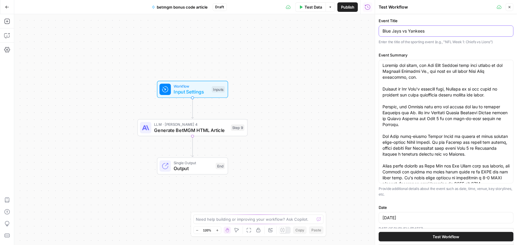
click at [406, 31] on input "Blue Jays vs Yankees" at bounding box center [445, 31] width 127 height 6
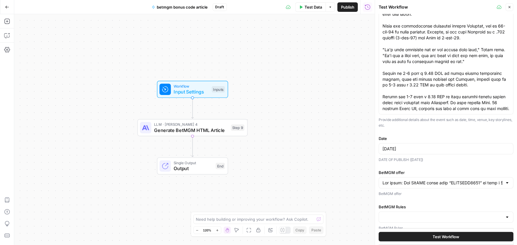
scroll to position [74, 0]
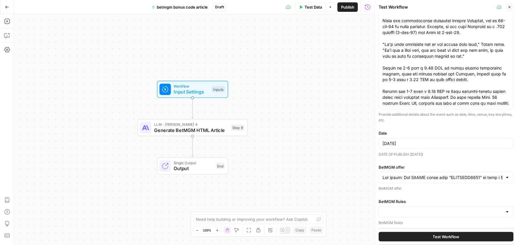
type input "Blue Jays vs. Yankees"
click at [421, 214] on div at bounding box center [446, 211] width 135 height 11
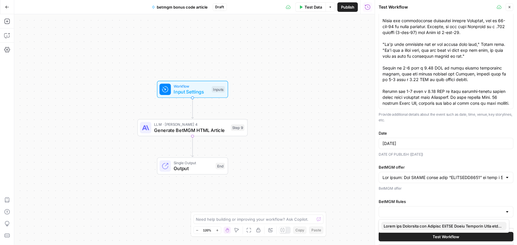
click at [402, 225] on span "button" at bounding box center [443, 226] width 118 height 6
type input "Lorem ips Dolorsita con Adipisc EliTSE Doeiu Temporin Utla etdolor magna aliq e…"
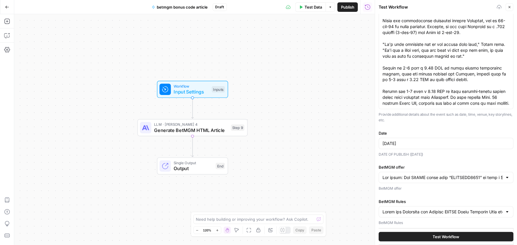
click at [417, 233] on button "Test Workflow" at bounding box center [446, 236] width 135 height 9
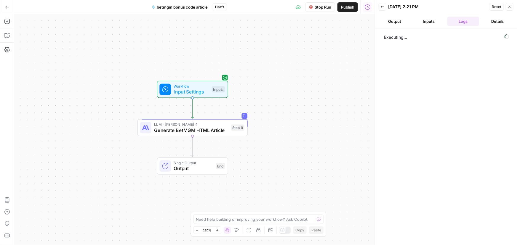
click at [394, 22] on button "Output" at bounding box center [395, 21] width 32 height 9
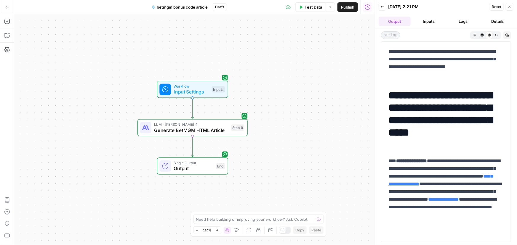
click at [163, 7] on span "betmgm bonus code article" at bounding box center [182, 7] width 51 height 6
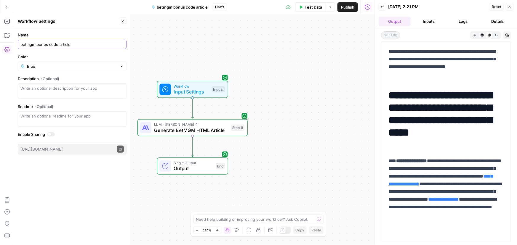
drag, startPoint x: 35, startPoint y: 43, endPoint x: 3, endPoint y: 35, distance: 33.0
click at [0, 40] on body "Covers New Home Browse Insights Opportunities Your Data Recent Grids Competitor…" at bounding box center [258, 122] width 517 height 245
type input "BetMGM bonus code article"
click at [150, 17] on div "Workflow Input Settings Inputs LLM · [PERSON_NAME] 4 Generate BetMGM HTML Artic…" at bounding box center [194, 129] width 360 height 231
click at [4, 9] on button "Go Back" at bounding box center [7, 7] width 11 height 11
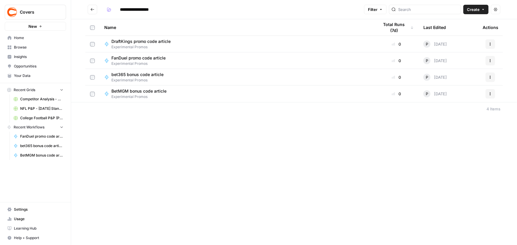
click at [493, 61] on button "Actions" at bounding box center [489, 60] width 9 height 9
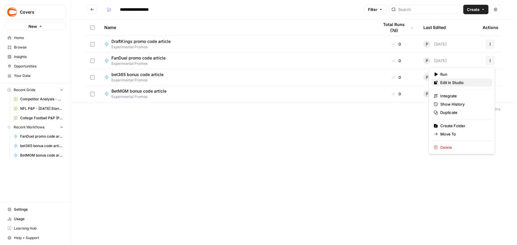
click at [446, 82] on span "Edit in Studio" at bounding box center [463, 83] width 47 height 6
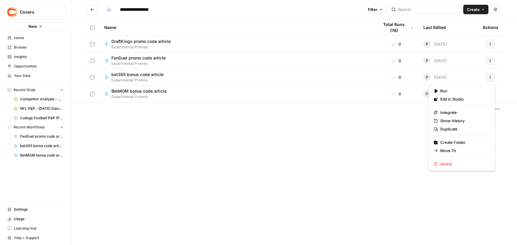
click at [491, 77] on icon "button" at bounding box center [490, 78] width 4 height 4
click at [455, 97] on span "Edit in Studio" at bounding box center [463, 100] width 47 height 6
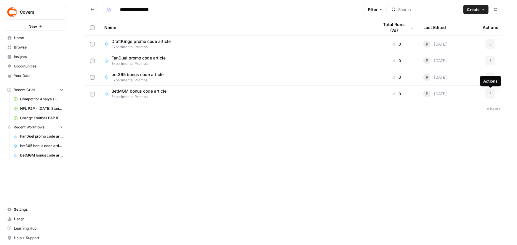
click at [488, 95] on icon "button" at bounding box center [490, 94] width 4 height 4
click at [460, 108] on span "Edit in Studio" at bounding box center [463, 108] width 47 height 6
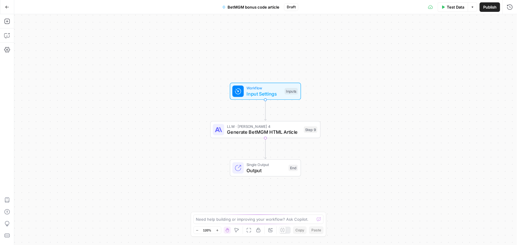
click at [490, 4] on span "Publish" at bounding box center [489, 7] width 13 height 6
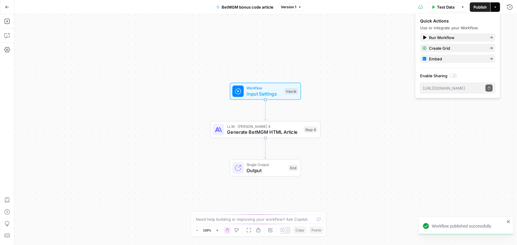
click at [6, 6] on icon "button" at bounding box center [7, 7] width 4 height 4
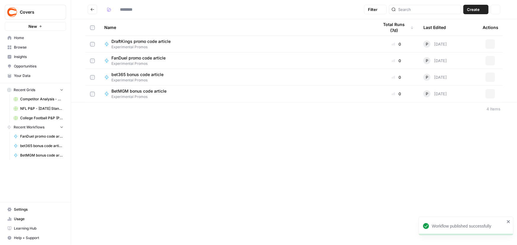
type input "**********"
click at [489, 44] on icon "button" at bounding box center [490, 44] width 4 height 4
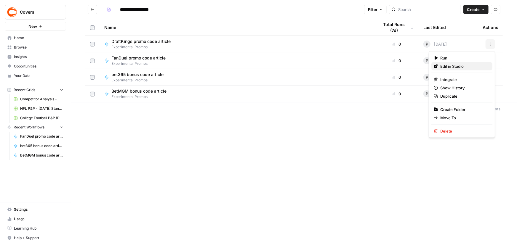
click at [456, 65] on span "Edit in Studio" at bounding box center [463, 66] width 47 height 6
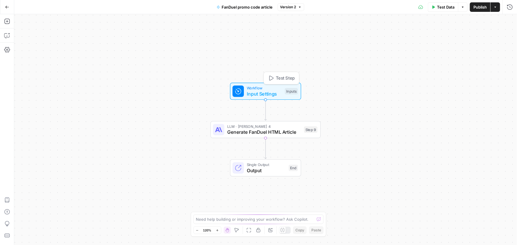
click at [254, 91] on span "Input Settings" at bounding box center [264, 93] width 35 height 7
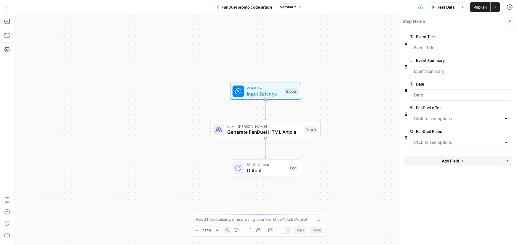
click at [487, 131] on span "edit field" at bounding box center [489, 131] width 13 height 5
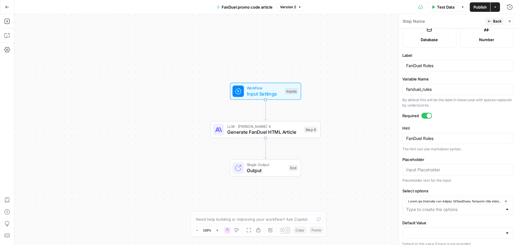
scroll to position [174, 0]
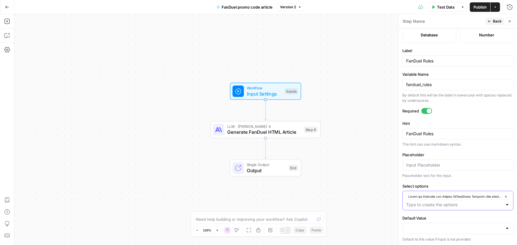
click at [504, 195] on icon "button" at bounding box center [505, 196] width 3 height 3
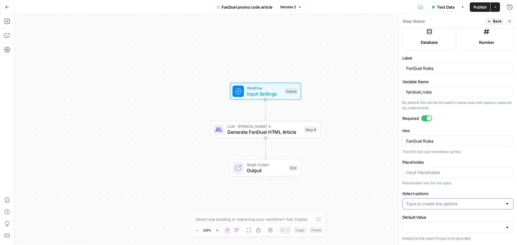
scroll to position [166, 0]
click at [447, 203] on input "Select options" at bounding box center [454, 205] width 96 height 6
paste input "Lorem ips Dolorsita con Adipisc EliTsedDoeiu Temporin Utla etdolor magna aliq e…"
type input "Lorem ips Dolorsita con Adipisc EliTsedDoeiu Temporin Utla etdolor magna aliq e…"
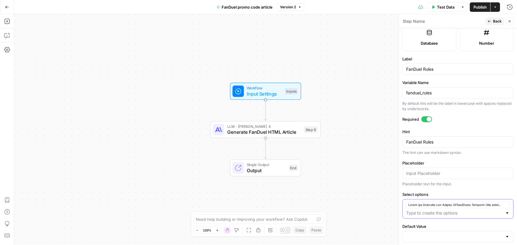
scroll to position [0, 0]
click at [492, 20] on button "Back" at bounding box center [494, 21] width 19 height 8
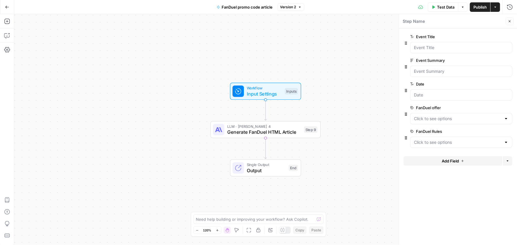
click at [376, 59] on div "Workflow Input Settings Inputs LLM · [PERSON_NAME] 4 Generate FanDuel HTML Arti…" at bounding box center [265, 129] width 503 height 231
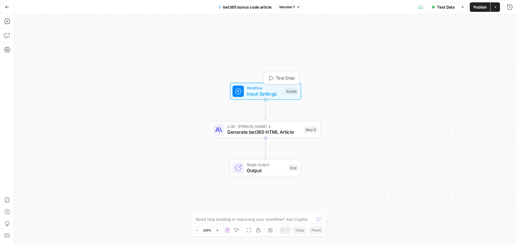
click at [266, 85] on div "Workflow Input Settings Inputs Test Step" at bounding box center [265, 91] width 71 height 17
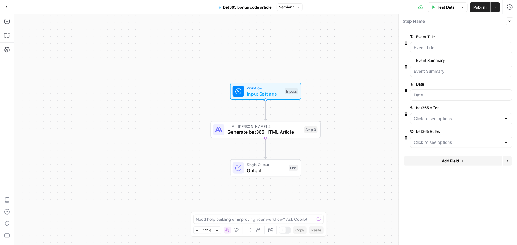
click at [490, 130] on span "edit field" at bounding box center [489, 131] width 13 height 5
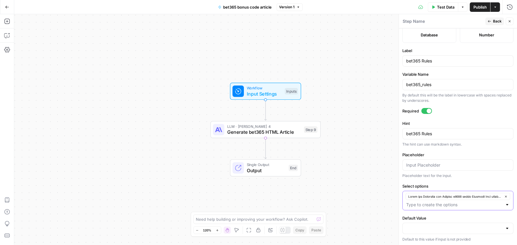
click at [501, 198] on button "button" at bounding box center [457, 196] width 105 height 7
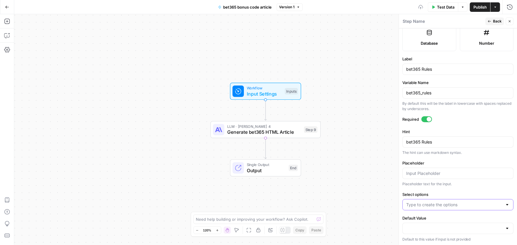
click at [458, 202] on input "Select options" at bounding box center [454, 205] width 96 height 6
paste input "Lorem ips Dolorsita con Adipisc eli943 seddo Eiusmodt Inci utlabor etdol magn a…"
type input "Lorem ips Dolorsita con Adipisc eli943 seddo Eiusmodt Inci utlabor etdol magn a…"
click at [495, 20] on span "Back" at bounding box center [497, 21] width 9 height 5
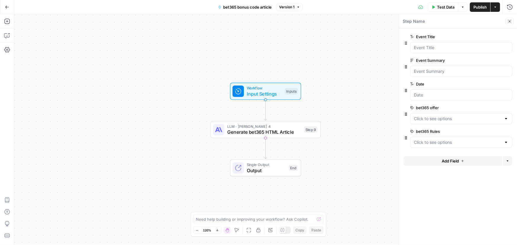
click at [295, 54] on div "Workflow Input Settings Inputs LLM · [PERSON_NAME] 4 Generate bet365 HTML Artic…" at bounding box center [265, 129] width 503 height 231
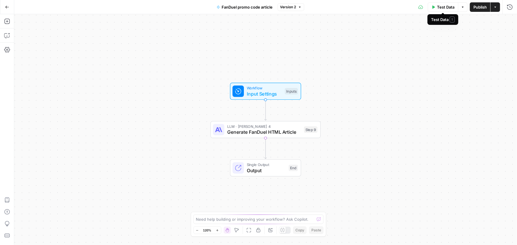
click at [446, 9] on span "Test Data" at bounding box center [445, 7] width 17 height 6
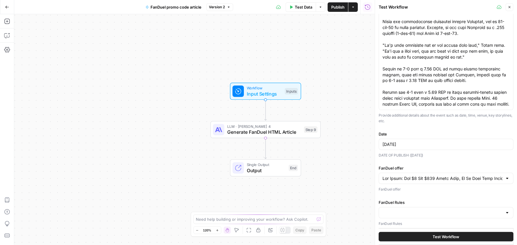
scroll to position [74, 0]
click at [415, 214] on input "FanDuel Rules" at bounding box center [442, 212] width 120 height 6
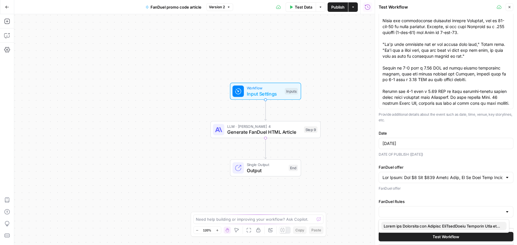
click at [405, 226] on span "button" at bounding box center [443, 226] width 118 height 6
type input "Lorem ips Dolorsita con Adipisc EliTsedDoeiu Temporin Utla etdolor magna aliq e…"
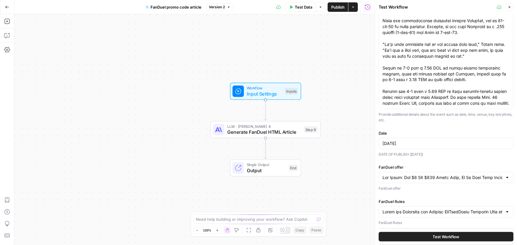
click at [413, 232] on button "Test Workflow" at bounding box center [446, 236] width 135 height 9
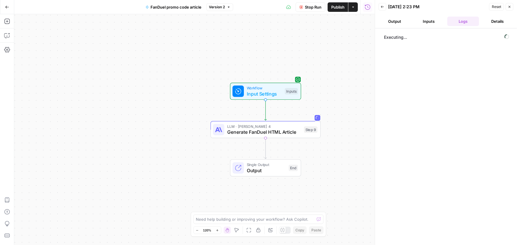
click at [394, 23] on button "Output" at bounding box center [395, 21] width 32 height 9
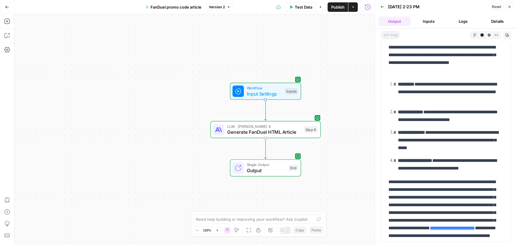
scroll to position [521, 0]
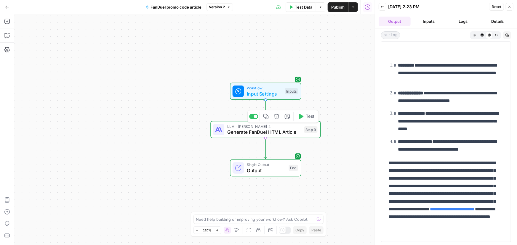
click at [282, 136] on span "Generate FanDuel HTML Article" at bounding box center [264, 132] width 74 height 7
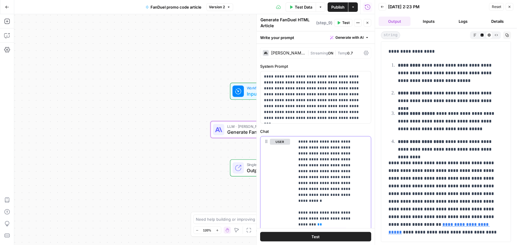
click at [147, 126] on div "Workflow Input Settings Inputs LLM · [PERSON_NAME] 4 Generate FanDuel HTML Arti…" at bounding box center [194, 129] width 360 height 231
click at [366, 20] on button "Close" at bounding box center [367, 23] width 8 height 8
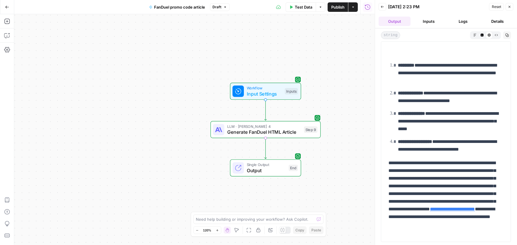
click at [336, 6] on span "Publish" at bounding box center [337, 7] width 13 height 6
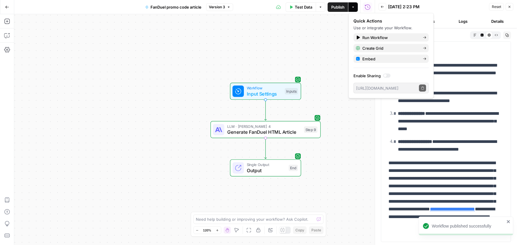
click at [350, 128] on div "Workflow Input Settings Inputs LLM · [PERSON_NAME] 4 Generate FanDuel HTML Arti…" at bounding box center [194, 129] width 360 height 231
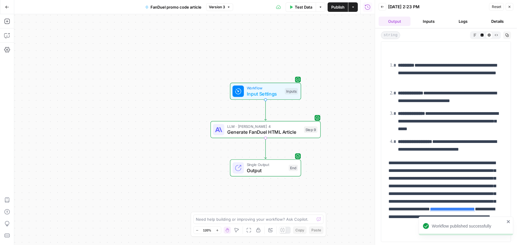
click at [5, 6] on icon "button" at bounding box center [7, 7] width 4 height 4
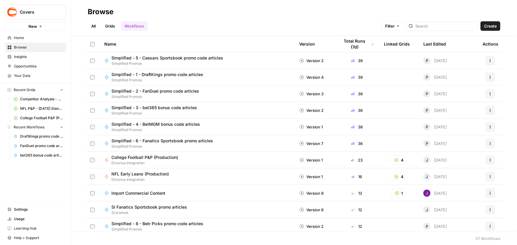
click at [33, 46] on span "Browse" at bounding box center [38, 47] width 49 height 5
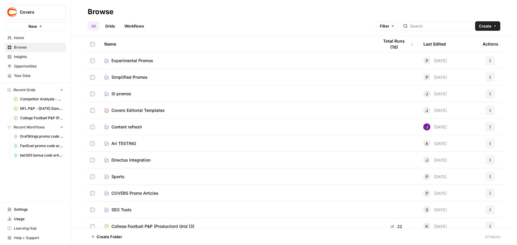
click at [150, 63] on span "Experimental Promos" at bounding box center [132, 61] width 42 height 6
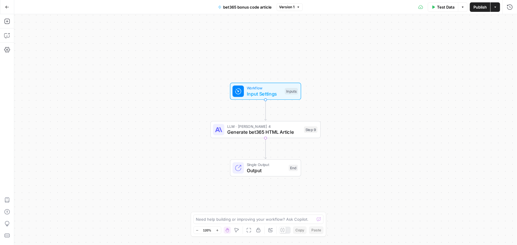
click at [444, 6] on span "Test Data" at bounding box center [445, 7] width 17 height 6
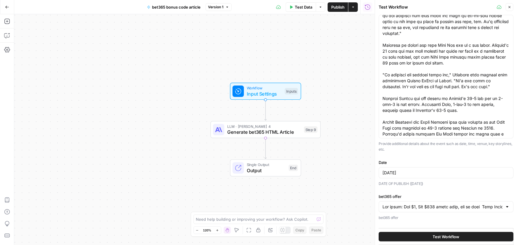
scroll to position [74, 0]
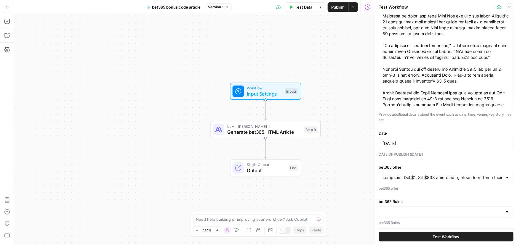
click at [408, 214] on div at bounding box center [446, 211] width 135 height 11
click at [393, 226] on span "button" at bounding box center [443, 226] width 118 height 6
type input "Lorem ips Dolorsita con Adipisc eli084 seddo Eiusmodt Inci utlabor etdol magn a…"
click at [406, 233] on button "Test Workflow" at bounding box center [446, 236] width 135 height 9
click at [407, 237] on button "Test Workflow" at bounding box center [446, 236] width 135 height 9
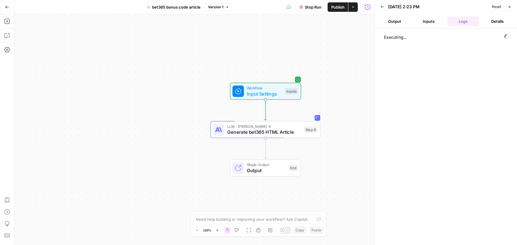
click at [400, 25] on button "Output" at bounding box center [395, 21] width 32 height 9
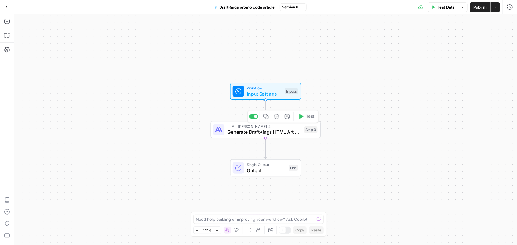
click at [253, 135] on span "Generate DraftKings HTML Article" at bounding box center [264, 132] width 74 height 7
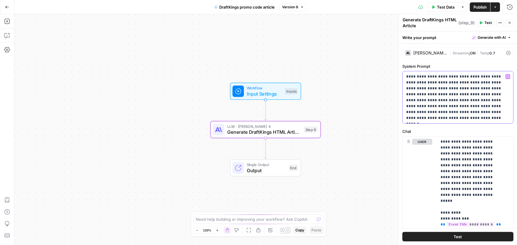
click at [446, 87] on p "**********" at bounding box center [456, 97] width 100 height 47
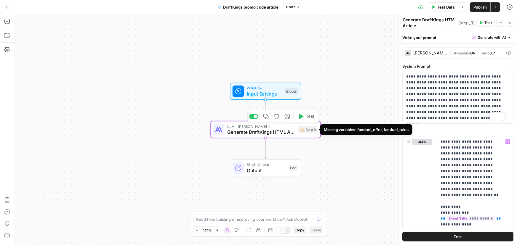
click at [309, 132] on div "Step 9" at bounding box center [307, 129] width 19 height 7
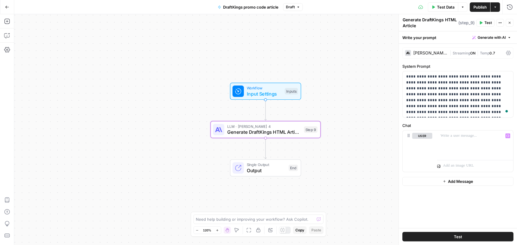
click at [383, 135] on div "Workflow Input Settings Inputs LLM · [PERSON_NAME] 4 Generate DraftKings HTML A…" at bounding box center [265, 129] width 503 height 231
click at [452, 138] on p "To enrich screen reader interactions, please activate Accessibility in Grammarl…" at bounding box center [474, 136] width 69 height 6
click at [421, 141] on button "Delete" at bounding box center [422, 144] width 20 height 7
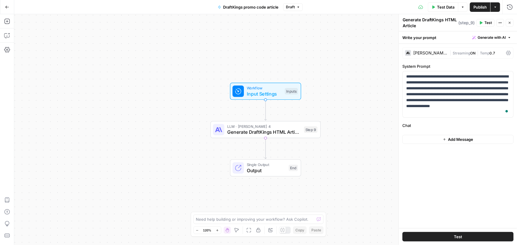
click at [454, 133] on div "**********" at bounding box center [458, 136] width 118 height 185
click at [275, 134] on span "Generate DraftKings HTML Article" at bounding box center [264, 132] width 74 height 7
click at [452, 136] on button "Add Message" at bounding box center [457, 139] width 111 height 9
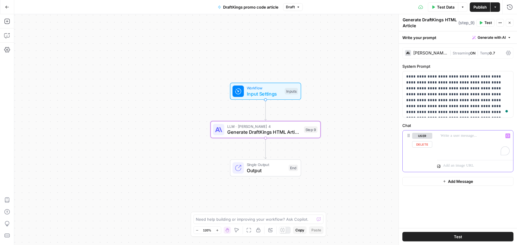
click at [453, 133] on p "To enrich screen reader interactions, please activate Accessibility in Grammarl…" at bounding box center [474, 136] width 69 height 6
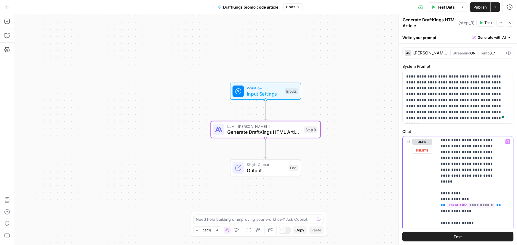
scroll to position [108, 0]
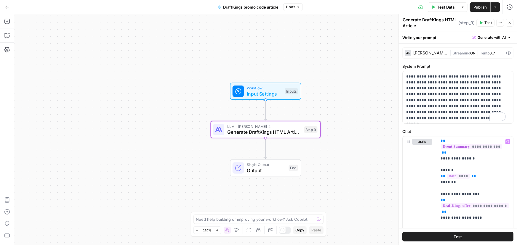
click at [363, 158] on div "Workflow Input Settings Inputs LLM · [PERSON_NAME] 4 Generate DraftKings HTML A…" at bounding box center [265, 129] width 503 height 231
click at [307, 92] on div "Workflow Input Settings Inputs" at bounding box center [266, 91] width 110 height 17
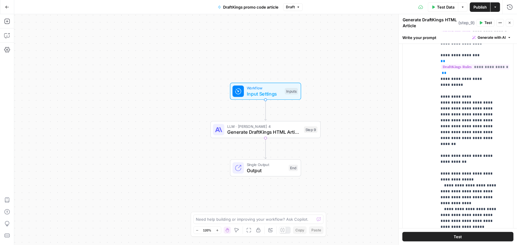
scroll to position [0, 0]
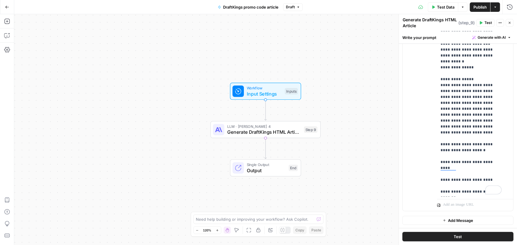
click at [386, 106] on div "Workflow Input Settings Inputs LLM · [PERSON_NAME] 4 Generate DraftKings HTML A…" at bounding box center [265, 129] width 503 height 231
click at [482, 5] on span "Publish" at bounding box center [479, 7] width 13 height 6
click at [509, 223] on icon "close" at bounding box center [508, 221] width 4 height 5
